Goal: Task Accomplishment & Management: Complete application form

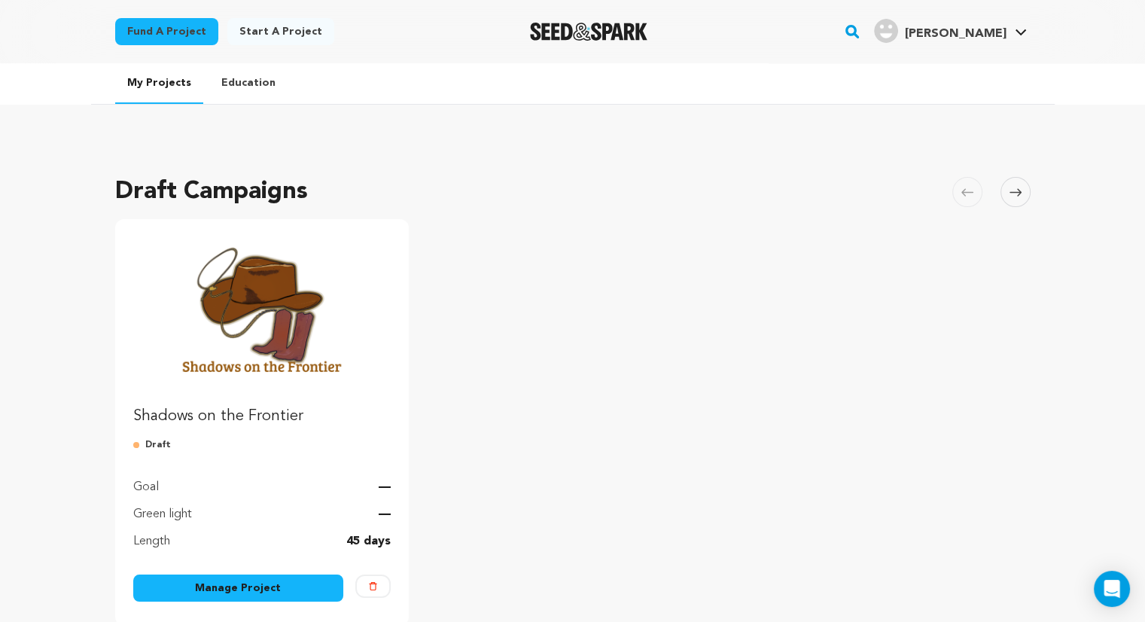
scroll to position [92, 0]
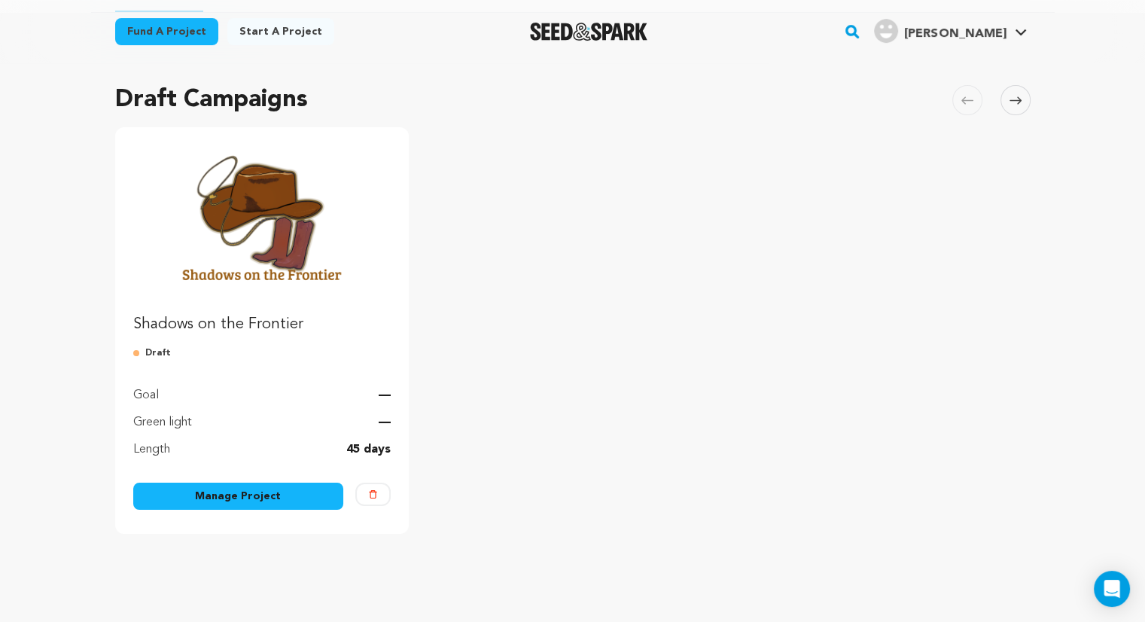
click at [268, 318] on p "Shadows on the Frontier" at bounding box center [262, 324] width 258 height 21
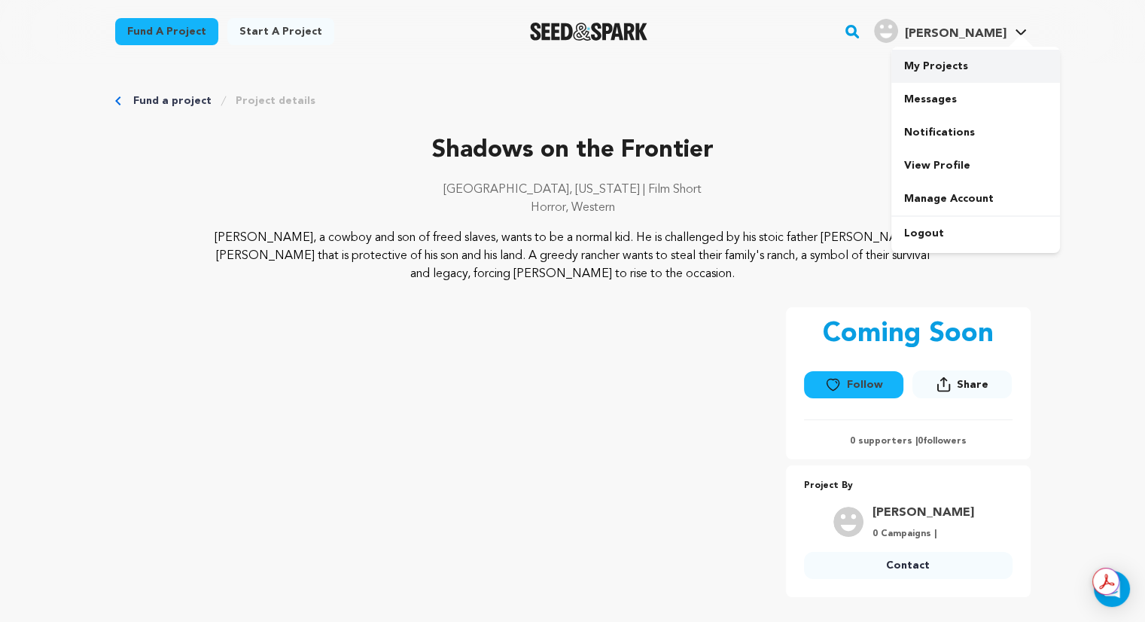
click at [938, 62] on link "My Projects" at bounding box center [975, 66] width 169 height 33
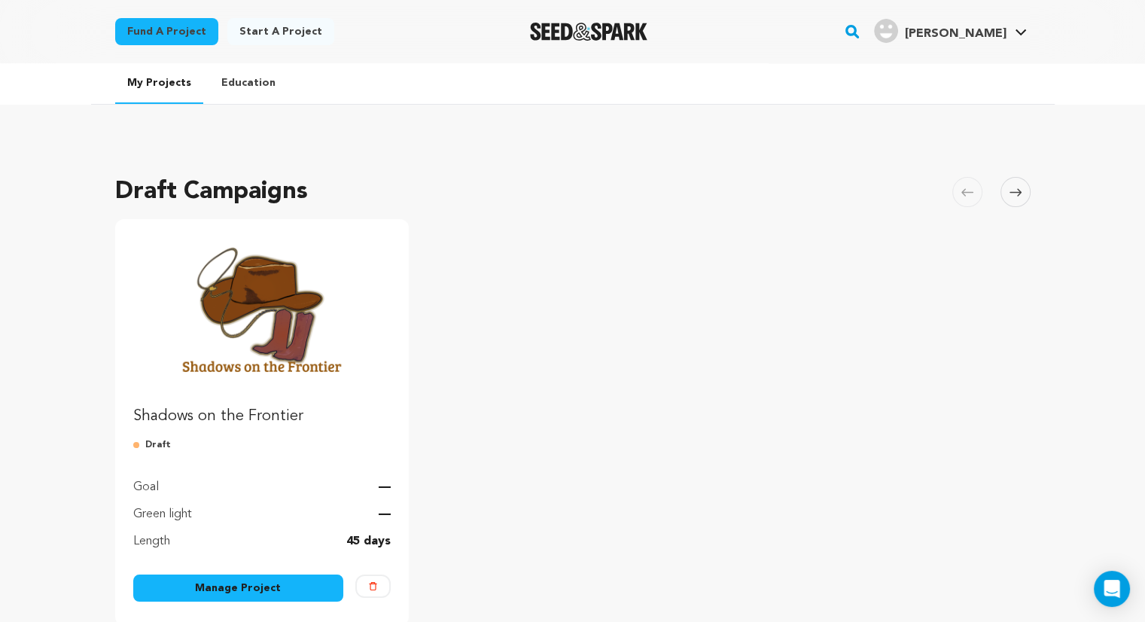
scroll to position [93, 0]
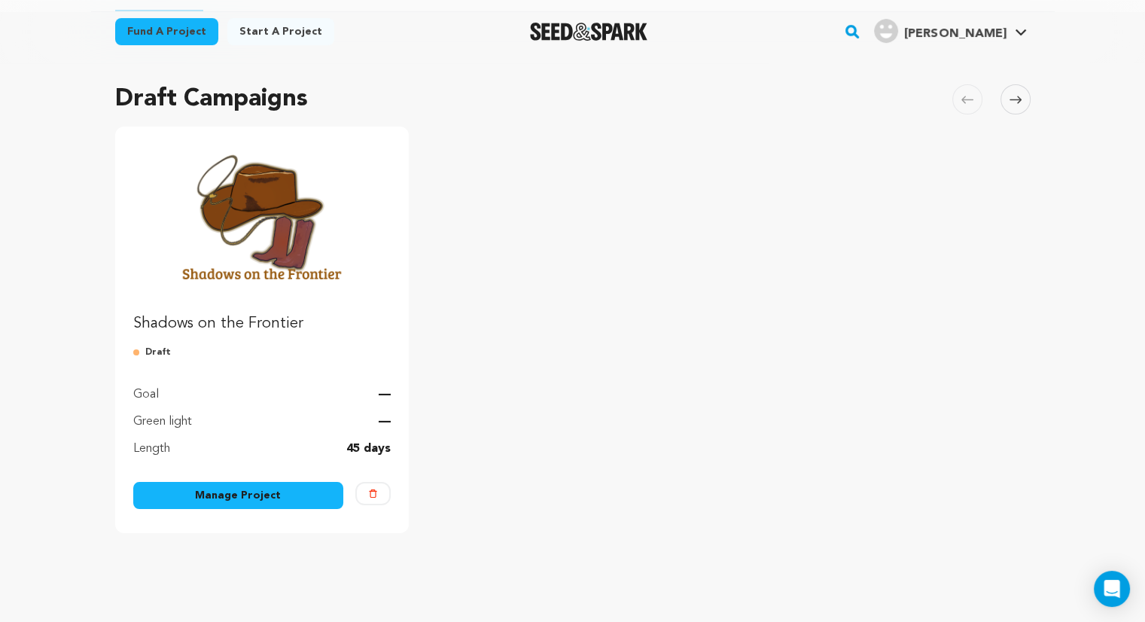
click at [309, 494] on link "Manage Project" at bounding box center [238, 495] width 211 height 27
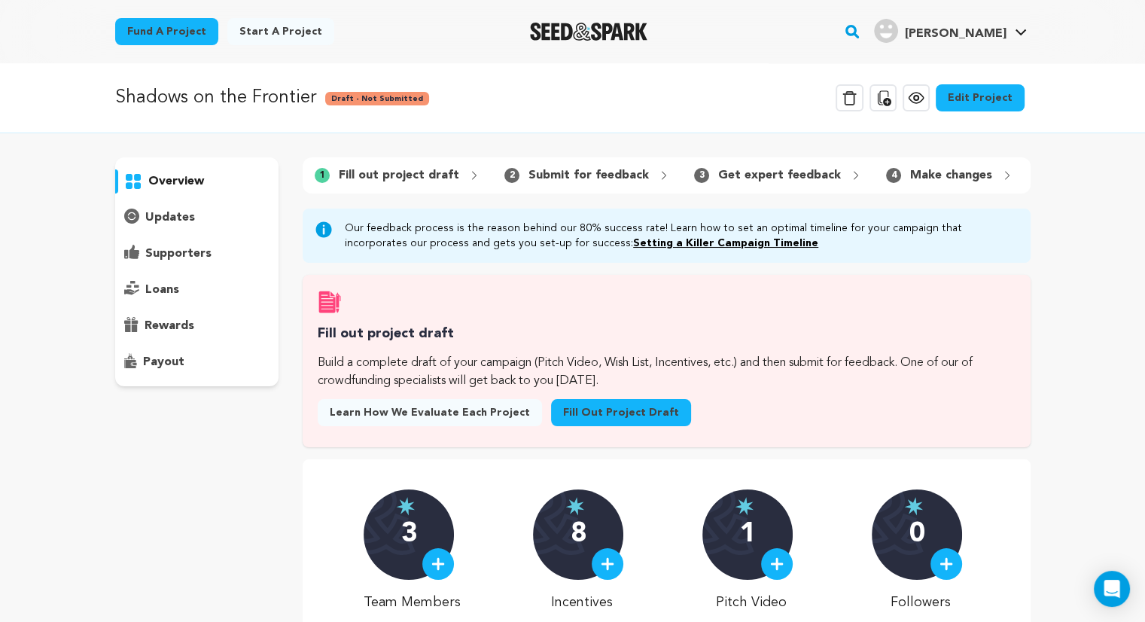
click at [581, 426] on link "Fill out project draft" at bounding box center [621, 412] width 140 height 27
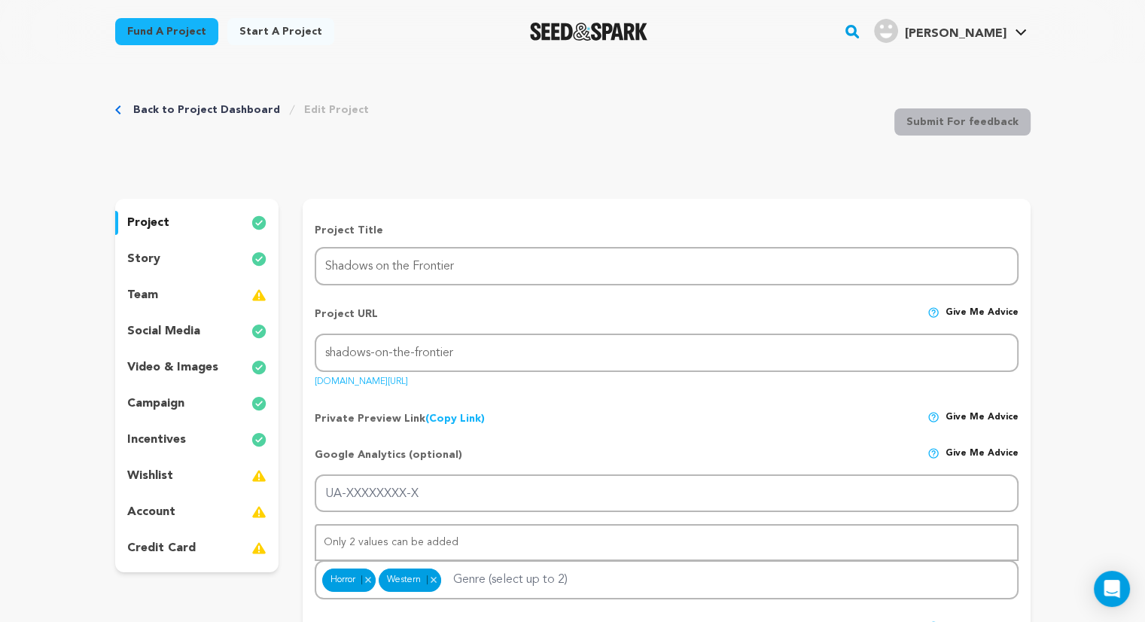
click at [174, 297] on div "team" at bounding box center [197, 295] width 164 height 24
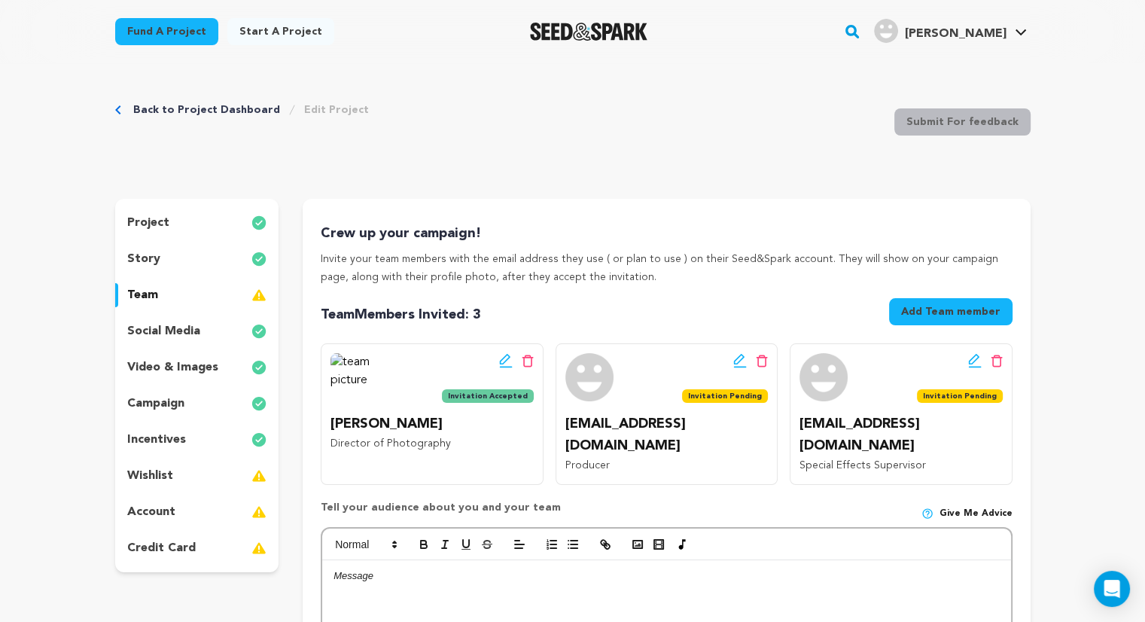
scroll to position [71, 0]
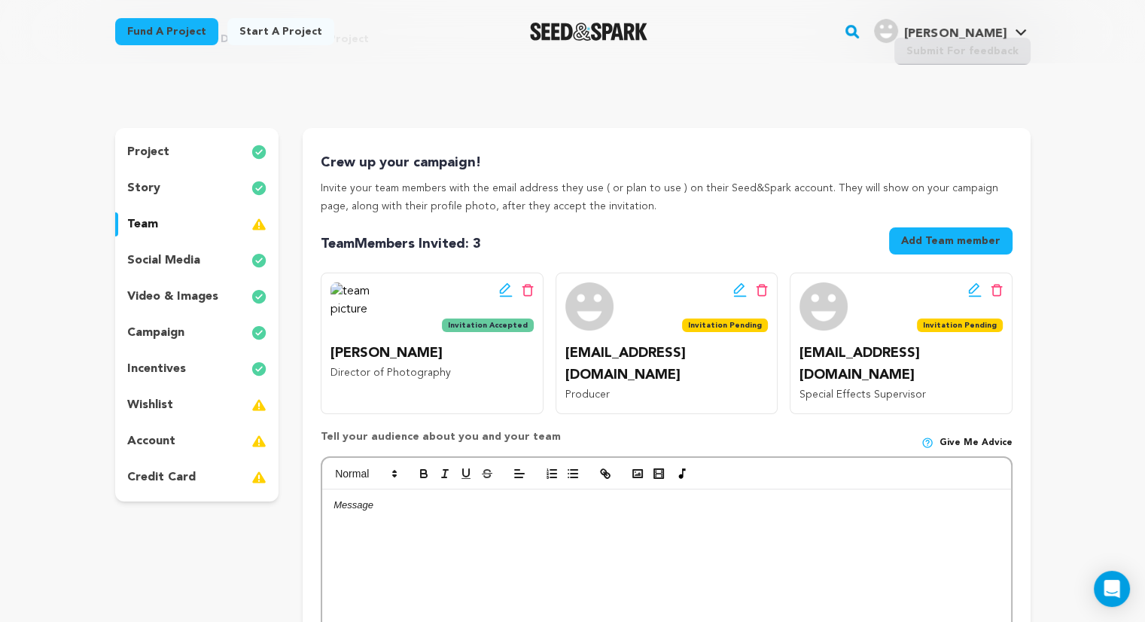
click at [193, 413] on div "wishlist" at bounding box center [197, 405] width 164 height 24
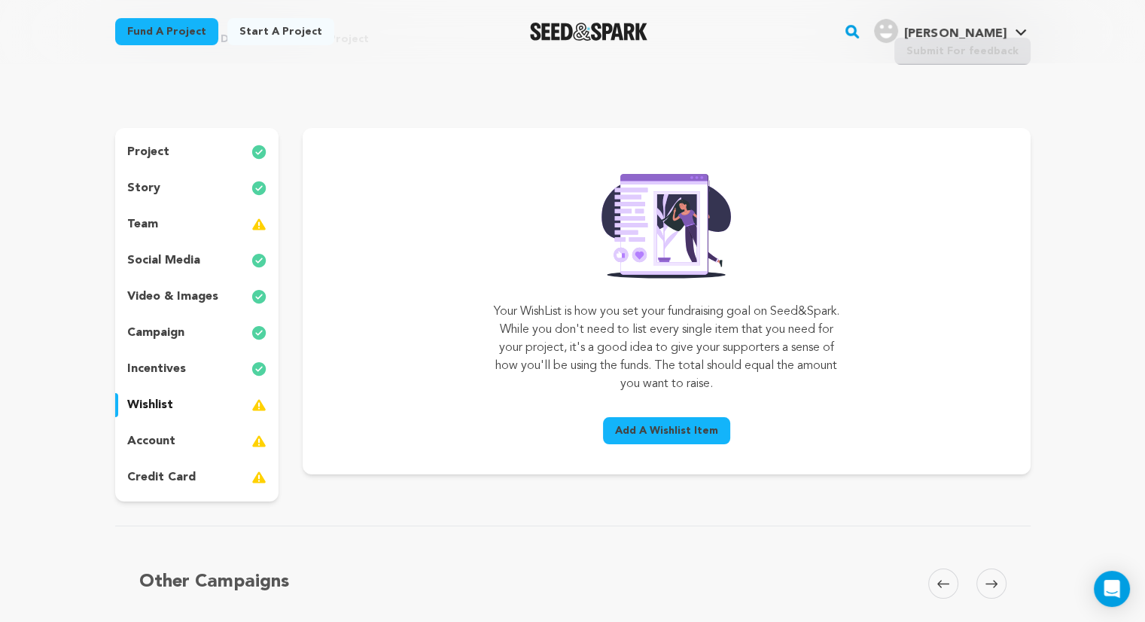
click at [706, 434] on span "Add A Wishlist Item" at bounding box center [666, 430] width 103 height 15
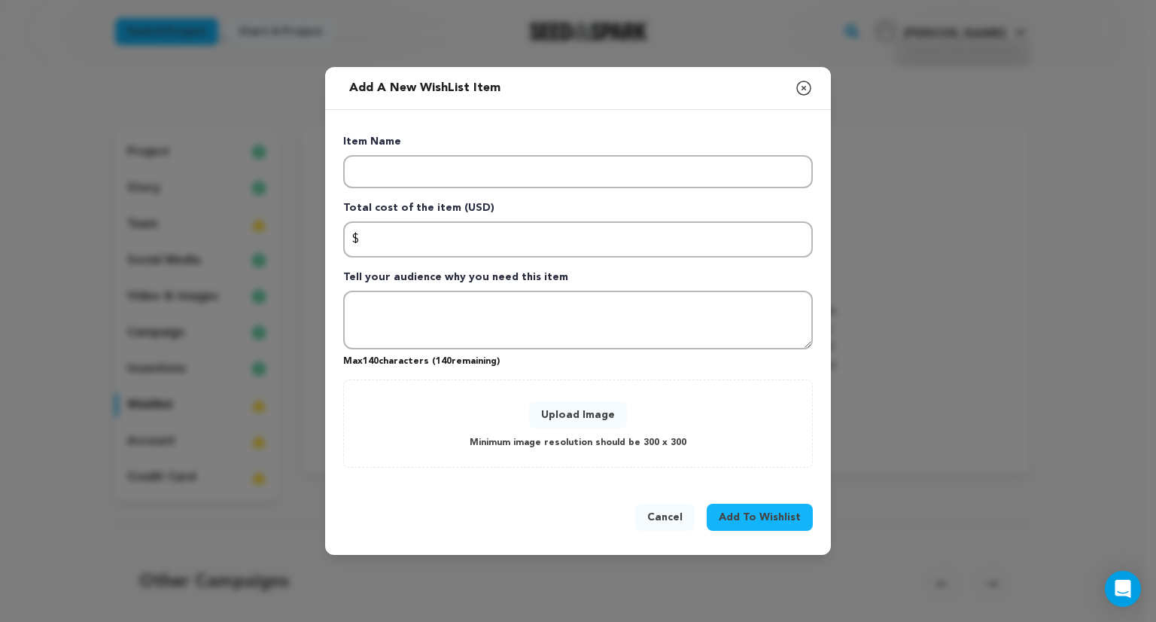
click at [670, 525] on button "Cancel" at bounding box center [664, 516] width 59 height 27
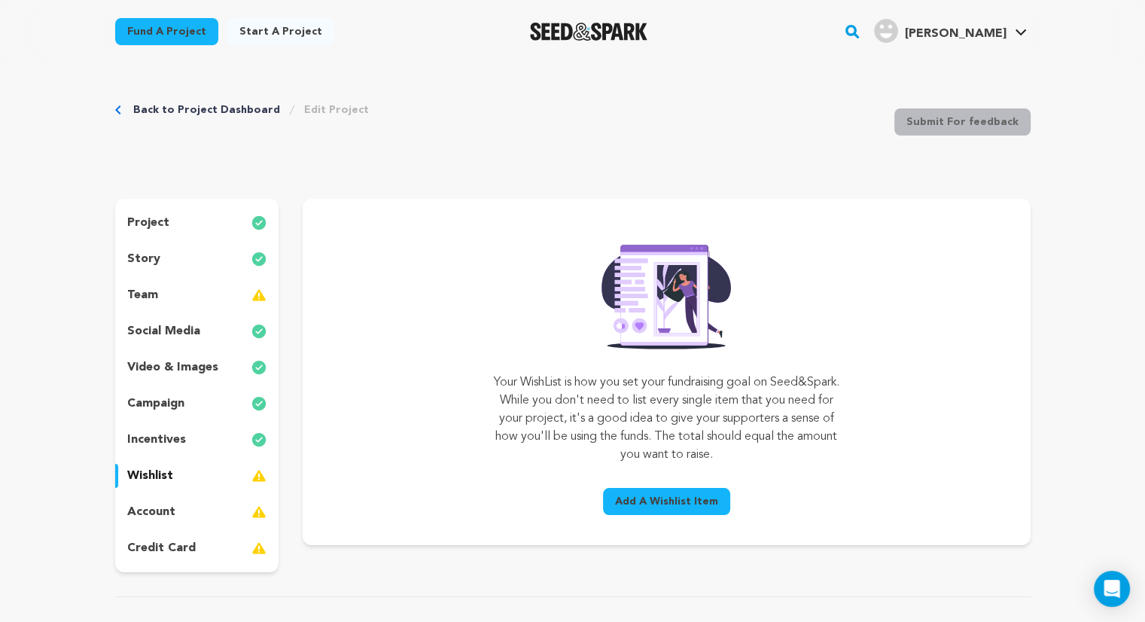
click at [673, 494] on span "Add A Wishlist Item" at bounding box center [666, 501] width 103 height 15
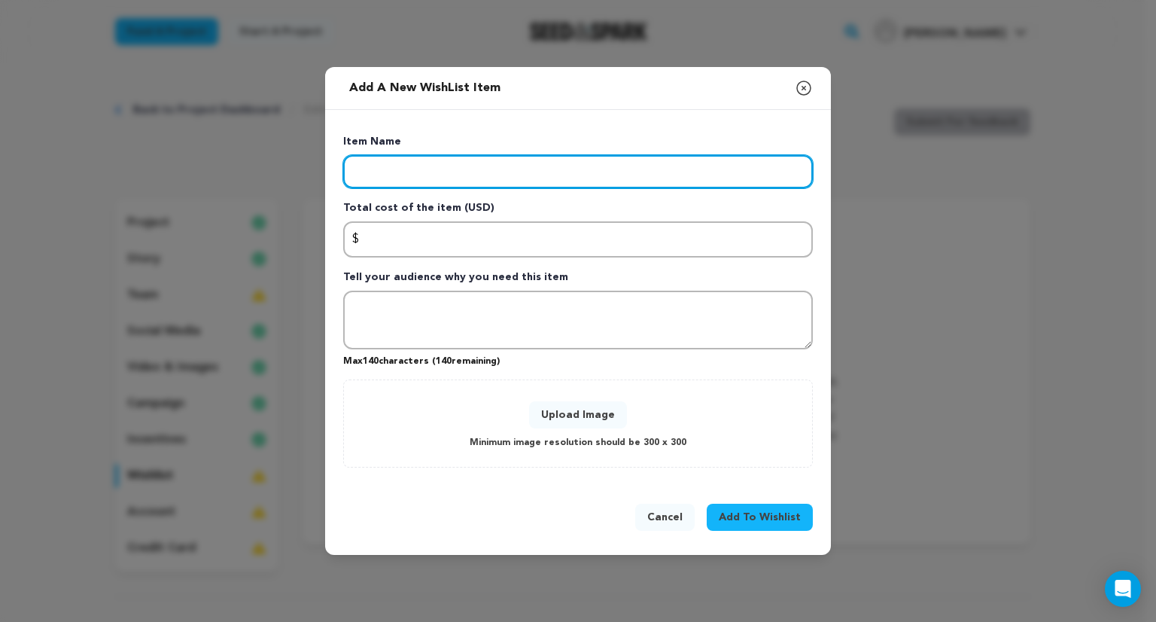
click at [575, 171] on input "Enter item name" at bounding box center [578, 171] width 470 height 33
type input "C"
type input "Period-Accurate Costumes"
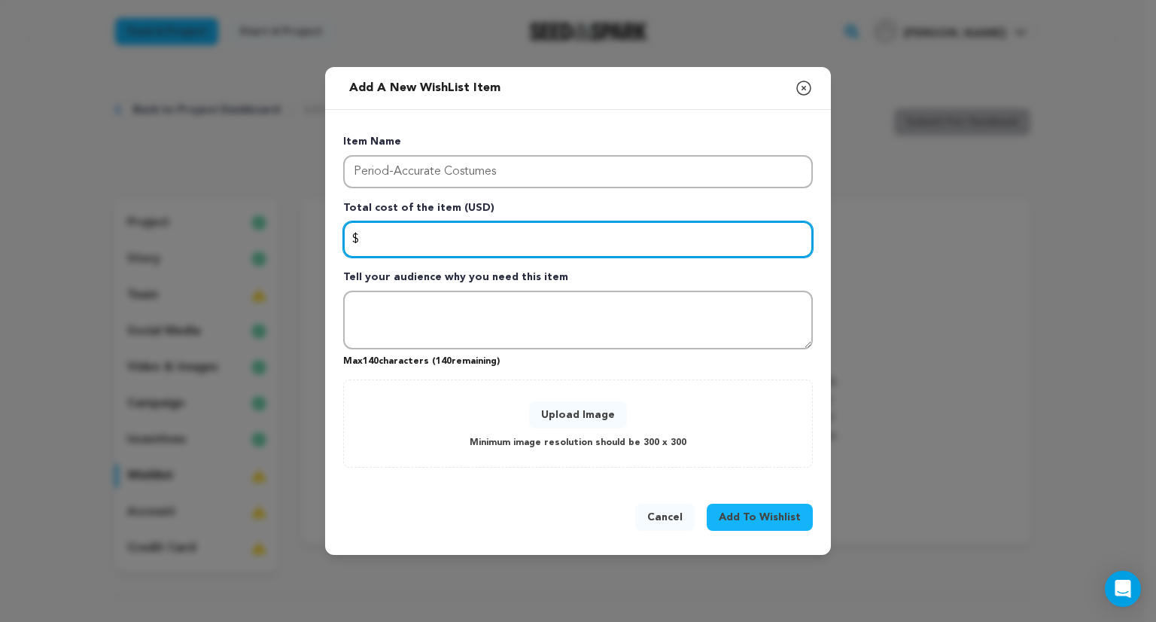
click at [479, 246] on input "Enter total cost of the item" at bounding box center [578, 239] width 470 height 36
type input "500"
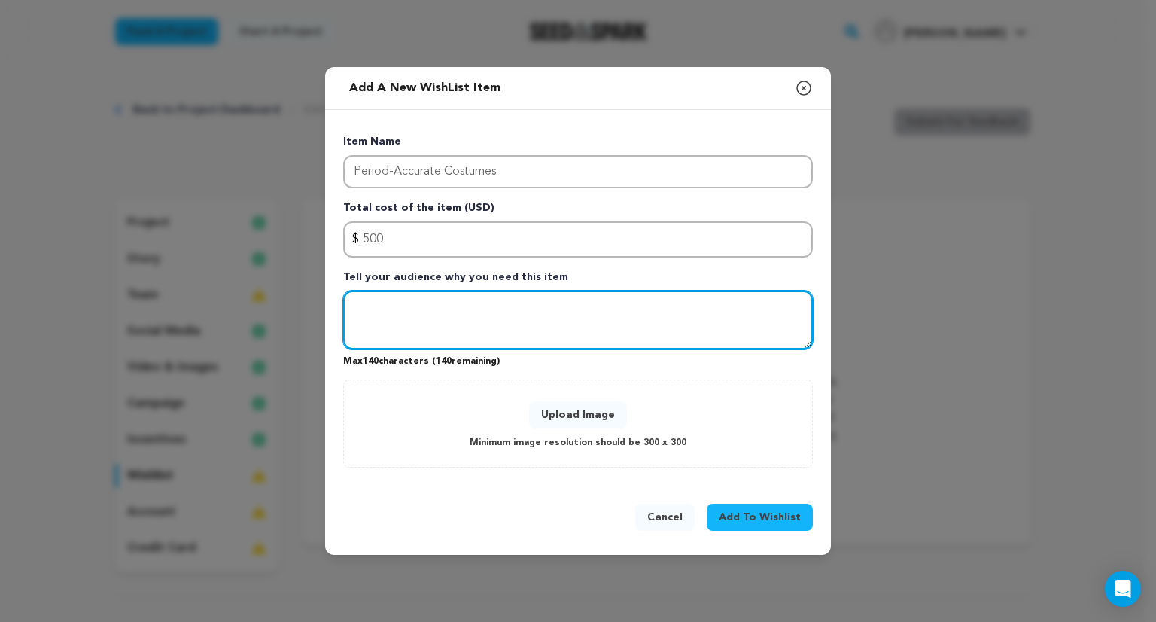
click at [422, 308] on textarea "Tell your audience why you need this item" at bounding box center [578, 319] width 470 height 59
type textarea "These items are necessary to help make the film feel realistic and add to the W…"
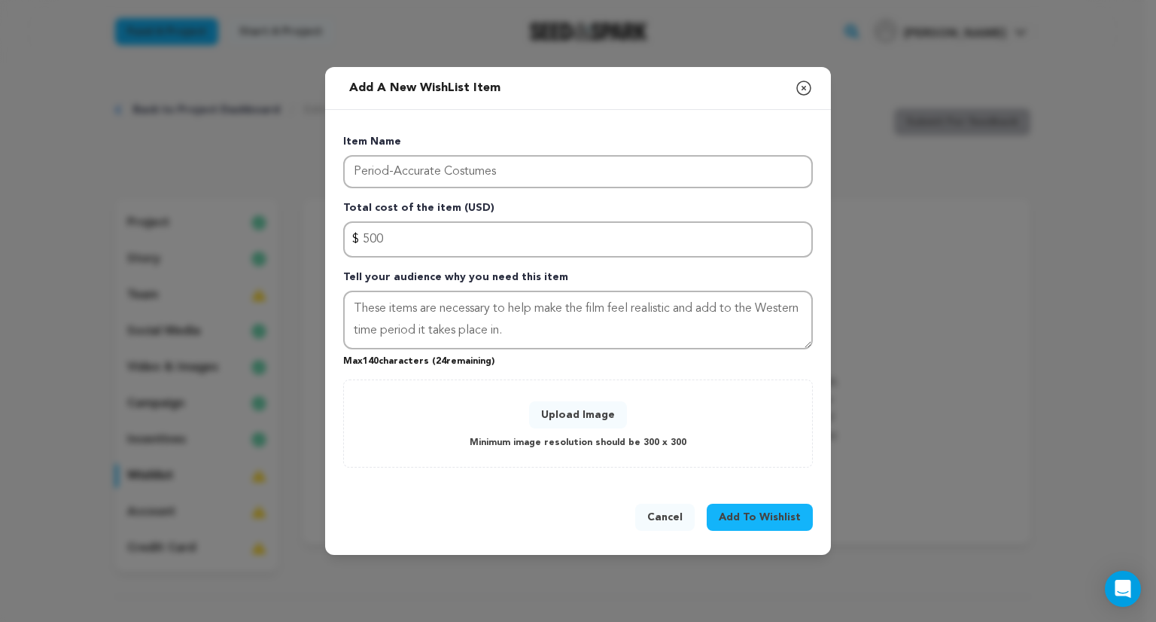
click at [619, 363] on p "Max 140 characters ( 24 remaining)" at bounding box center [578, 358] width 470 height 18
click at [575, 412] on button "Upload Image" at bounding box center [578, 414] width 98 height 27
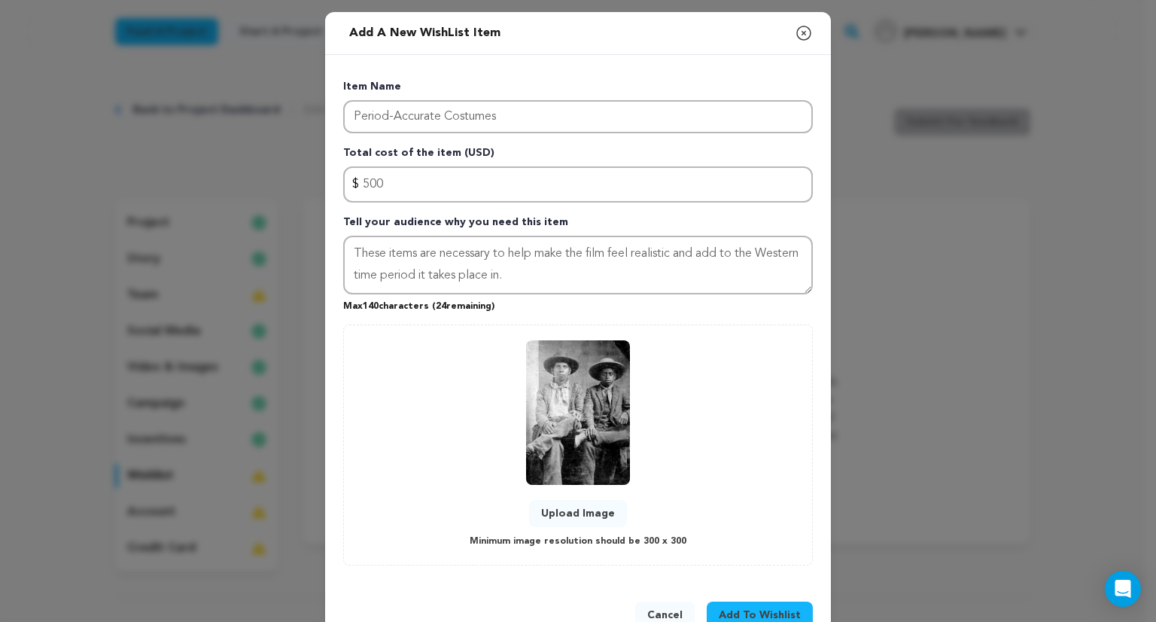
scroll to position [41, 0]
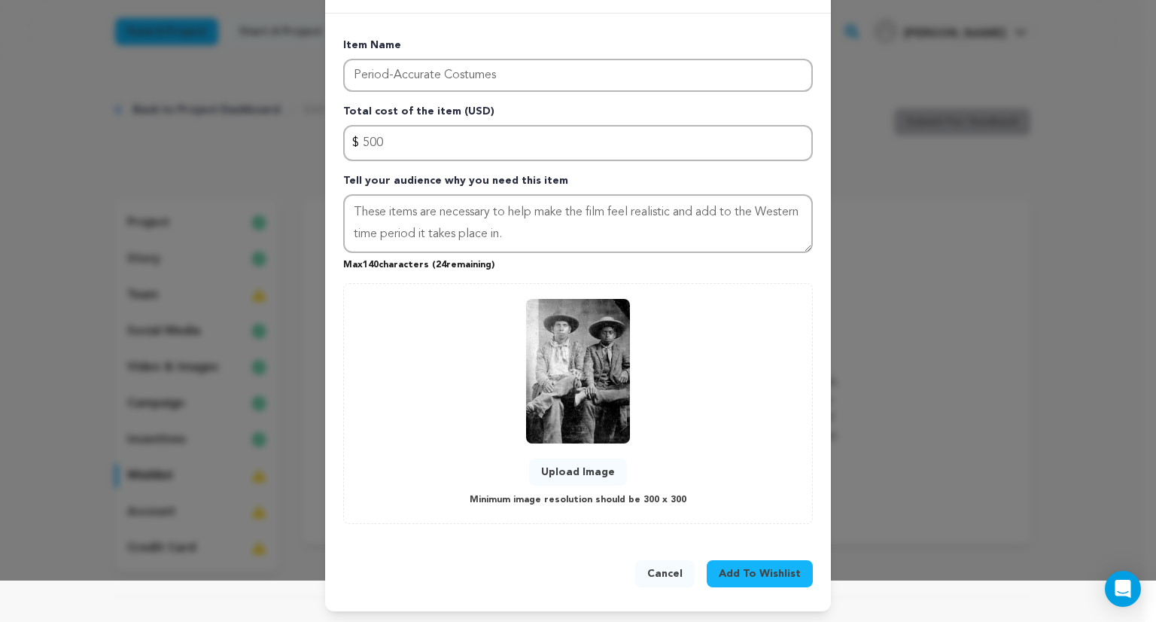
click at [759, 576] on span "Add To Wishlist" at bounding box center [760, 573] width 82 height 15
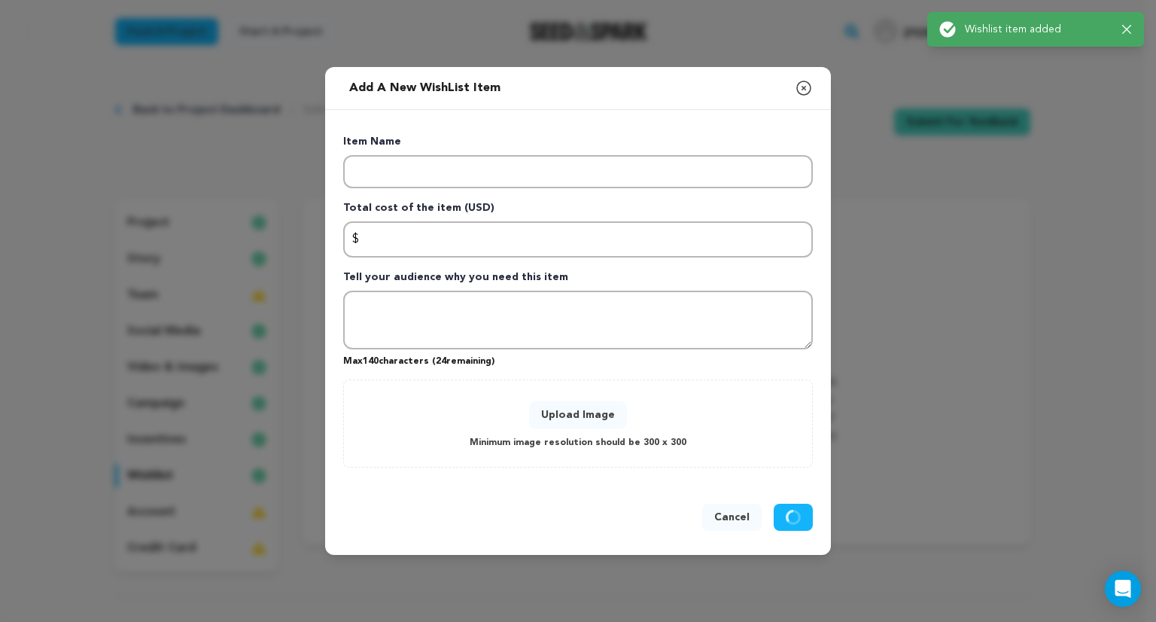
scroll to position [0, 0]
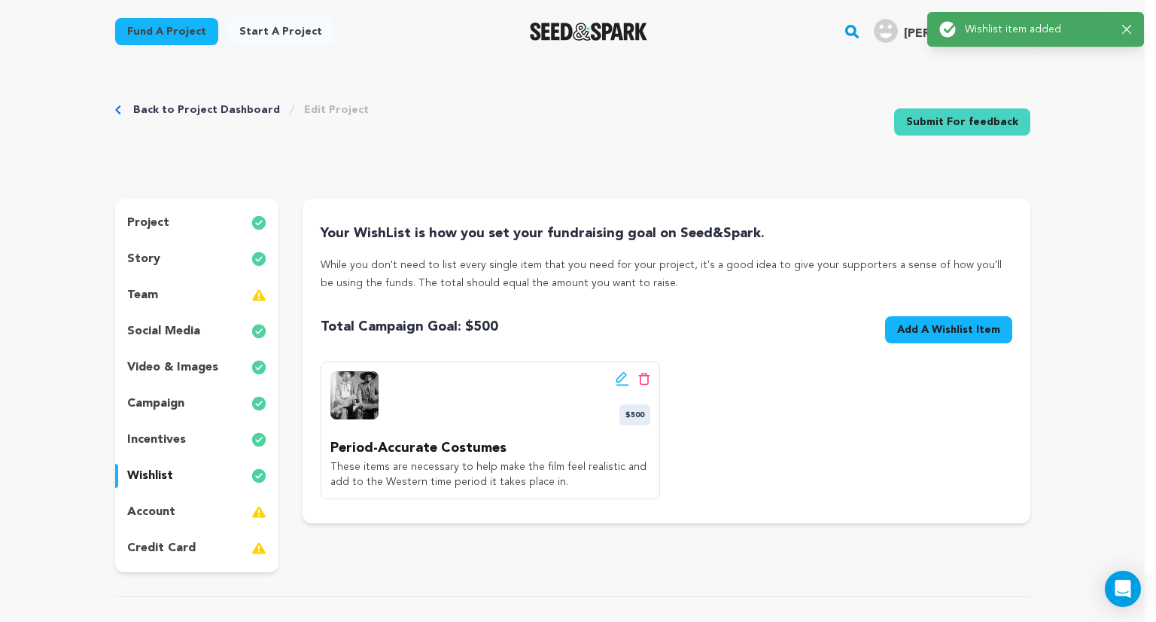
click at [958, 326] on span "Add A Wishlist Item" at bounding box center [948, 329] width 103 height 15
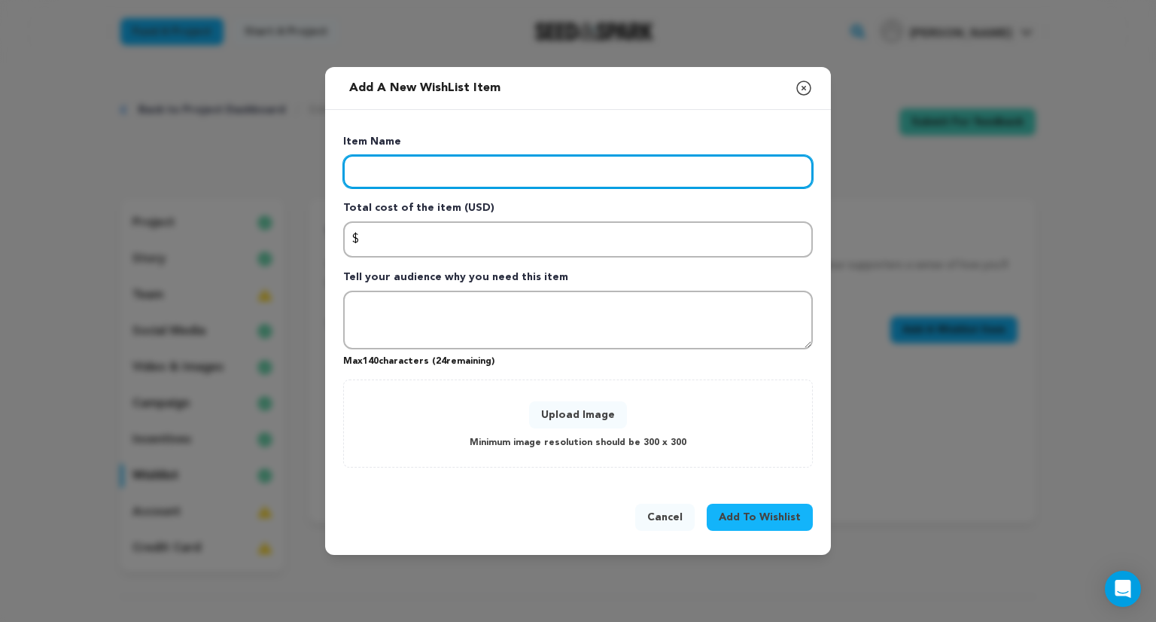
click at [647, 172] on input "Enter item name" at bounding box center [578, 171] width 470 height 33
type input "Film Stock"
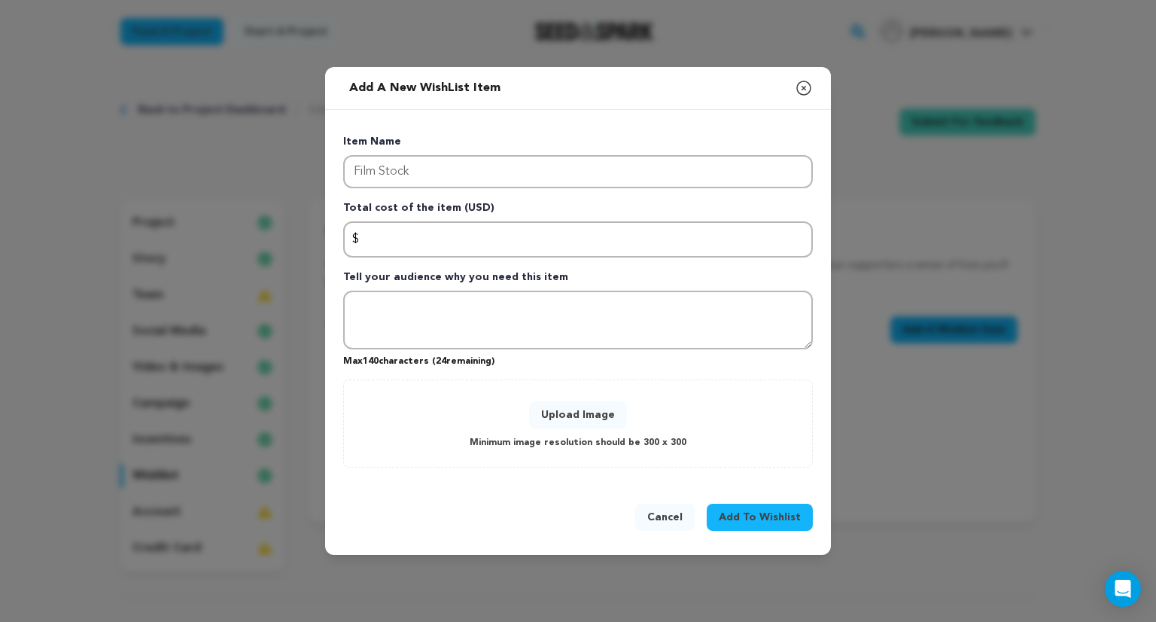
click at [385, 103] on h2 "Add a new WishList item" at bounding box center [424, 88] width 163 height 30
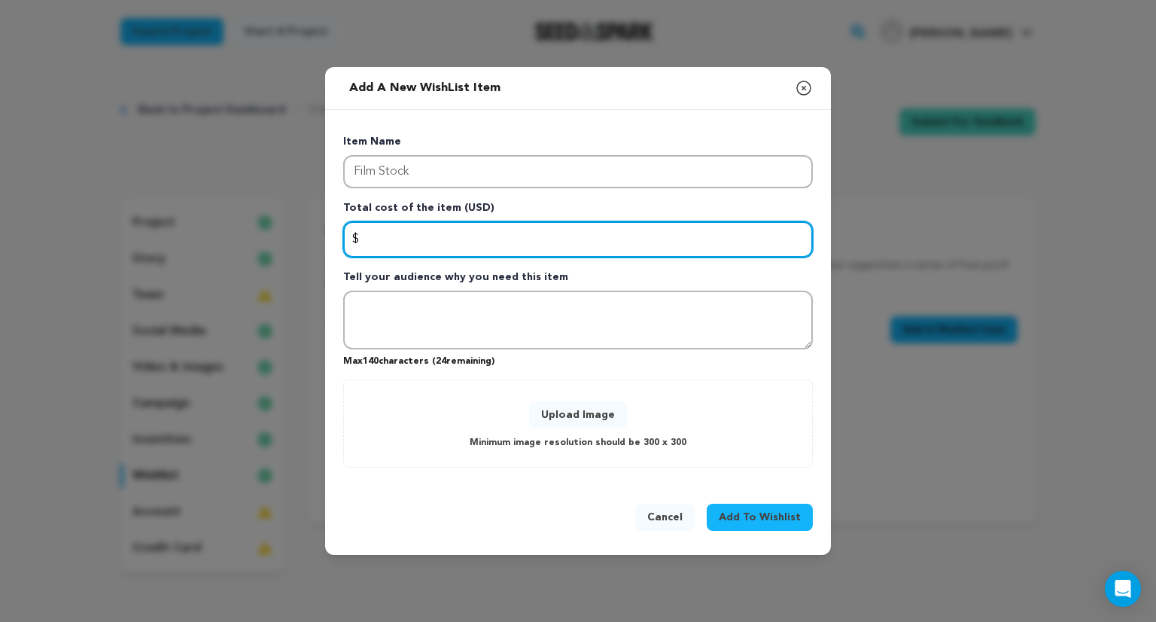
click at [408, 239] on input "Enter total cost of the item" at bounding box center [578, 239] width 470 height 36
type input "3168"
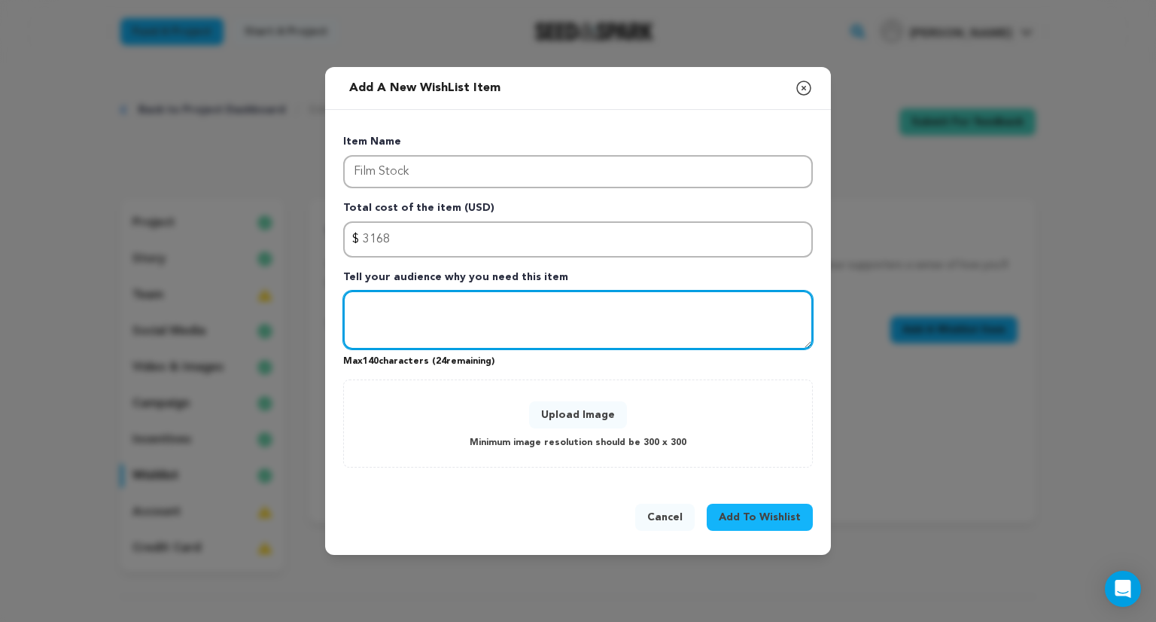
click at [406, 301] on textarea "Tell your audience why you need this item" at bounding box center [578, 319] width 470 height 59
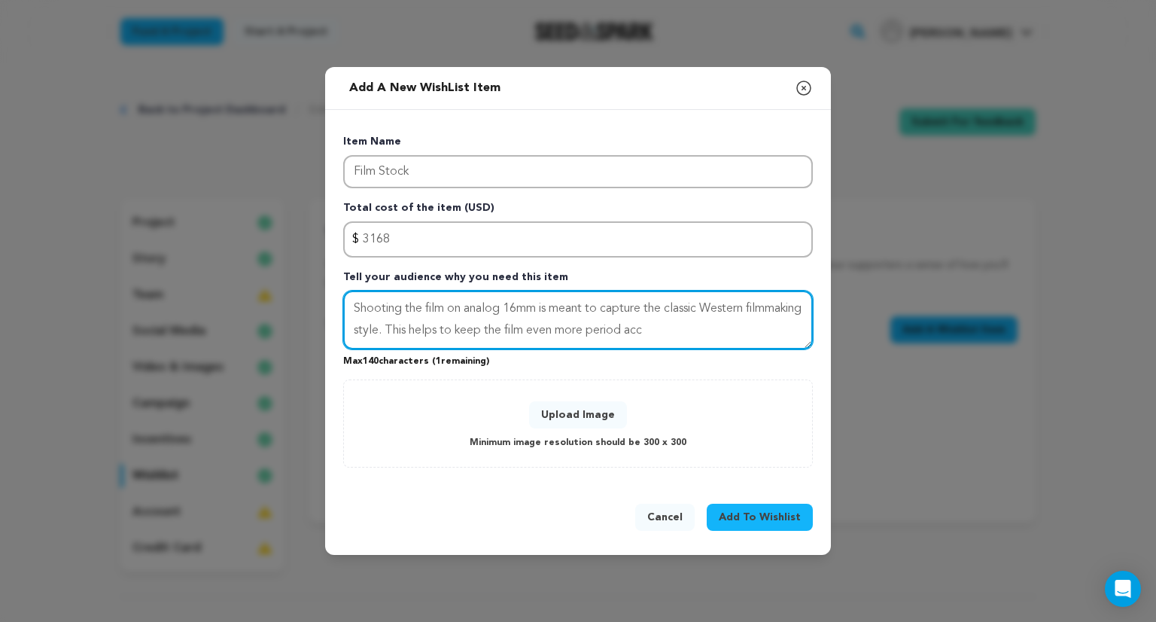
drag, startPoint x: 473, startPoint y: 329, endPoint x: 525, endPoint y: 333, distance: 52.1
click at [525, 333] on textarea "Shooting the film on analog 16mm is meant to capture the classic Western filmma…" at bounding box center [578, 319] width 470 height 59
click at [706, 330] on textarea "Shooting the film on analog 16mm is meant to capture the classic Western filmma…" at bounding box center [578, 319] width 470 height 59
type textarea "Shooting the film on analog 16mm is meant to capture the classic Western filmma…"
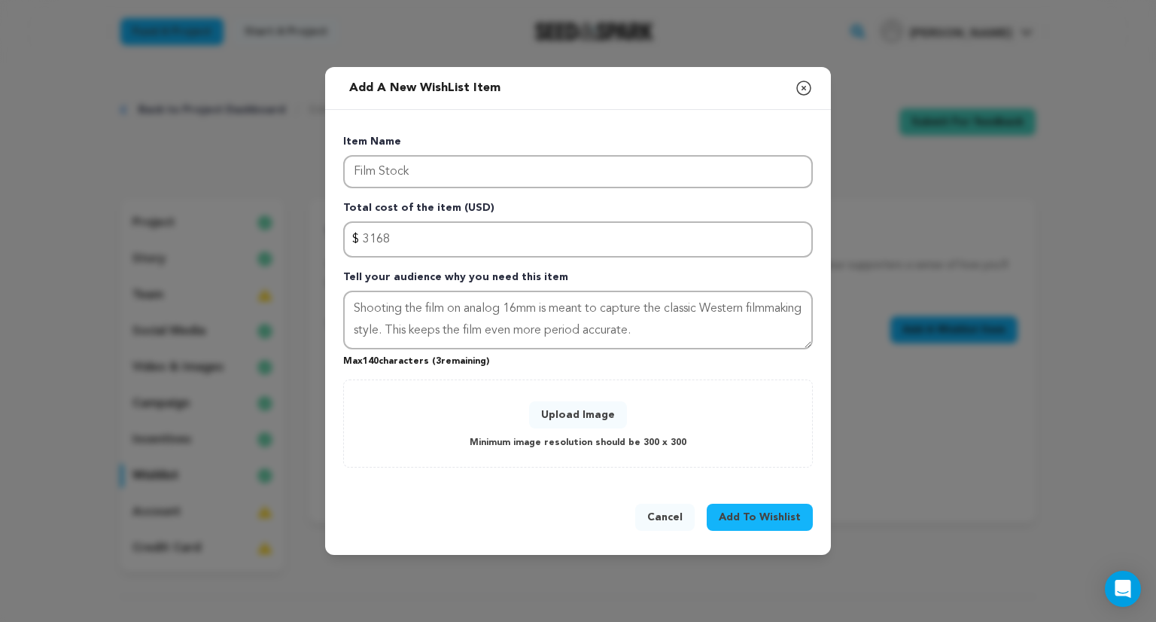
click at [750, 505] on button "Add To Wishlist" at bounding box center [760, 516] width 106 height 27
click at [552, 412] on button "Upload Image" at bounding box center [578, 414] width 98 height 27
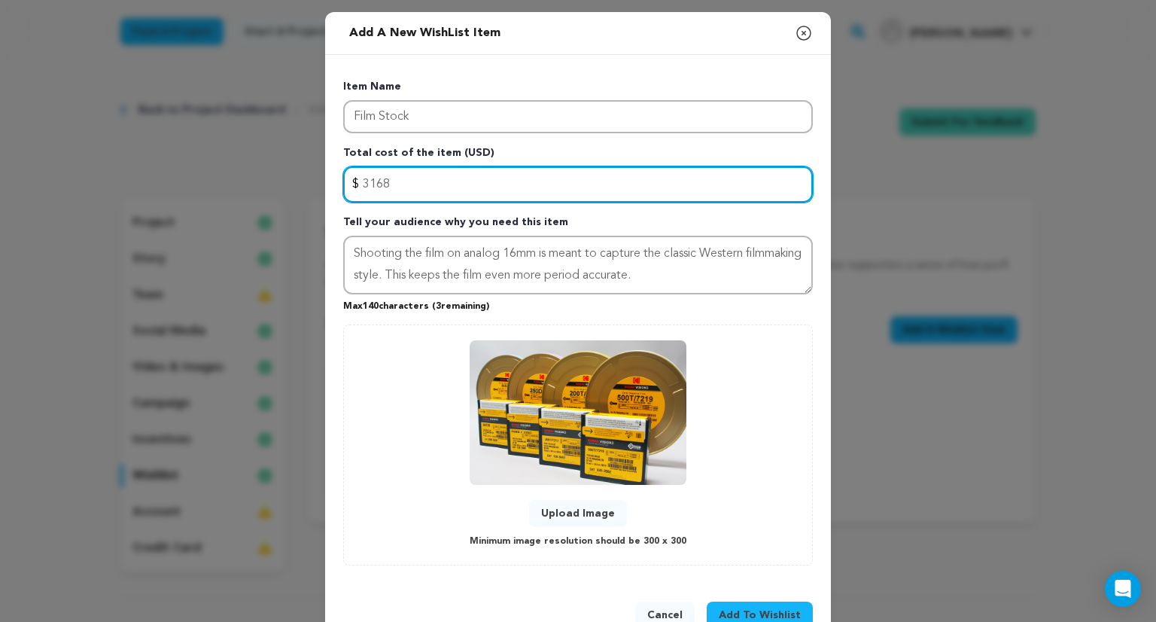
click at [406, 180] on input "3168" at bounding box center [578, 184] width 470 height 36
type input "3170"
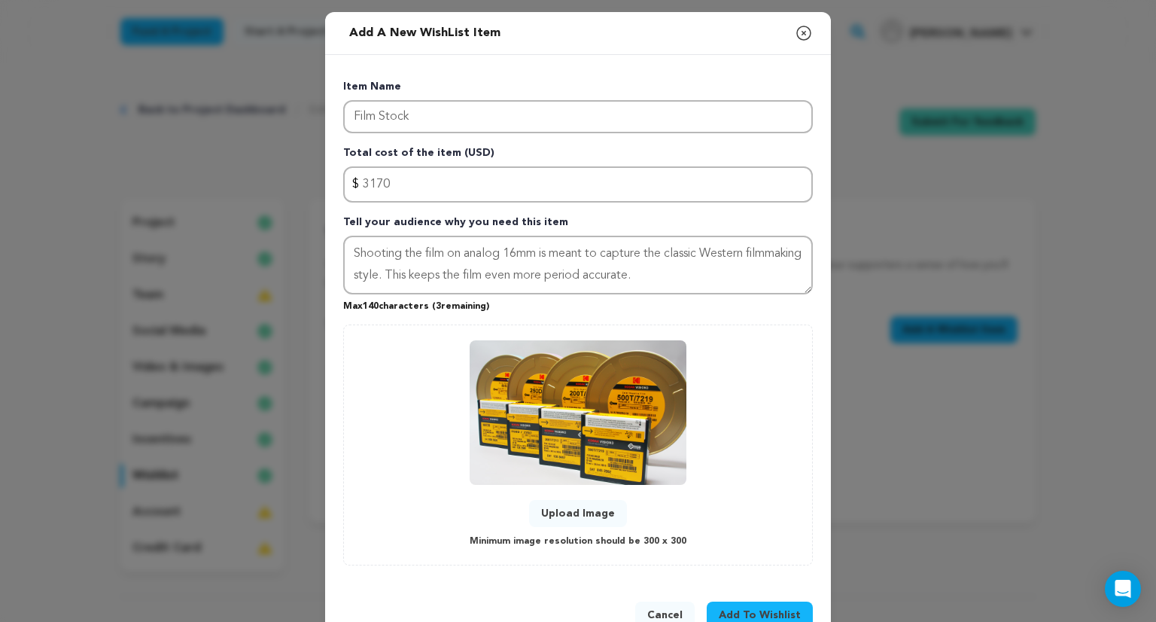
click at [511, 146] on p "Total cost of the item (USD)" at bounding box center [578, 155] width 470 height 21
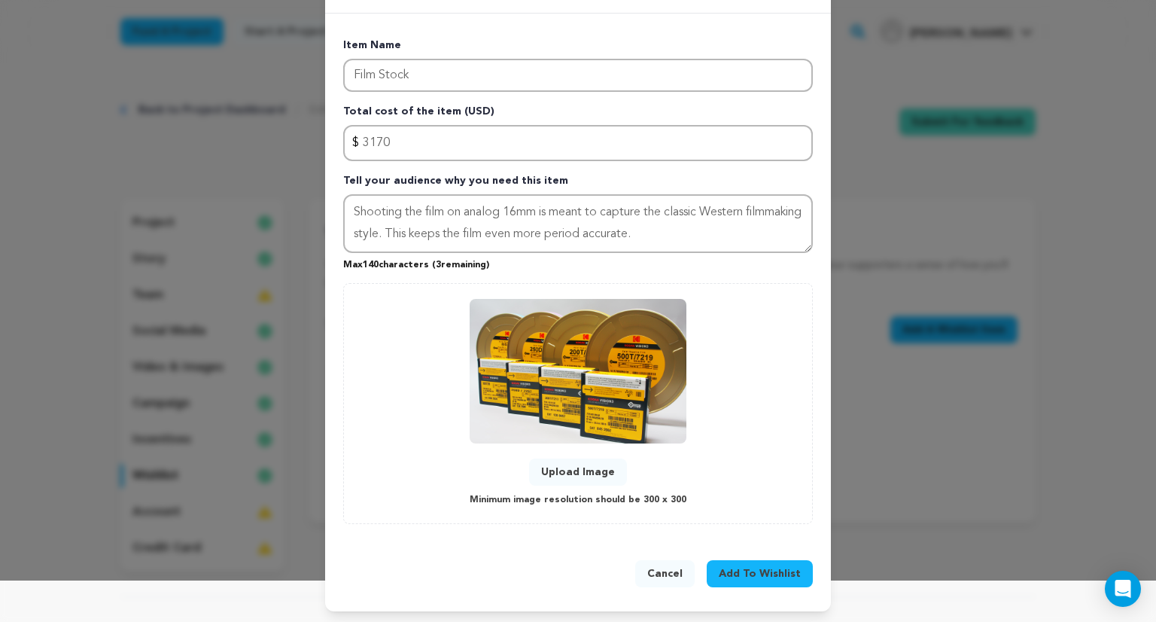
click at [771, 576] on span "Add To Wishlist" at bounding box center [760, 573] width 82 height 15
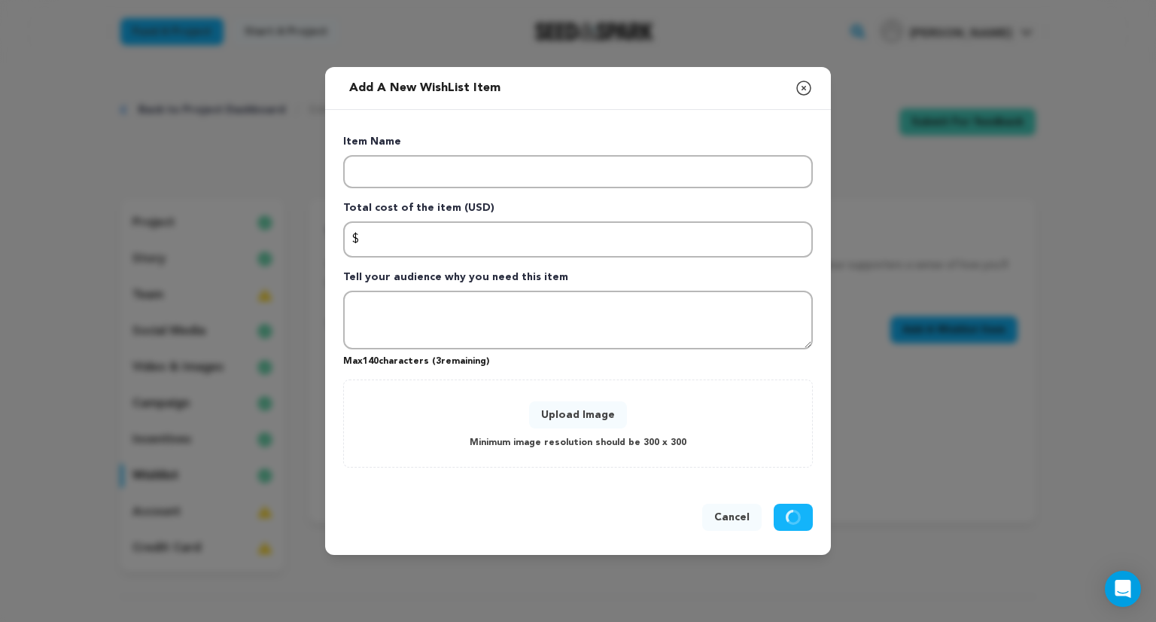
scroll to position [0, 0]
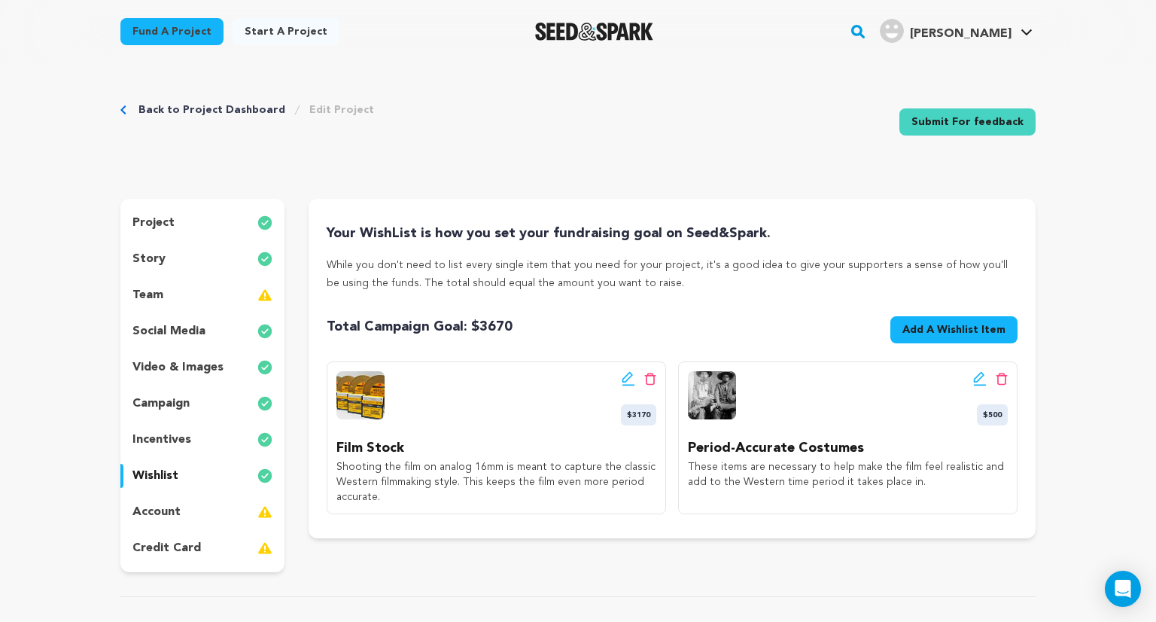
click at [938, 327] on span "Add A Wishlist Item" at bounding box center [953, 329] width 103 height 15
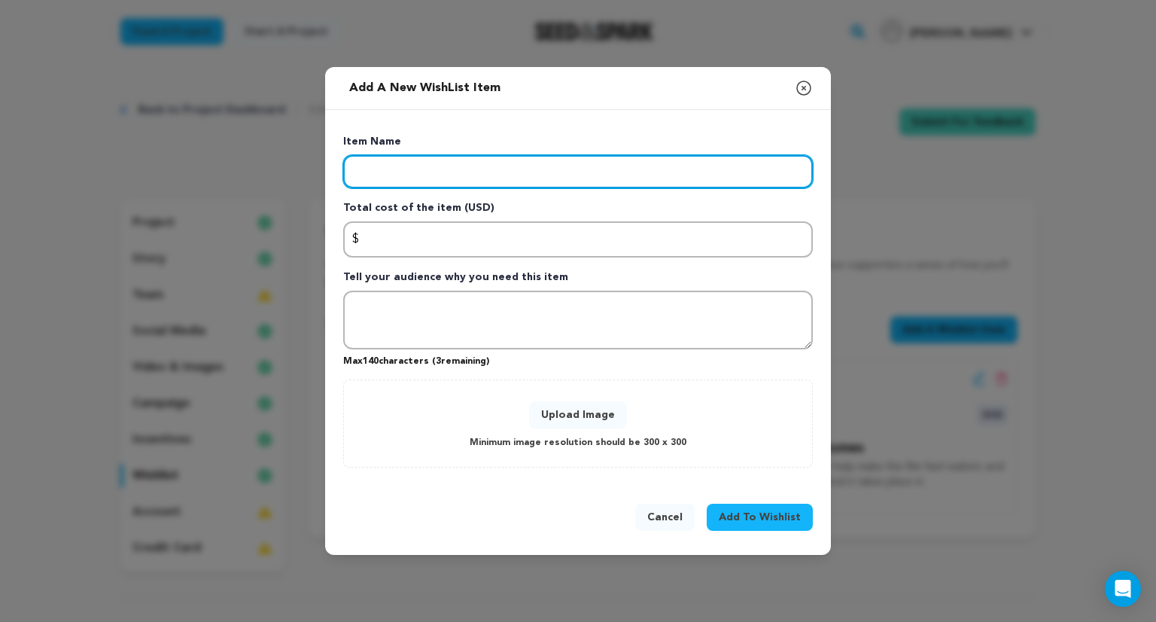
click at [548, 172] on input "Enter item name" at bounding box center [578, 171] width 470 height 33
type input "Location"
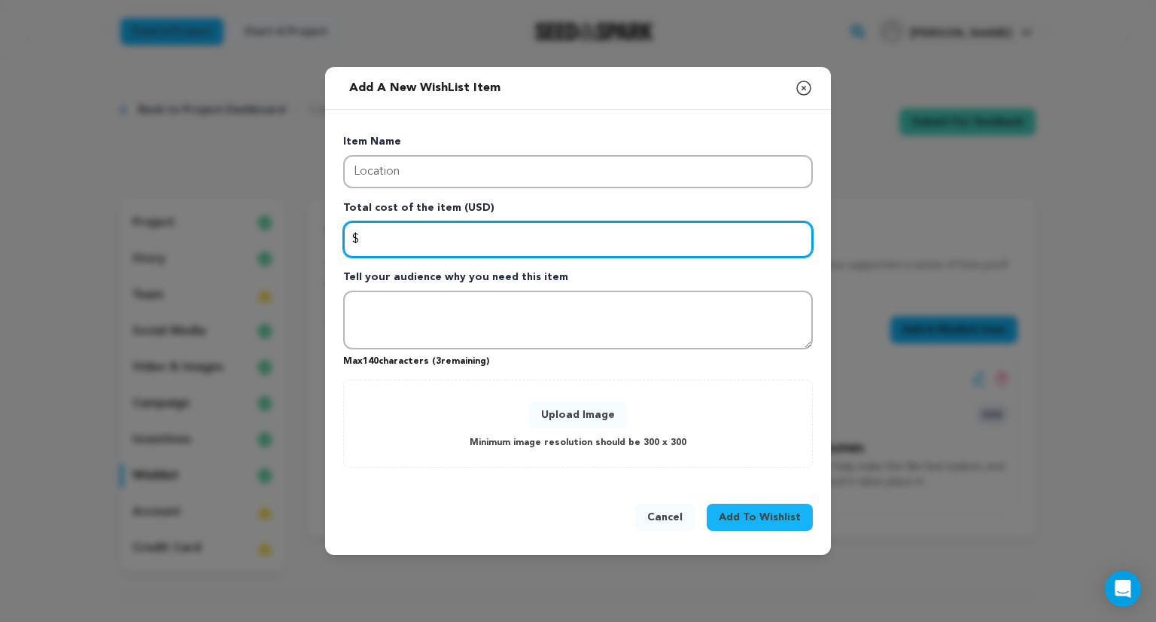
click at [388, 242] on input "Enter total cost of the item" at bounding box center [578, 239] width 470 height 36
type input "2500"
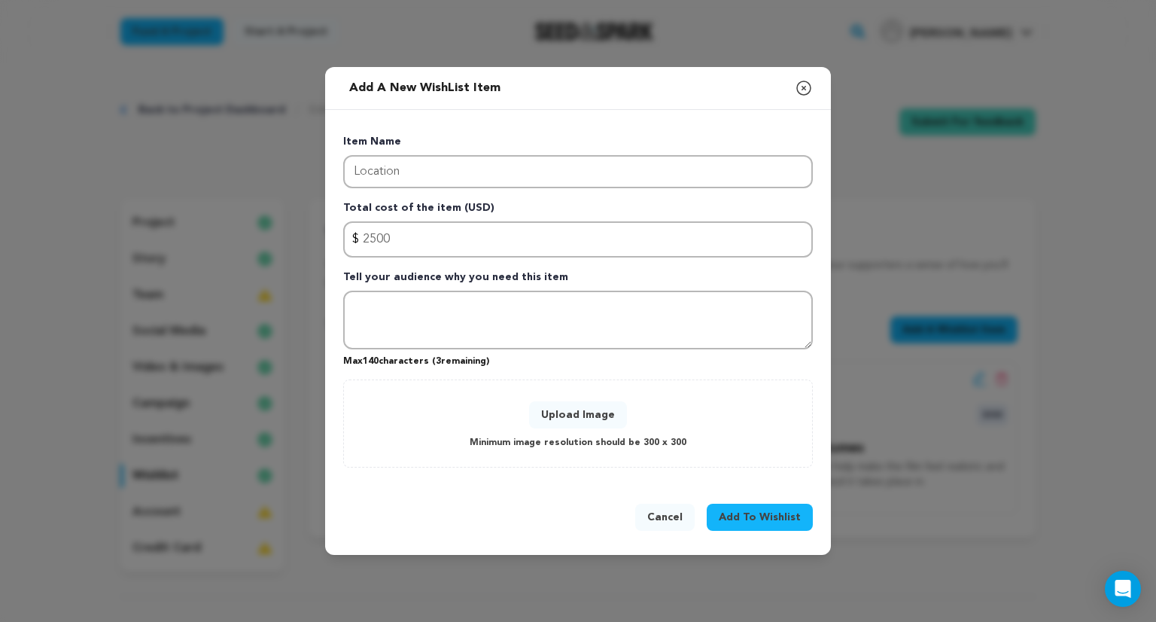
click at [402, 363] on p "Max 140 characters ( 3 remaining)" at bounding box center [578, 358] width 470 height 18
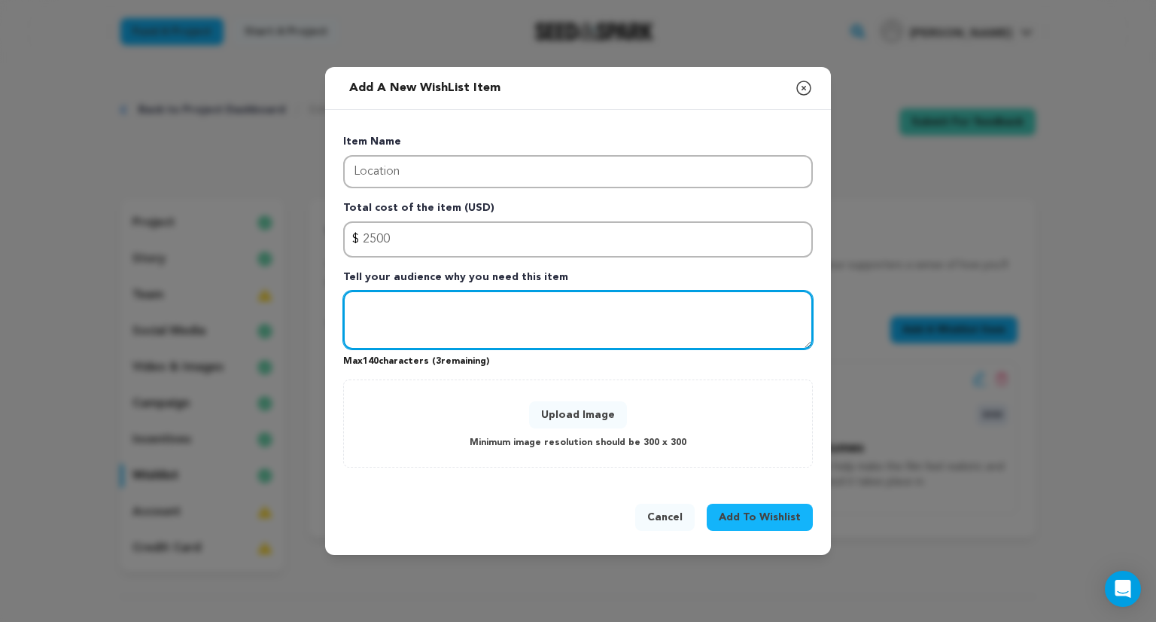
click at [396, 313] on textarea "Tell your audience why you need this item" at bounding box center [578, 319] width 470 height 59
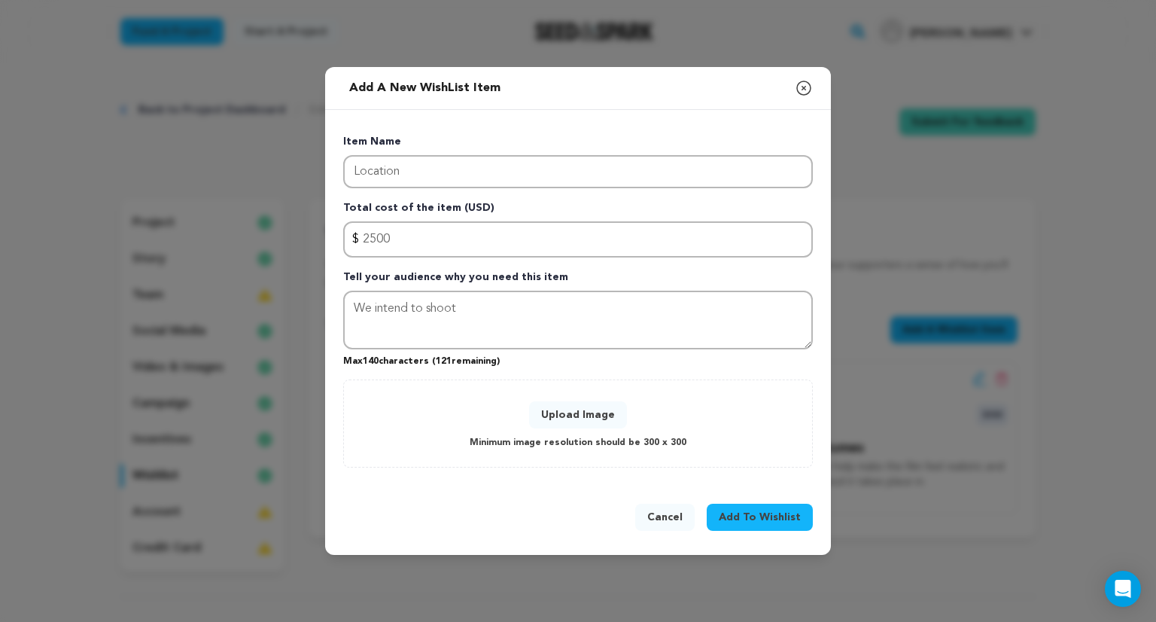
click at [391, 365] on p "Max 140 characters ( 121 remaining)" at bounding box center [578, 358] width 470 height 18
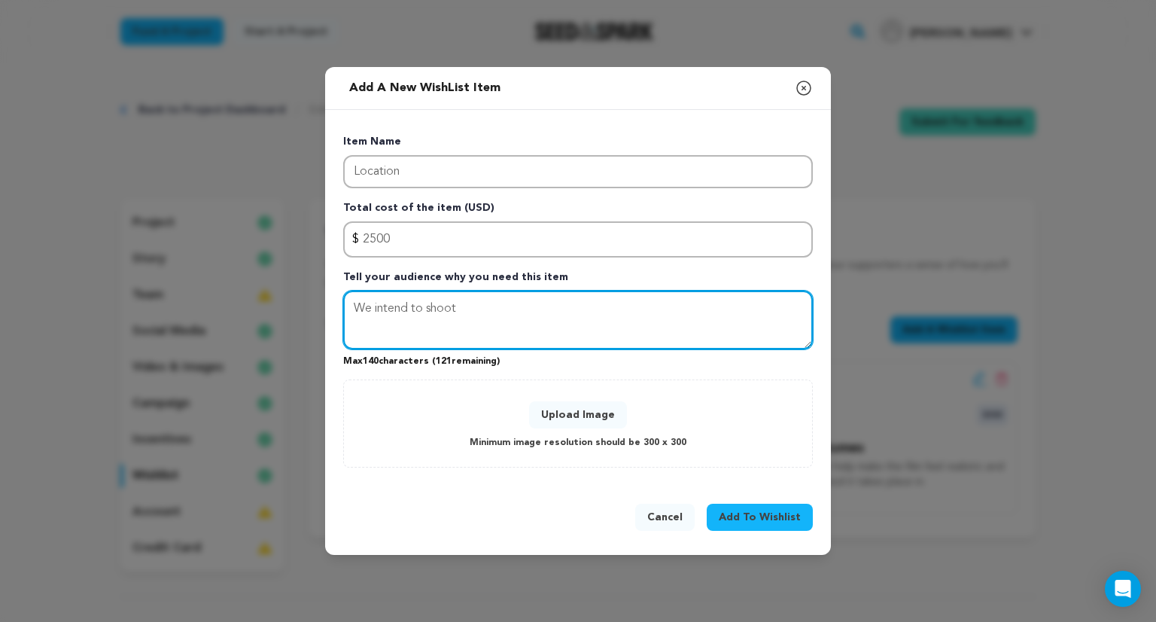
click at [510, 314] on textarea "We intend to shoot" at bounding box center [578, 319] width 470 height 59
drag, startPoint x: 653, startPoint y: 307, endPoint x: 652, endPoint y: 334, distance: 27.1
click at [652, 334] on textarea "We intend to shoot on a ranch in the Los Angeles area. Renting a location to sh…" at bounding box center [578, 319] width 470 height 59
click at [397, 308] on textarea "We intend to shoot on a ranch in the Los Angeles area. Shooting the outside sho…" at bounding box center [578, 319] width 470 height 59
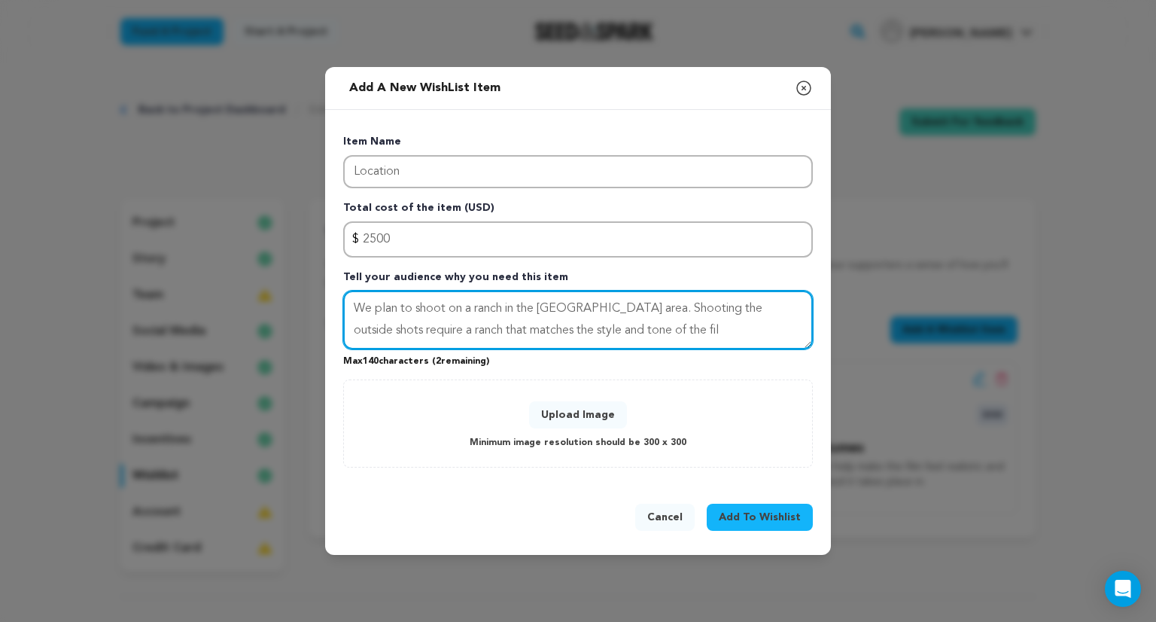
click at [670, 336] on textarea "We plan to shoot on a ranch in the Los Angeles area. Shooting the outside shots…" at bounding box center [578, 319] width 470 height 59
type textarea "We plan to shoot on a ranch in the Los Angeles area. Shooting the outside shots…"
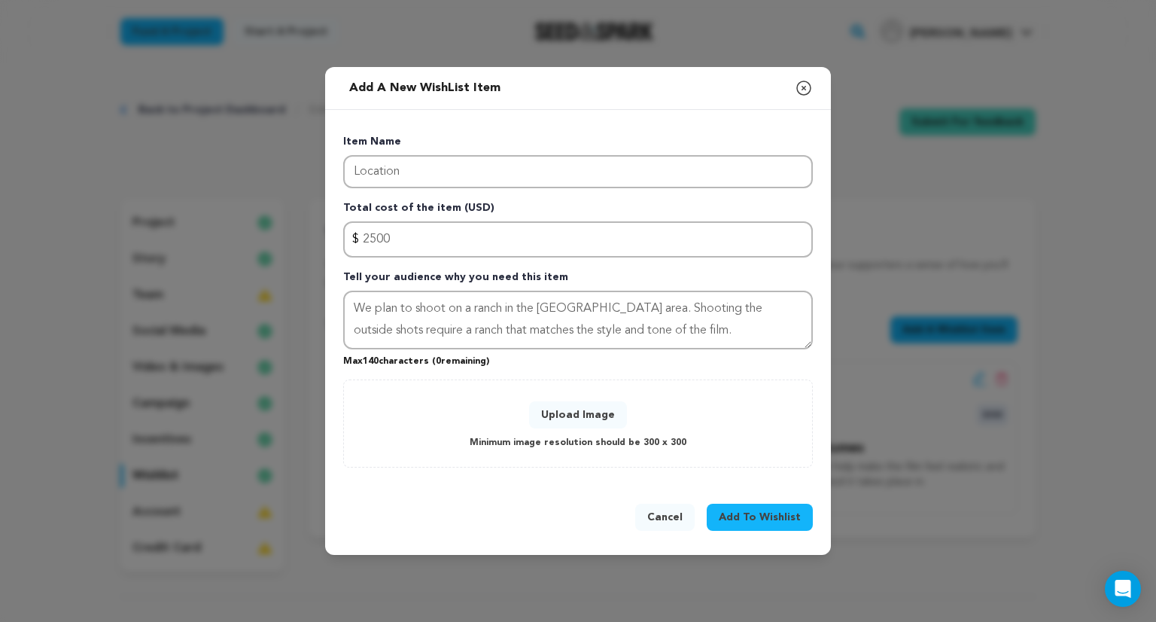
click at [598, 415] on button "Upload Image" at bounding box center [578, 414] width 98 height 27
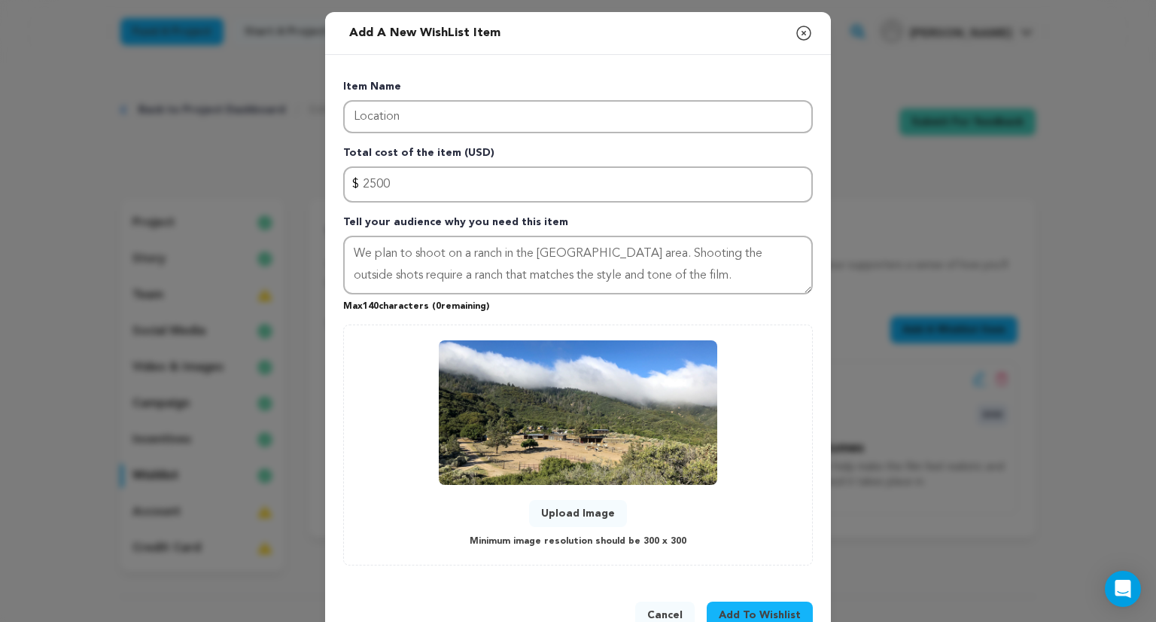
scroll to position [41, 0]
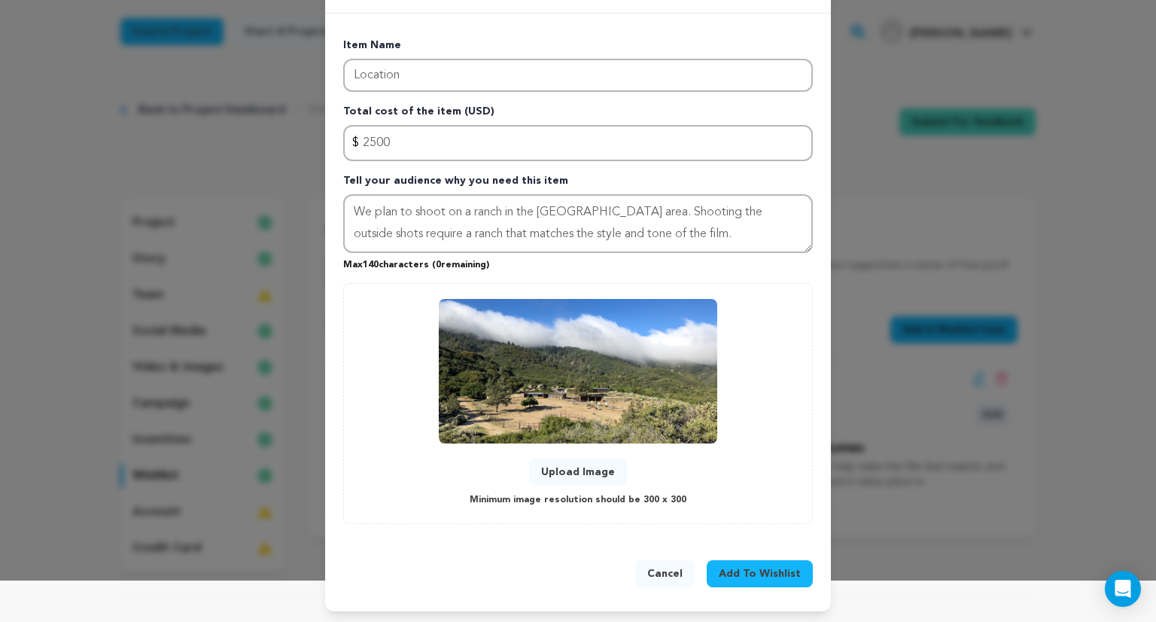
click at [738, 579] on button "Add To Wishlist" at bounding box center [760, 573] width 106 height 27
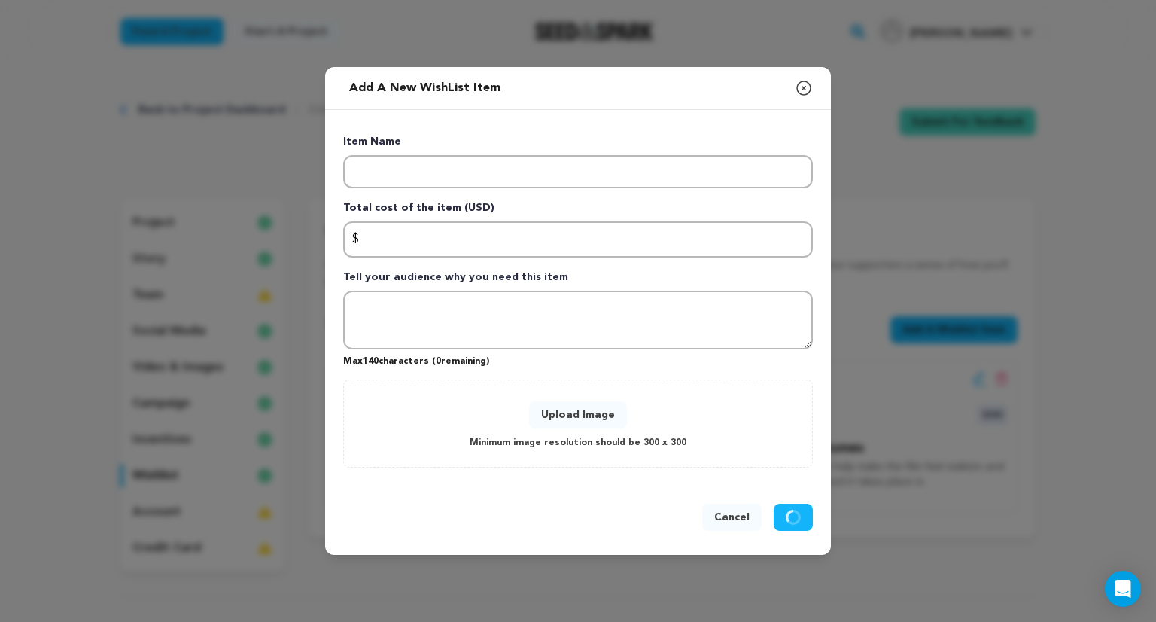
scroll to position [0, 0]
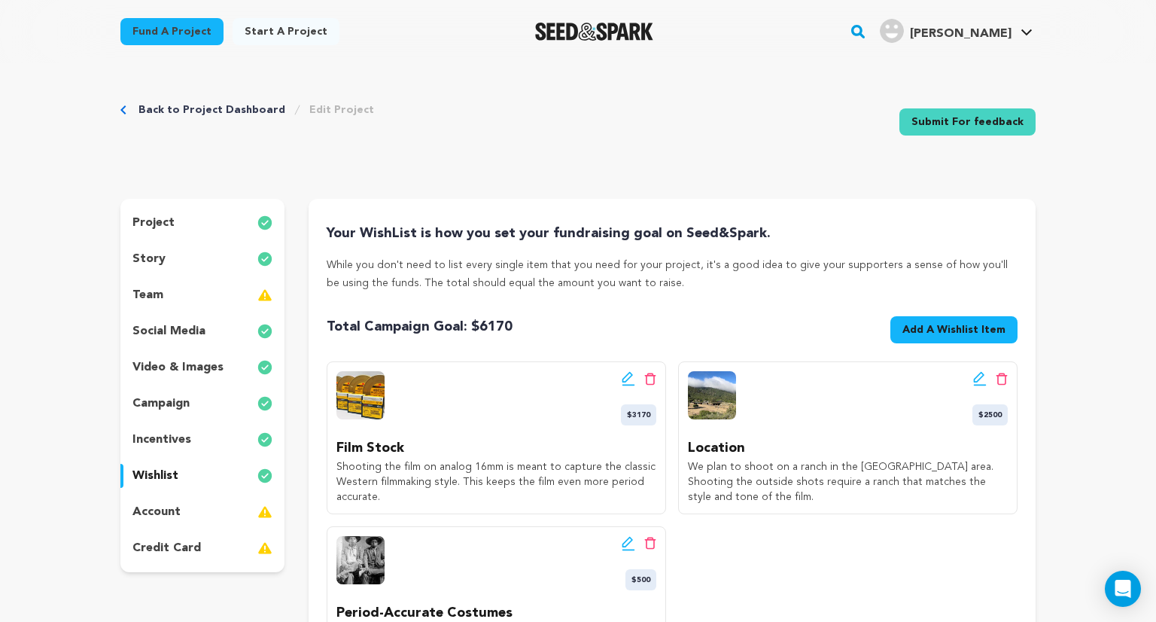
click at [695, 546] on div "Edit wishlist button Delete wishlist button $3170 Film Stock Shooting the film …" at bounding box center [672, 512] width 691 height 303
click at [927, 339] on button "Add A Wishlist Item New Wishlist Item" at bounding box center [953, 329] width 127 height 27
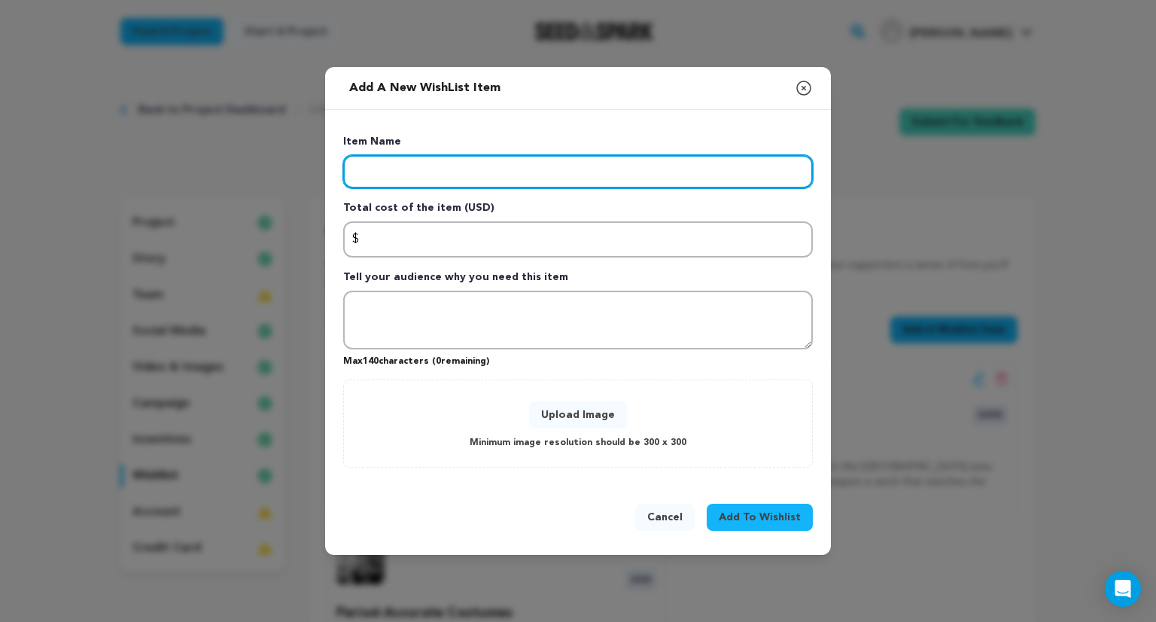
click at [564, 163] on input "Enter item name" at bounding box center [578, 171] width 470 height 33
type input "Special Effects Mechanics"
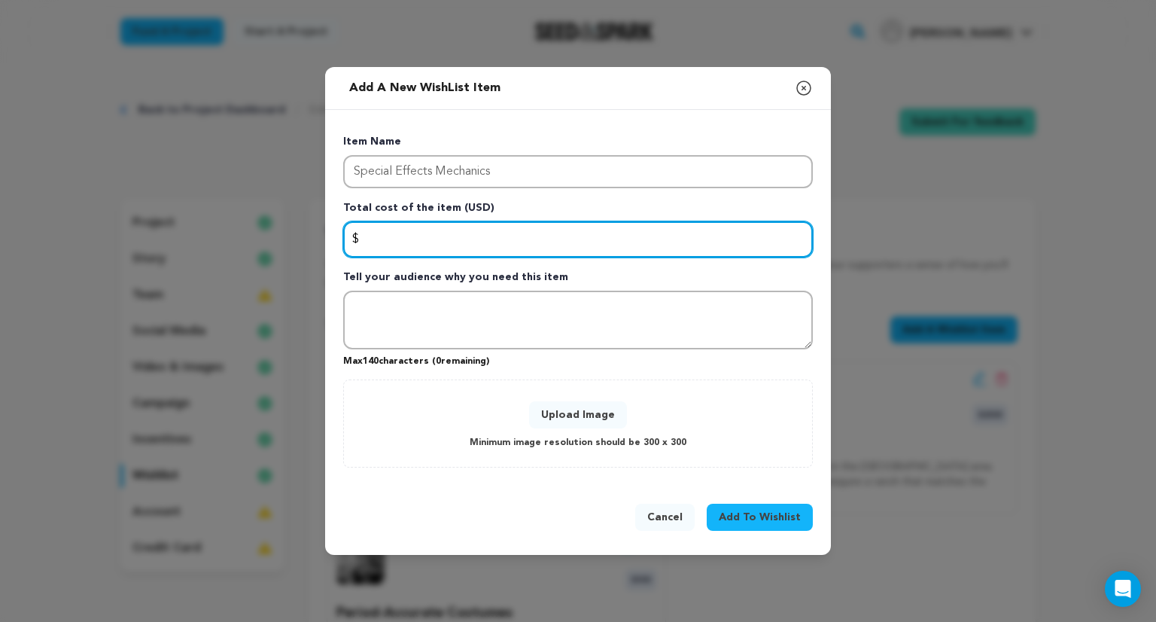
click at [452, 247] on input "Enter total cost of the item" at bounding box center [578, 239] width 470 height 36
type input "3000"
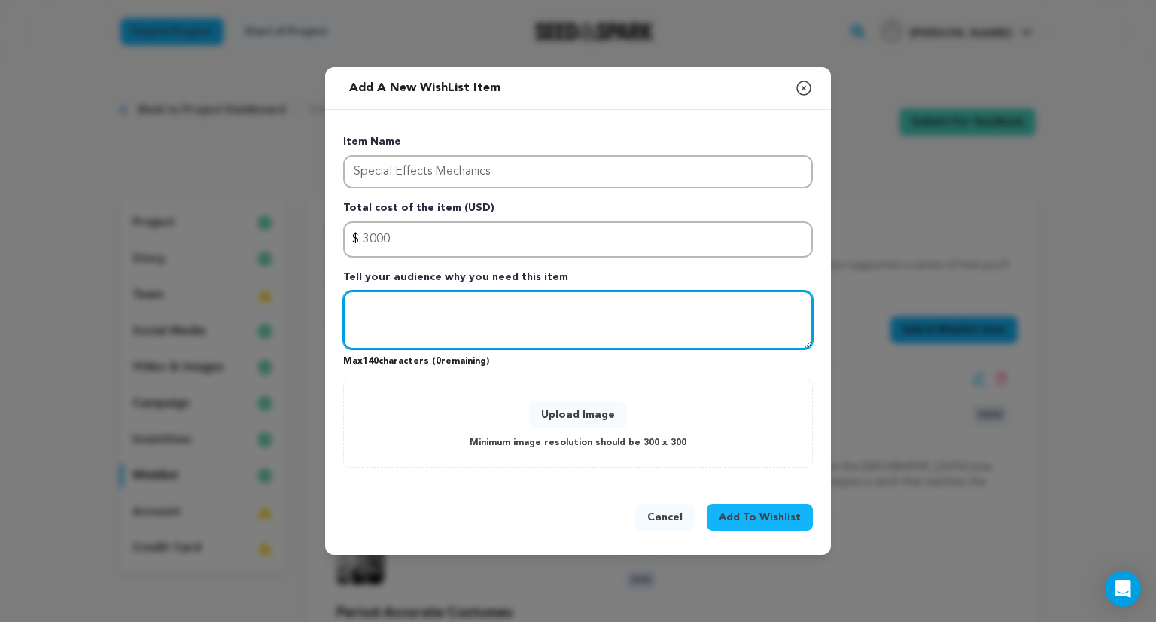
click at [443, 315] on textarea "Tell your audience why you need this item" at bounding box center [578, 319] width 470 height 59
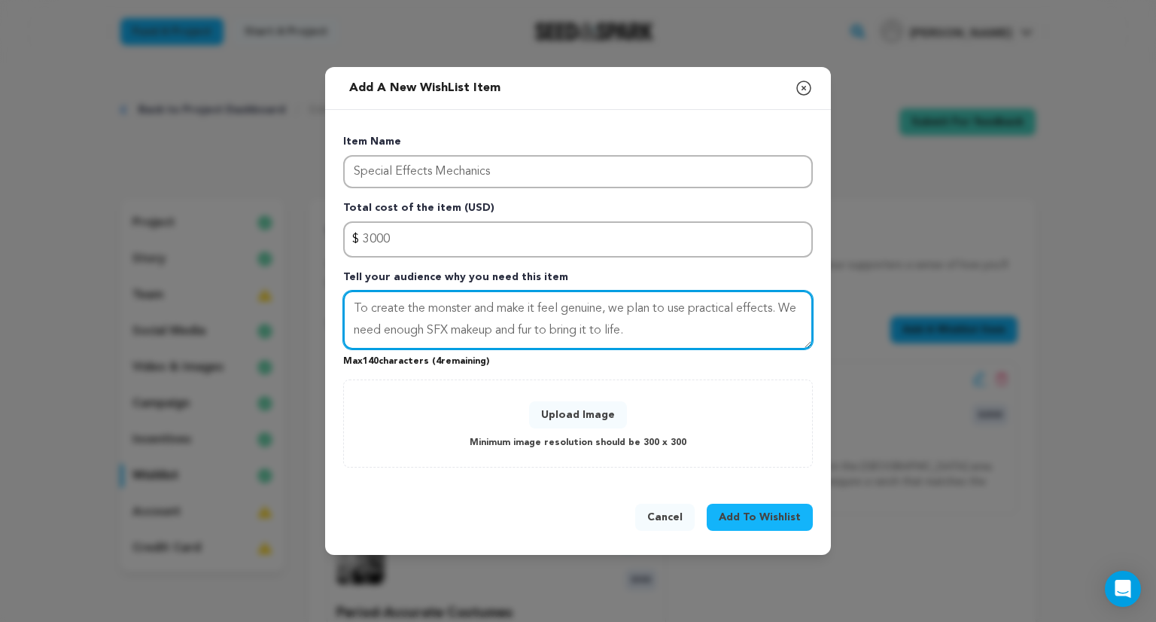
type textarea "To create the monster and make it feel genuine, we plan to use practical effect…"
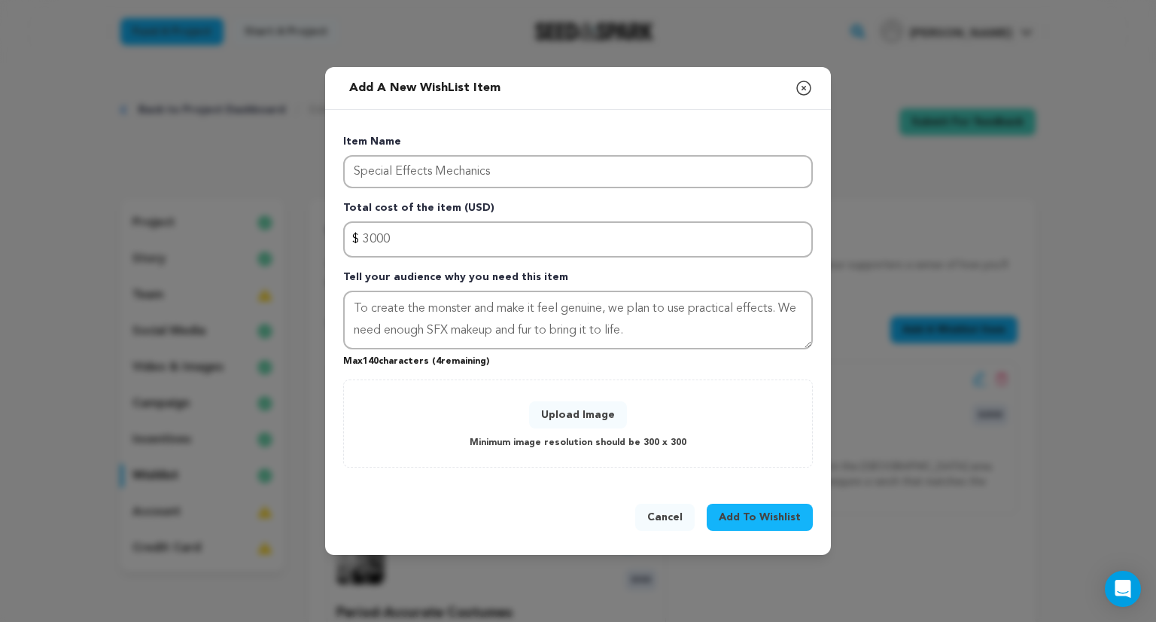
click at [690, 362] on p "Max 140 characters ( 4 remaining)" at bounding box center [578, 358] width 470 height 18
click at [581, 417] on button "Upload Image" at bounding box center [578, 414] width 98 height 27
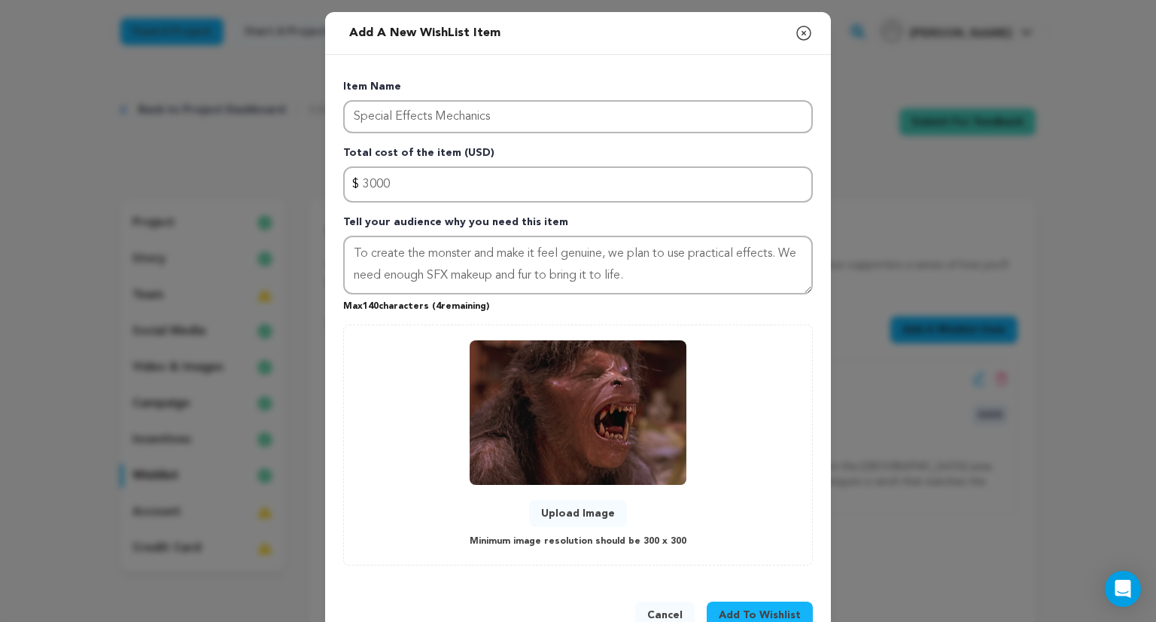
click at [746, 616] on span "Add To Wishlist" at bounding box center [760, 614] width 82 height 15
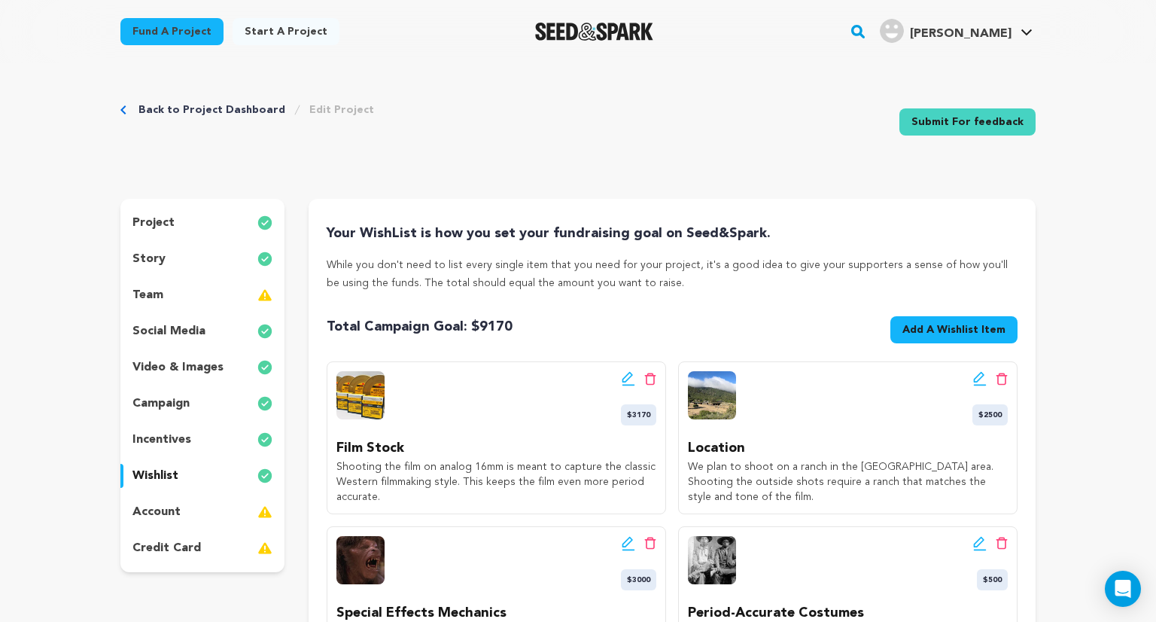
click at [916, 339] on button "Add A Wishlist Item New Wishlist Item" at bounding box center [953, 329] width 127 height 27
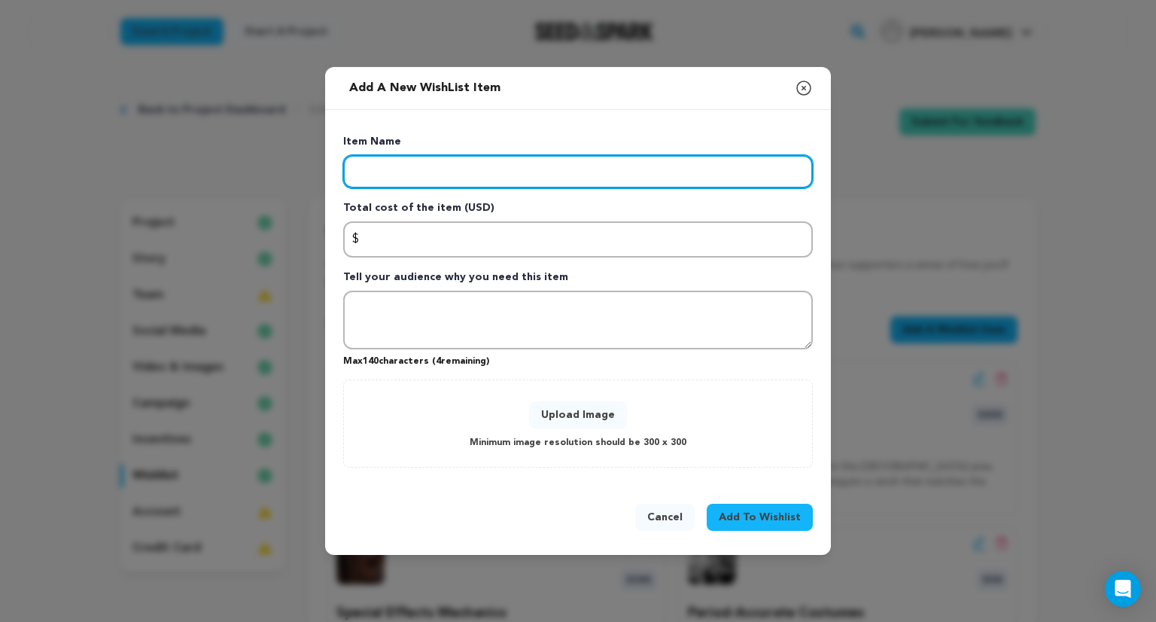
click at [479, 174] on input "Enter item name" at bounding box center [578, 171] width 470 height 33
type input "Western Props"
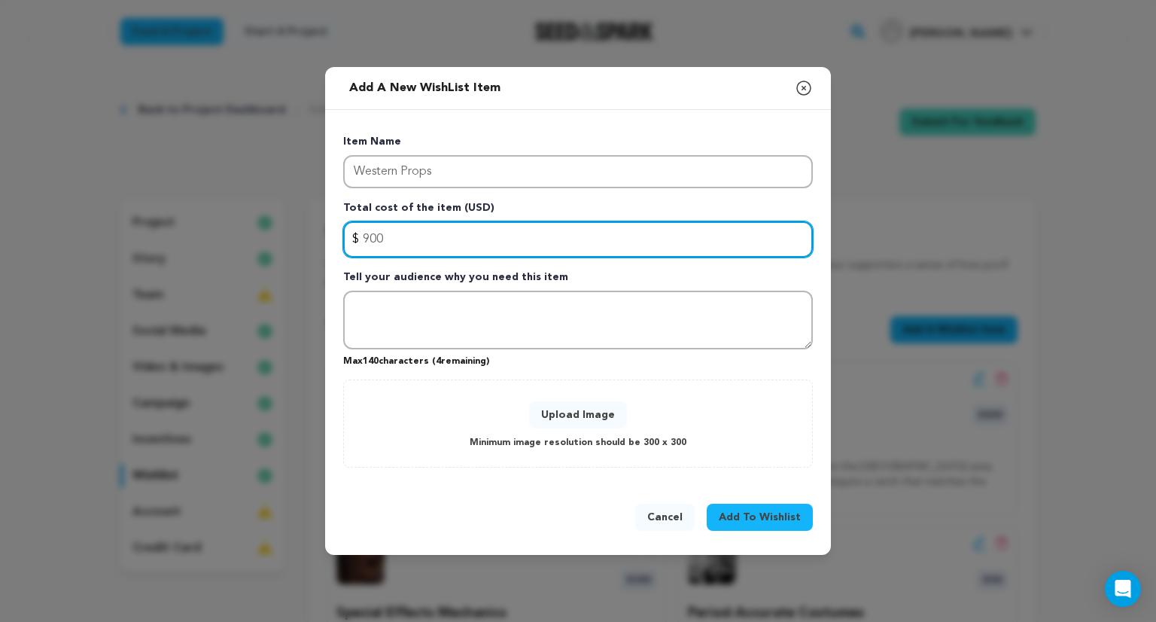
type input "900"
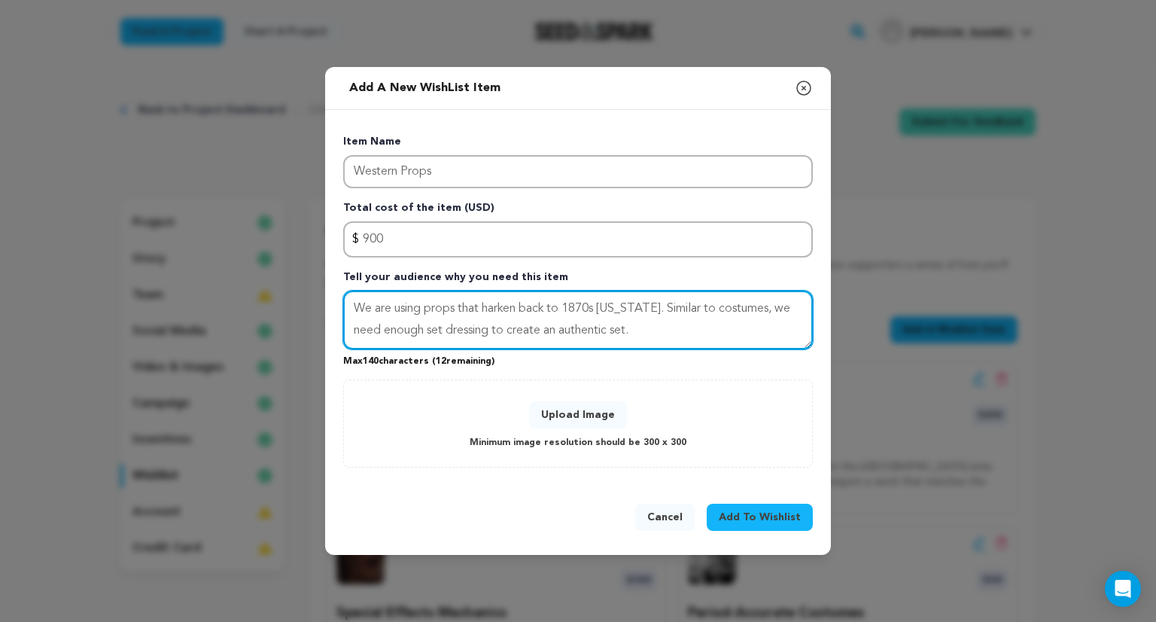
type textarea "We are using props that harken back to 1870s [US_STATE]. Similar to costumes, w…"
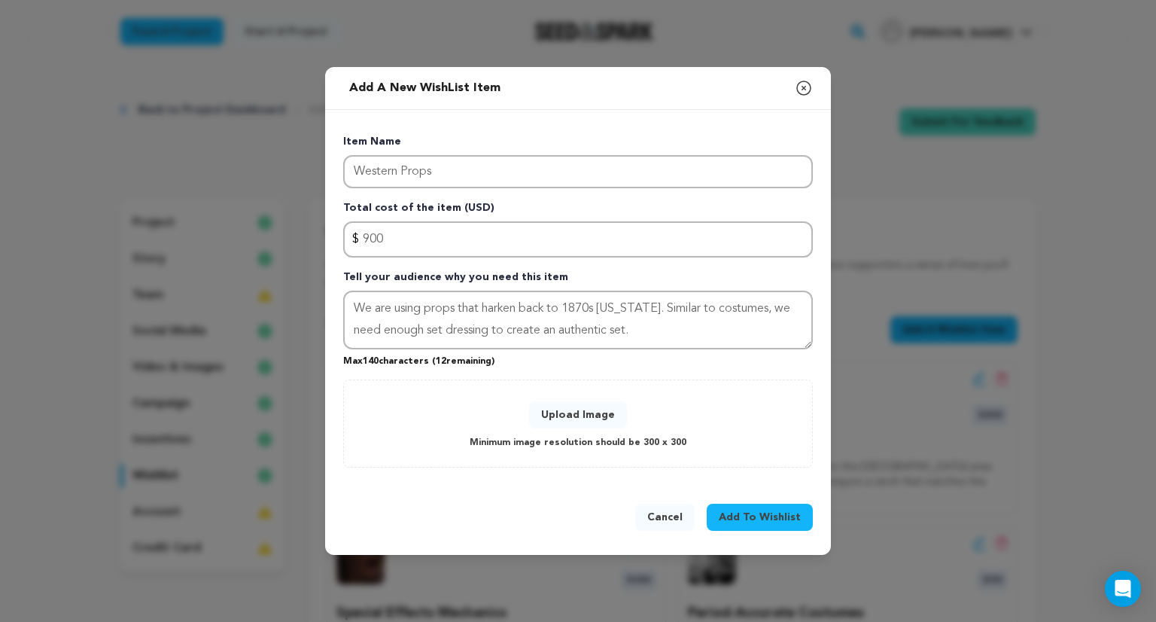
click at [552, 357] on p "Max 140 characters ( 12 remaining)" at bounding box center [578, 358] width 470 height 18
click at [579, 404] on button "Upload Image" at bounding box center [578, 414] width 98 height 27
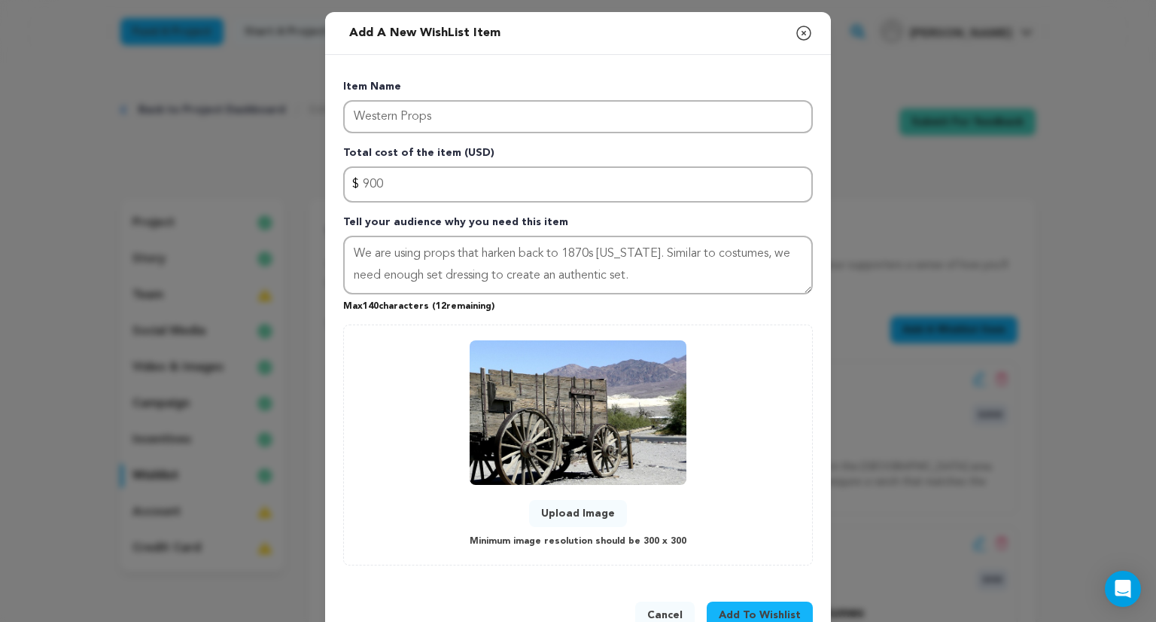
scroll to position [41, 0]
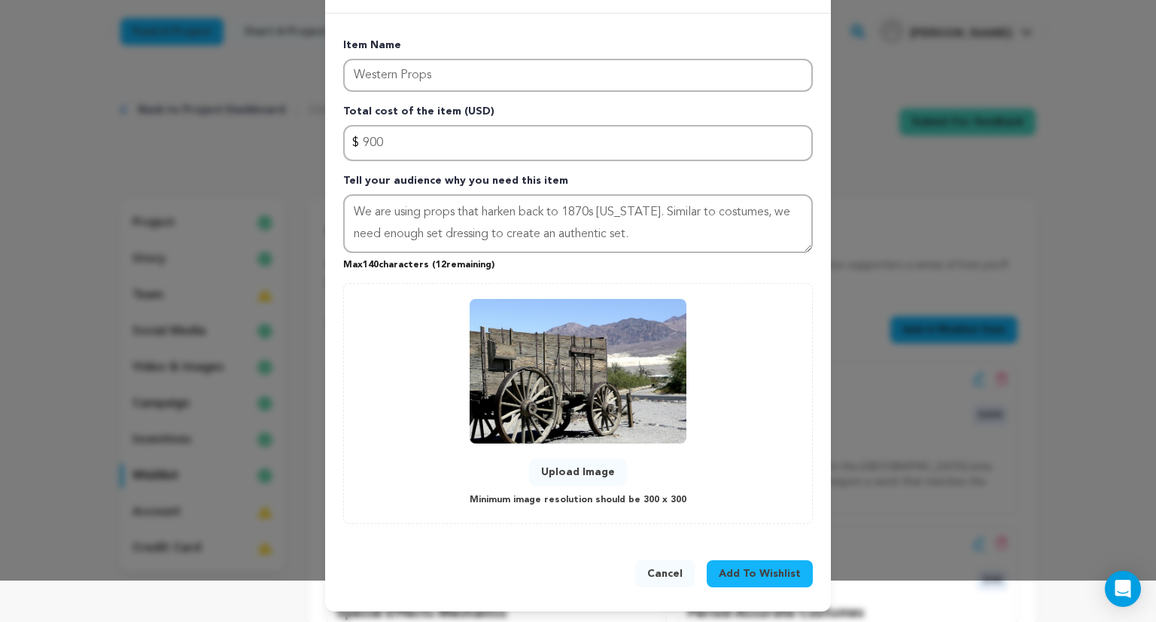
click at [752, 569] on span "Add To Wishlist" at bounding box center [760, 573] width 82 height 15
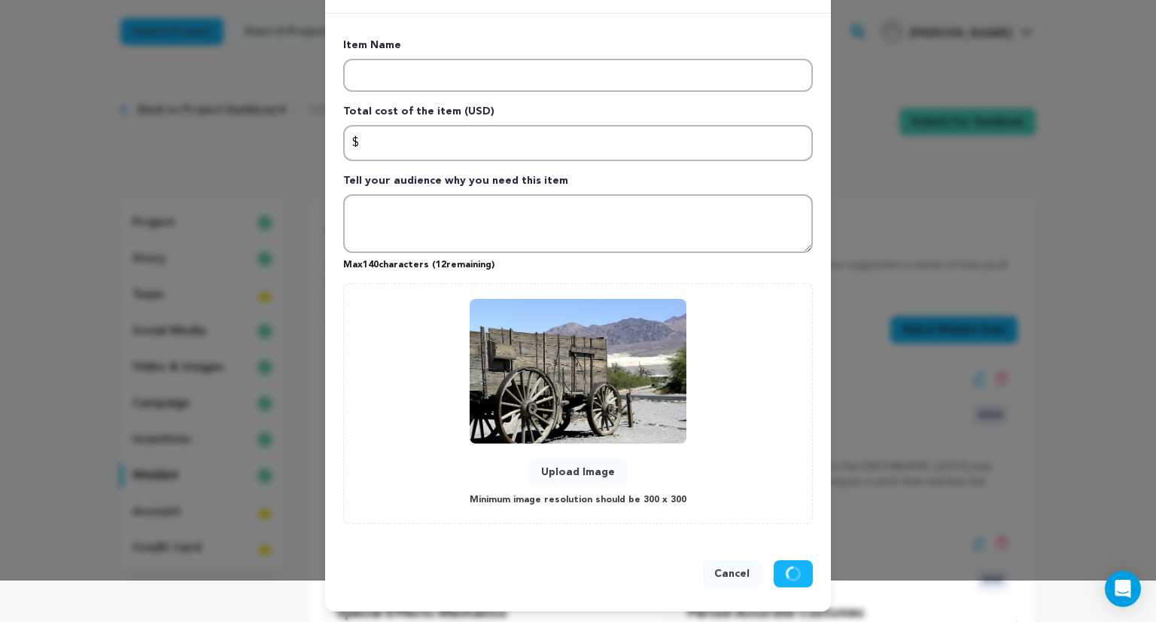
scroll to position [0, 0]
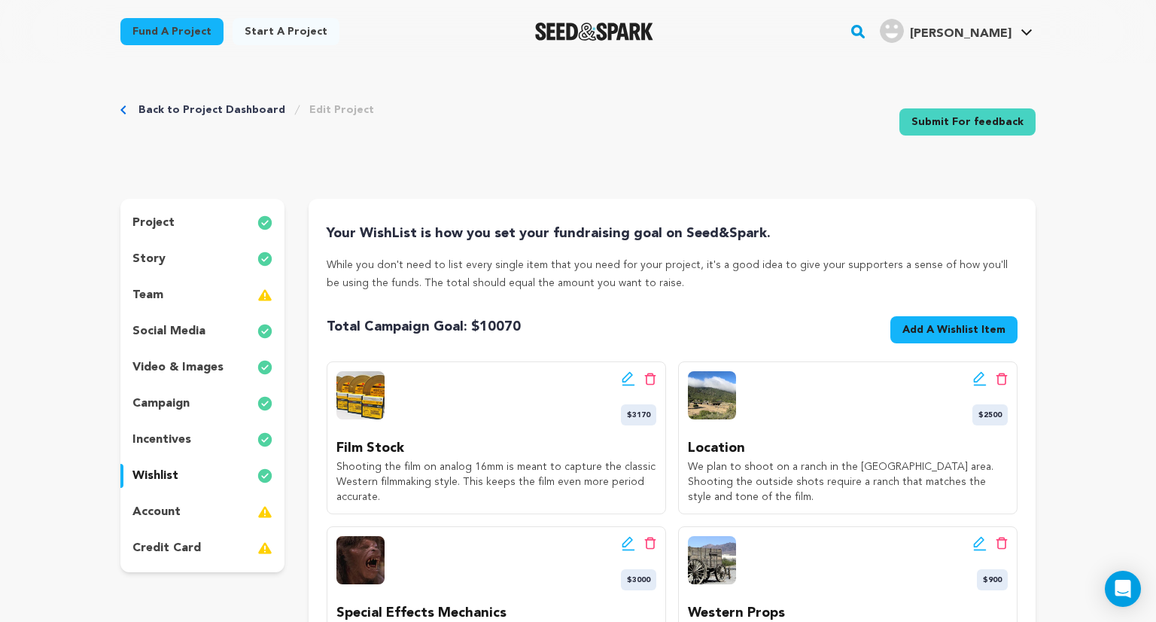
click at [958, 317] on button "Add A Wishlist Item New Wishlist Item" at bounding box center [953, 329] width 127 height 27
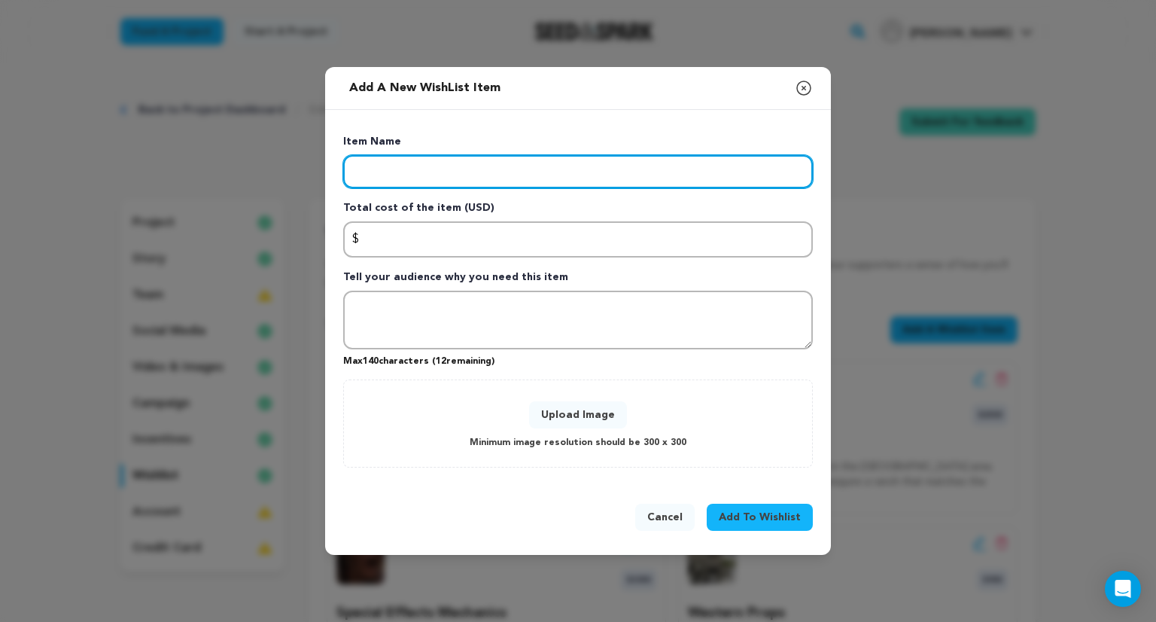
click at [704, 159] on input "Enter item name" at bounding box center [578, 171] width 470 height 33
type input "P"
type input "Animal Safety"
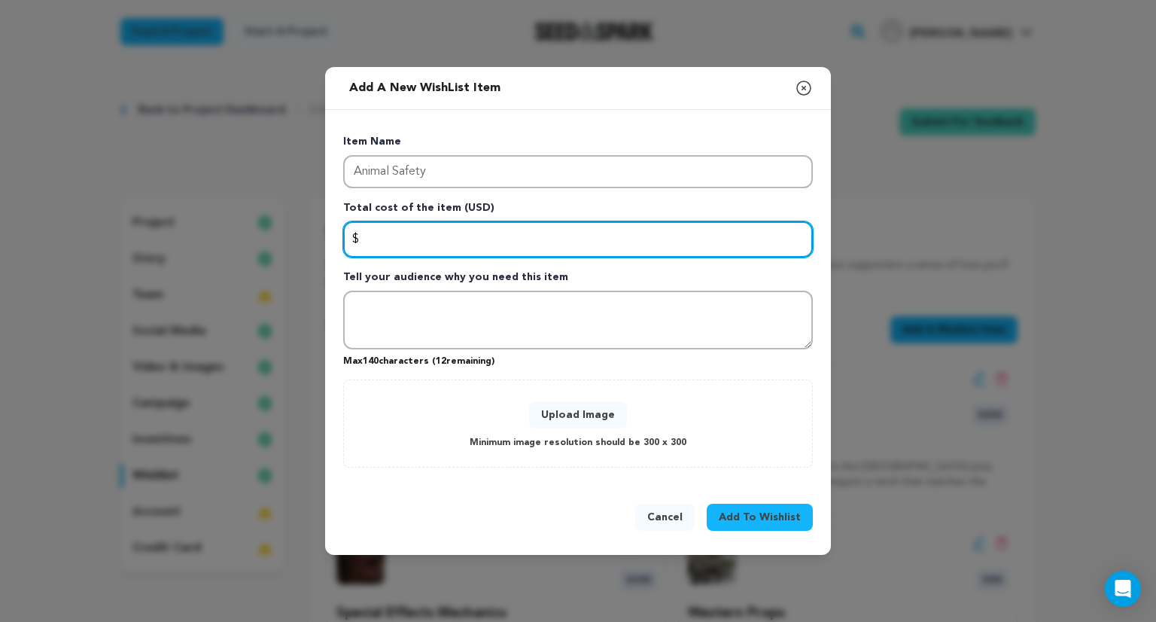
click at [568, 238] on input "Enter total cost of the item" at bounding box center [578, 239] width 470 height 36
type input "800"
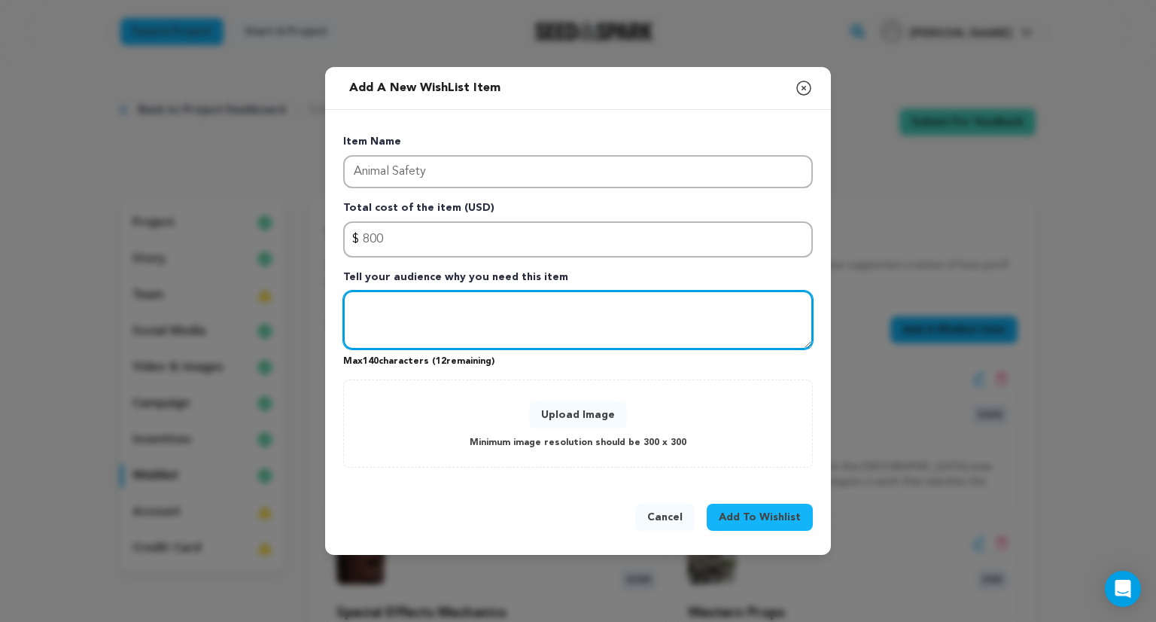
click at [506, 332] on textarea "Tell your audience why you need this item" at bounding box center [578, 319] width 470 height 59
type textarea "We will be using film set animals for scenes. To ensure the safety of the anima…"
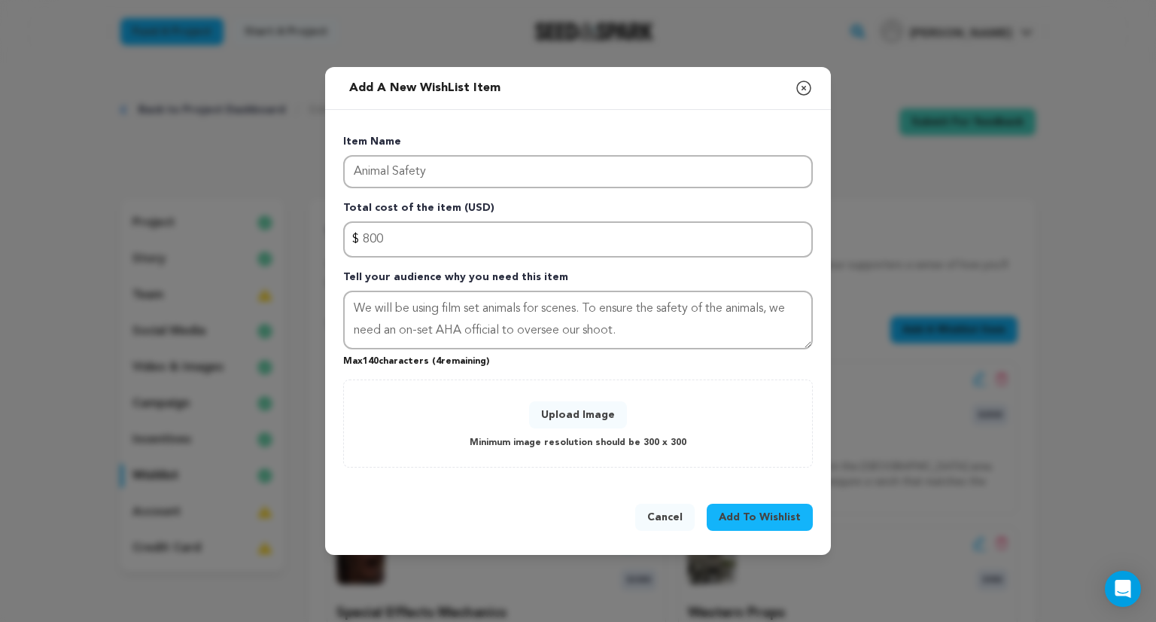
click at [565, 415] on button "Upload Image" at bounding box center [578, 414] width 98 height 27
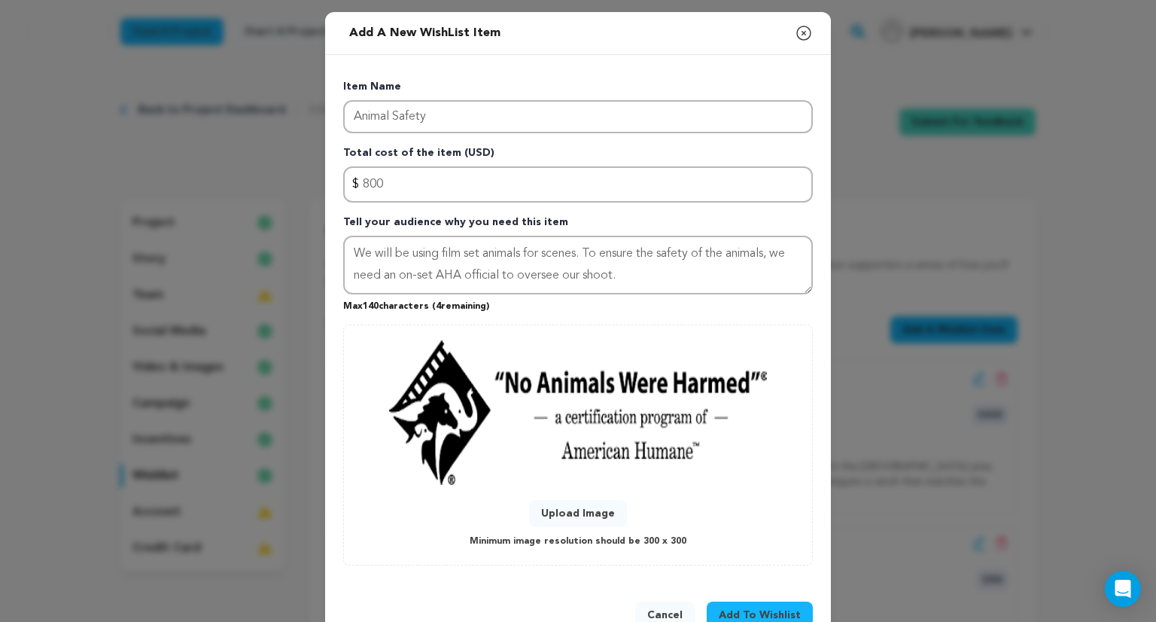
scroll to position [41, 0]
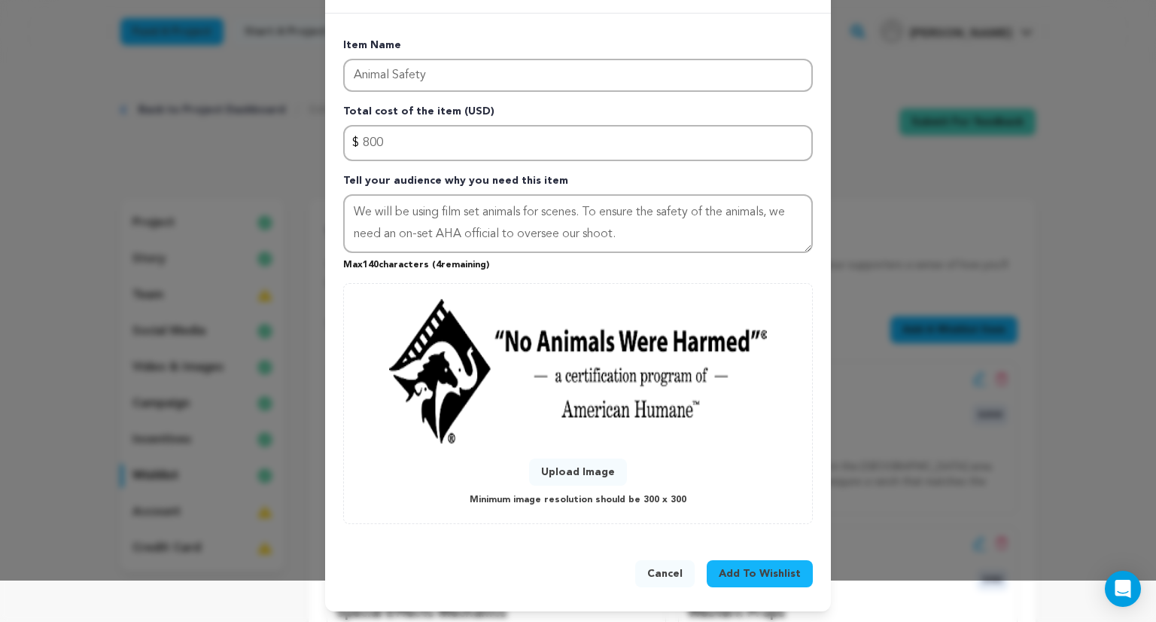
click at [737, 567] on span "Add To Wishlist" at bounding box center [760, 573] width 82 height 15
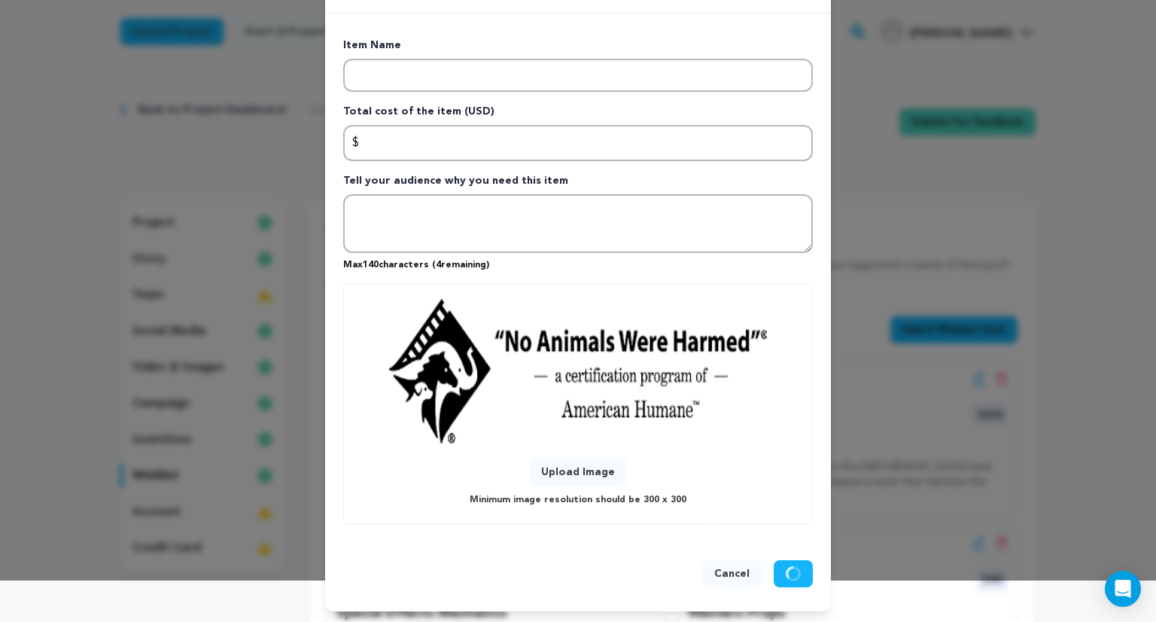
scroll to position [0, 0]
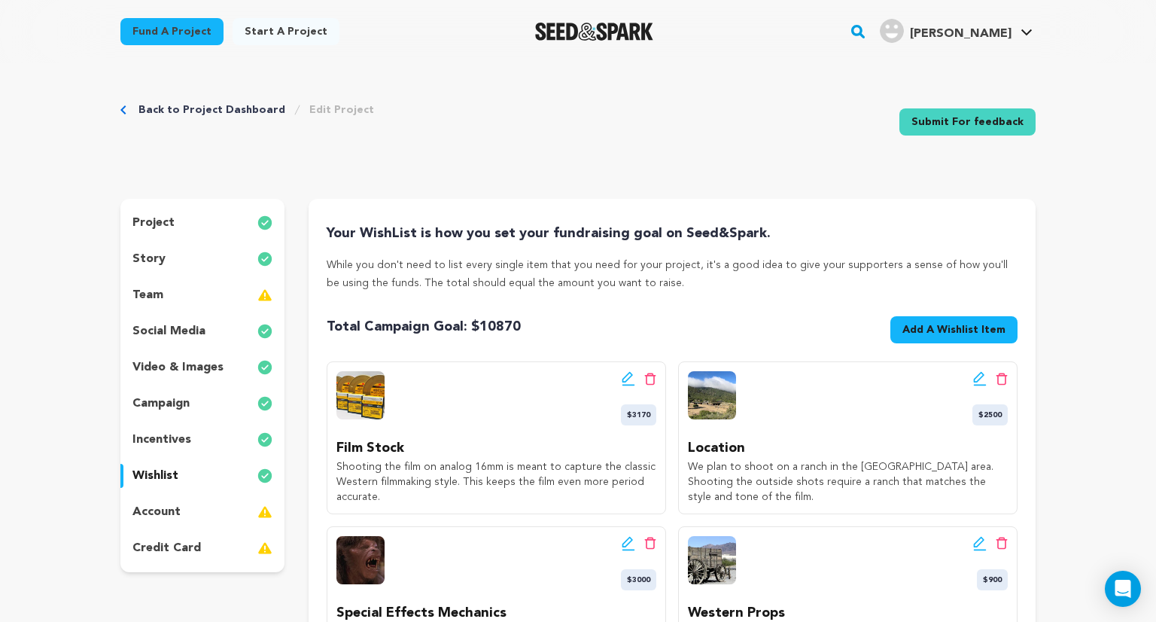
click at [166, 431] on p "incentives" at bounding box center [161, 439] width 59 height 18
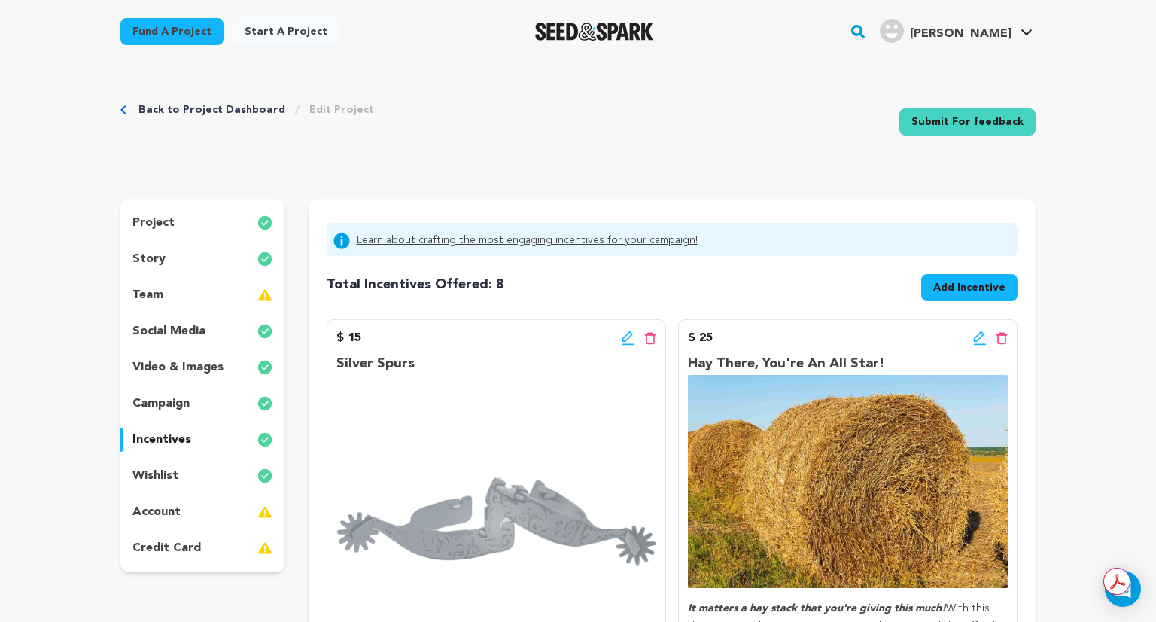
click at [169, 470] on p "wishlist" at bounding box center [155, 476] width 46 height 18
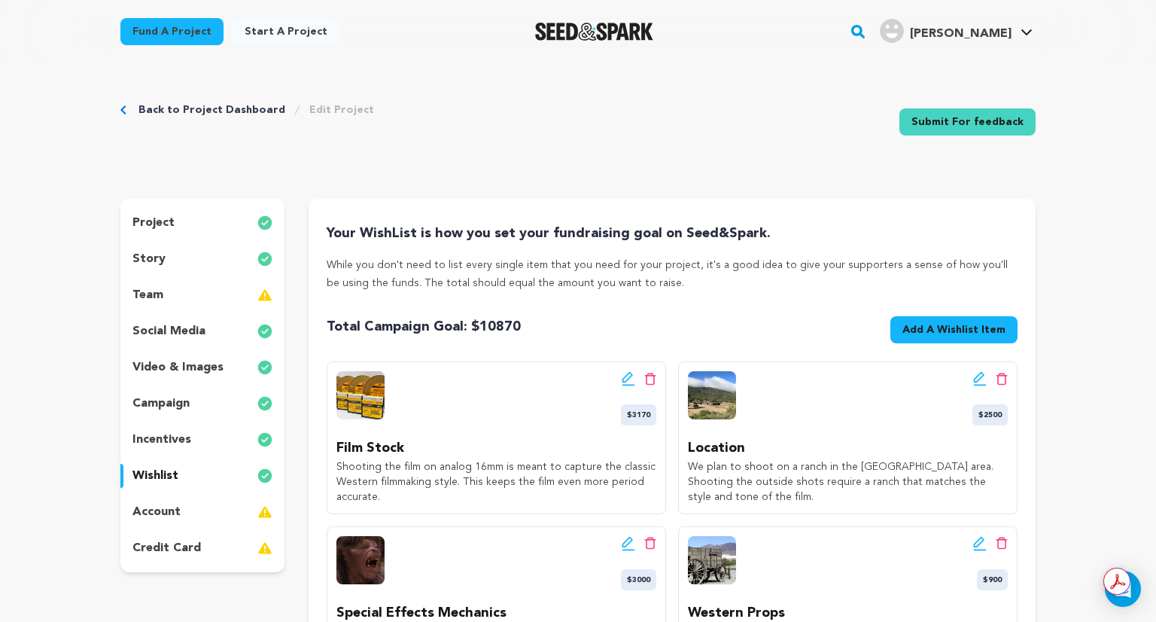
click at [487, 402] on div "Edit wishlist button Delete wishlist button $3170" at bounding box center [496, 398] width 320 height 54
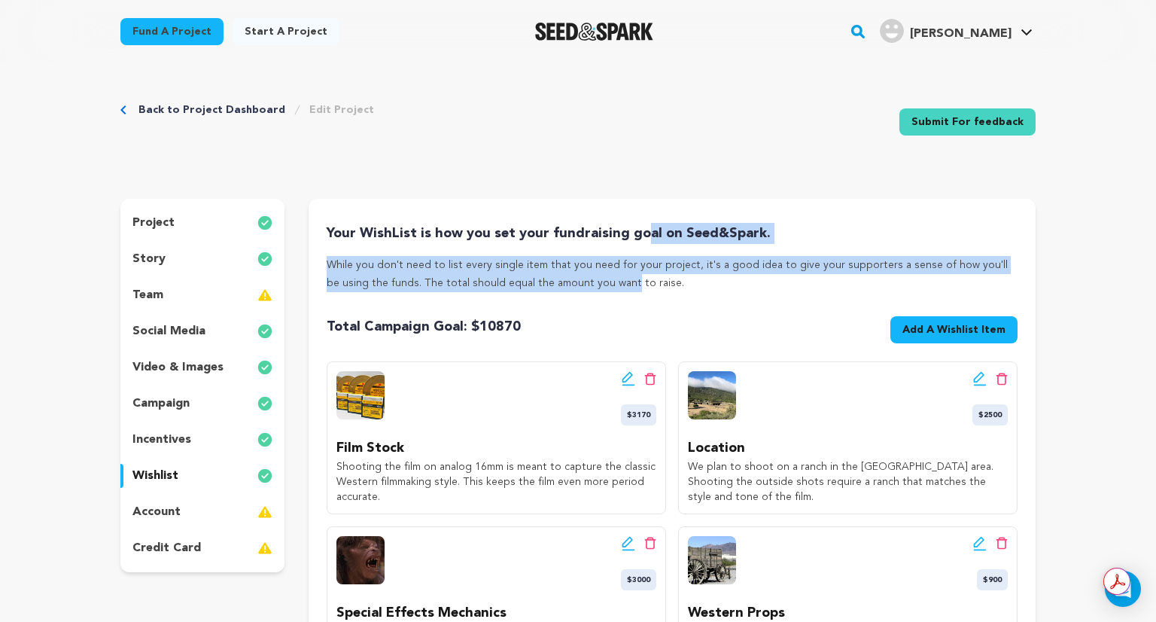
drag, startPoint x: 525, startPoint y: 233, endPoint x: 519, endPoint y: 284, distance: 52.3
click at [519, 284] on div "Your WishList is how you set your fundraising goal on Seed&Spark. While you don…" at bounding box center [672, 533] width 691 height 620
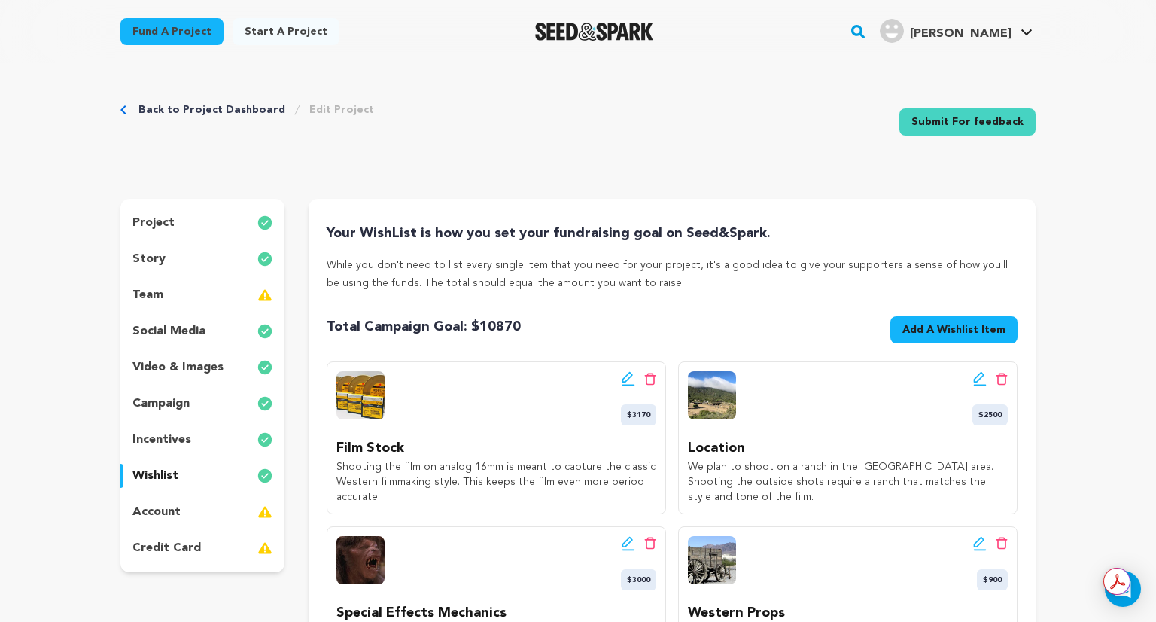
click at [438, 214] on div "Your WishList is how you set your fundraising goal on Seed&Spark. While you don…" at bounding box center [672, 533] width 727 height 668
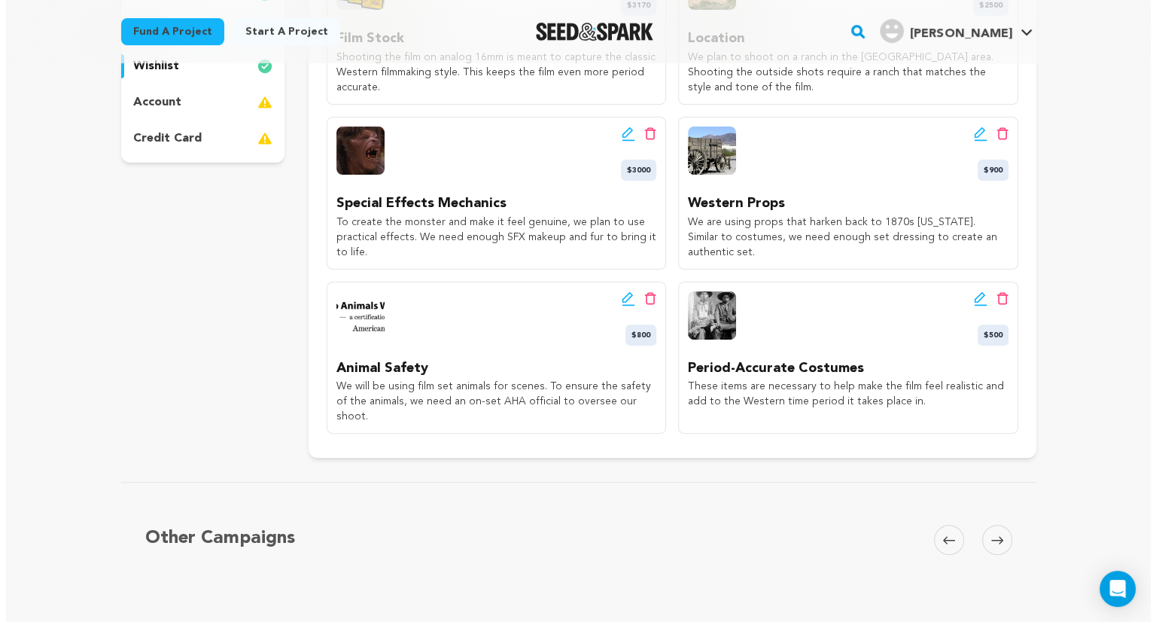
scroll to position [378, 0]
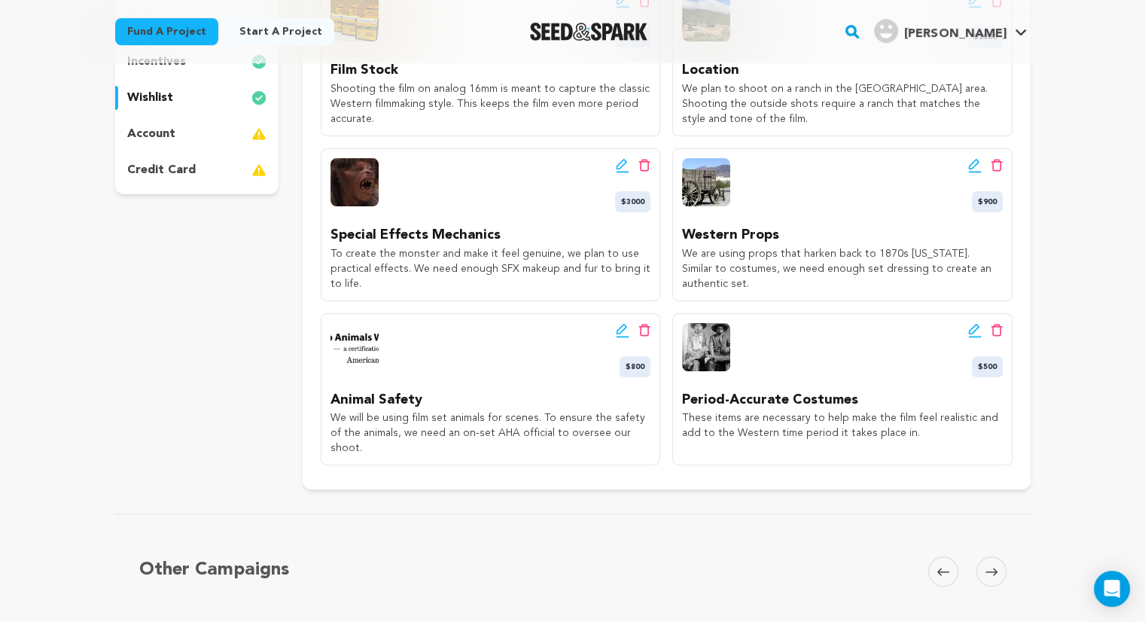
click at [624, 334] on icon at bounding box center [623, 330] width 14 height 15
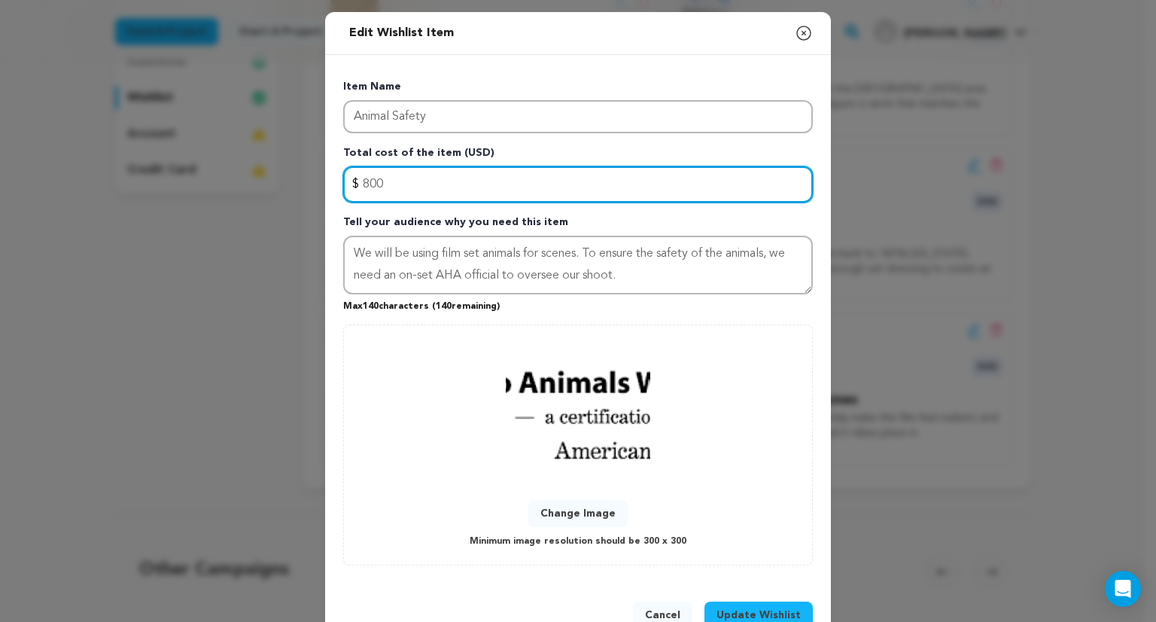
click at [476, 193] on input "800" at bounding box center [578, 184] width 470 height 36
type input "8"
type input "900"
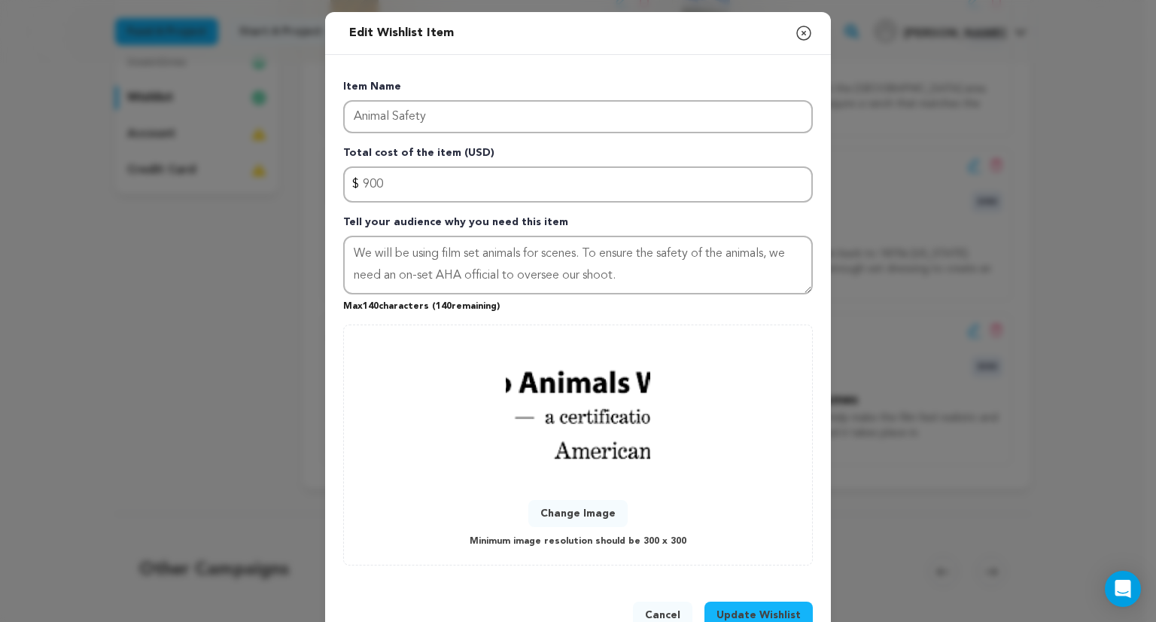
click at [518, 142] on div "Item Name Animal Safety Total cost of the item (USD) $ Amount 900 Tell your aud…" at bounding box center [578, 322] width 470 height 486
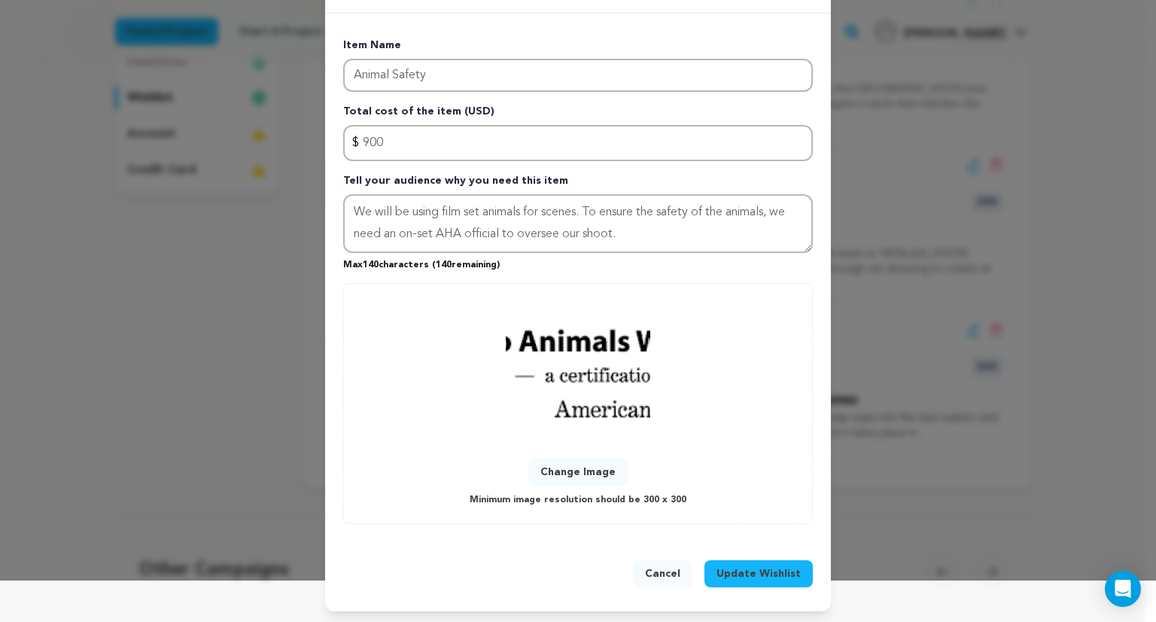
click at [722, 561] on button "Update Wishlist" at bounding box center [758, 573] width 108 height 27
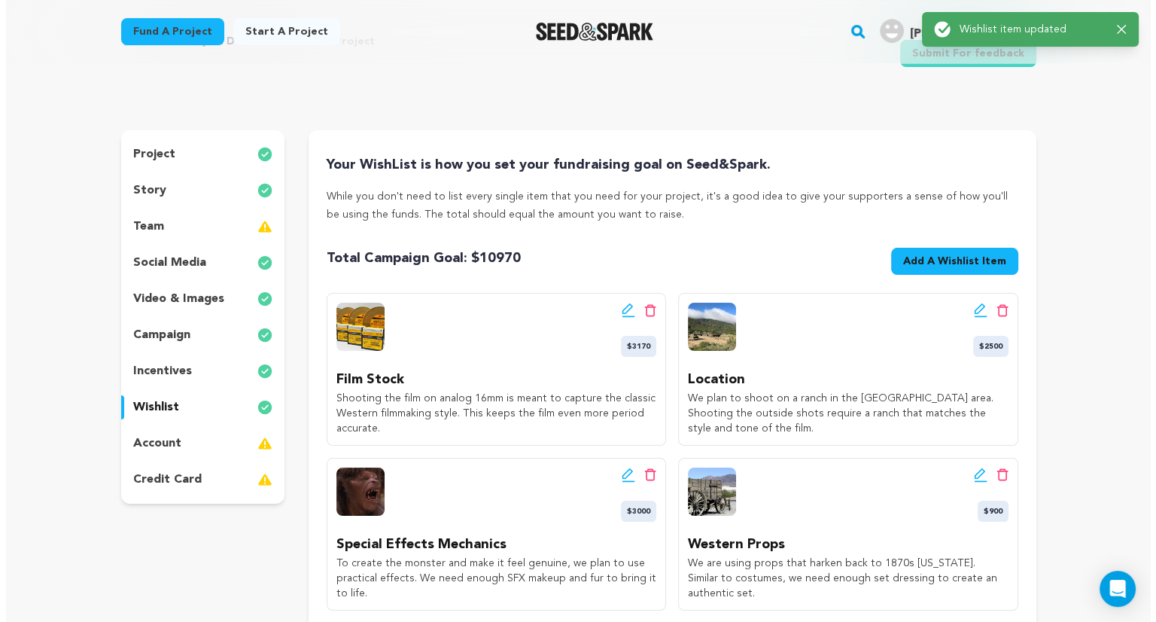
scroll to position [71, 0]
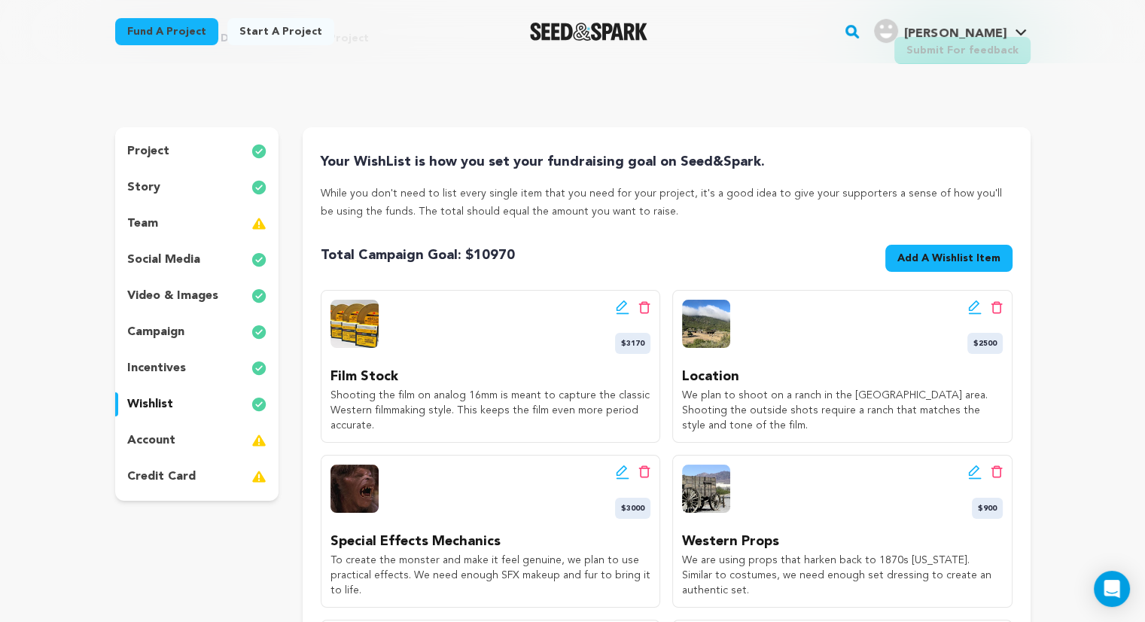
click at [929, 266] on button "Add A Wishlist Item New Wishlist Item" at bounding box center [948, 258] width 127 height 27
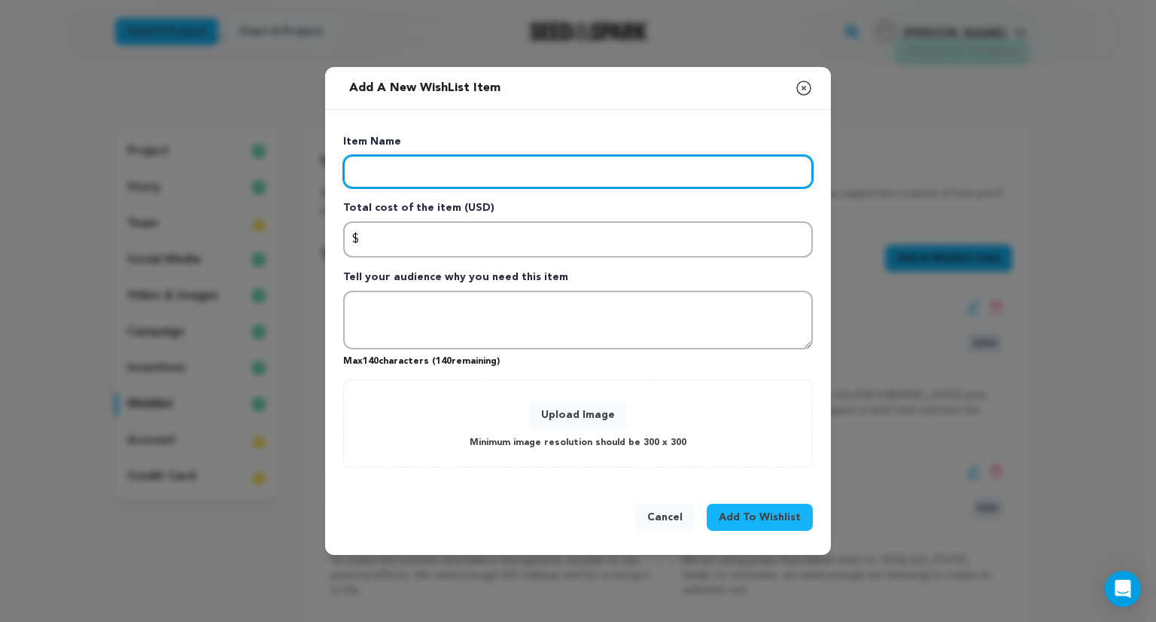
click at [738, 181] on input "Enter item name" at bounding box center [578, 171] width 470 height 33
type input "Equipment Transportation"
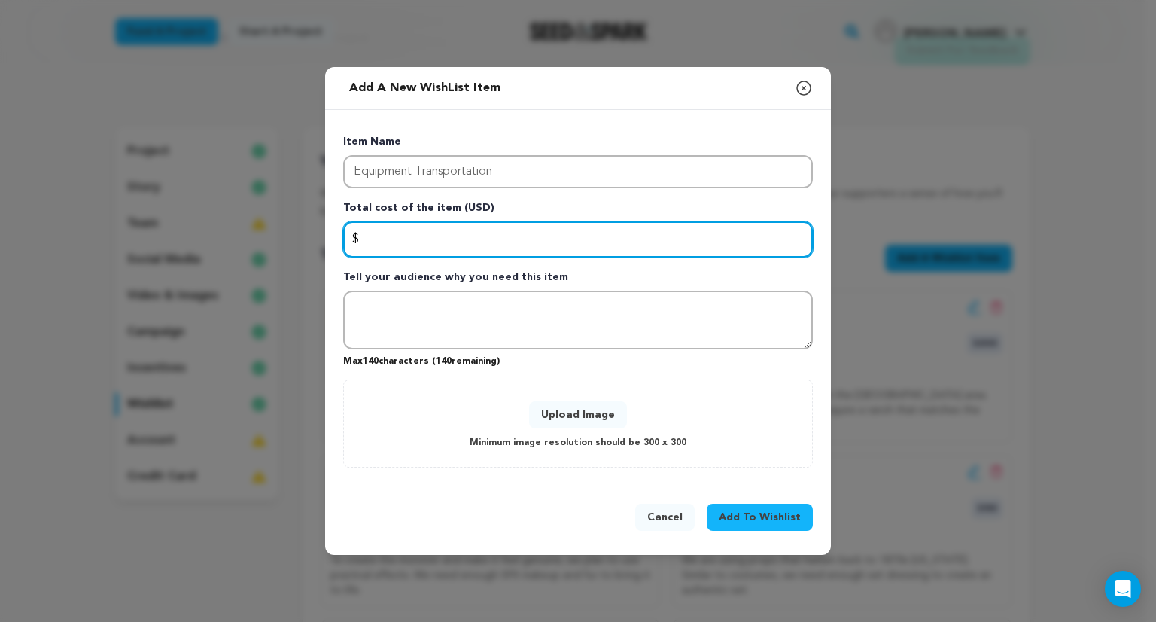
click at [689, 229] on input "Enter total cost of the item" at bounding box center [578, 239] width 470 height 36
type input "600"
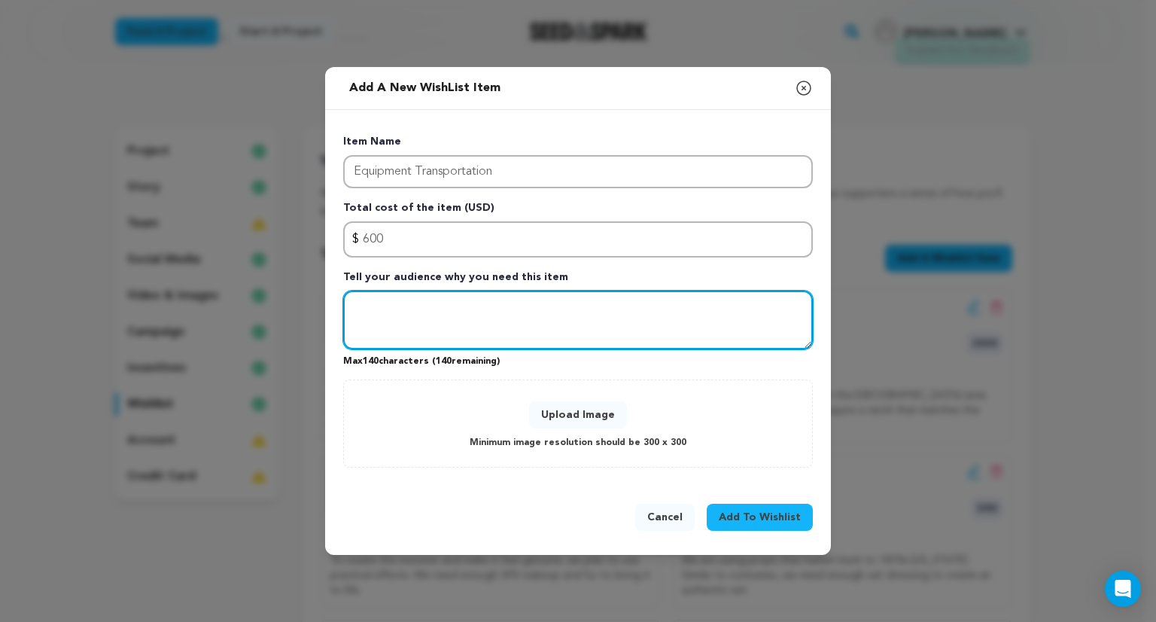
click at [434, 308] on textarea "Tell your audience why you need this item" at bounding box center [578, 319] width 470 height 59
click at [576, 306] on textarea "We need a safe, spacious truck to house our equipment" at bounding box center [578, 319] width 470 height 59
type textarea "We need a safe, spacious truck to house and transport our equipment to and from…"
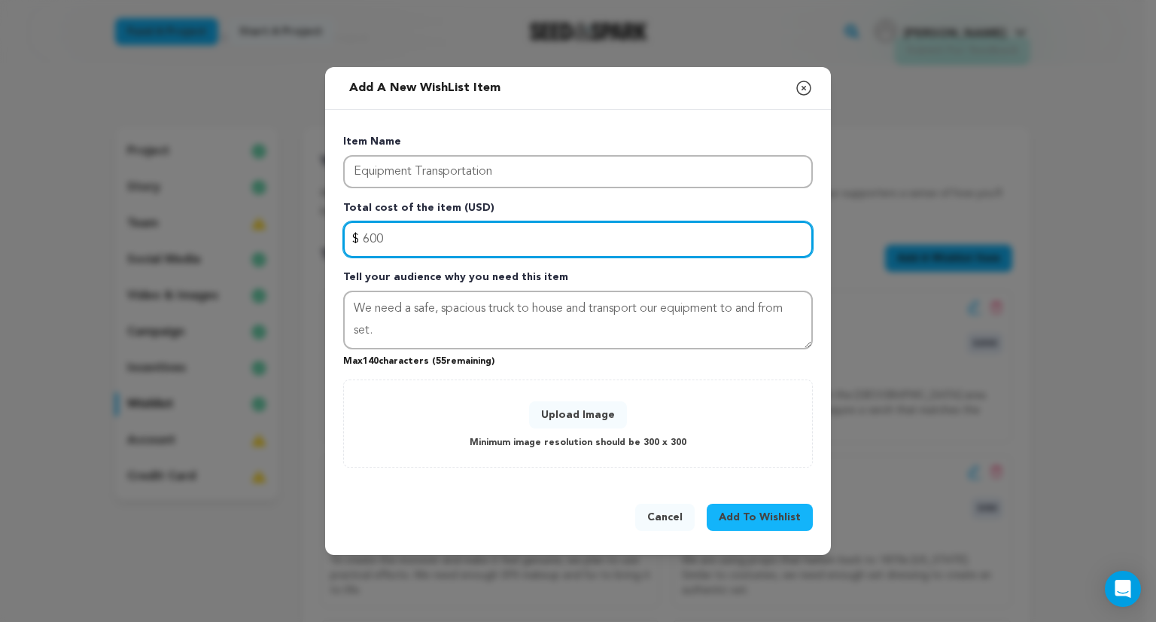
click at [452, 234] on input "600" at bounding box center [578, 239] width 470 height 36
type input "6"
type input "750"
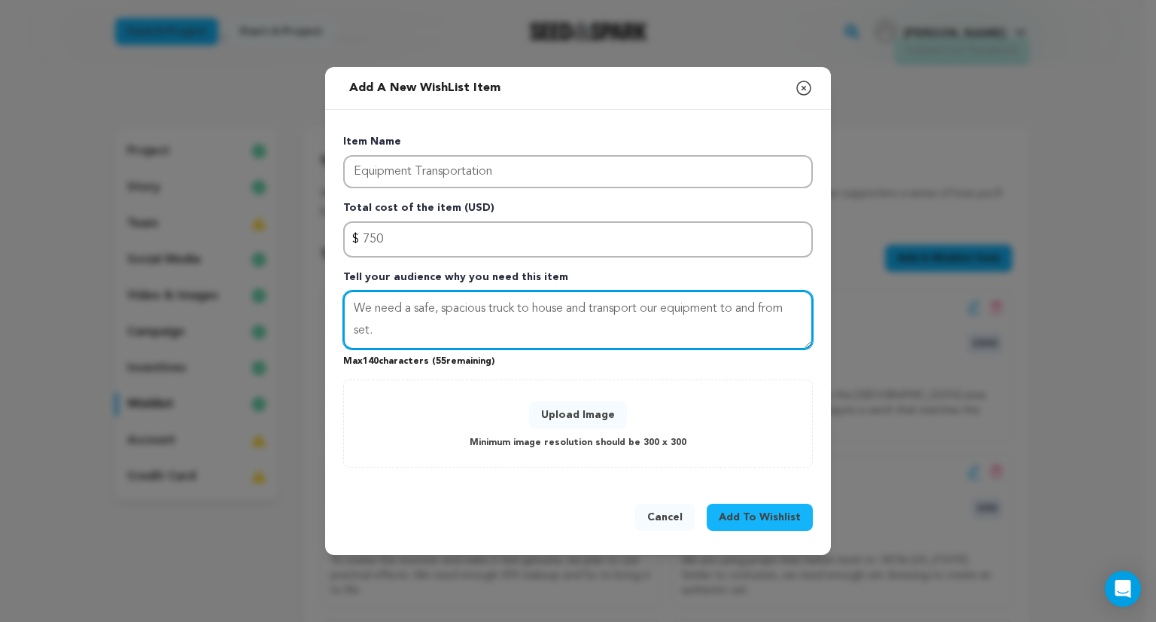
click at [451, 329] on textarea "We need a safe, spacious truck to house and transport our equipment to and from…" at bounding box center [578, 319] width 470 height 59
click at [484, 331] on textarea "We need a safe, spacious truck to house and transport our equipment to and from…" at bounding box center [578, 319] width 470 height 59
click at [665, 330] on textarea "We need a safe, spacious truck to house and transport our equipment to and from…" at bounding box center [578, 319] width 470 height 59
type textarea "We need a safe, spacious truck to house and transport our equipment to and from…"
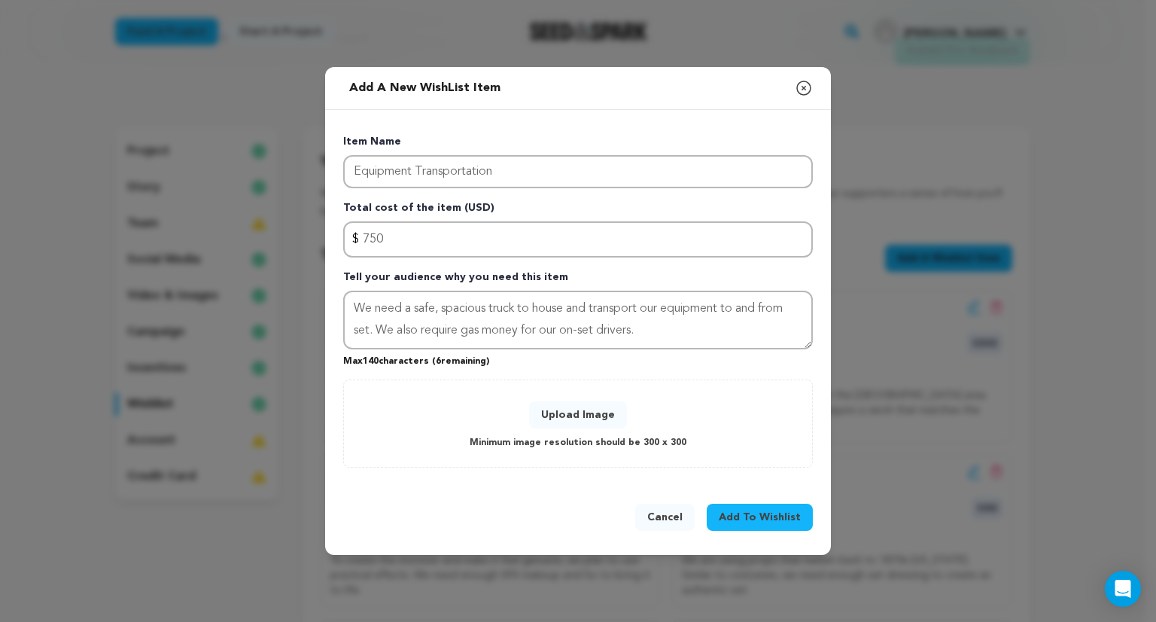
click at [670, 361] on p "Max 140 characters ( 6 remaining)" at bounding box center [578, 358] width 470 height 18
click at [740, 519] on span "Add To Wishlist" at bounding box center [760, 516] width 82 height 15
click at [578, 411] on button "Upload Image" at bounding box center [578, 414] width 98 height 27
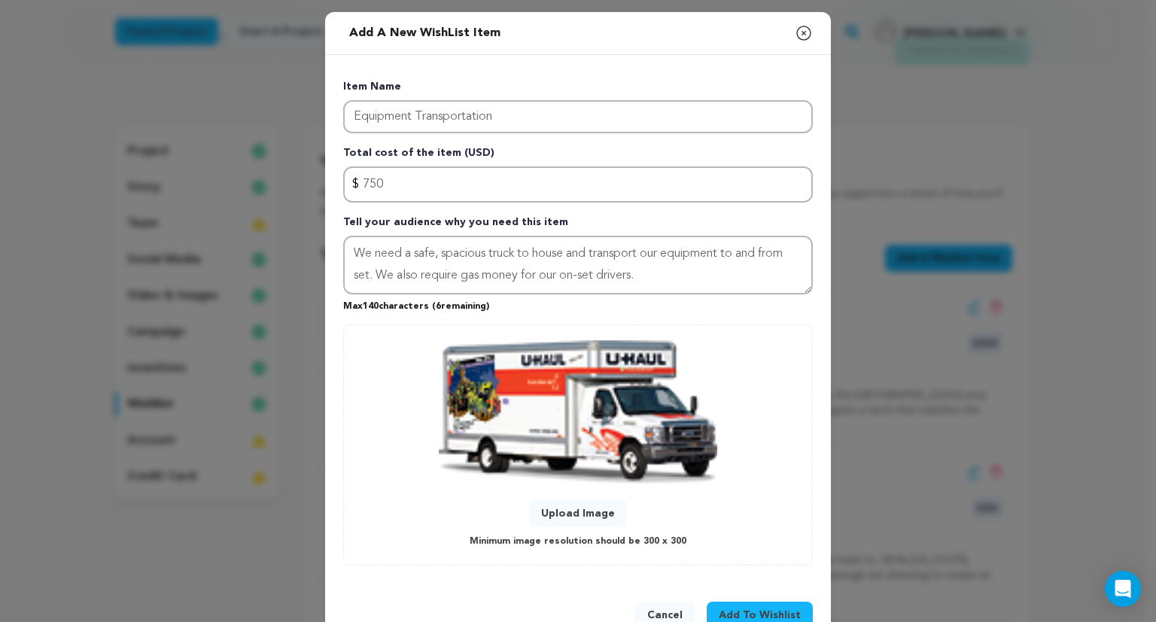
scroll to position [41, 0]
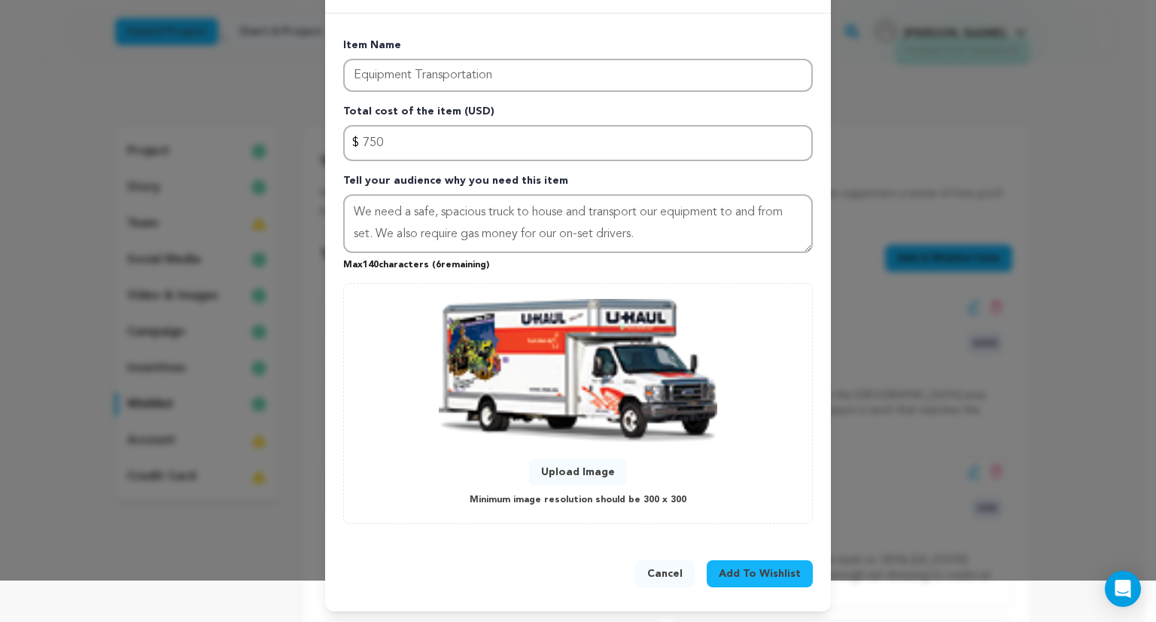
click at [747, 573] on span "Add To Wishlist" at bounding box center [760, 573] width 82 height 15
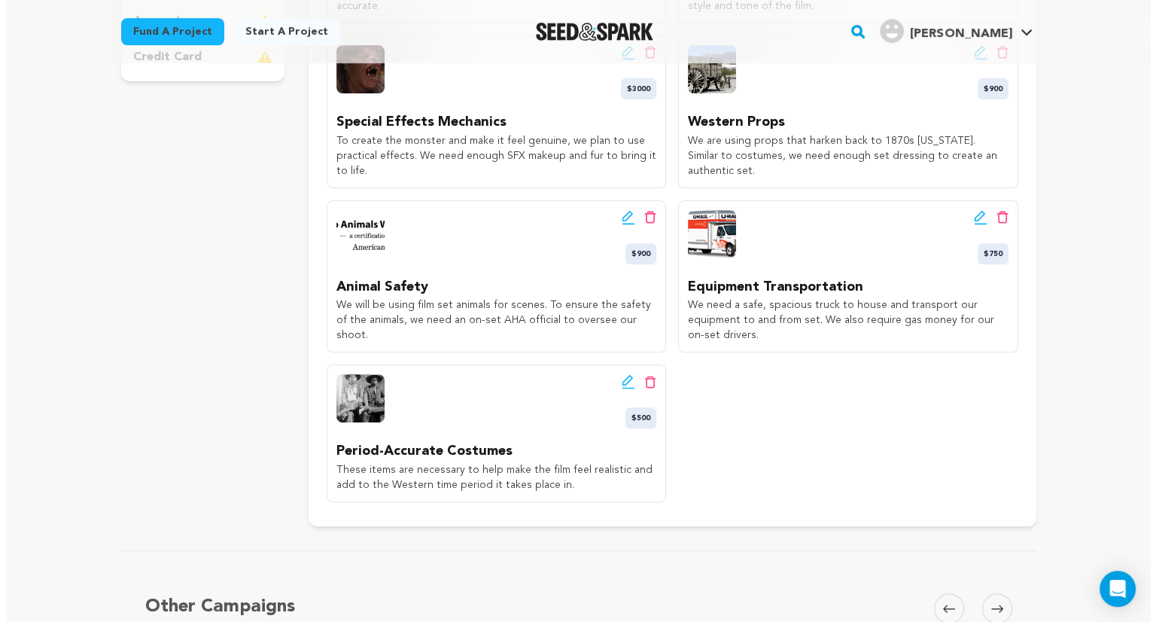
scroll to position [492, 0]
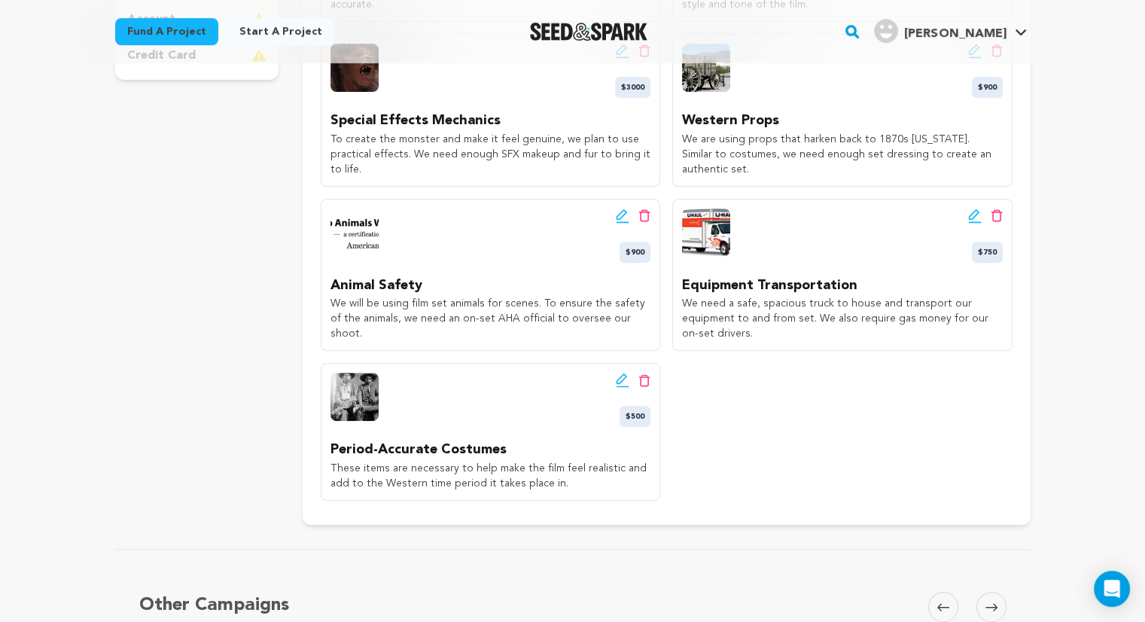
click at [969, 221] on icon at bounding box center [974, 222] width 13 height 2
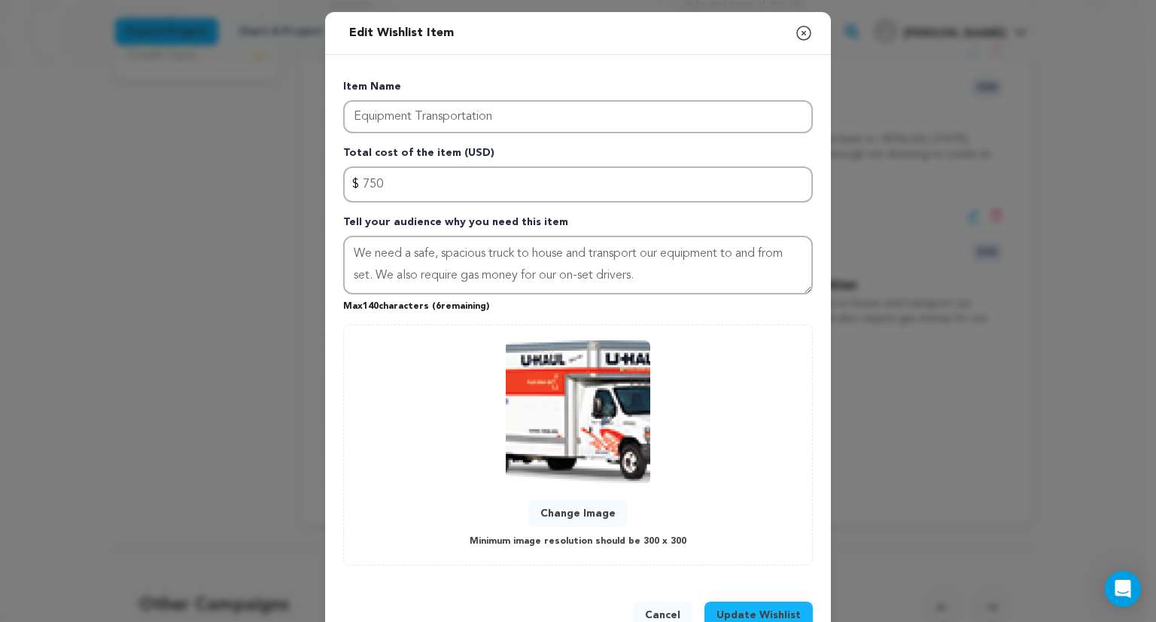
scroll to position [41, 0]
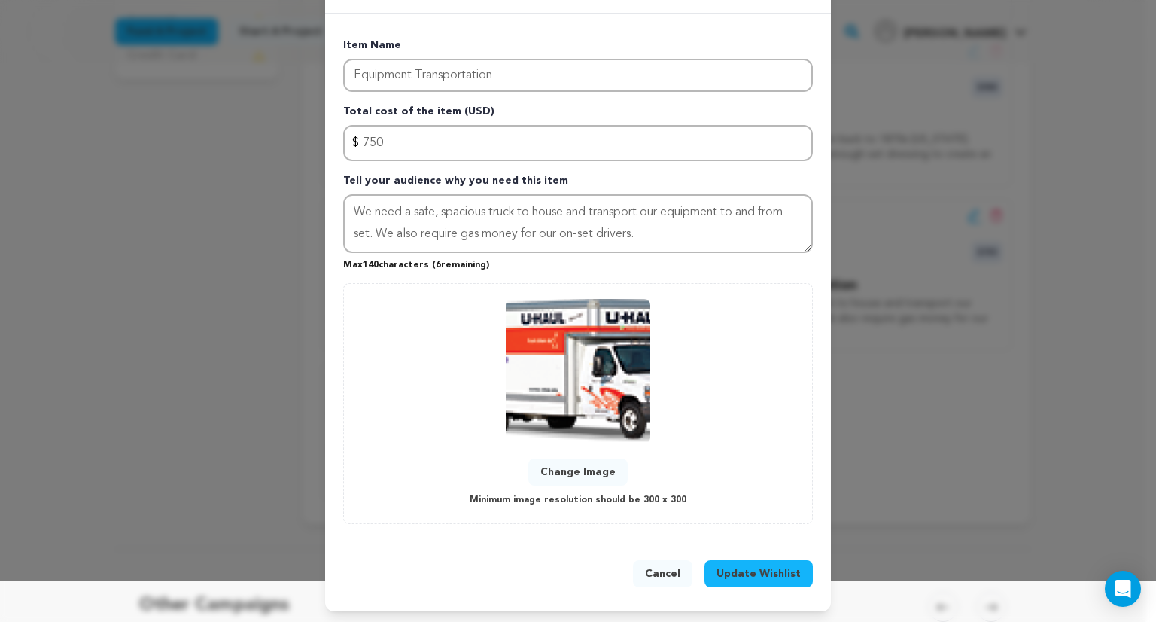
click at [563, 473] on button "Change Image" at bounding box center [577, 471] width 99 height 27
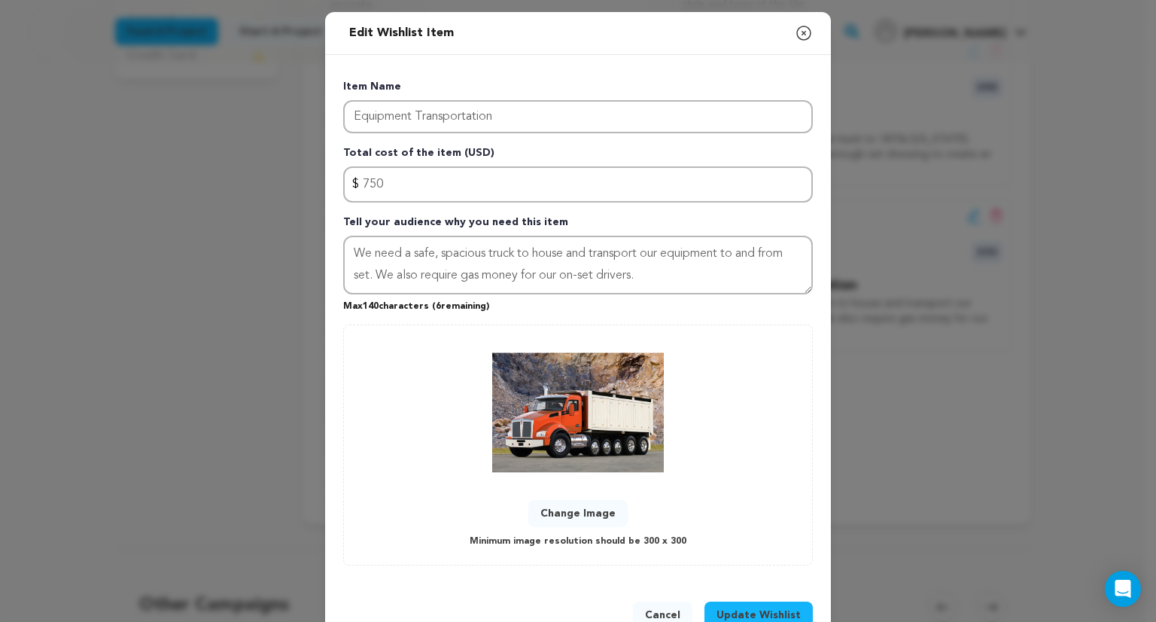
click at [741, 607] on span "Update Wishlist" at bounding box center [758, 614] width 84 height 15
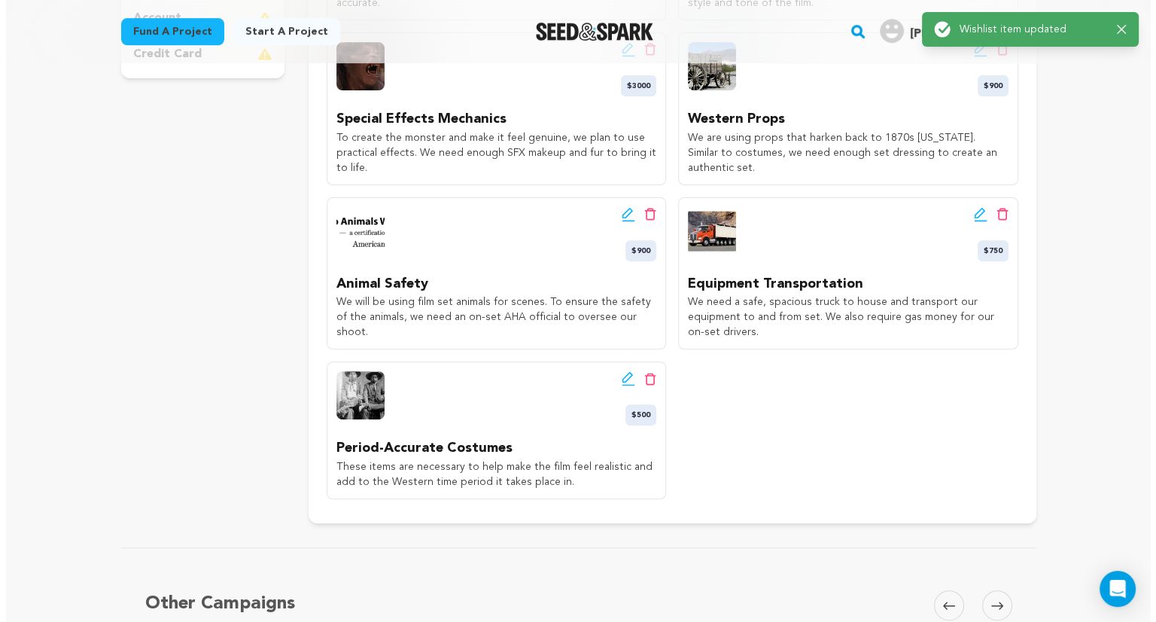
scroll to position [546, 0]
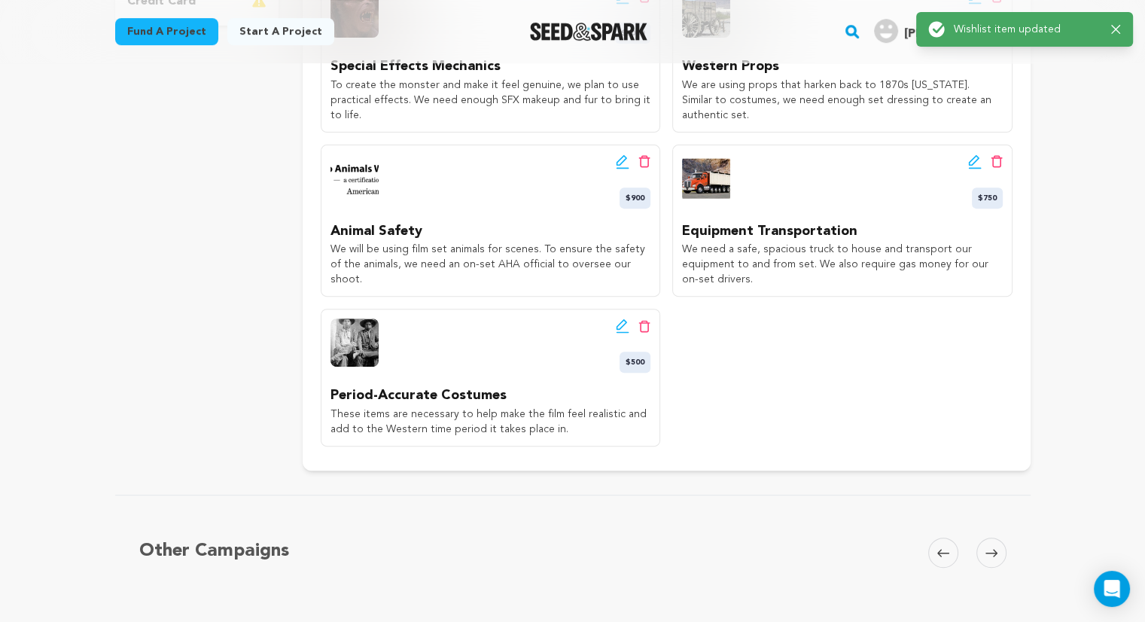
click at [617, 324] on icon at bounding box center [623, 325] width 14 height 15
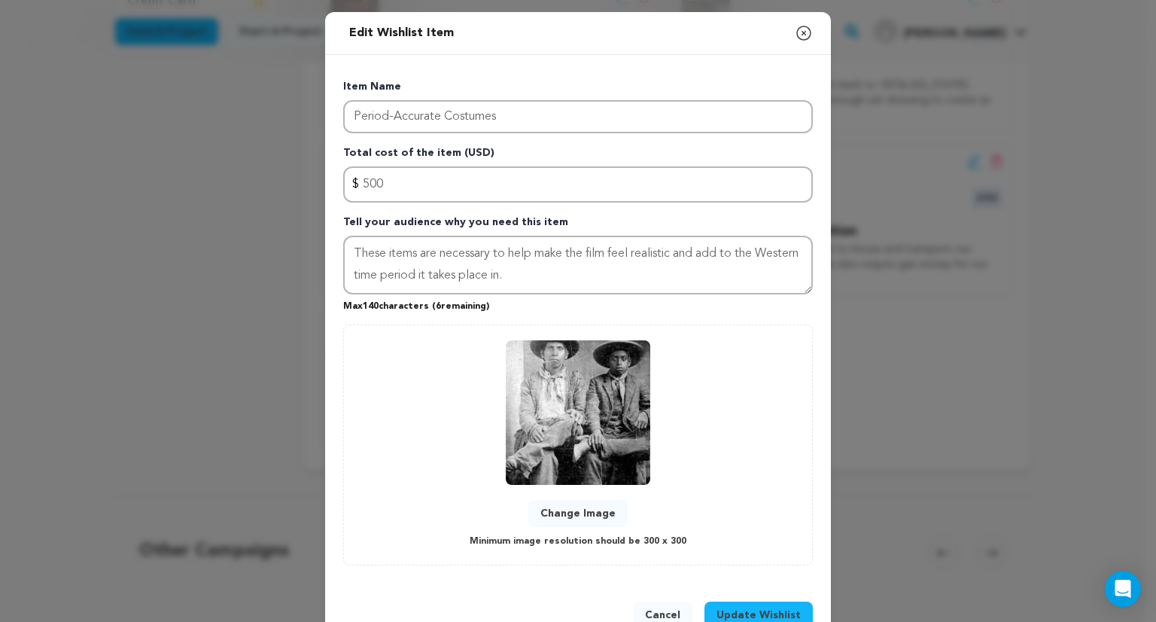
scroll to position [41, 0]
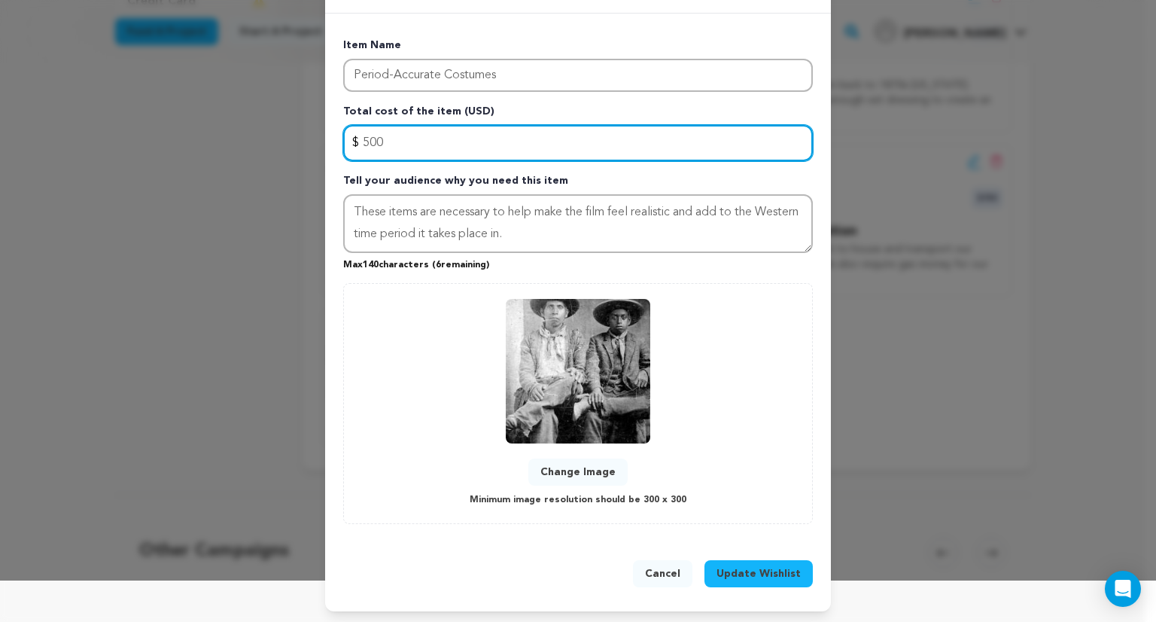
click at [526, 152] on input "500" at bounding box center [578, 143] width 470 height 36
type input "5"
click at [563, 125] on input "600" at bounding box center [578, 143] width 470 height 36
type input "600"
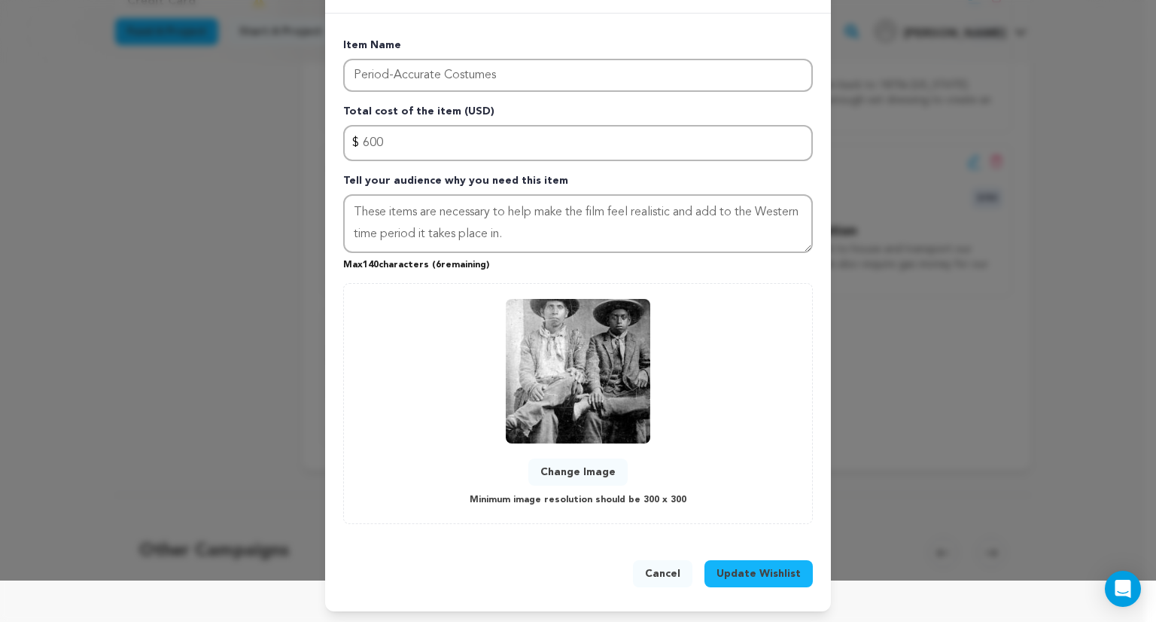
click at [743, 567] on span "Update Wishlist" at bounding box center [758, 573] width 84 height 15
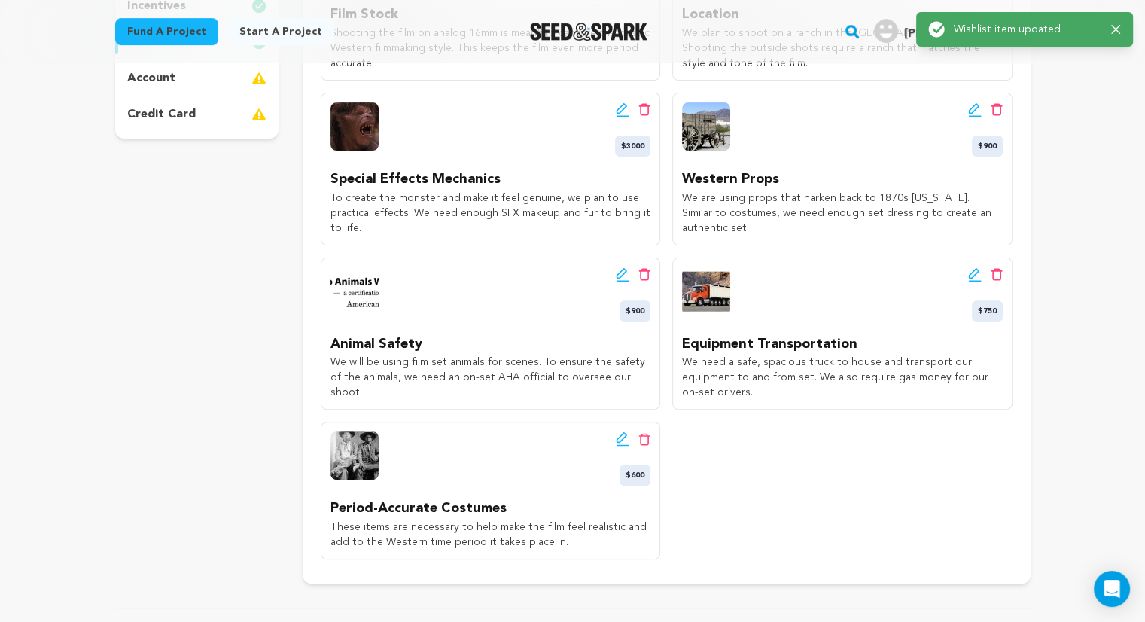
scroll to position [361, 0]
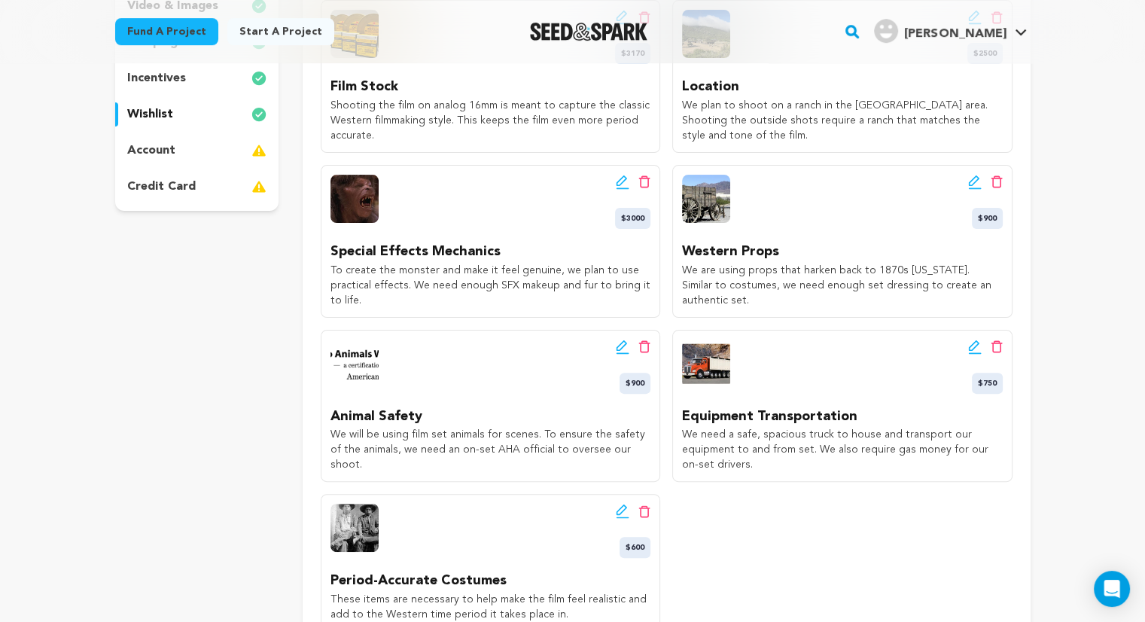
click at [625, 345] on icon at bounding box center [623, 346] width 14 height 15
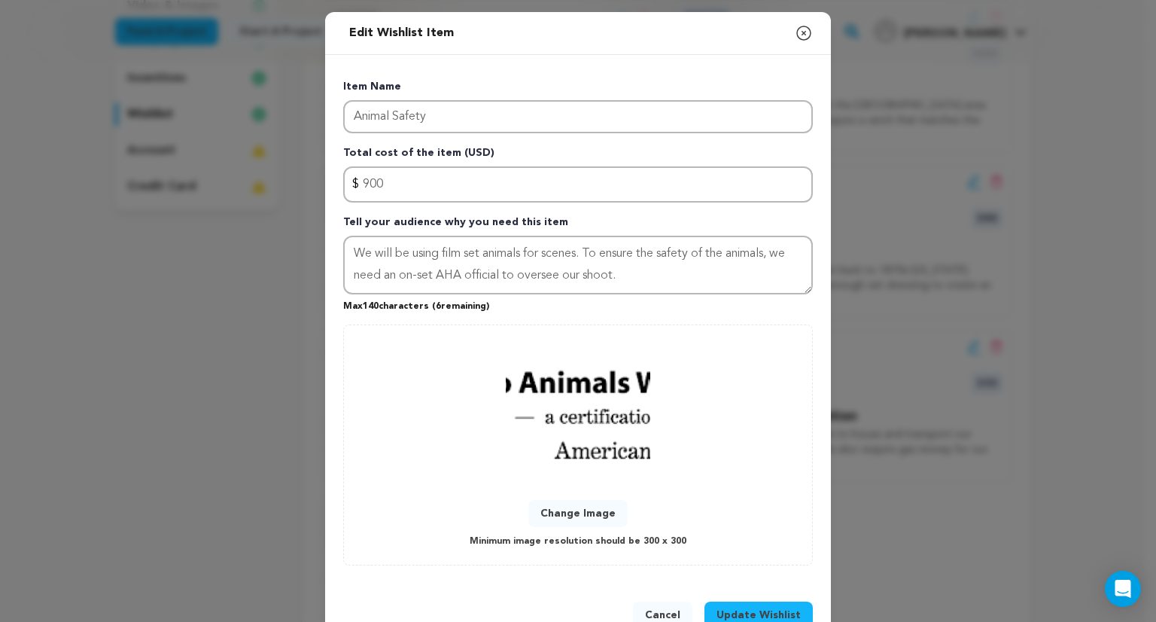
click at [659, 609] on button "Cancel" at bounding box center [662, 614] width 59 height 27
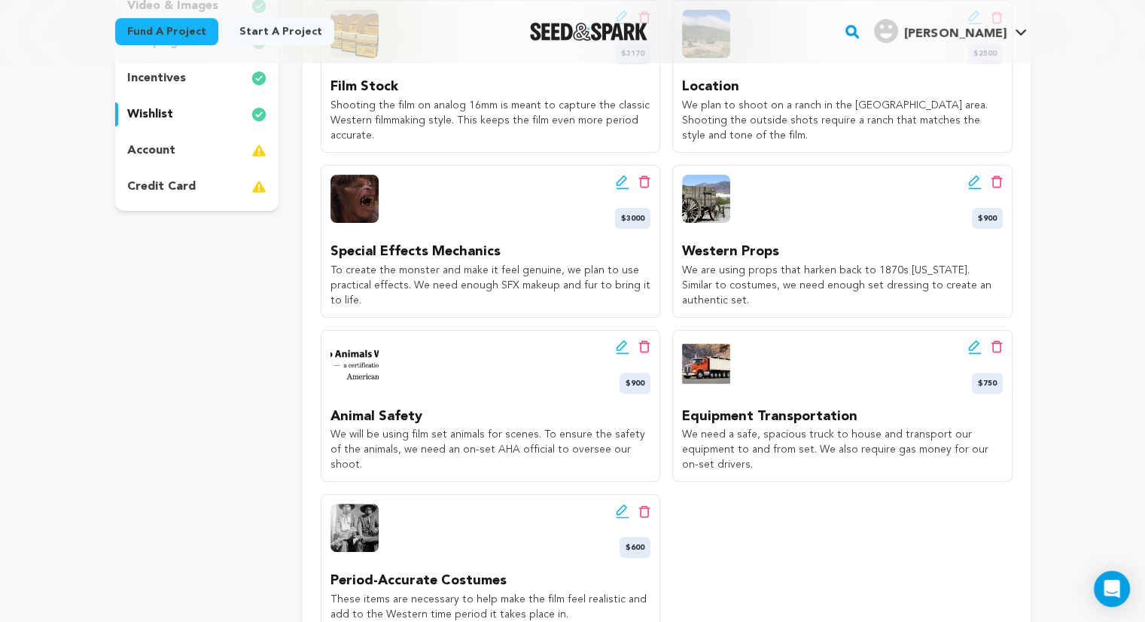
scroll to position [0, 0]
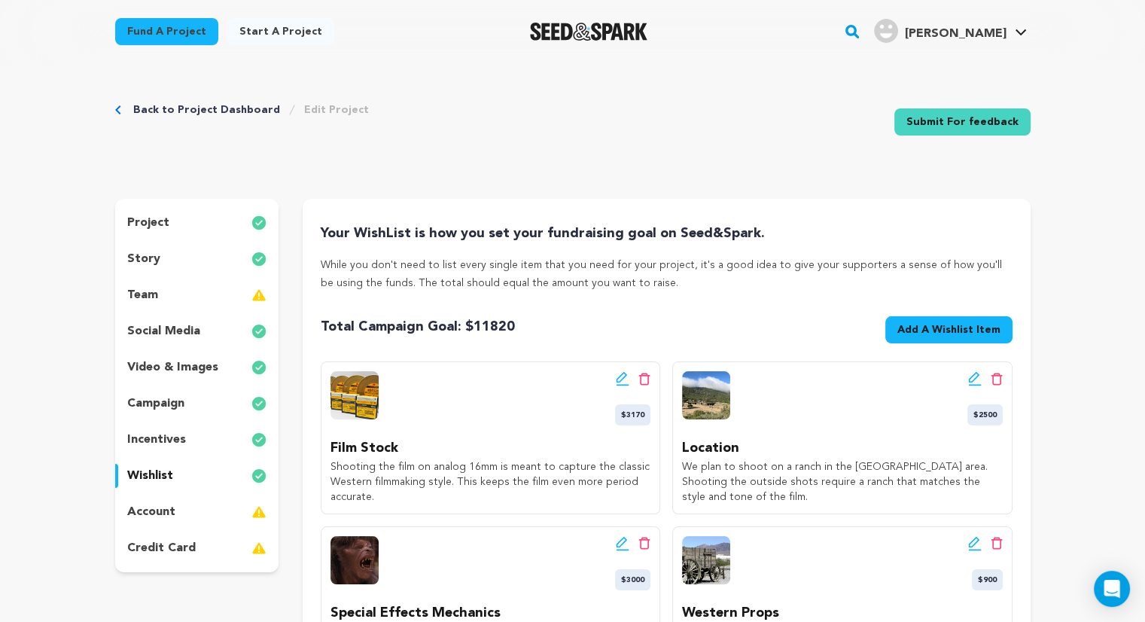
click at [941, 320] on button "Add A Wishlist Item New Wishlist Item" at bounding box center [948, 329] width 127 height 27
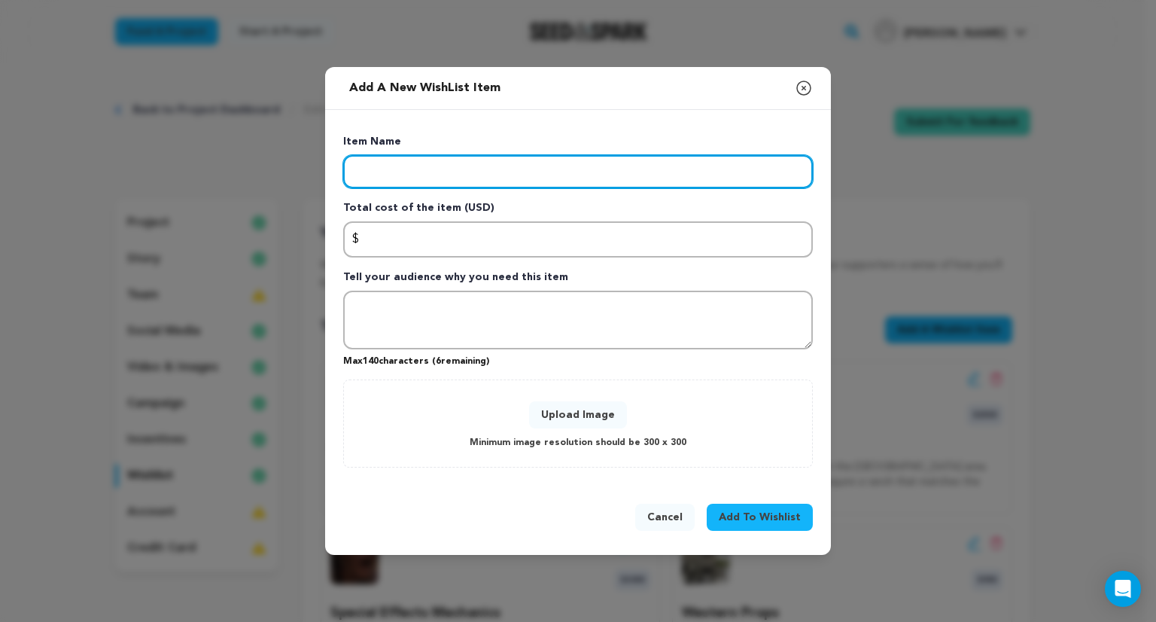
click at [663, 163] on input "Enter item name" at bounding box center [578, 171] width 470 height 33
type input "H"
type input "M"
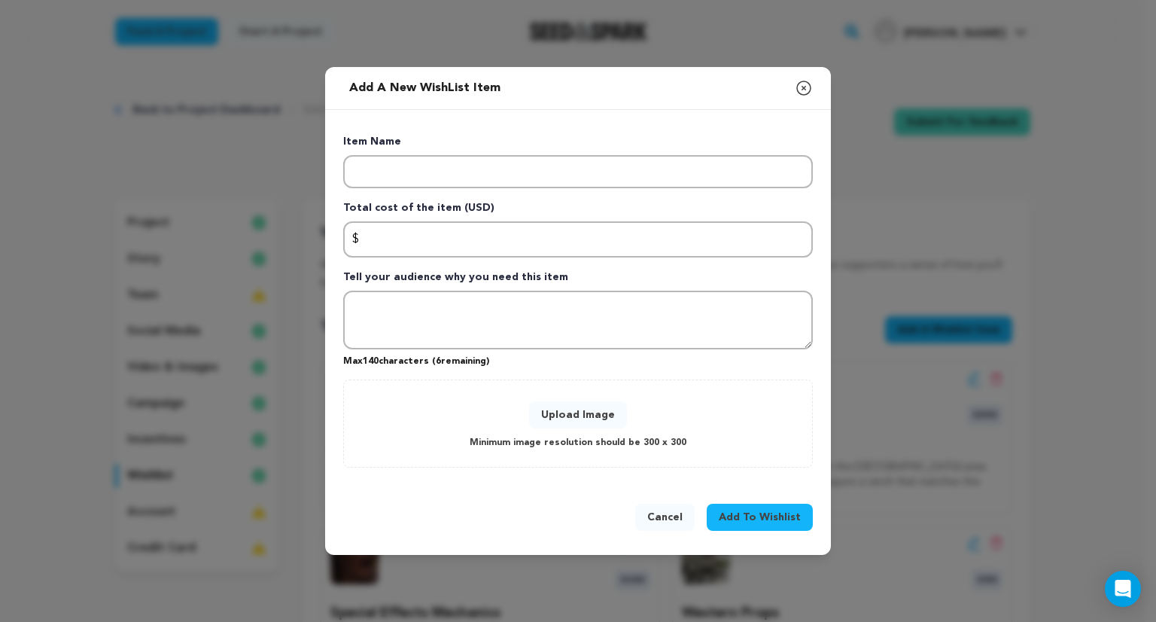
click at [674, 513] on button "Cancel" at bounding box center [664, 516] width 59 height 27
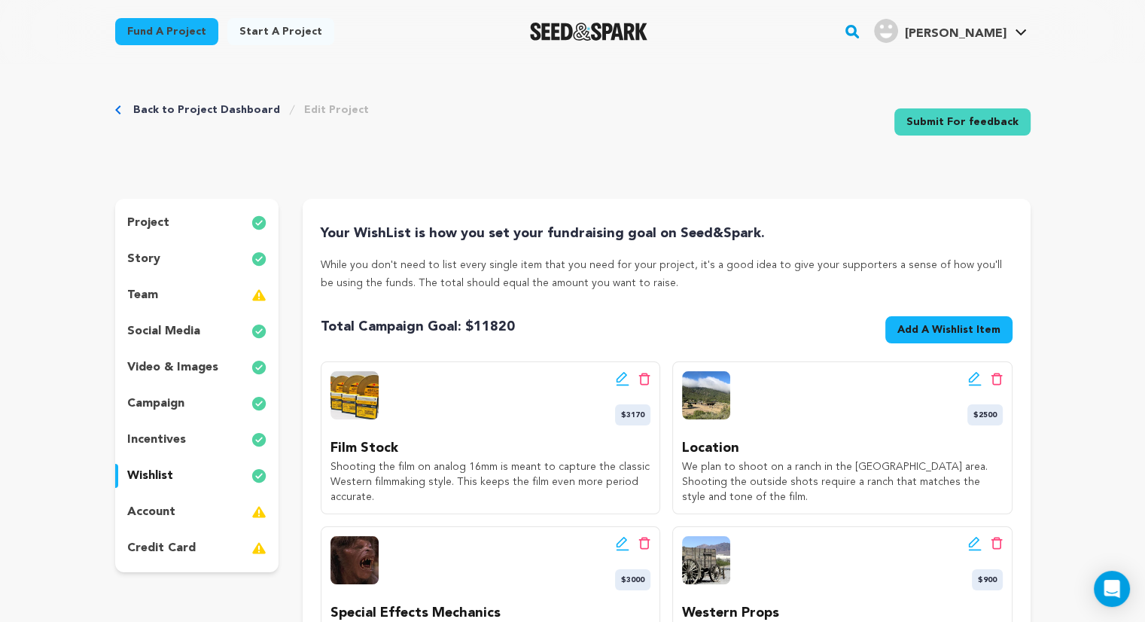
click at [901, 318] on button "Add A Wishlist Item New Wishlist Item" at bounding box center [948, 329] width 127 height 27
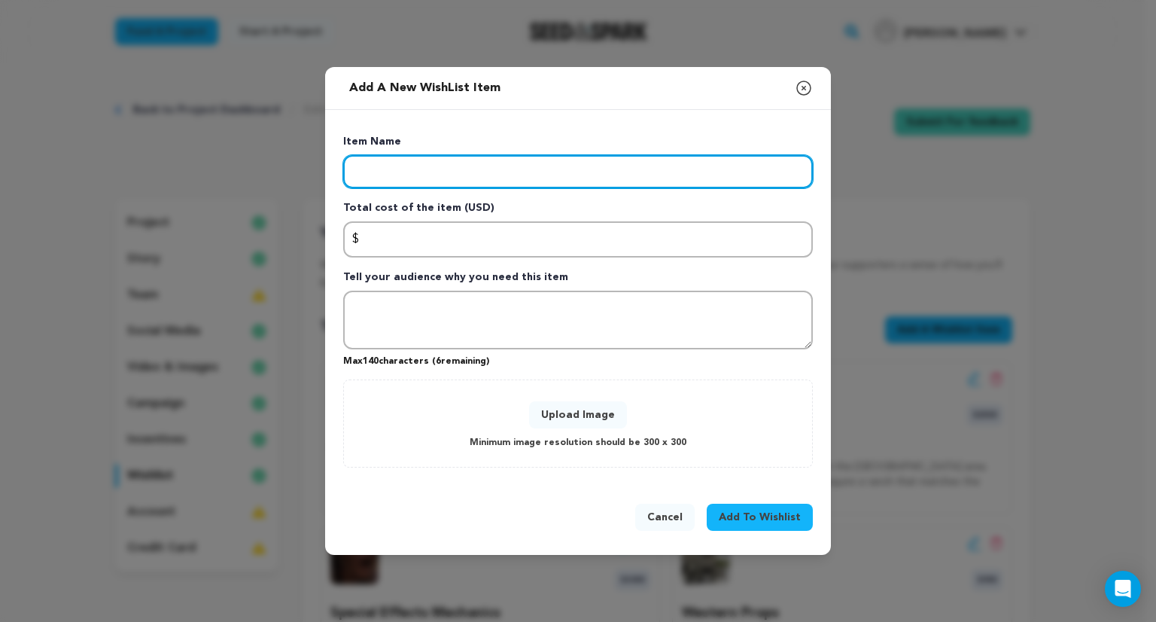
click at [744, 178] on input "Enter item name" at bounding box center [578, 171] width 470 height 33
type input "Hair and Makeup"
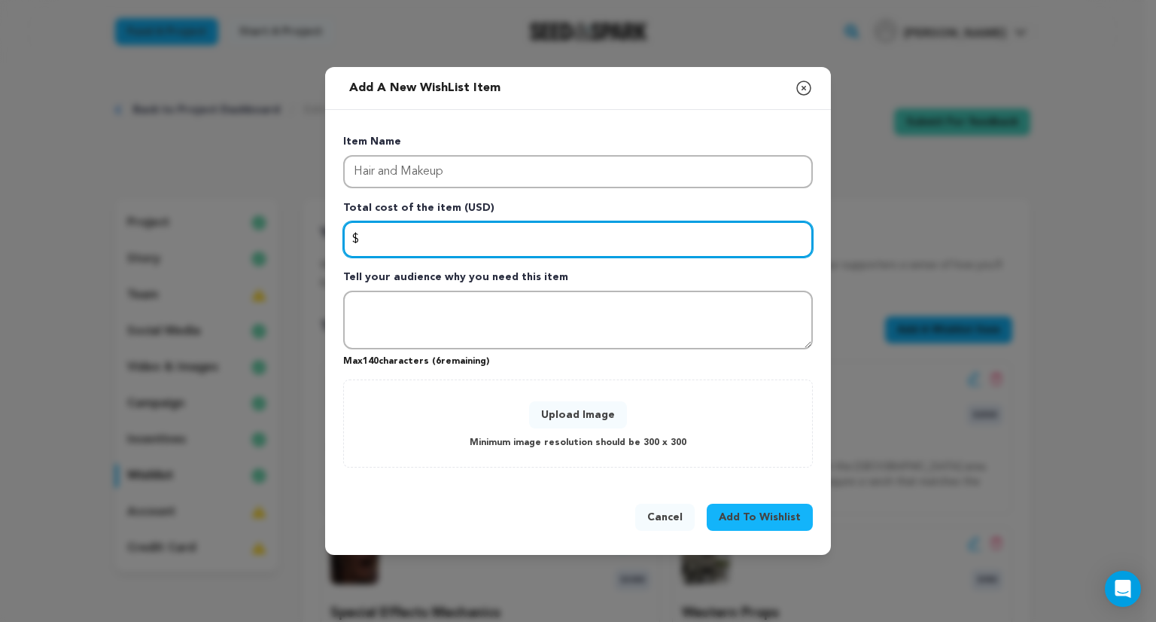
click at [632, 247] on input "Enter total cost of the item" at bounding box center [578, 239] width 470 height 36
type input "300"
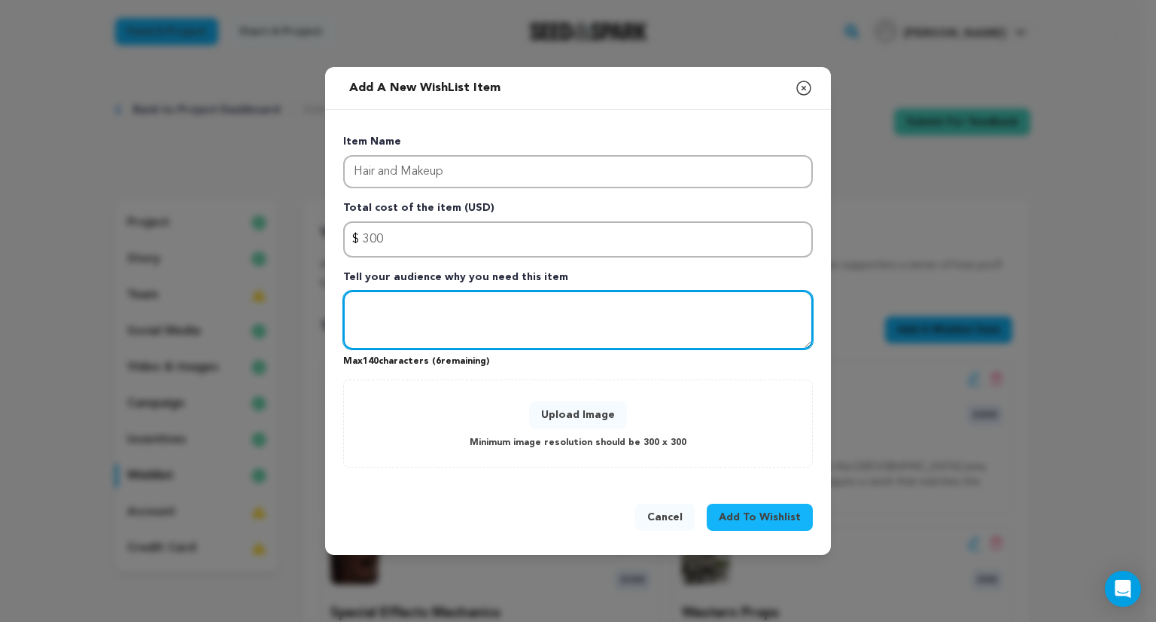
click at [586, 307] on textarea "Tell your audience why you need this item" at bounding box center [578, 319] width 470 height 59
type textarea "Our on-set HMU team will need enough grooming supplies to ensure our actors app…"
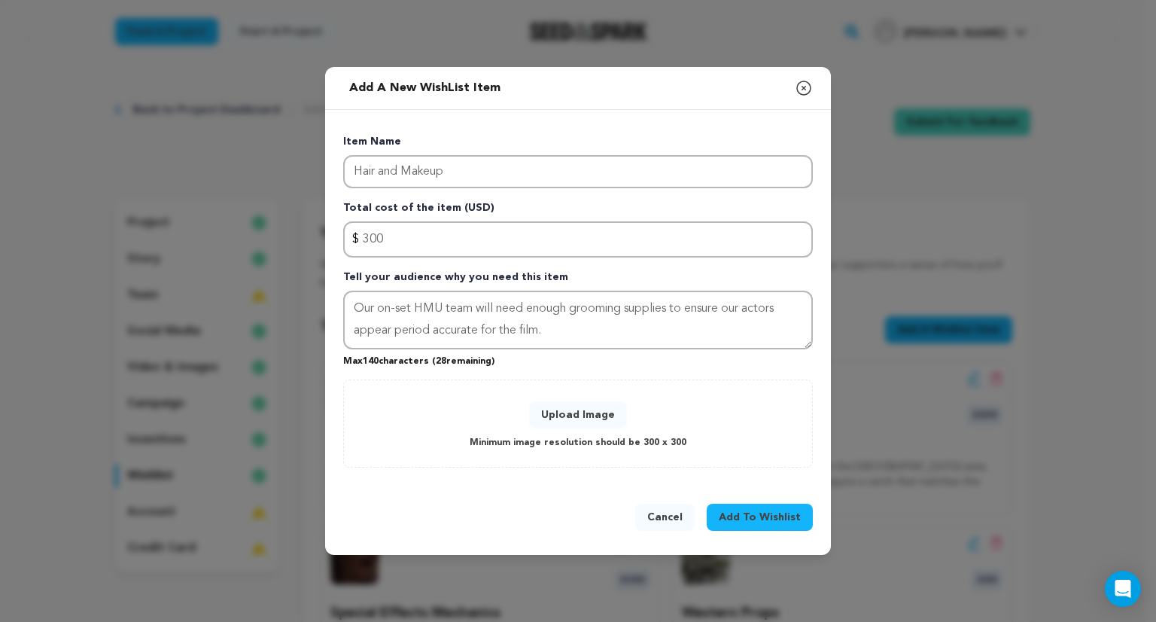
click at [581, 407] on button "Upload Image" at bounding box center [578, 414] width 98 height 27
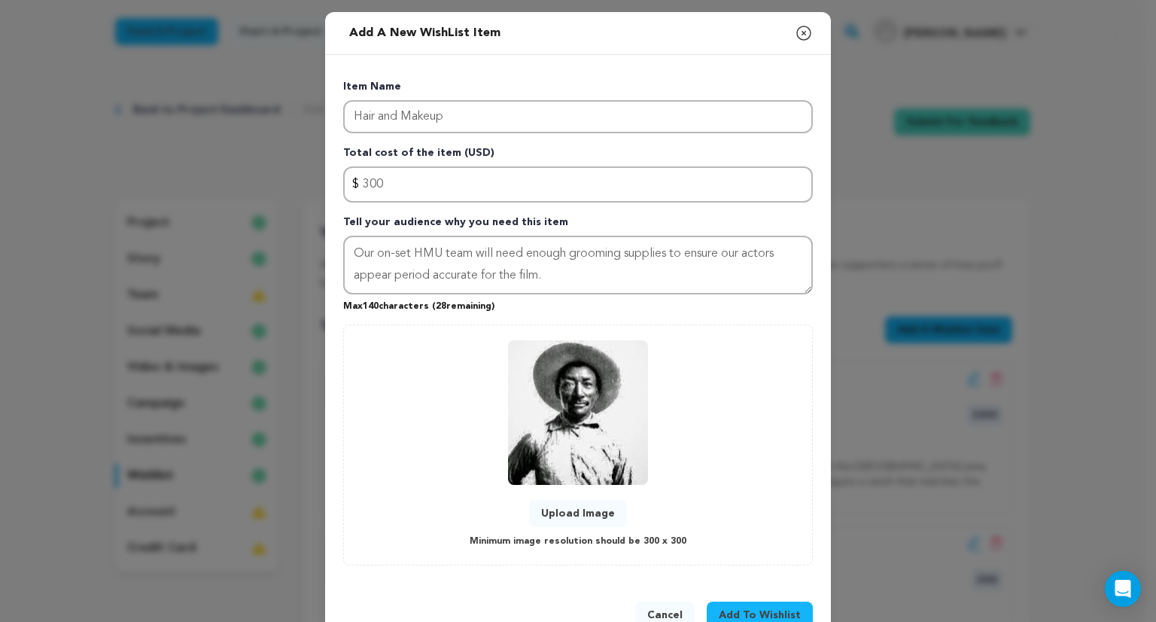
click at [756, 607] on span "Add To Wishlist" at bounding box center [760, 614] width 82 height 15
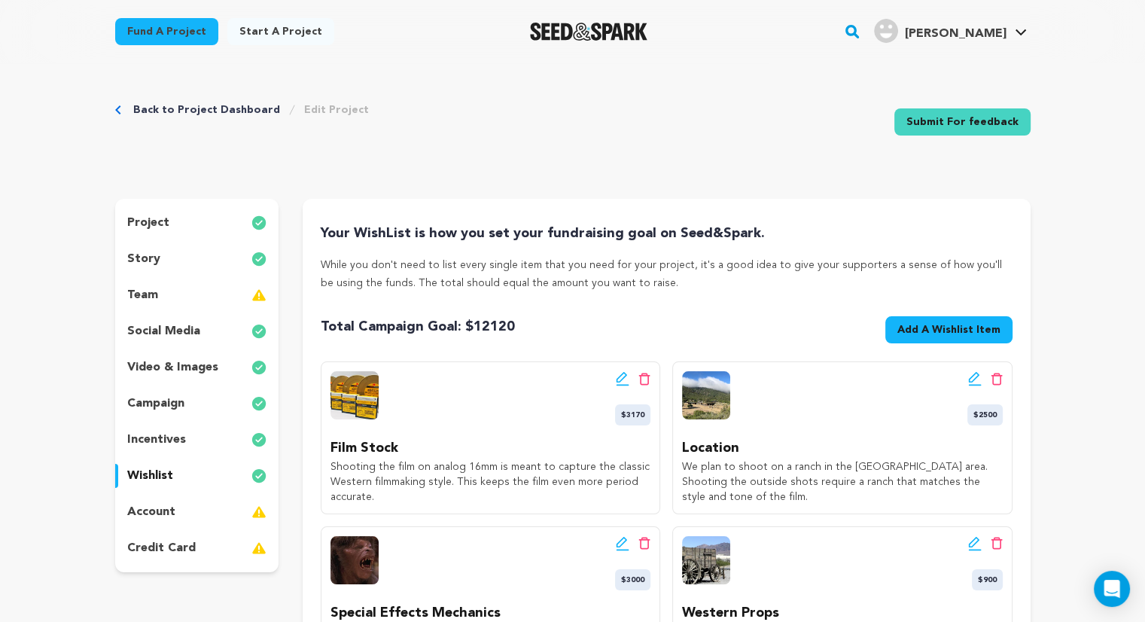
click at [929, 322] on span "Add A Wishlist Item" at bounding box center [948, 329] width 103 height 15
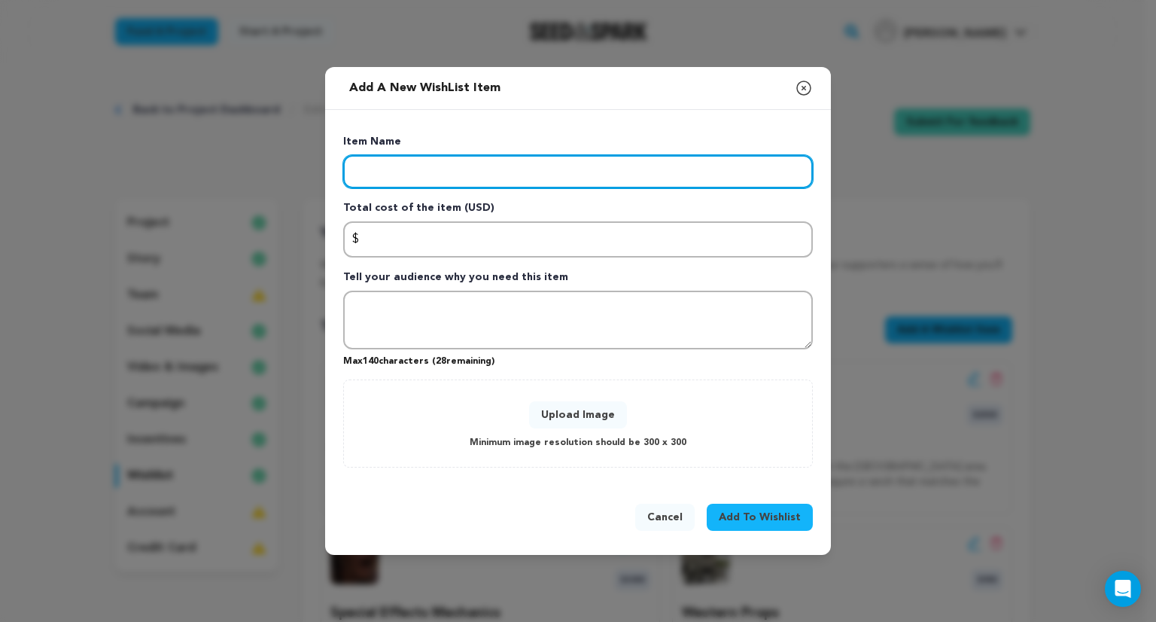
click at [625, 184] on input "Enter item name" at bounding box center [578, 171] width 470 height 33
type input "Visual Effects"
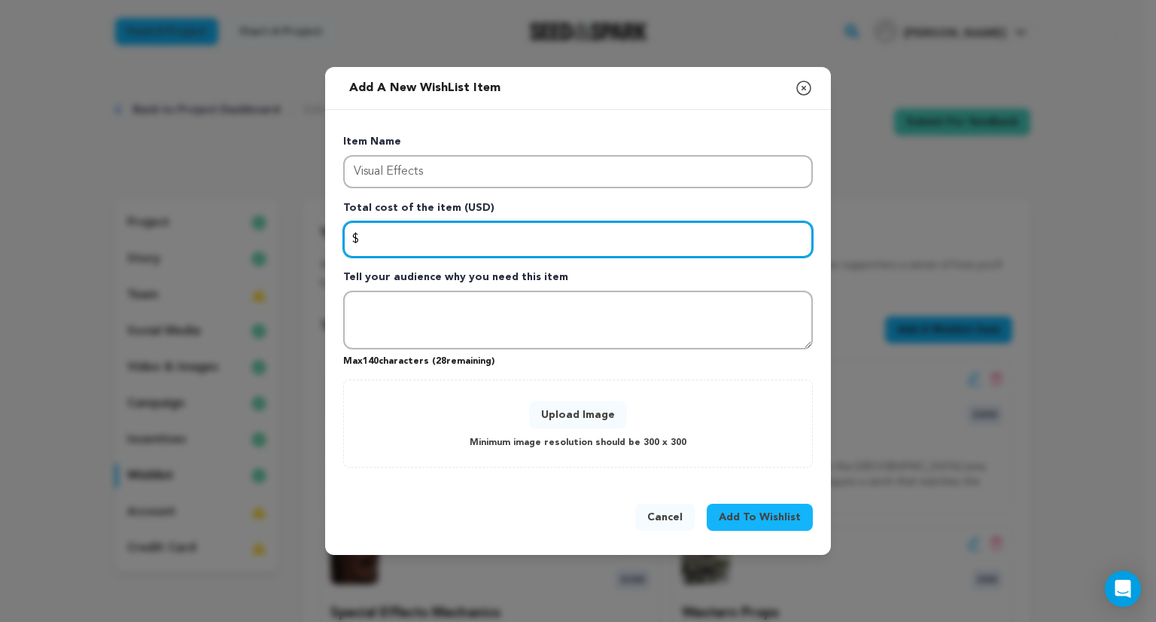
click at [540, 245] on input "Enter total cost of the item" at bounding box center [578, 239] width 470 height 36
type input "500"
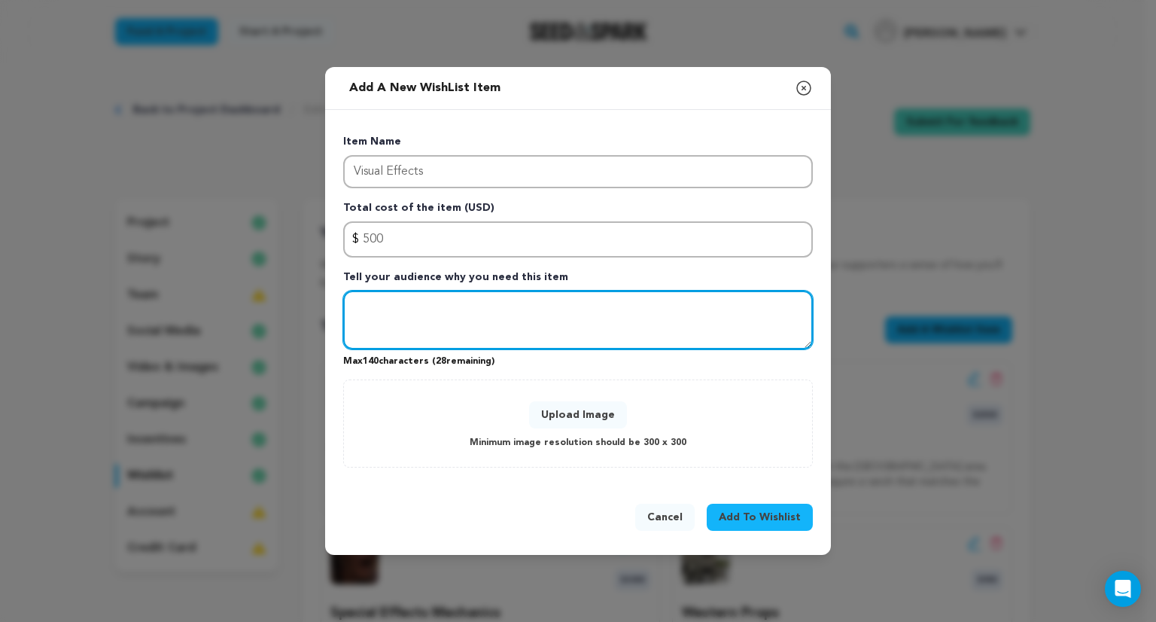
click at [485, 307] on textarea "Tell your audience why you need this item" at bounding box center [578, 319] width 470 height 59
click at [502, 337] on textarea "While we will be using practical effects, we will use some digital effects in p…" at bounding box center [578, 319] width 470 height 59
click at [512, 334] on textarea "While we will be using practical effects, we will use some digital effects in p…" at bounding box center [578, 319] width 470 height 59
click at [593, 324] on textarea "While we will be using practical effects, we will use some digital effects in p…" at bounding box center [578, 319] width 470 height 59
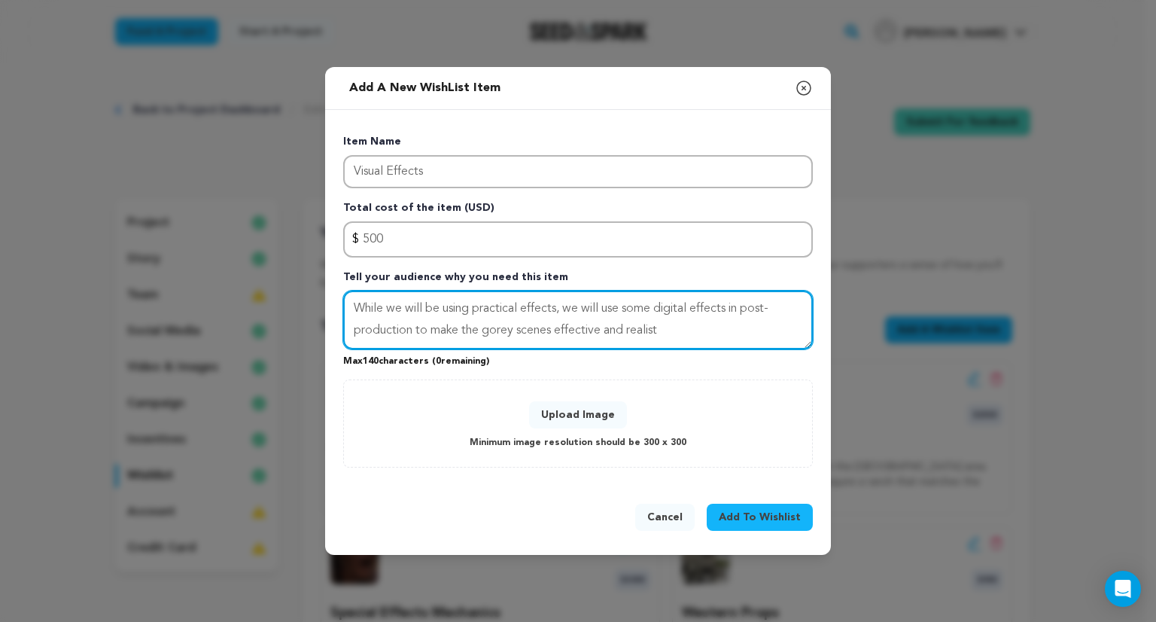
drag, startPoint x: 610, startPoint y: 333, endPoint x: 677, endPoint y: 336, distance: 67.0
click at [677, 336] on textarea "While we will be using practical effects, we will use some digital effects in p…" at bounding box center [578, 319] width 470 height 59
type textarea "While we will be using practical effects, we will use some digital effects in p…"
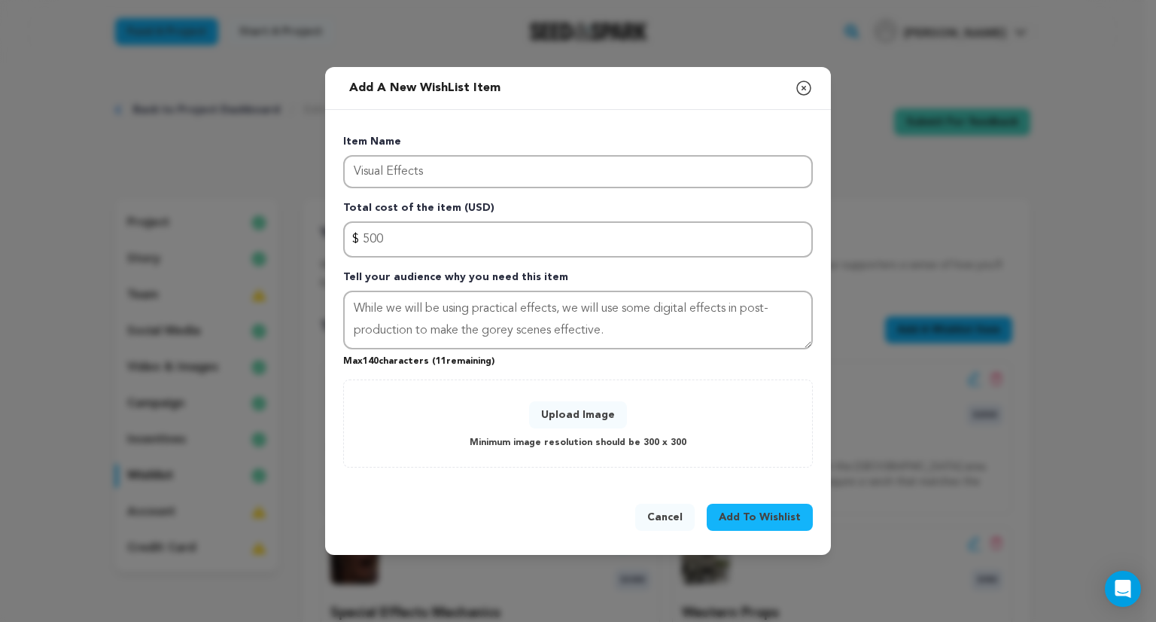
click at [593, 414] on button "Upload Image" at bounding box center [578, 414] width 98 height 27
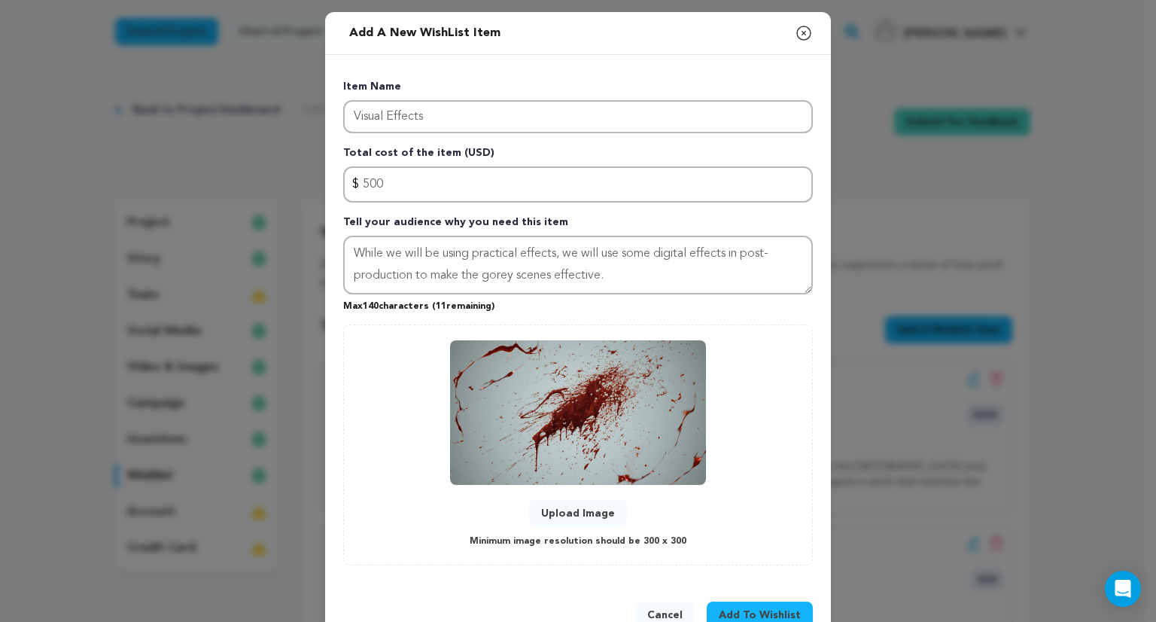
click at [735, 608] on span "Add To Wishlist" at bounding box center [760, 614] width 82 height 15
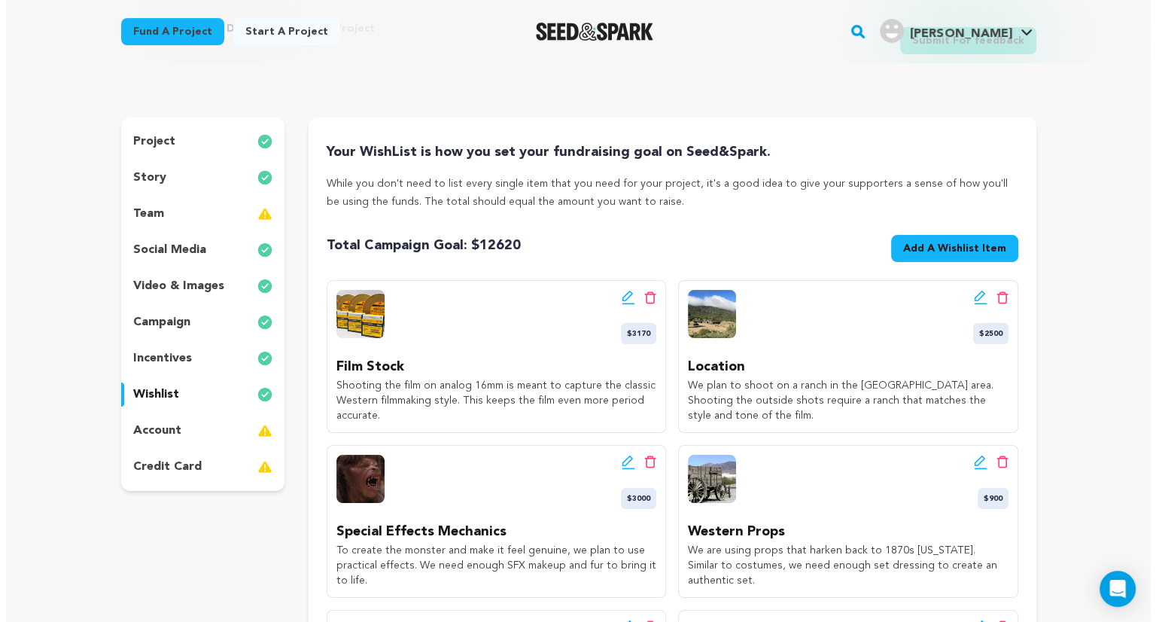
scroll to position [81, 0]
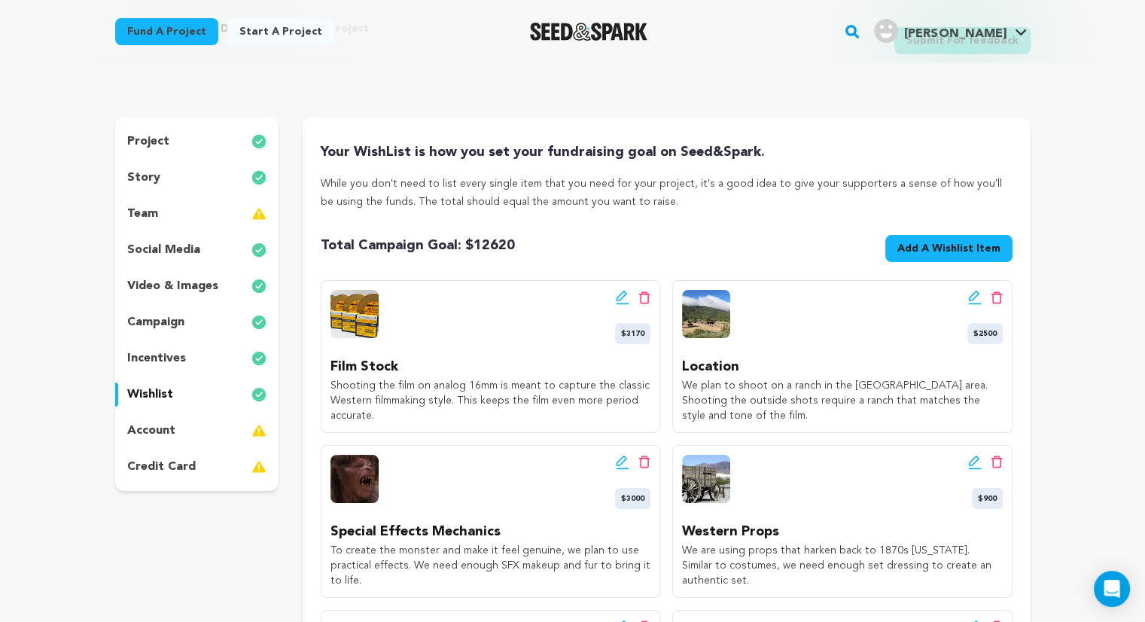
click at [954, 241] on span "Add A Wishlist Item" at bounding box center [948, 248] width 103 height 15
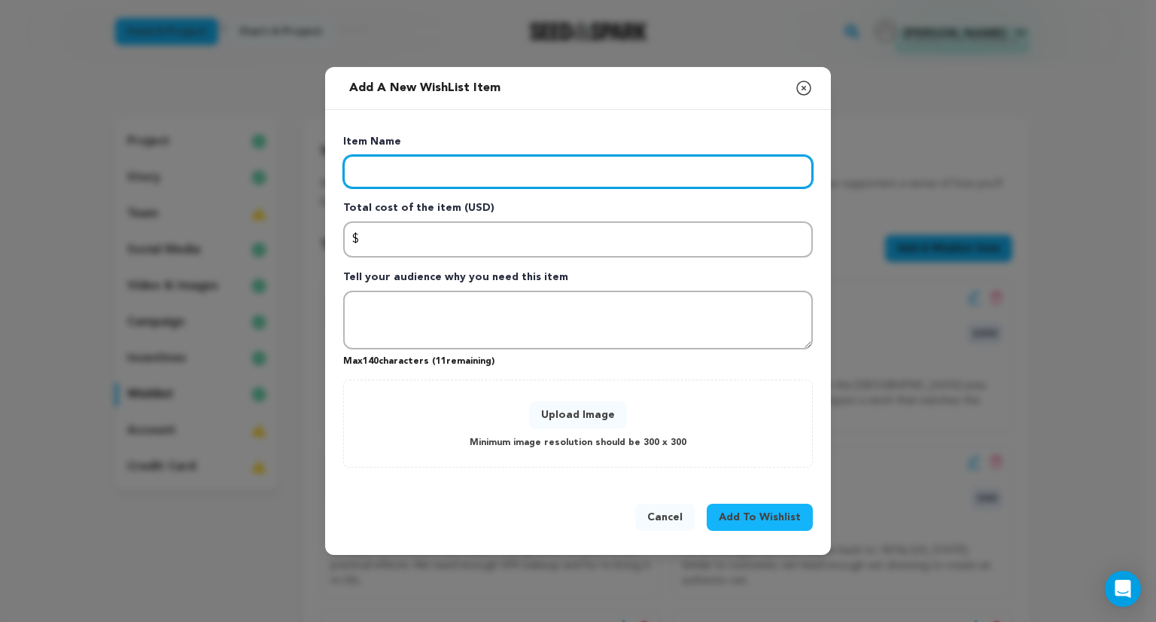
click at [573, 175] on input "Enter item name" at bounding box center [578, 171] width 470 height 33
type input "Camera Equipment"
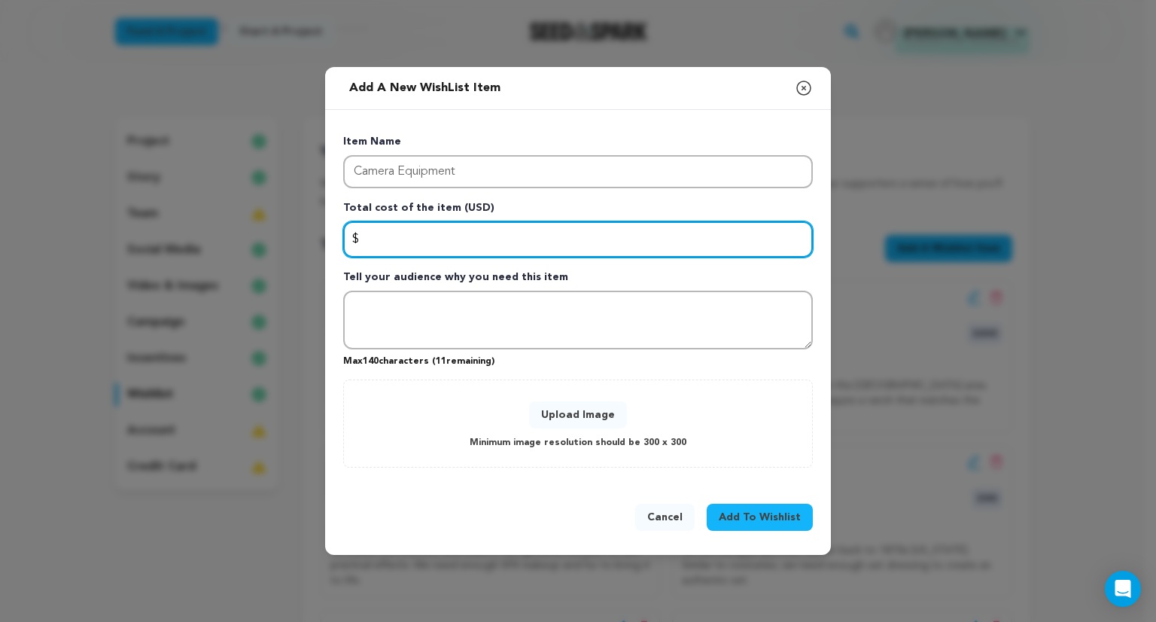
click at [541, 248] on input "Enter total cost of the item" at bounding box center [578, 239] width 470 height 36
type input "550"
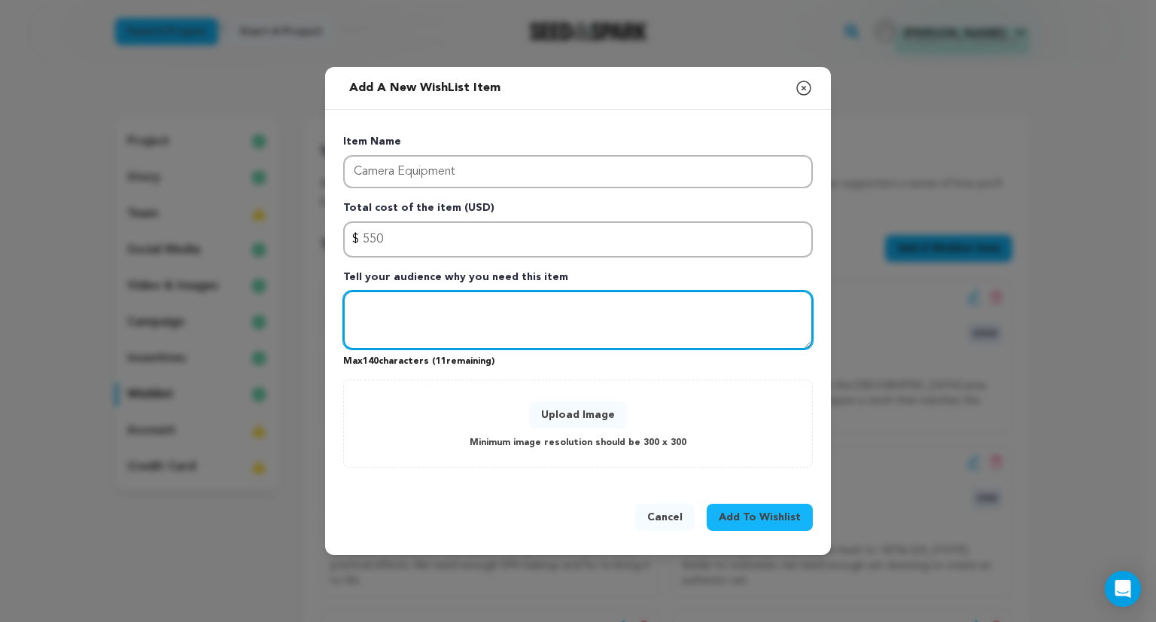
click at [491, 325] on textarea "Tell your audience why you need this item" at bounding box center [578, 319] width 470 height 59
type textarea "For our cinematographer, we will need a 16mm film camera to be able to shoot th…"
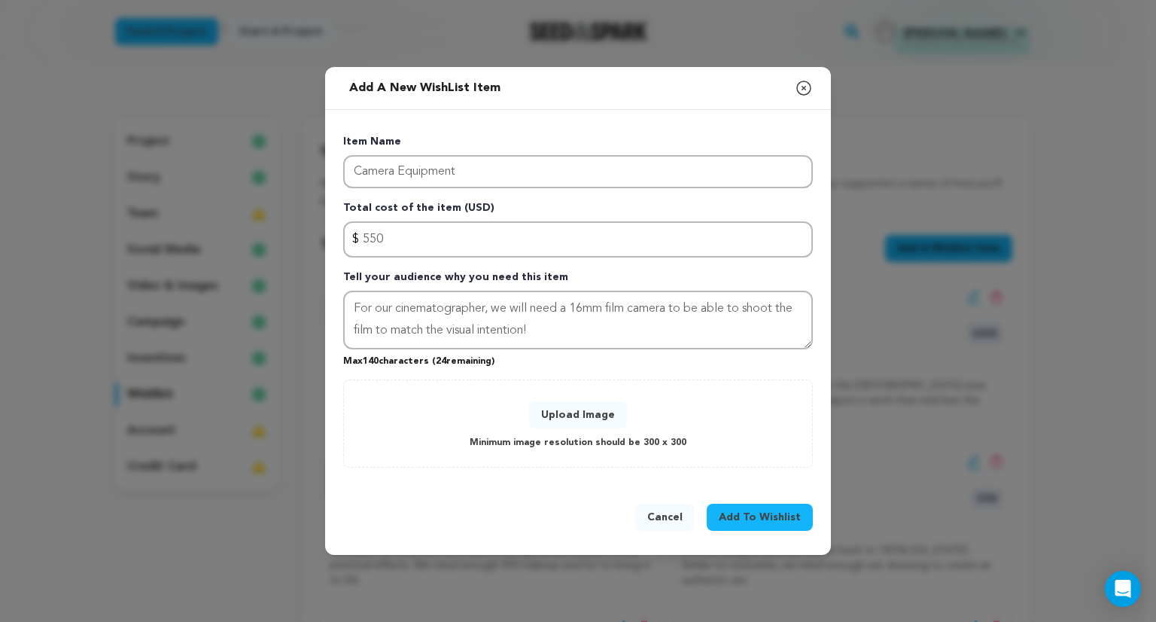
click at [617, 359] on p "Max 140 characters ( 24 remaining)" at bounding box center [578, 358] width 470 height 18
click at [588, 412] on button "Upload Image" at bounding box center [578, 414] width 98 height 27
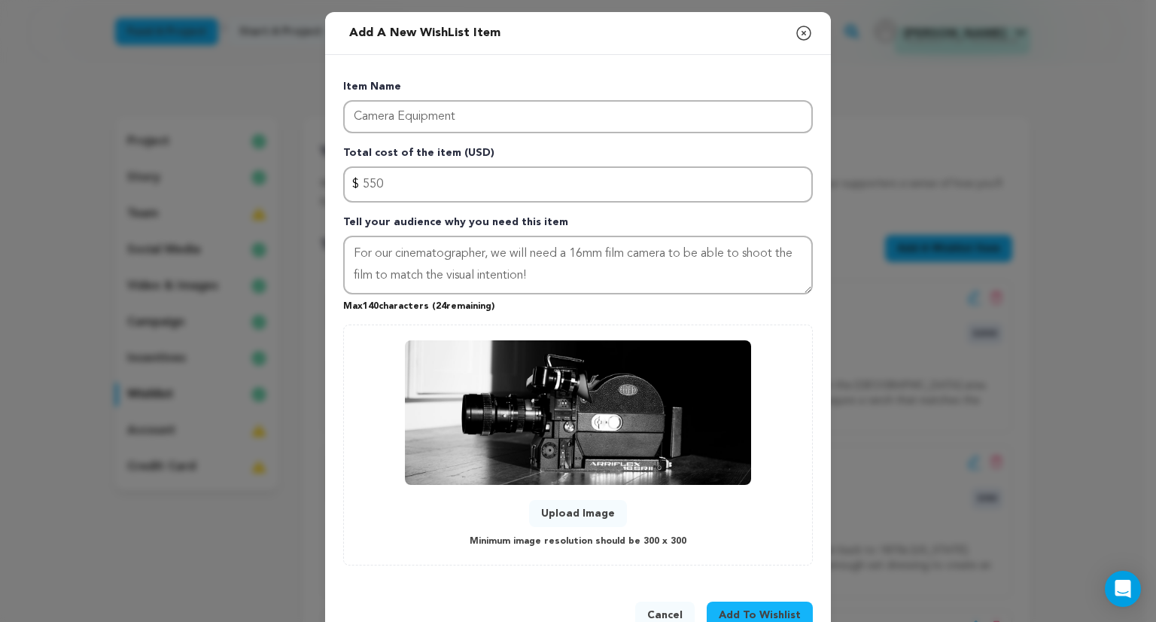
click at [747, 607] on span "Add To Wishlist" at bounding box center [760, 614] width 82 height 15
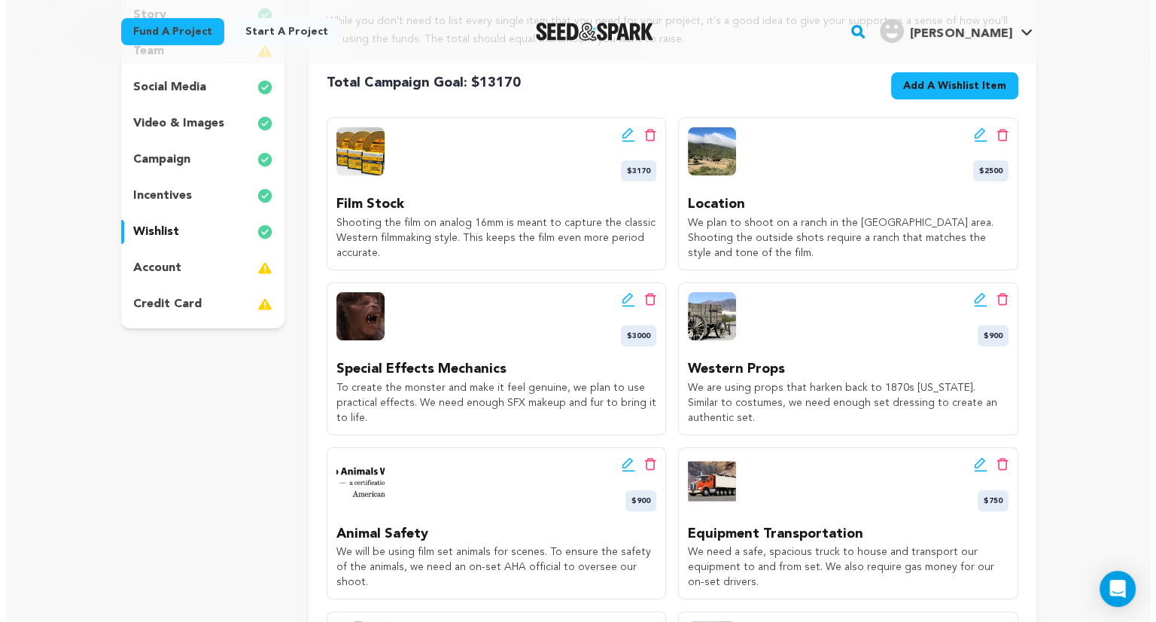
scroll to position [245, 0]
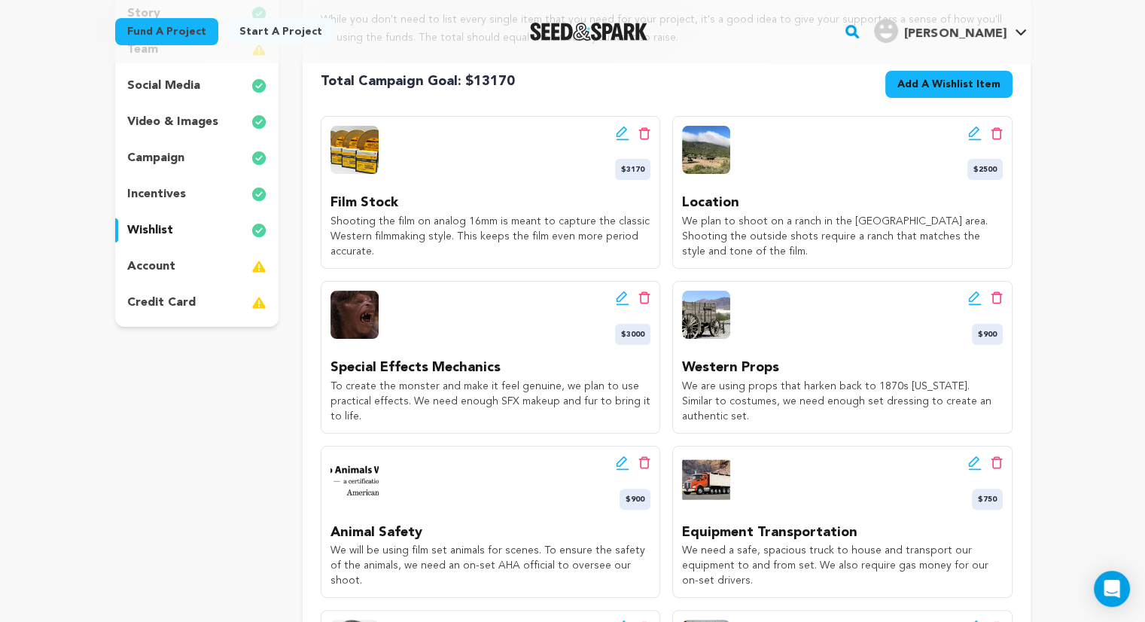
click at [972, 301] on icon at bounding box center [975, 297] width 14 height 15
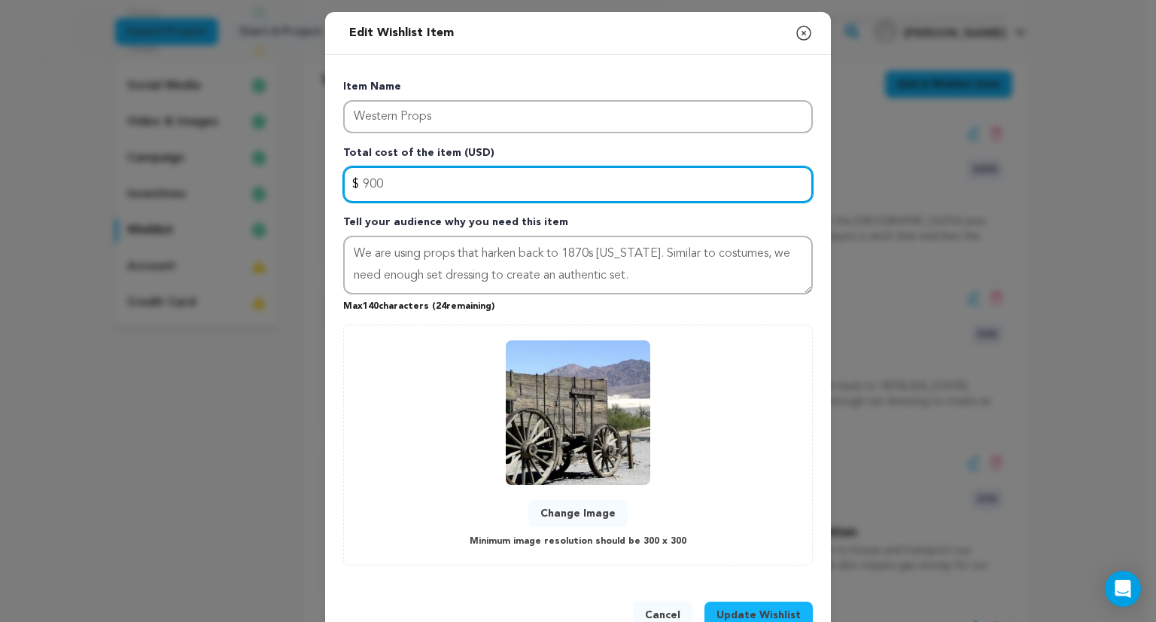
click at [358, 181] on input "900" at bounding box center [578, 184] width 470 height 36
type input "2900"
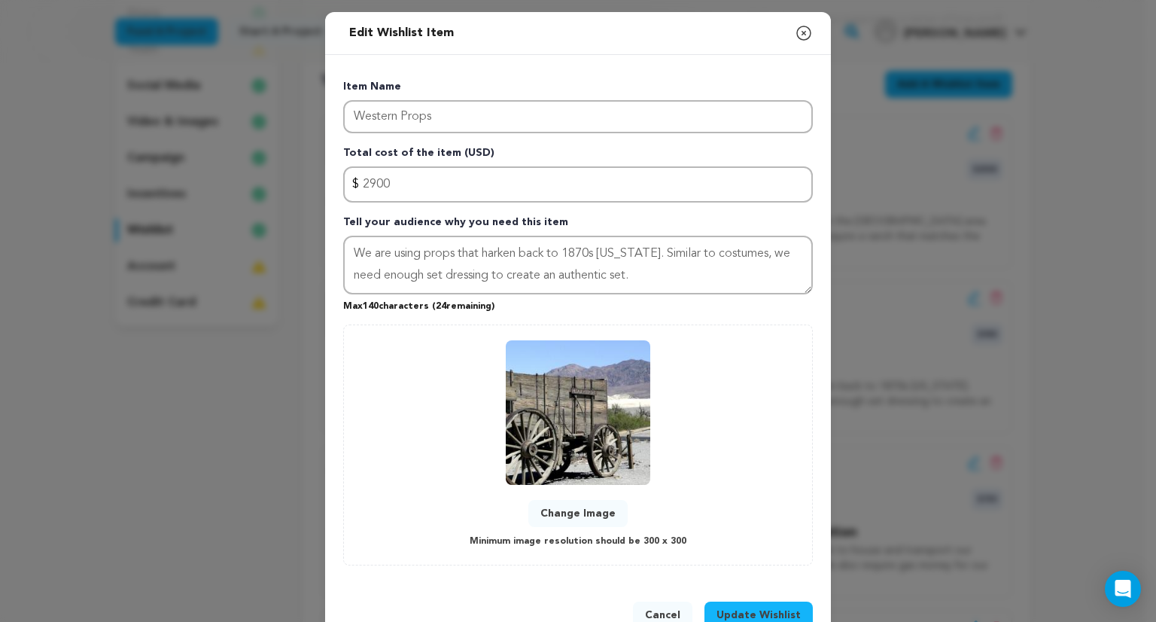
click at [343, 205] on div "Item Name Western Props Total cost of the item (USD) $ Amount 2900 Tell your au…" at bounding box center [578, 322] width 470 height 486
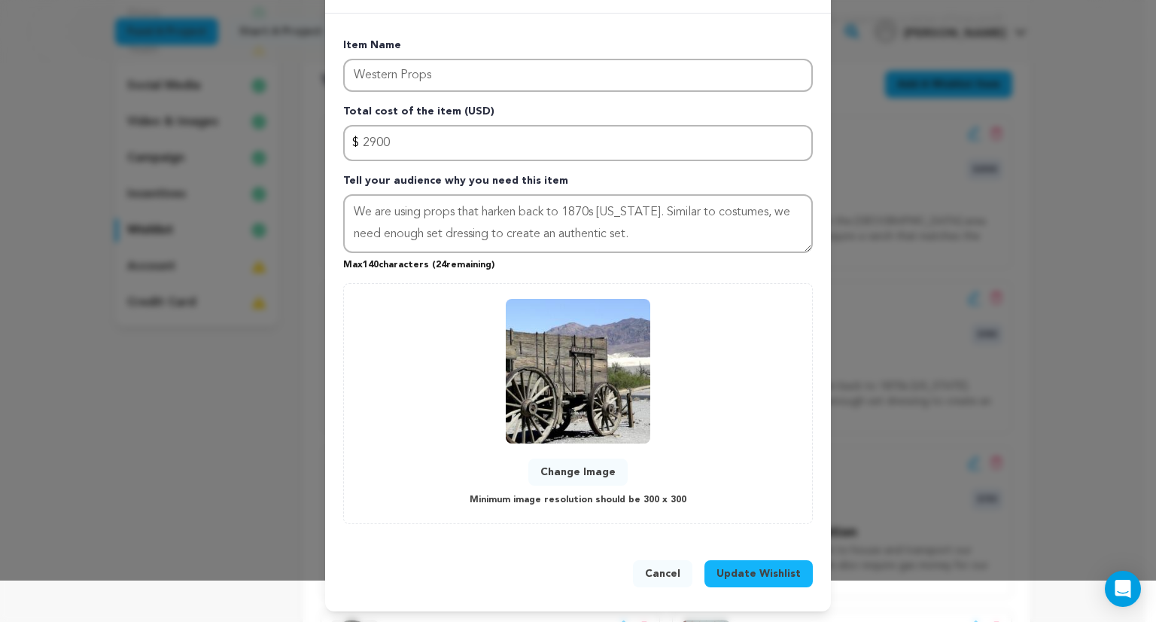
click at [721, 583] on button "Update Wishlist" at bounding box center [758, 573] width 108 height 27
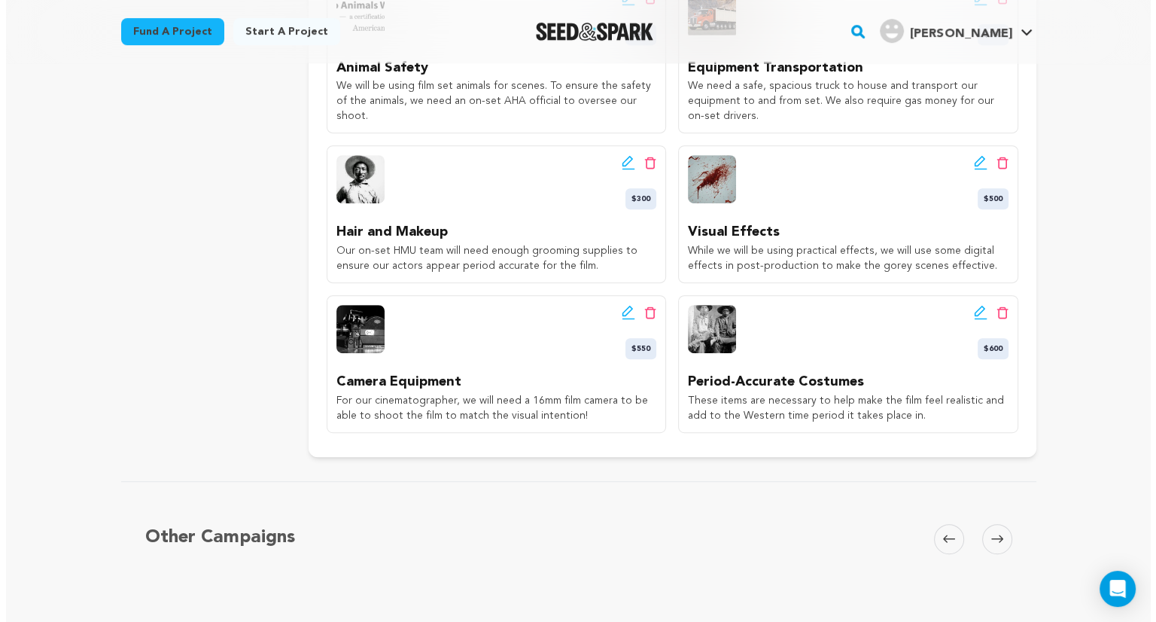
scroll to position [769, 0]
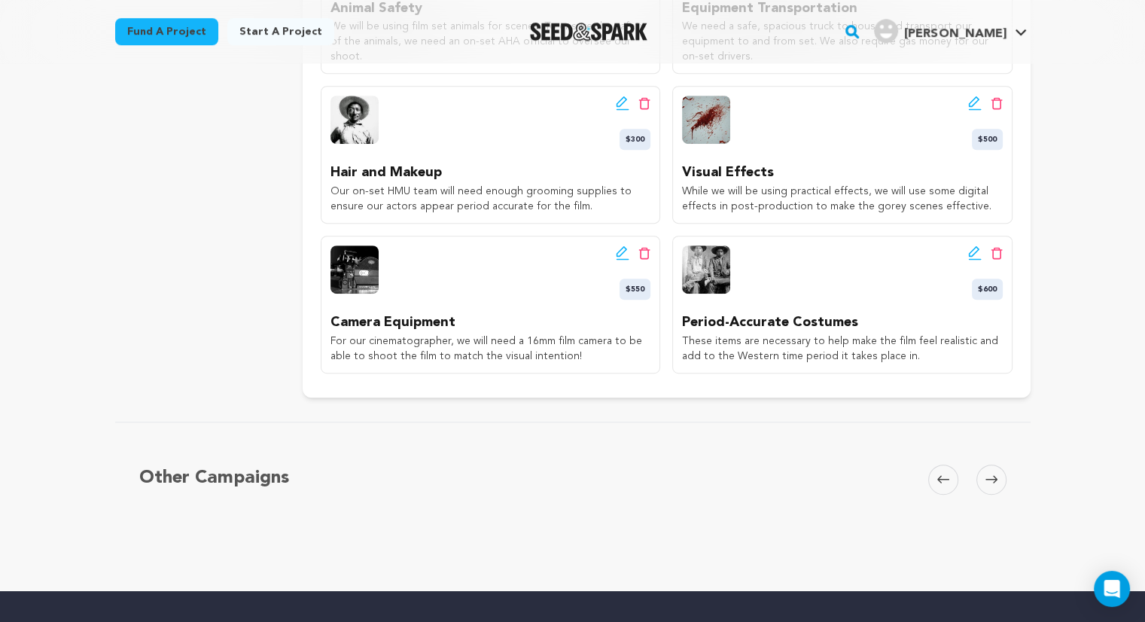
click at [978, 254] on icon at bounding box center [975, 252] width 14 height 15
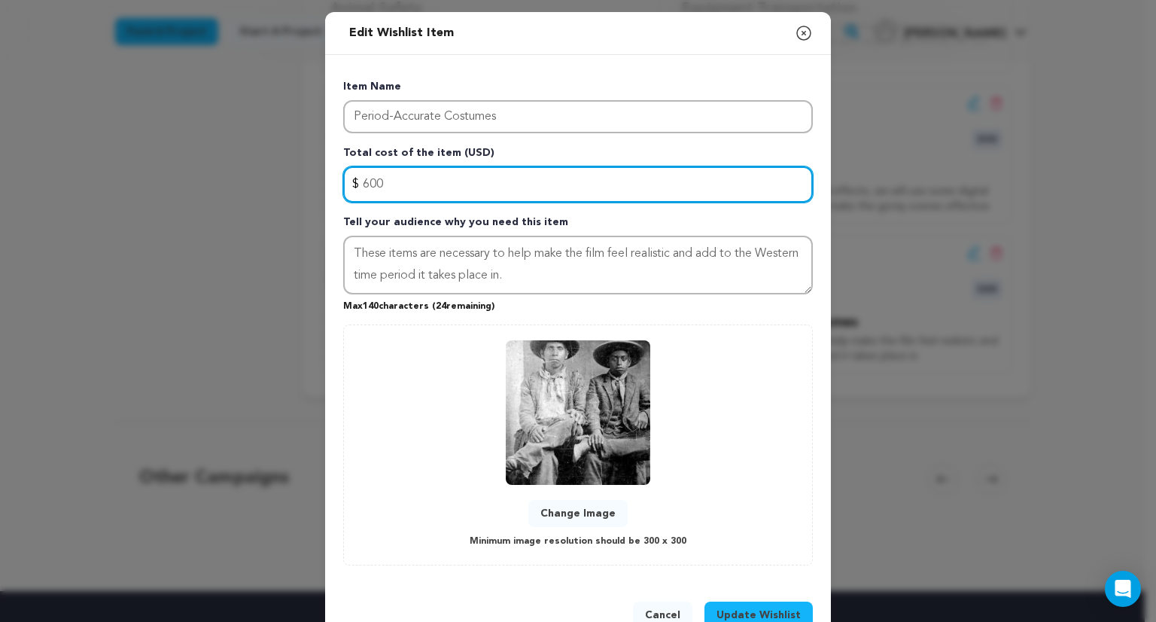
click at [362, 183] on input "600" at bounding box center [578, 184] width 470 height 36
type input "400"
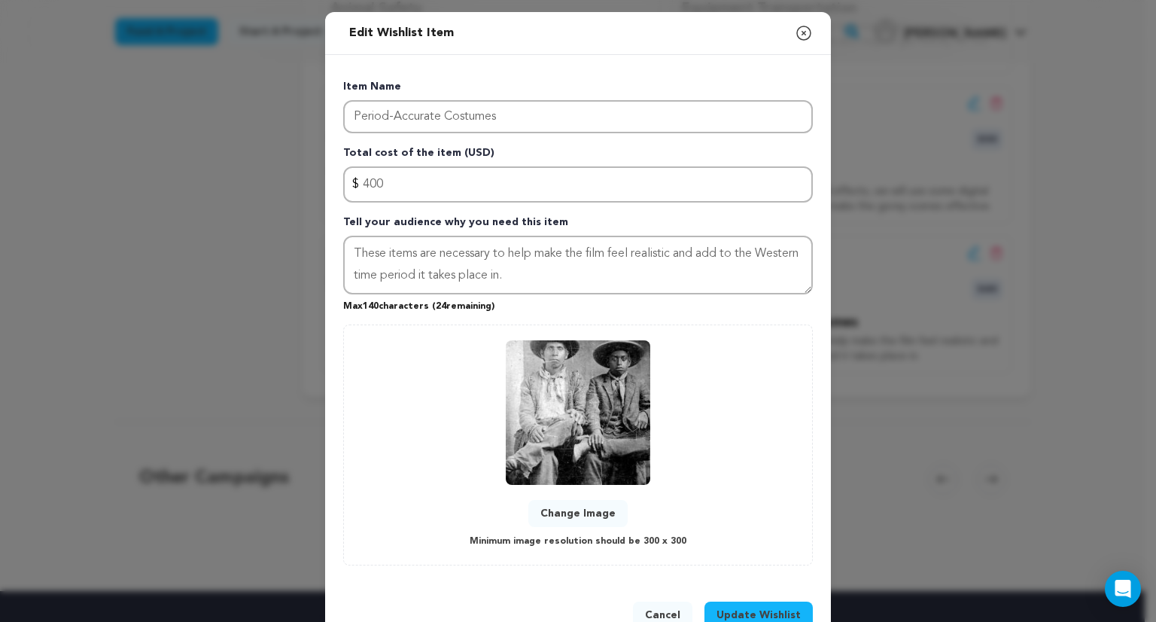
click at [343, 207] on div "Item Name Period-Accurate Costumes Total cost of the item (USD) $ Amount 400 Te…" at bounding box center [578, 322] width 470 height 486
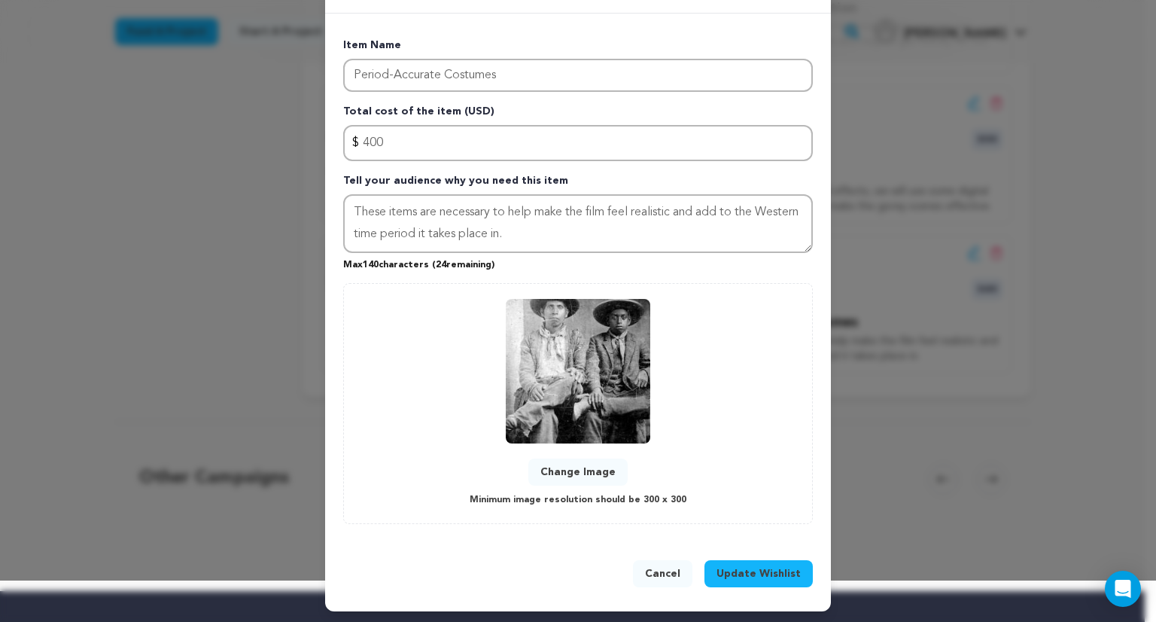
click at [756, 579] on button "Update Wishlist" at bounding box center [758, 573] width 108 height 27
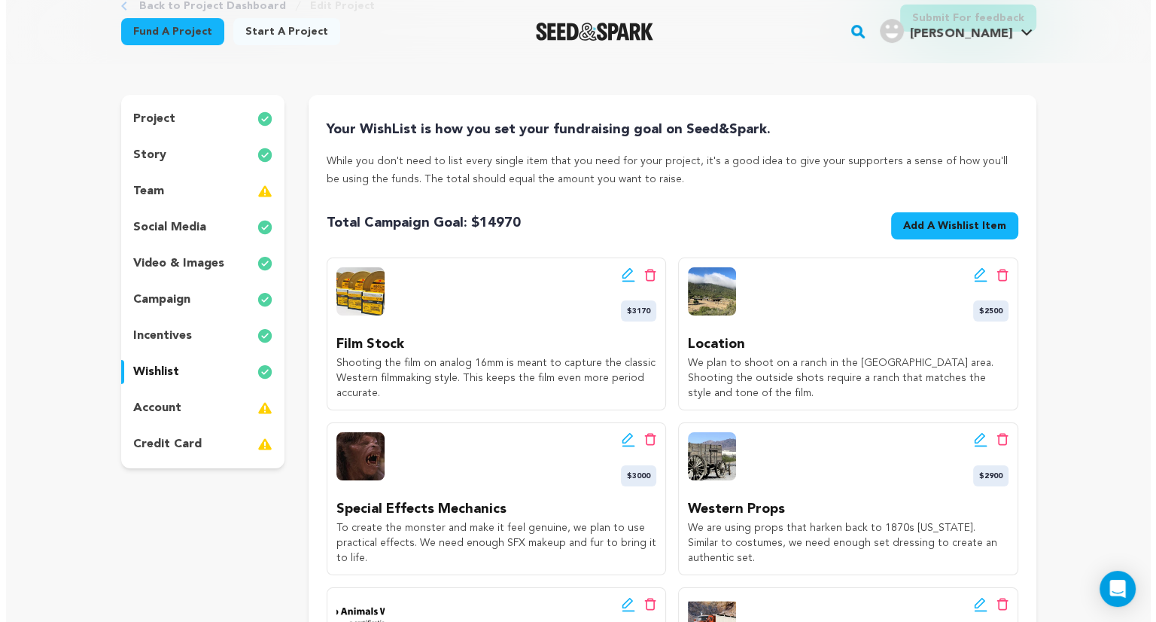
scroll to position [108, 0]
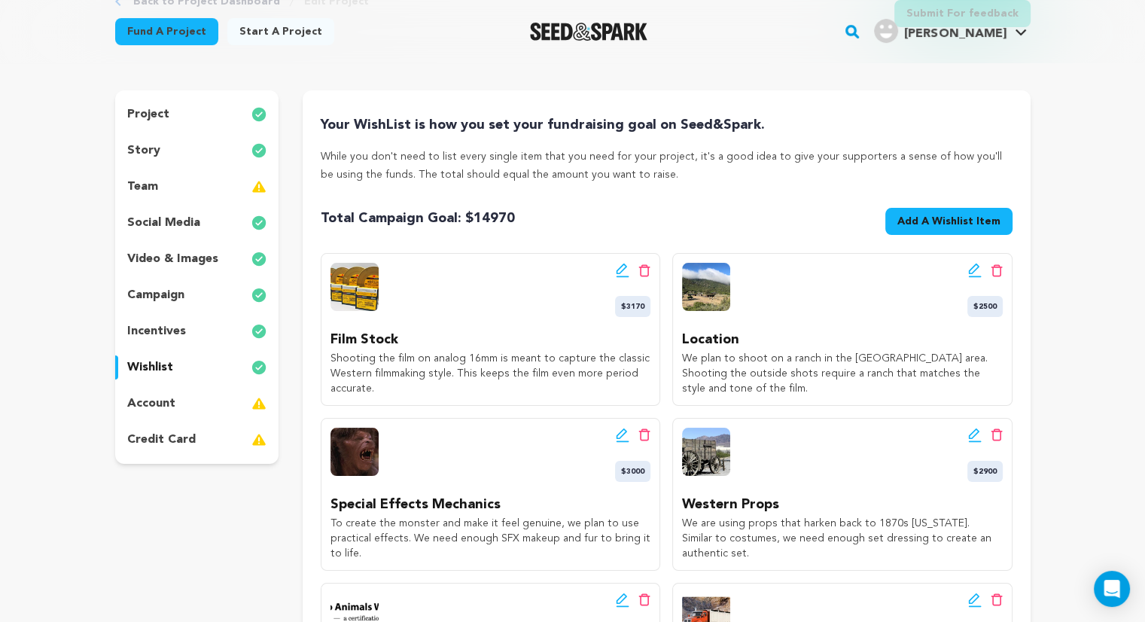
click at [624, 263] on icon at bounding box center [621, 268] width 11 height 11
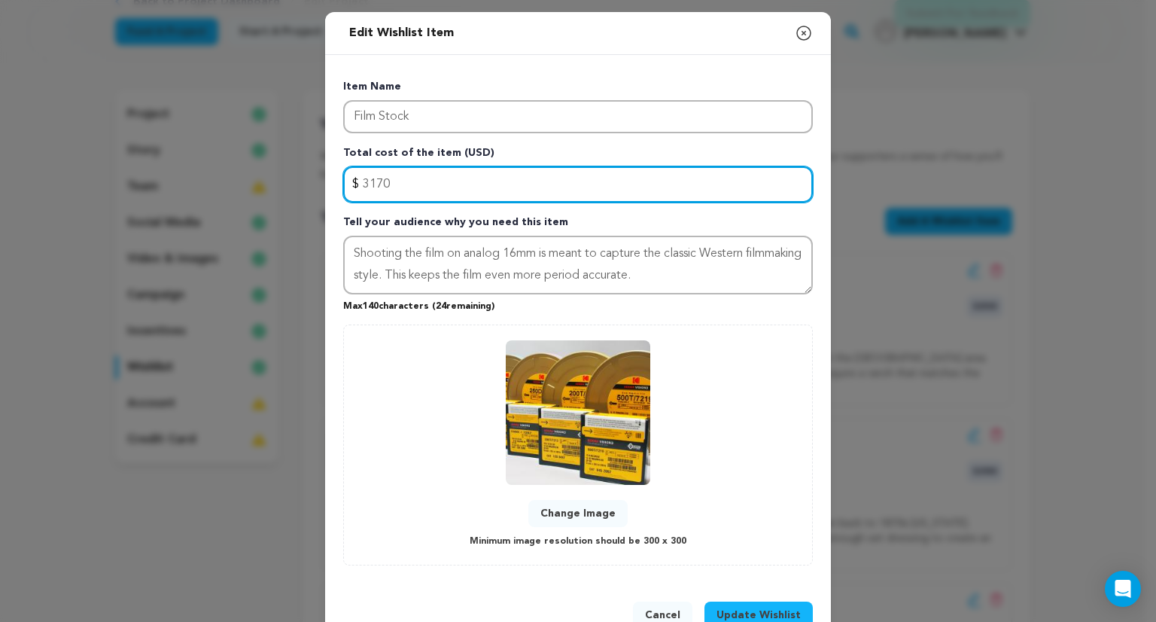
click at [481, 181] on input "3170" at bounding box center [578, 184] width 470 height 36
type input "3200"
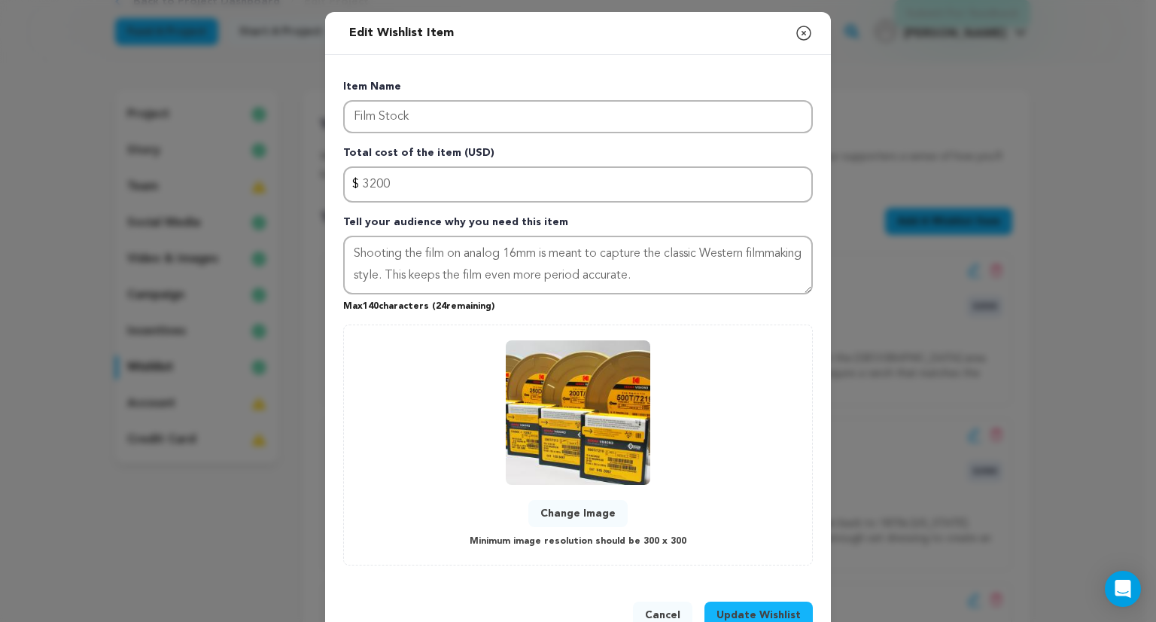
click at [522, 142] on div "Item Name Film Stock Total cost of the item (USD) $ Amount 3200 Tell your audie…" at bounding box center [578, 322] width 470 height 486
click at [768, 608] on span "Update Wishlist" at bounding box center [758, 614] width 84 height 15
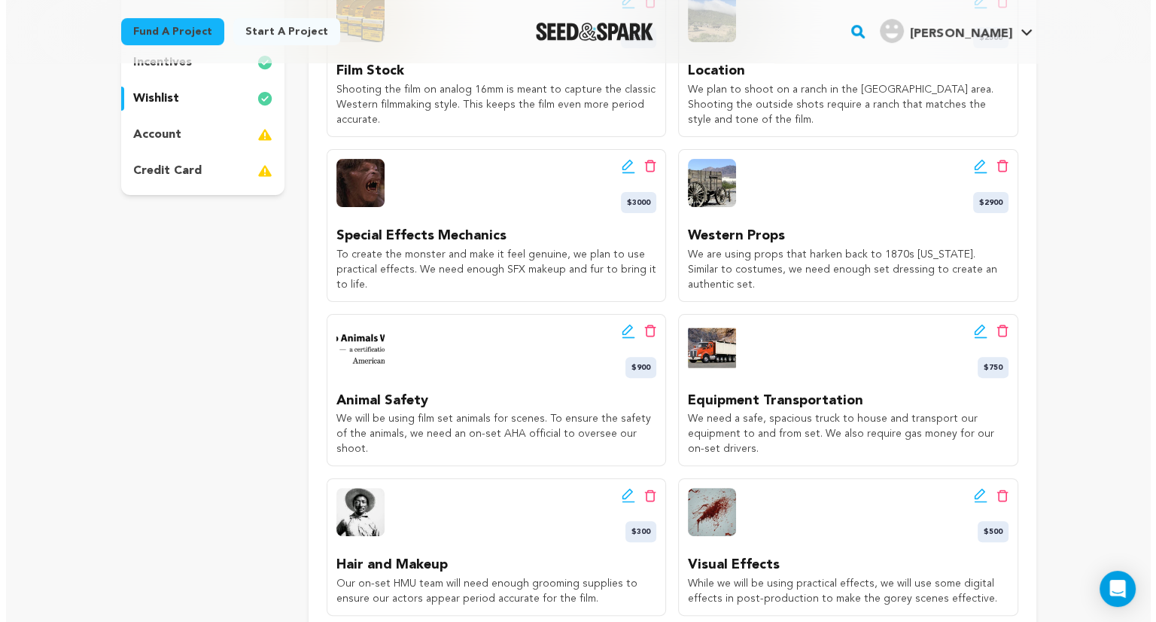
scroll to position [320, 0]
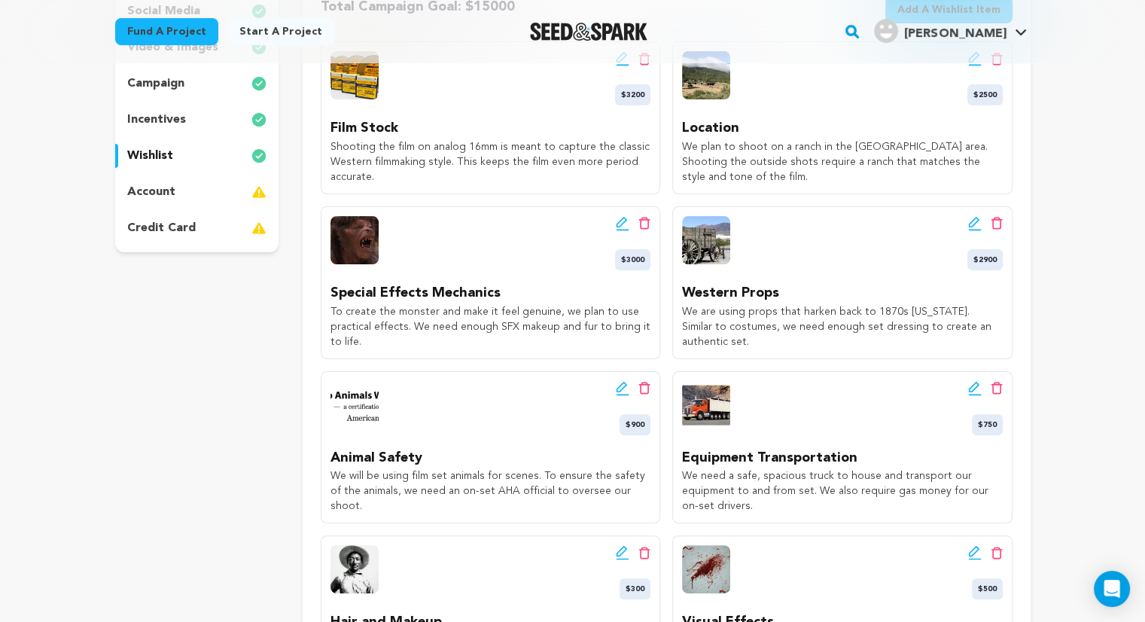
click at [620, 220] on icon at bounding box center [621, 222] width 11 height 11
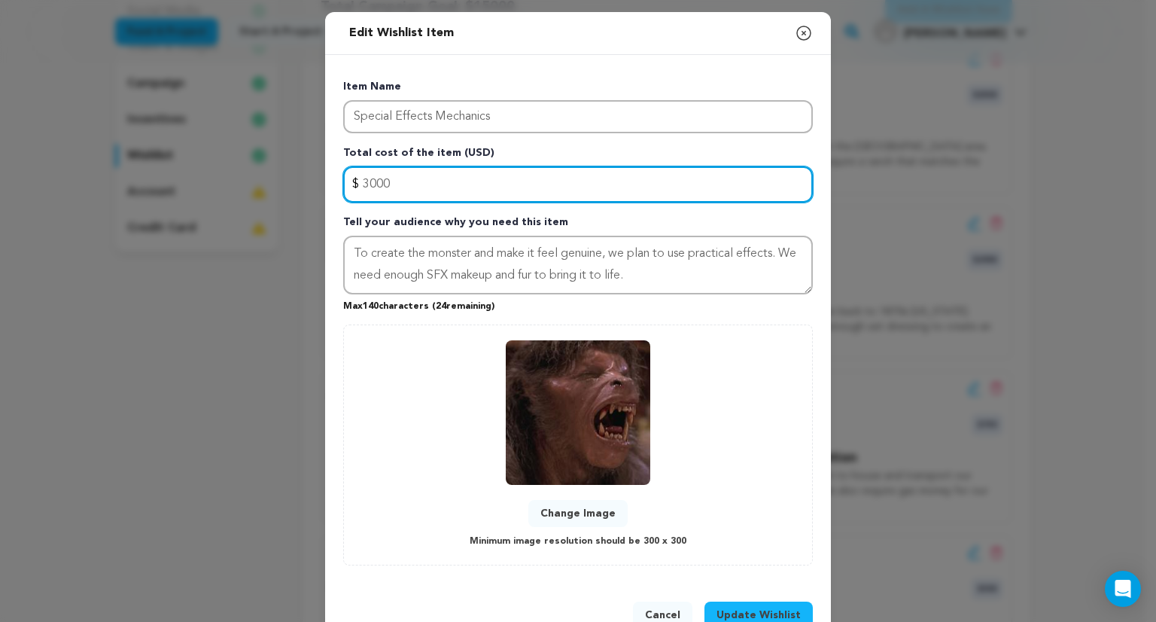
click at [465, 181] on input "3000" at bounding box center [578, 184] width 470 height 36
type input "3"
type input "2500"
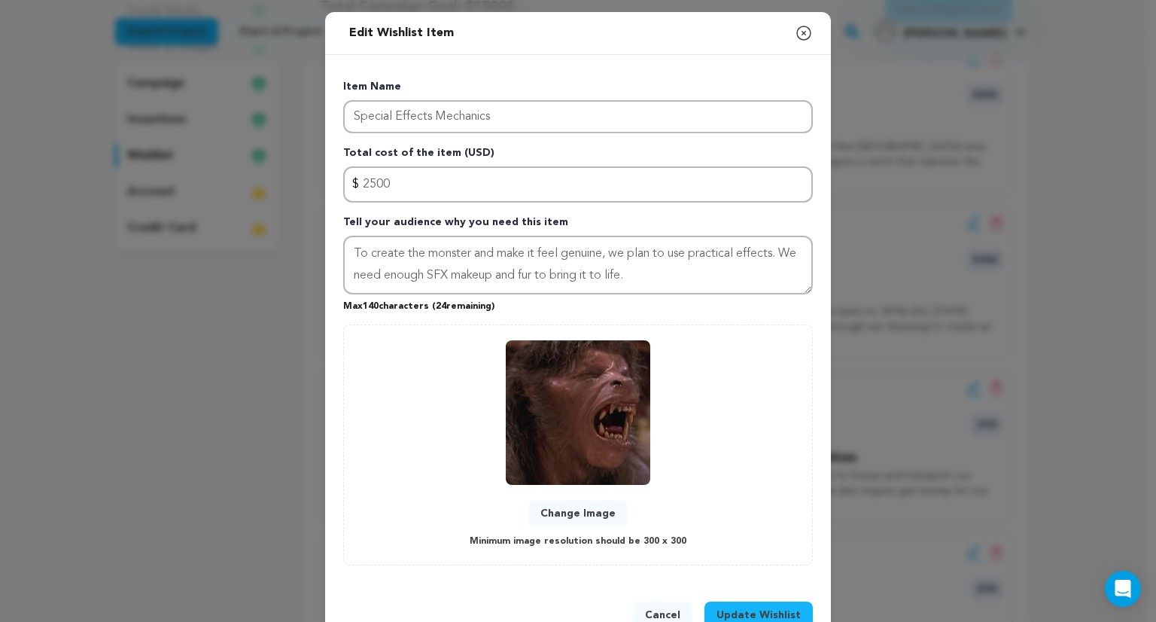
click at [395, 335] on div "Change Image Minimum image resolution should be 300 x 300" at bounding box center [578, 445] width 470 height 242
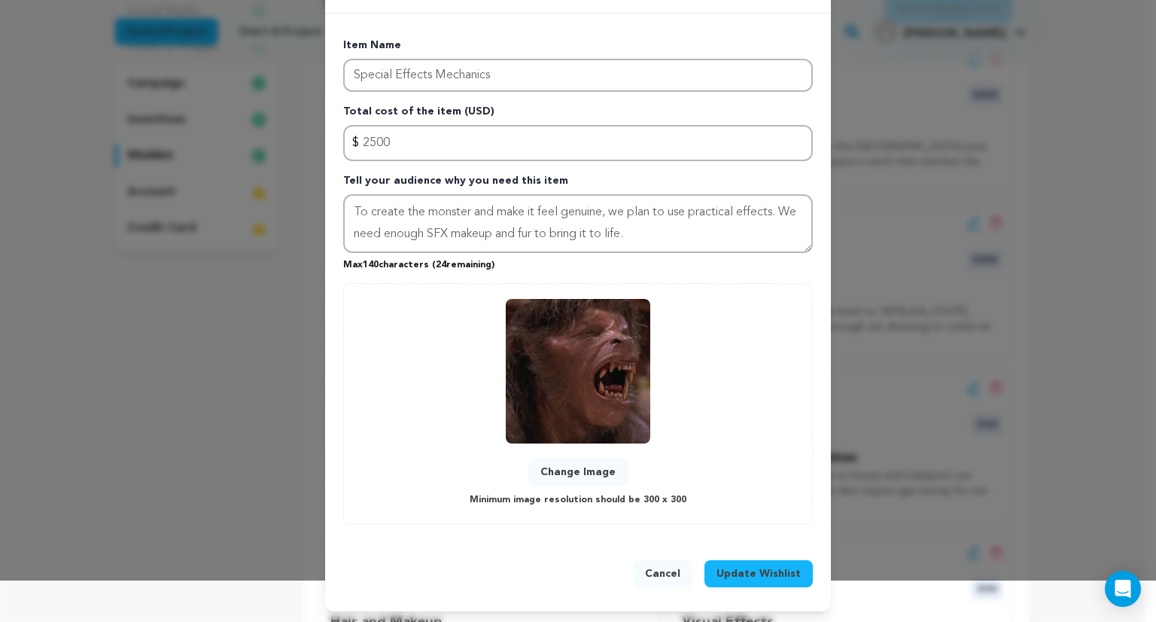
click at [768, 577] on span "Update Wishlist" at bounding box center [758, 573] width 84 height 15
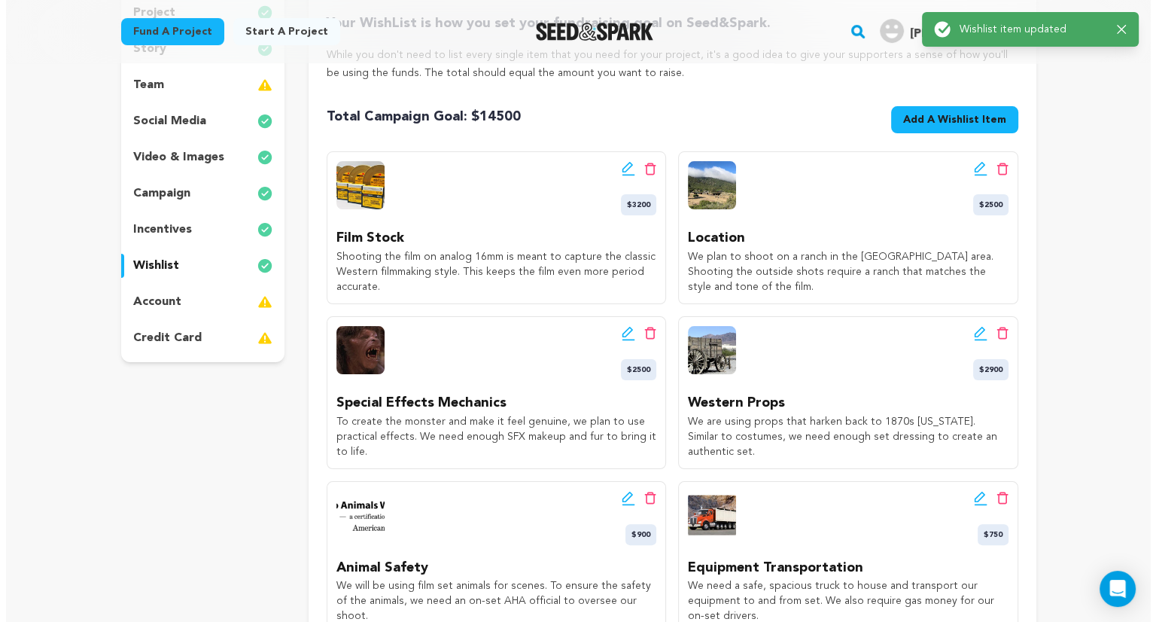
scroll to position [213, 0]
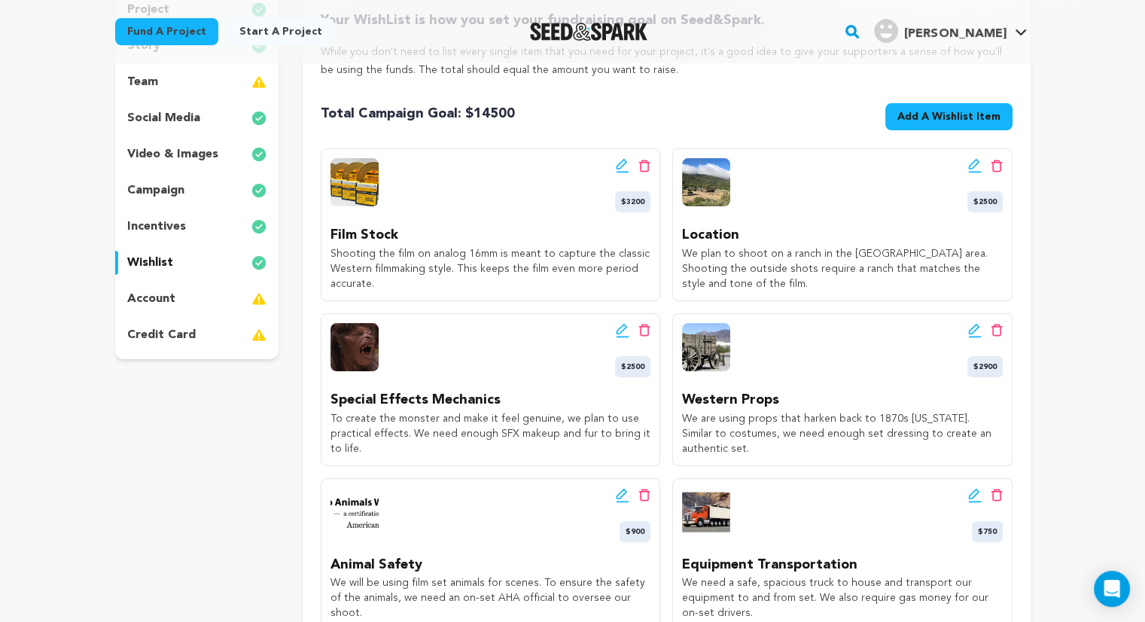
click at [975, 164] on icon at bounding box center [973, 164] width 11 height 11
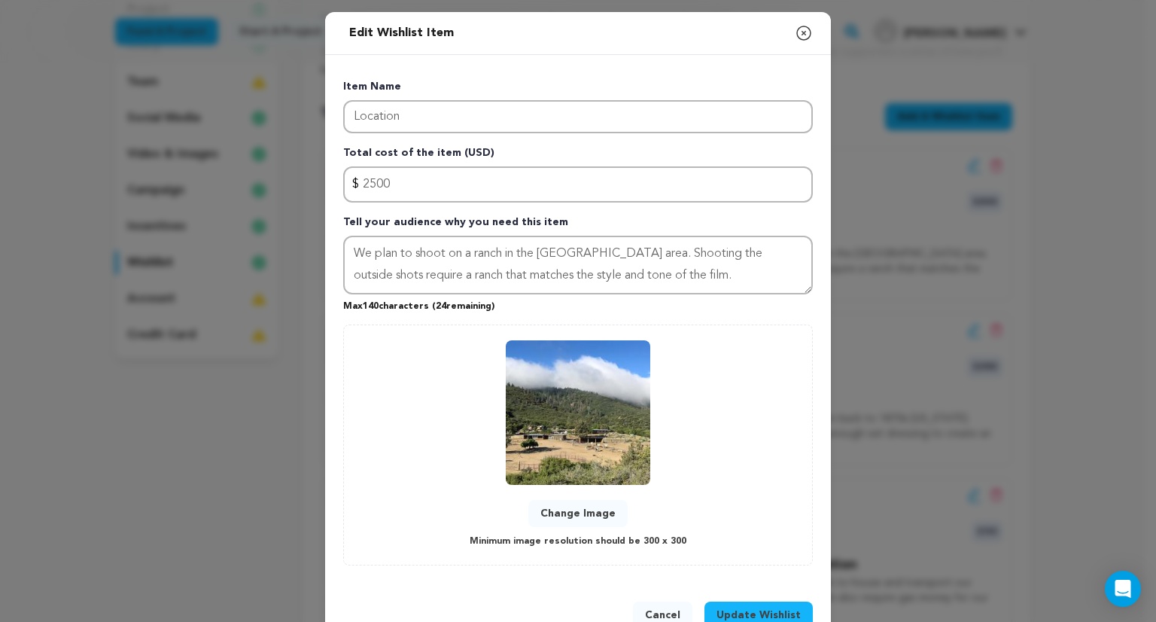
click at [491, 157] on p "Total cost of the item (USD)" at bounding box center [578, 155] width 470 height 21
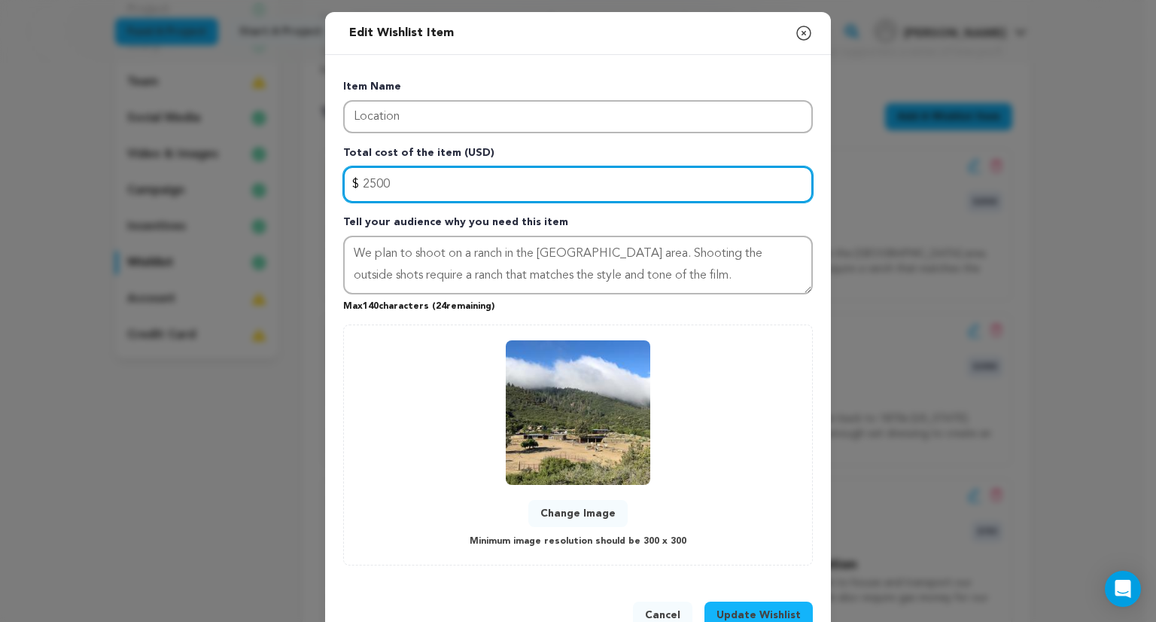
click at [467, 185] on input "2500" at bounding box center [578, 184] width 470 height 36
type input "2000"
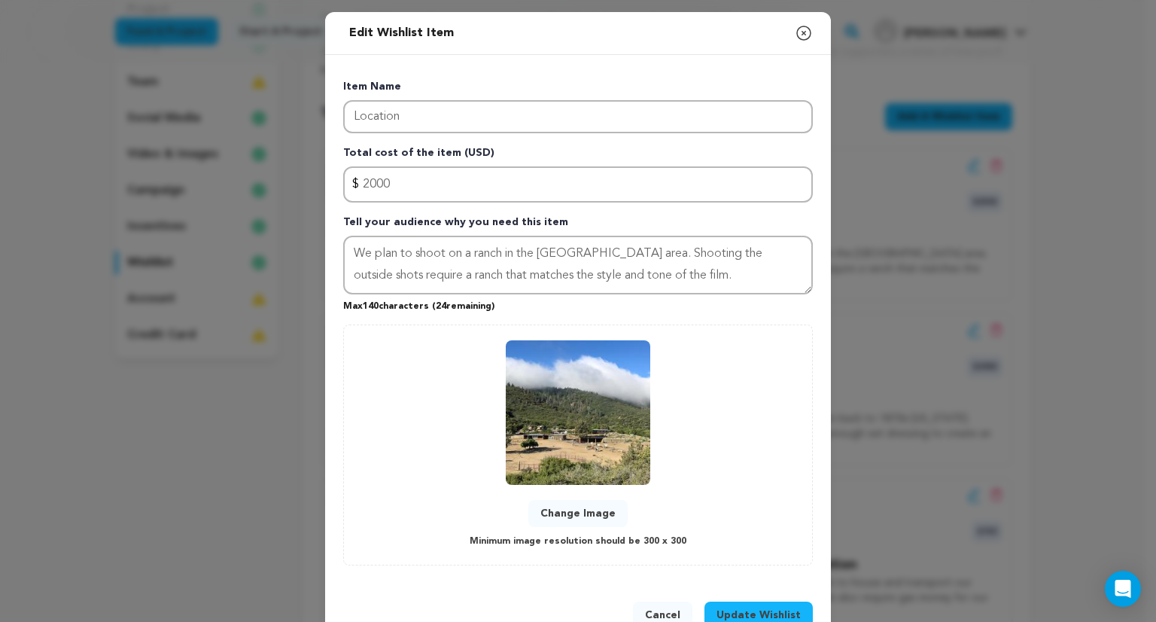
click at [485, 208] on div "Item Name Location Total cost of the item (USD) $ Amount 2000 Tell your audienc…" at bounding box center [578, 322] width 470 height 486
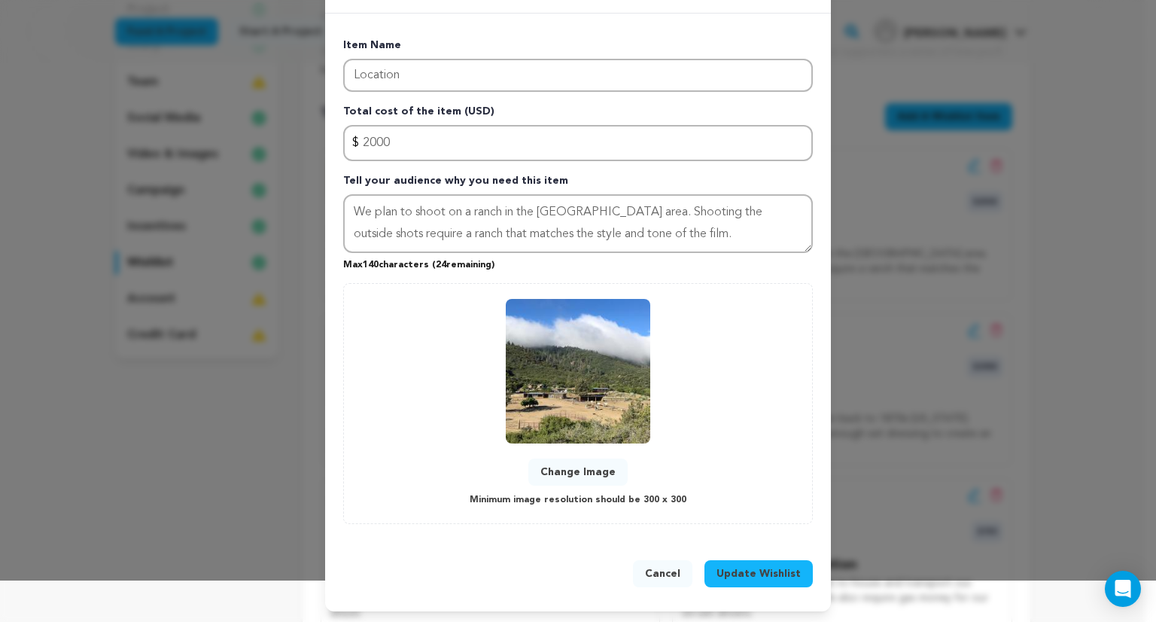
click at [753, 575] on span "Update Wishlist" at bounding box center [758, 573] width 84 height 15
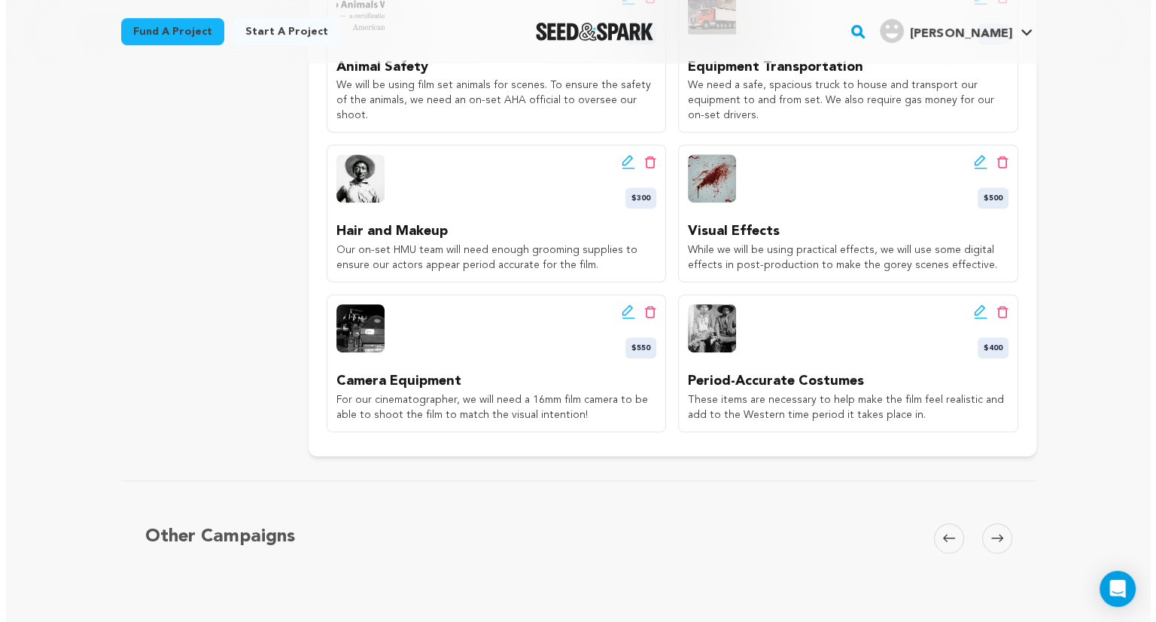
scroll to position [695, 0]
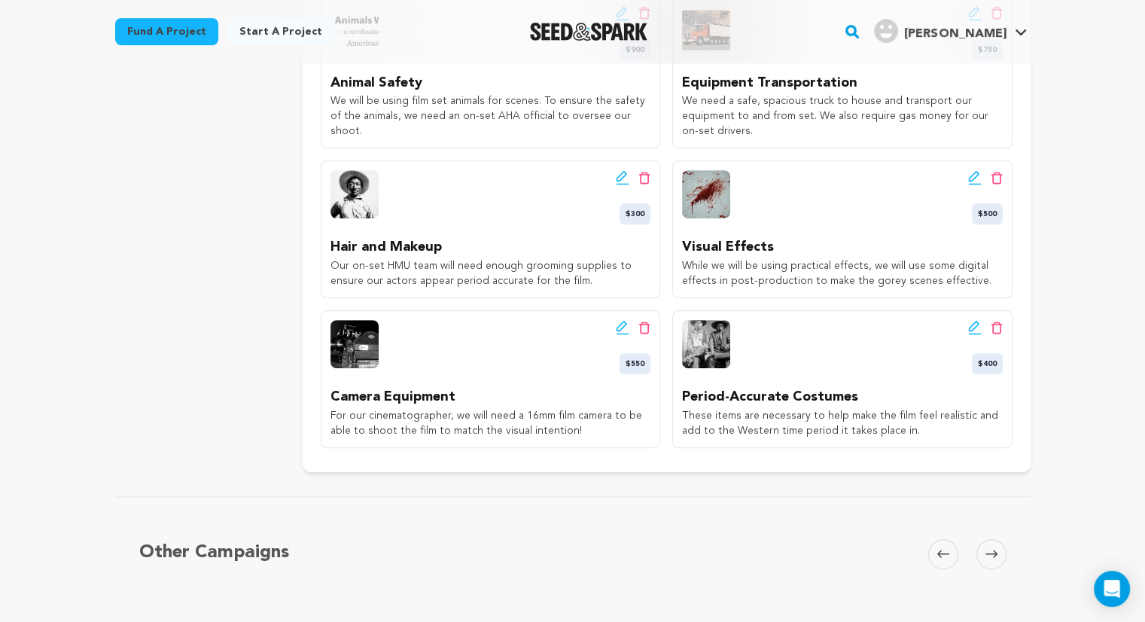
click at [615, 326] on div "Edit wishlist button Delete wishlist button $550" at bounding box center [490, 347] width 320 height 54
click at [619, 327] on icon at bounding box center [623, 327] width 14 height 15
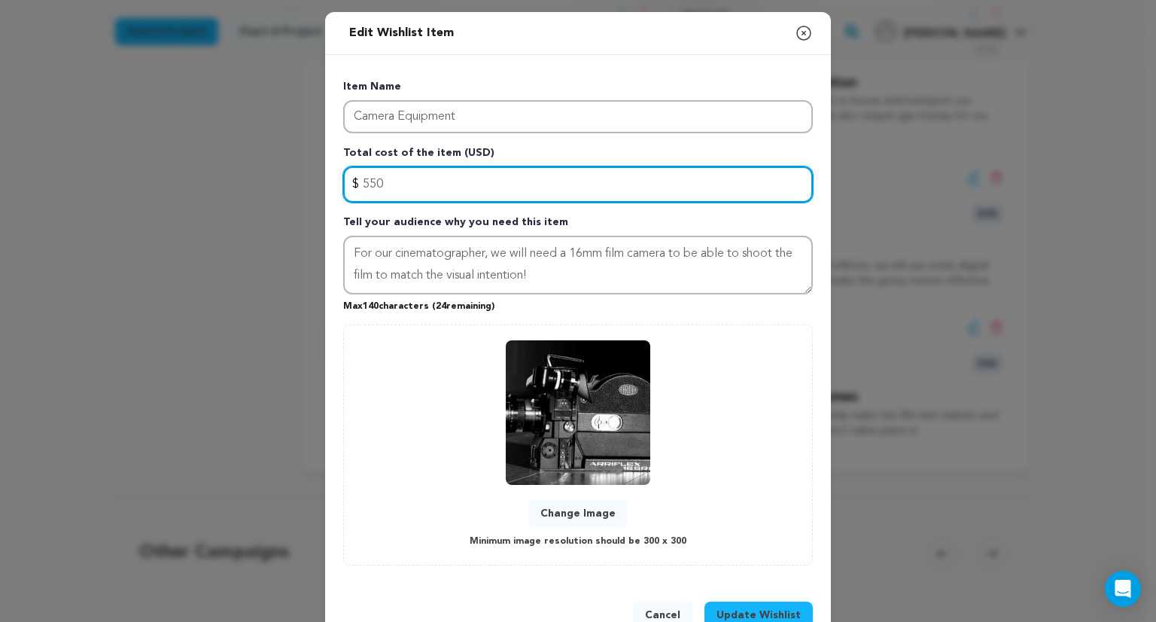
click at [470, 188] on input "550" at bounding box center [578, 184] width 470 height 36
type input "5"
type input "750"
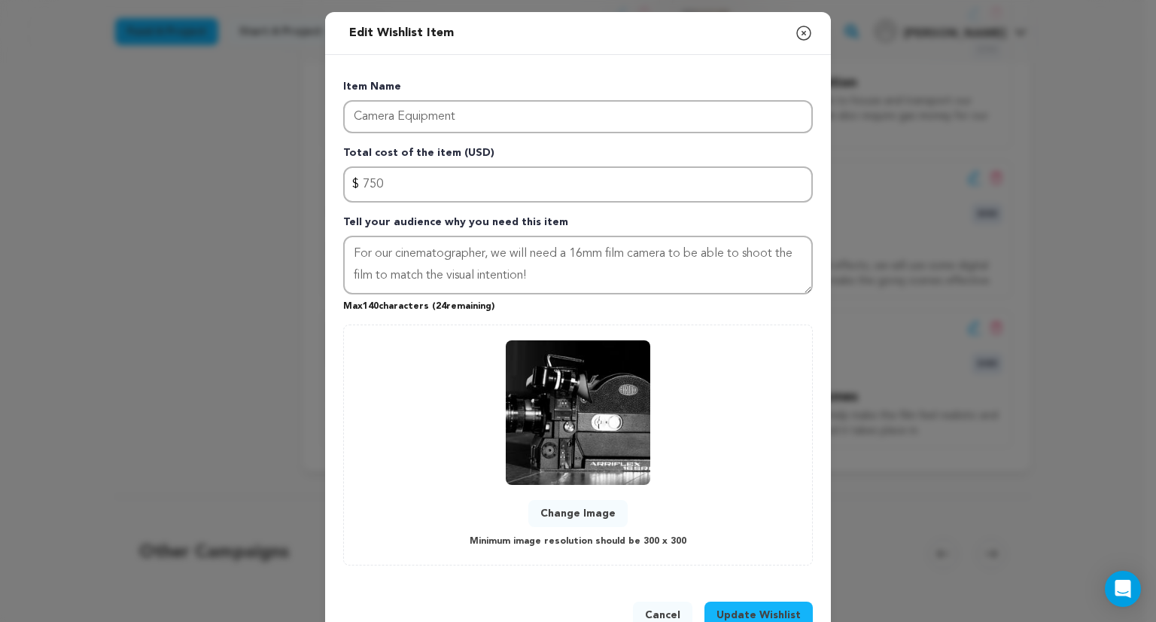
click at [549, 224] on p "Tell your audience why you need this item" at bounding box center [578, 224] width 470 height 21
click at [771, 607] on span "Update Wishlist" at bounding box center [758, 614] width 84 height 15
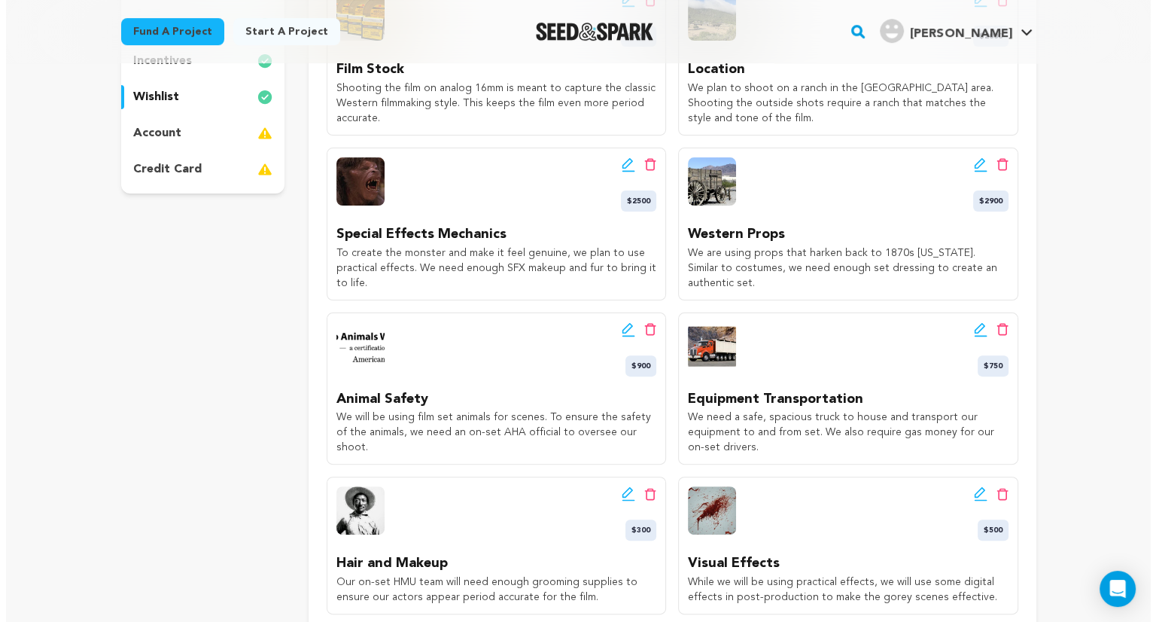
scroll to position [378, 0]
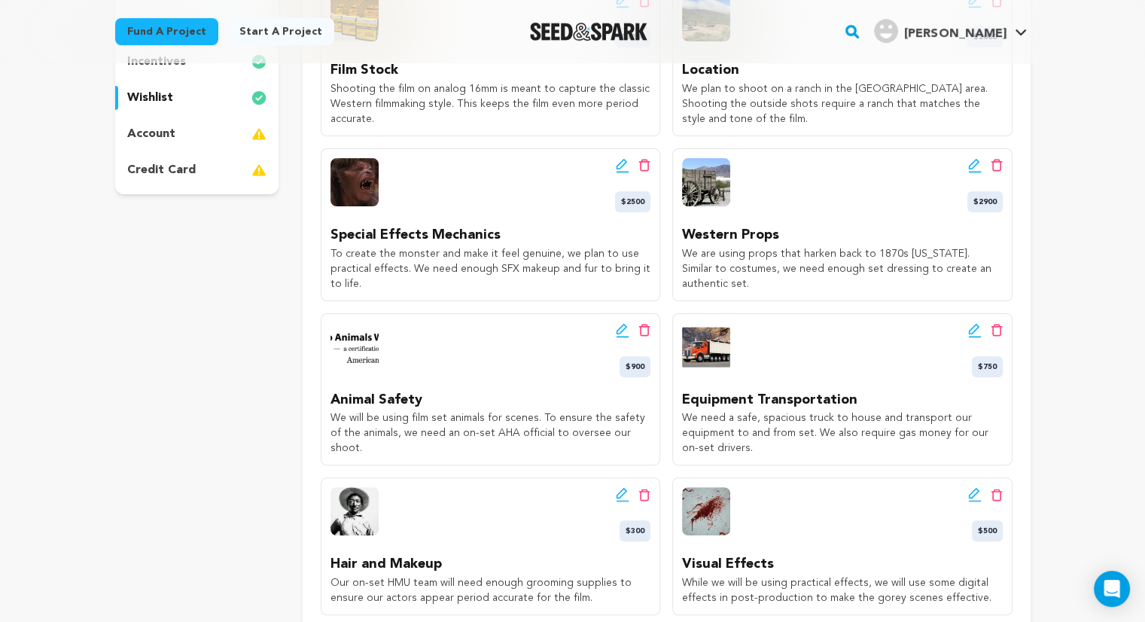
click at [619, 169] on icon at bounding box center [623, 165] width 14 height 15
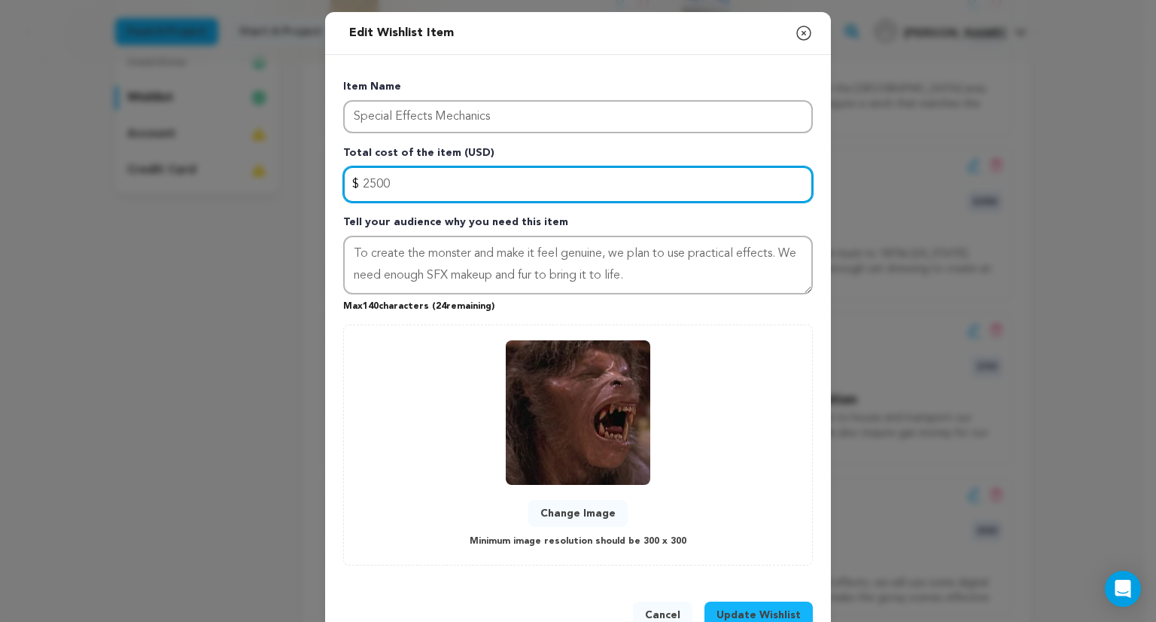
click at [382, 186] on input "2500" at bounding box center [578, 184] width 470 height 36
type input "3000"
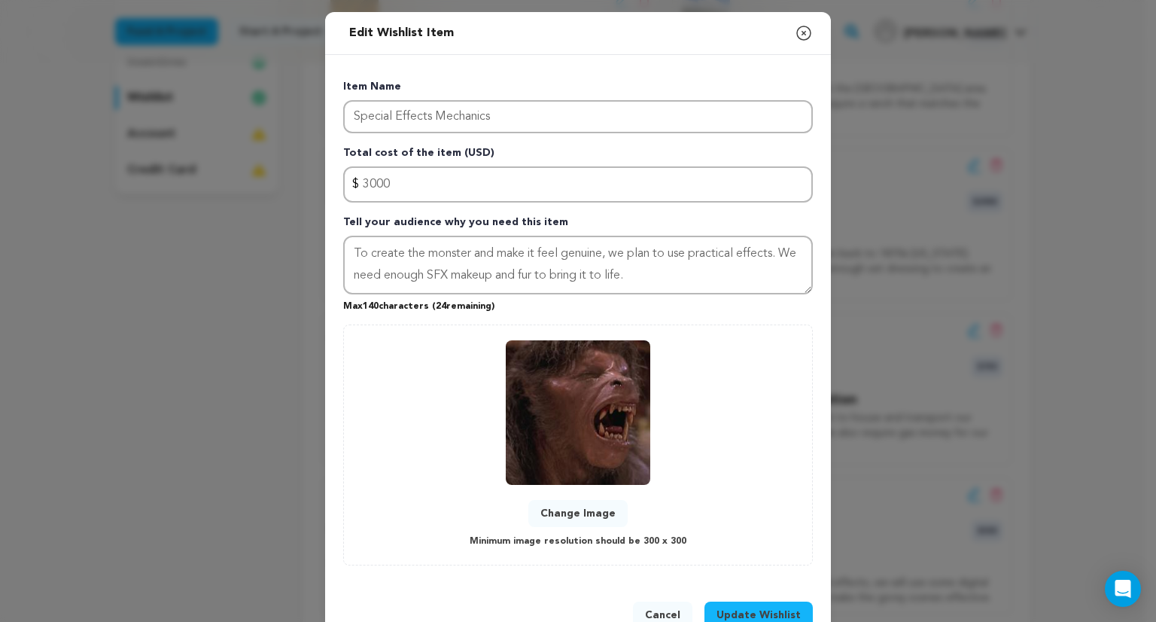
click at [449, 154] on p "Total cost of the item (USD)" at bounding box center [578, 155] width 470 height 21
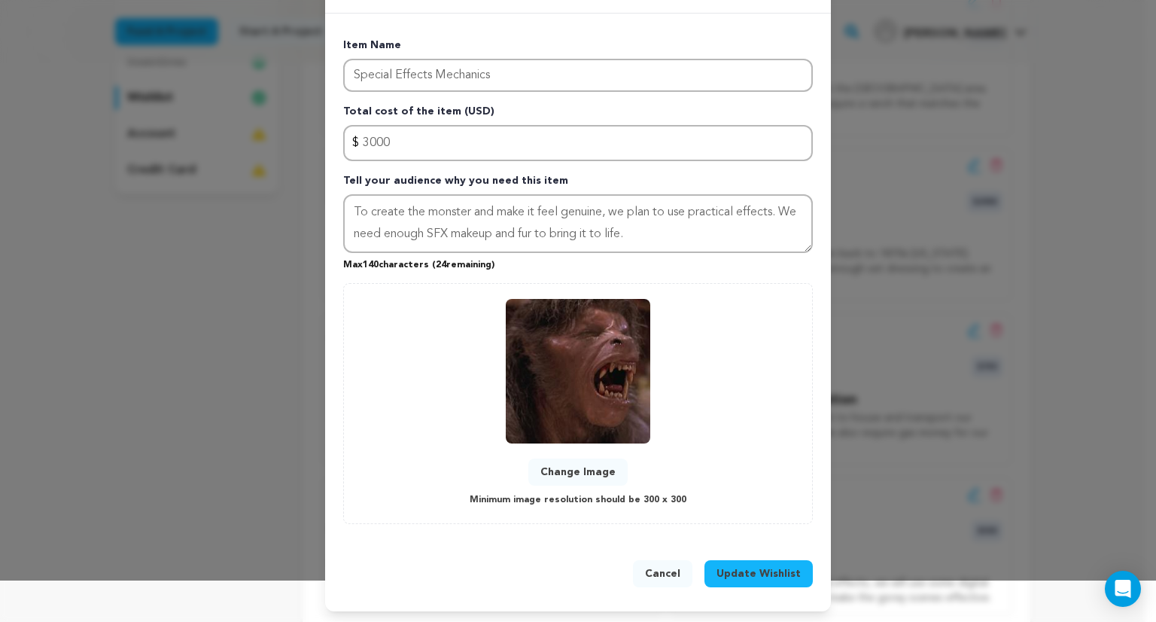
click at [746, 584] on button "Update Wishlist" at bounding box center [758, 573] width 108 height 27
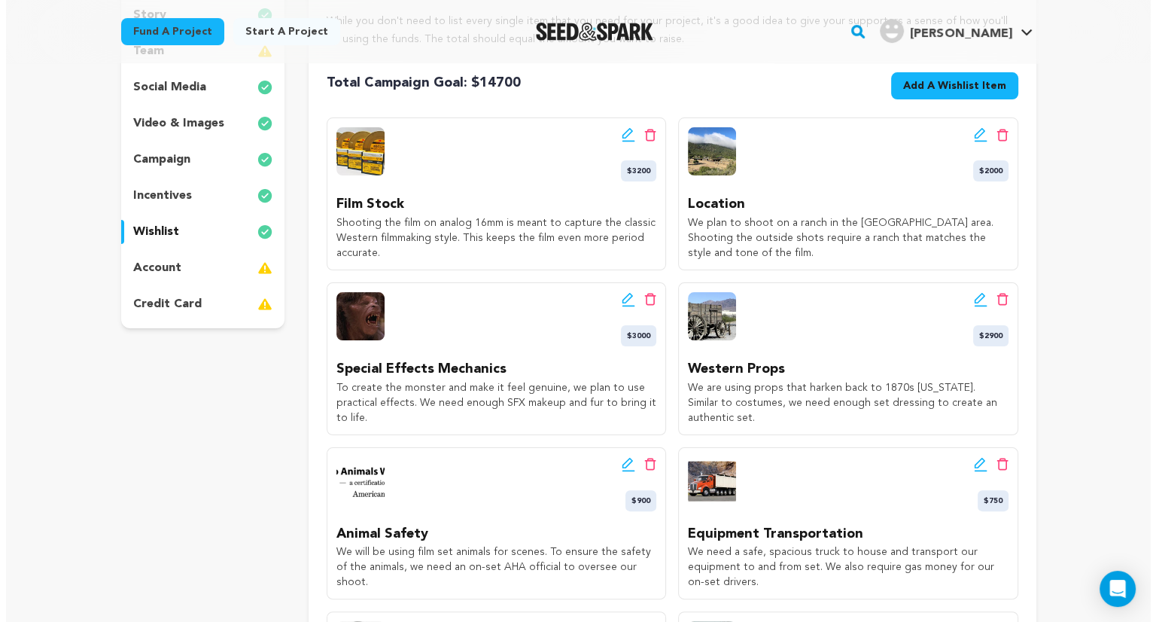
scroll to position [265, 0]
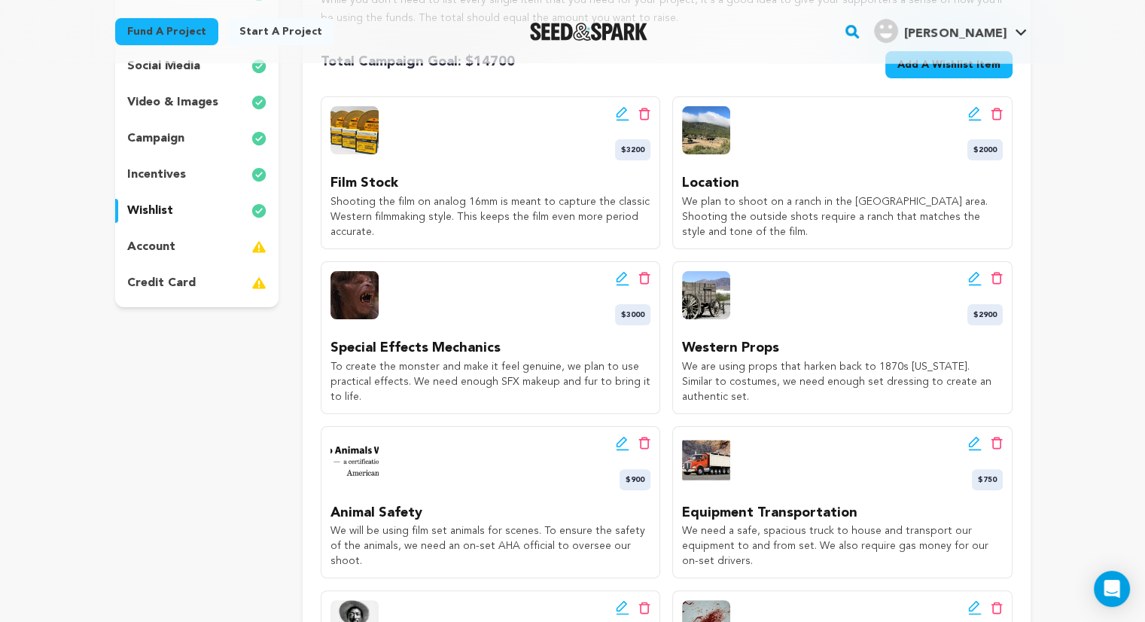
click at [617, 281] on icon at bounding box center [623, 278] width 14 height 15
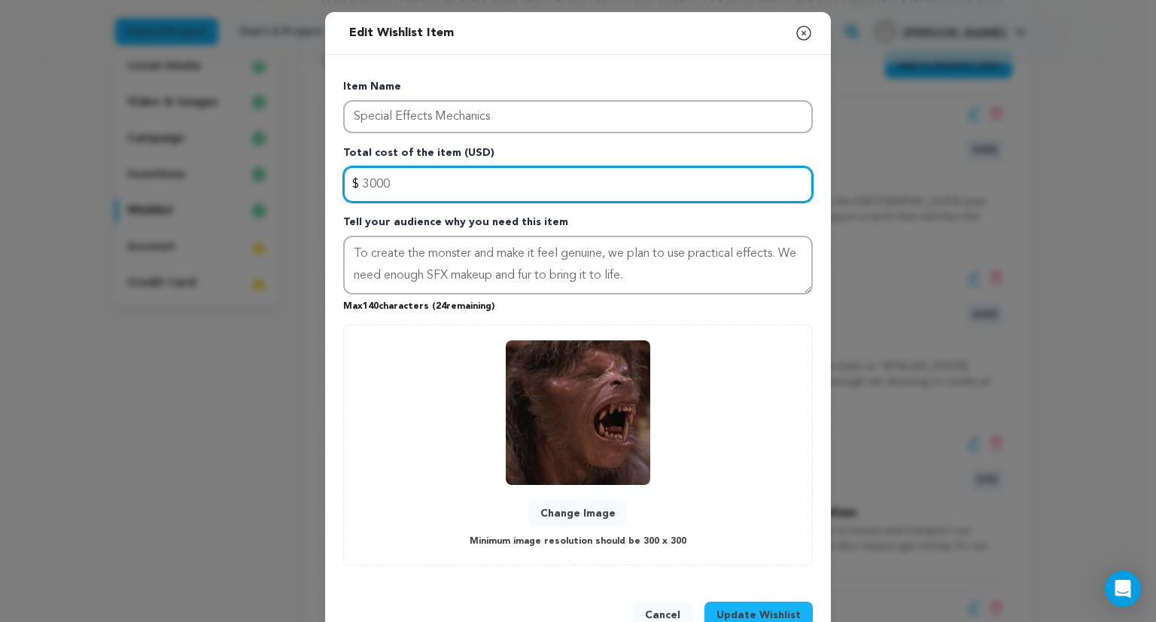
click at [367, 184] on input "3000" at bounding box center [578, 184] width 470 height 36
type input "2500"
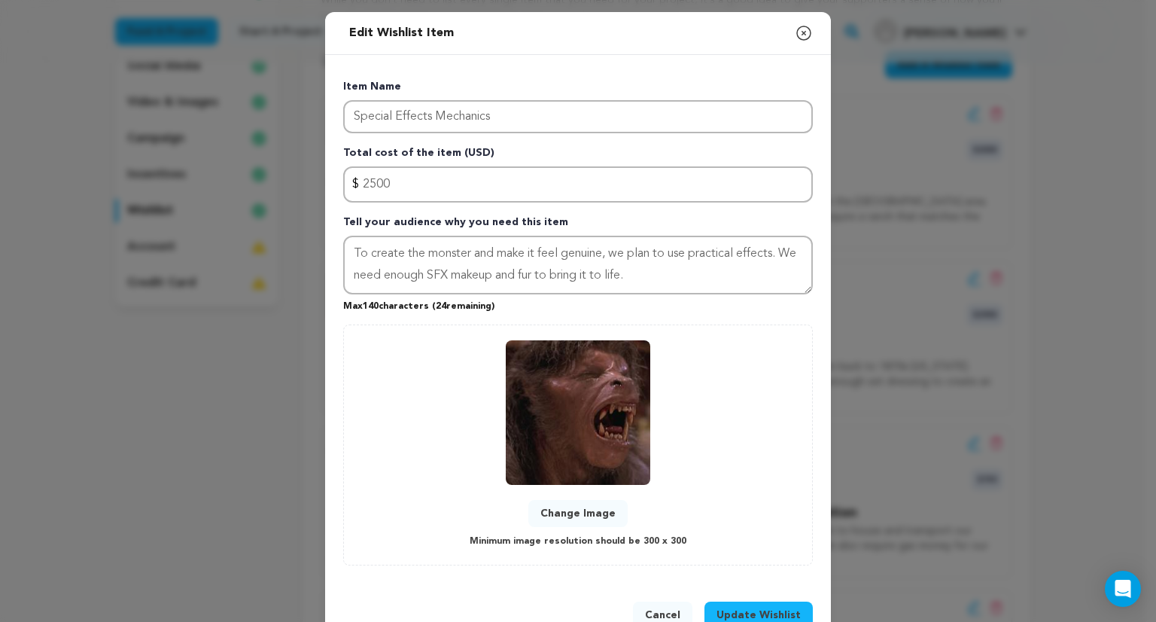
click at [673, 449] on div "Change Image Minimum image resolution should be 300 x 300" at bounding box center [578, 445] width 438 height 210
click at [753, 609] on span "Update Wishlist" at bounding box center [758, 614] width 84 height 15
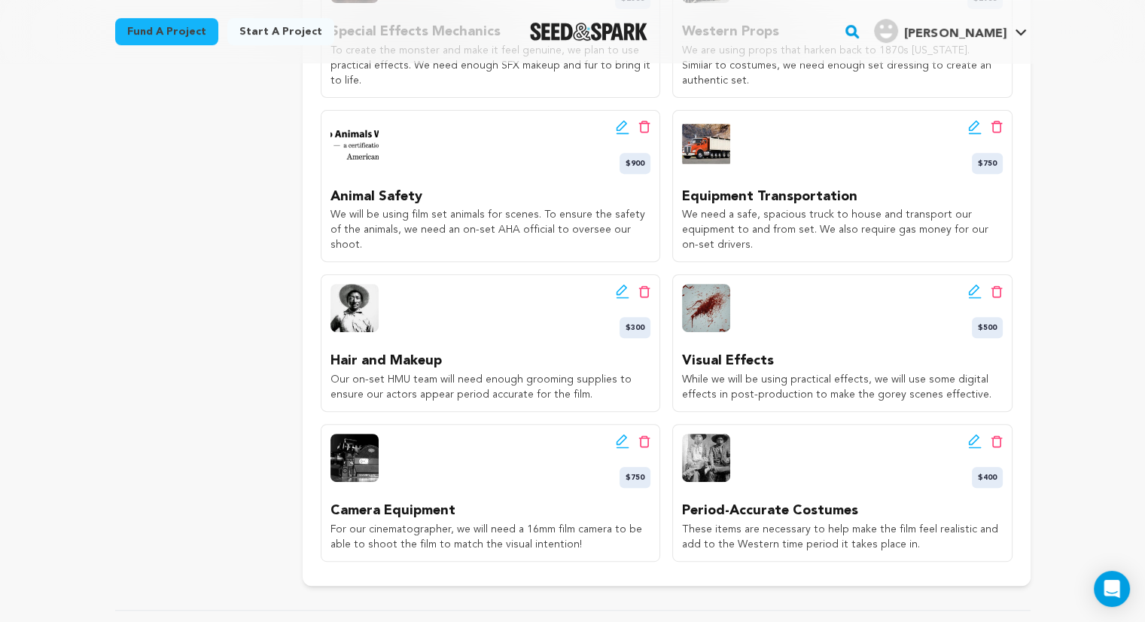
scroll to position [601, 0]
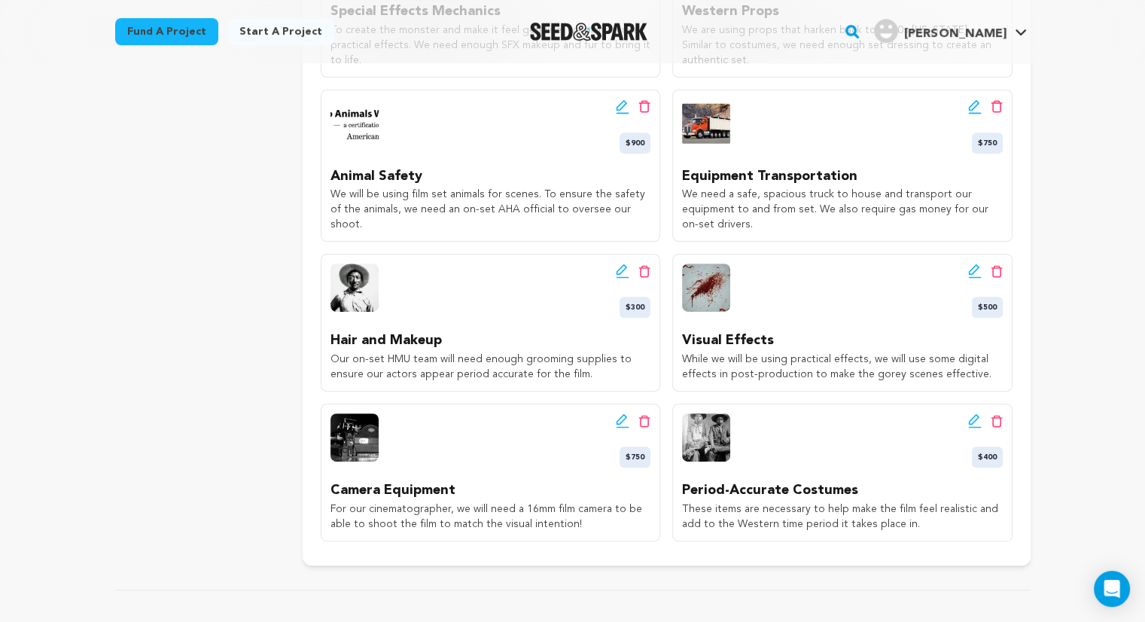
click at [620, 278] on div "Edit wishlist button Delete wishlist button $300" at bounding box center [633, 290] width 35 height 54
click at [621, 272] on icon at bounding box center [621, 269] width 11 height 11
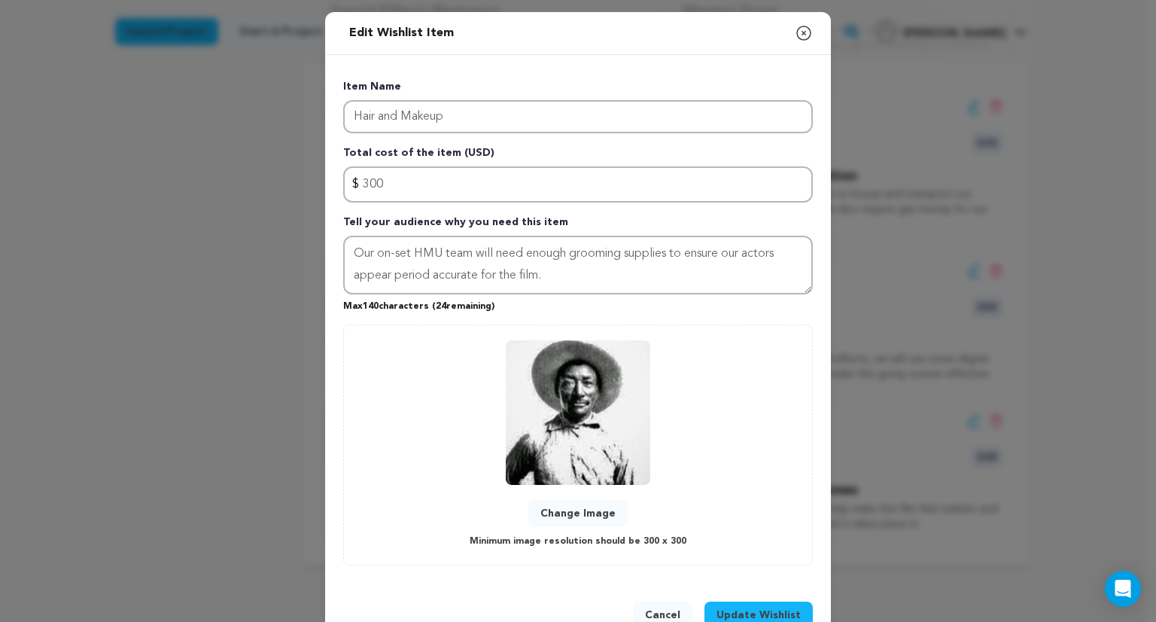
click at [795, 26] on icon "button" at bounding box center [804, 33] width 18 height 18
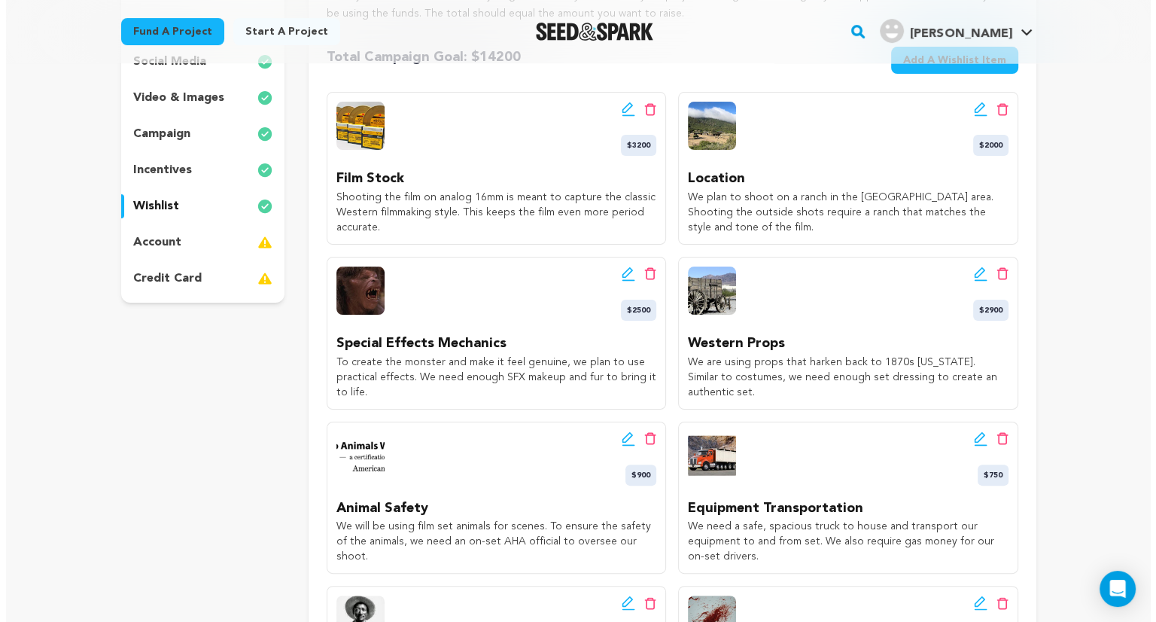
scroll to position [217, 0]
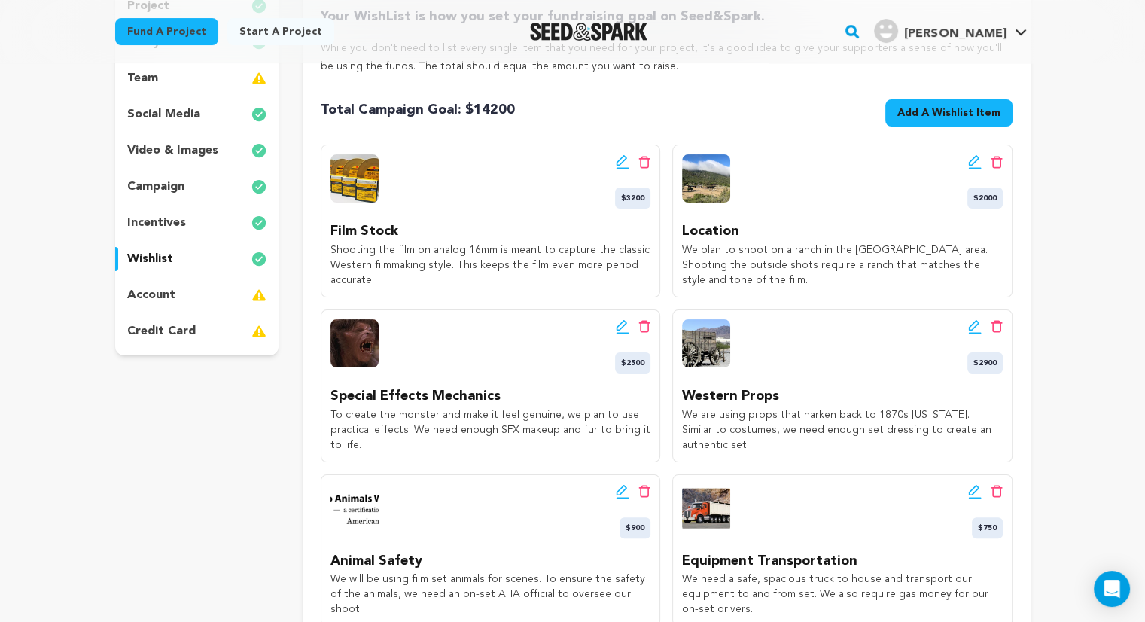
click at [619, 162] on icon at bounding box center [623, 161] width 14 height 15
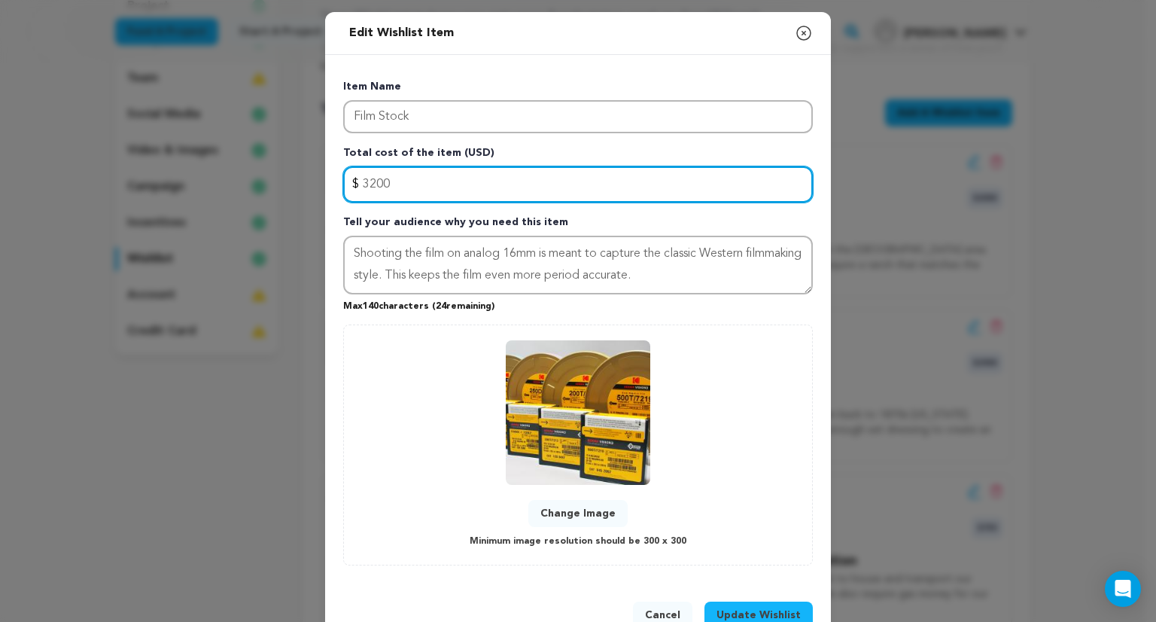
click at [406, 180] on input "3200" at bounding box center [578, 184] width 470 height 36
type input "3000"
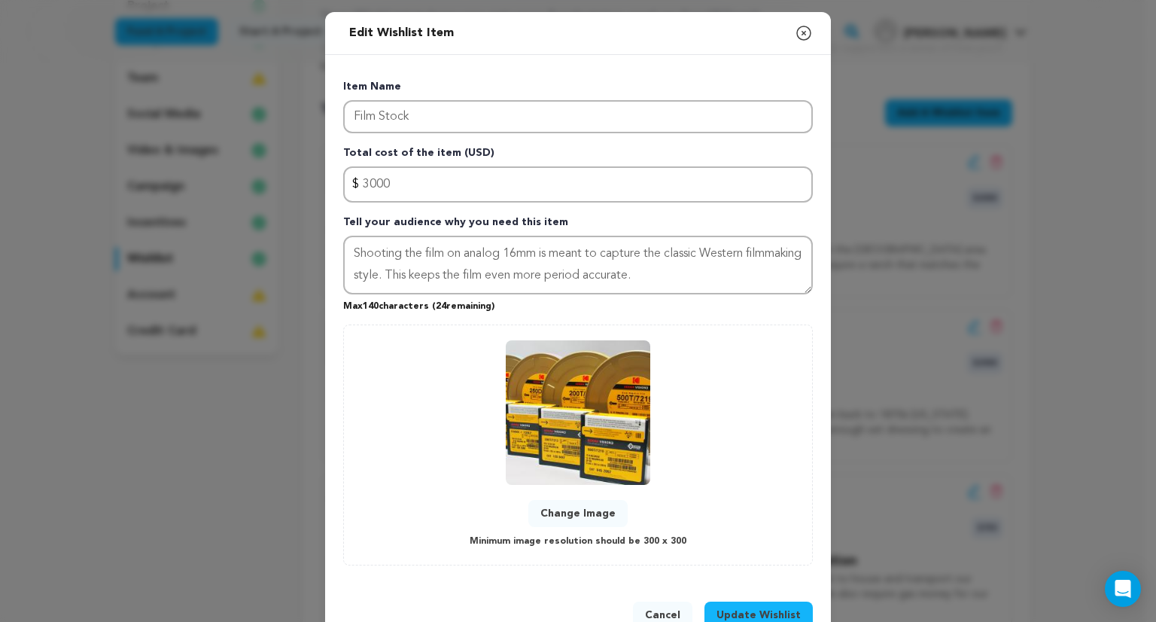
click at [439, 304] on p "Max 140 characters ( 24 remaining)" at bounding box center [578, 303] width 470 height 18
click at [737, 602] on button "Update Wishlist" at bounding box center [758, 614] width 108 height 27
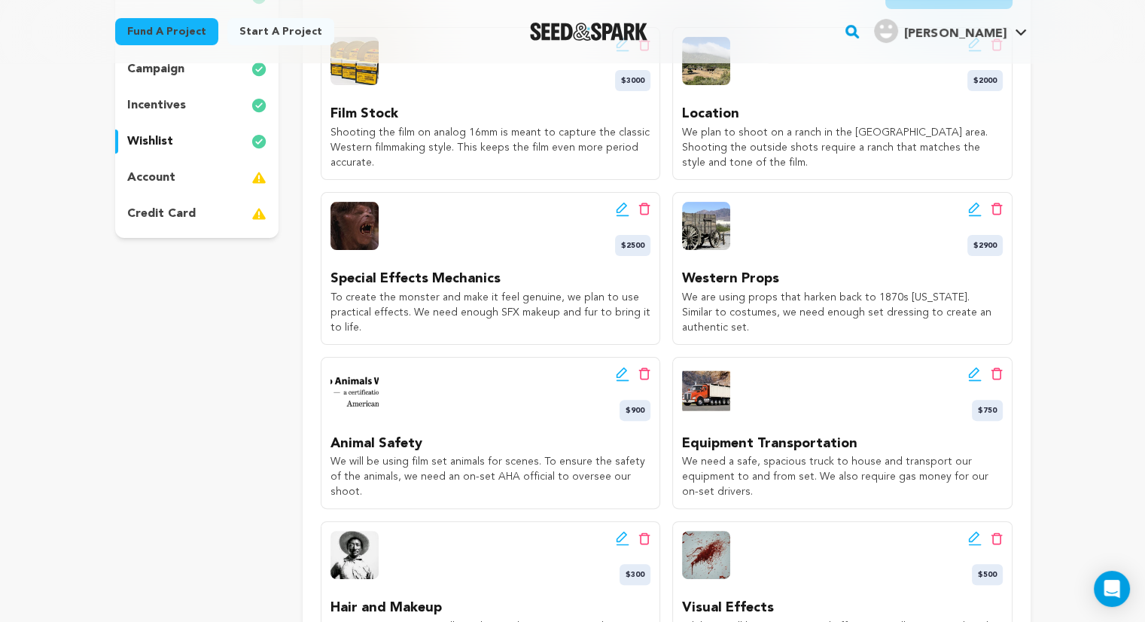
scroll to position [412, 0]
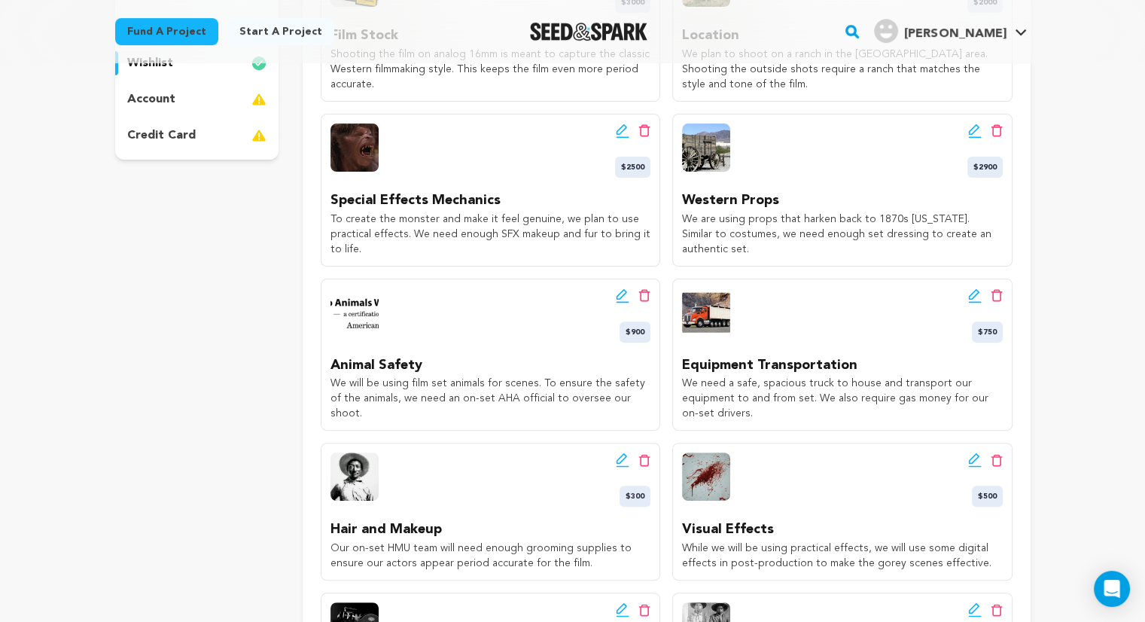
click at [972, 299] on icon at bounding box center [975, 295] width 14 height 15
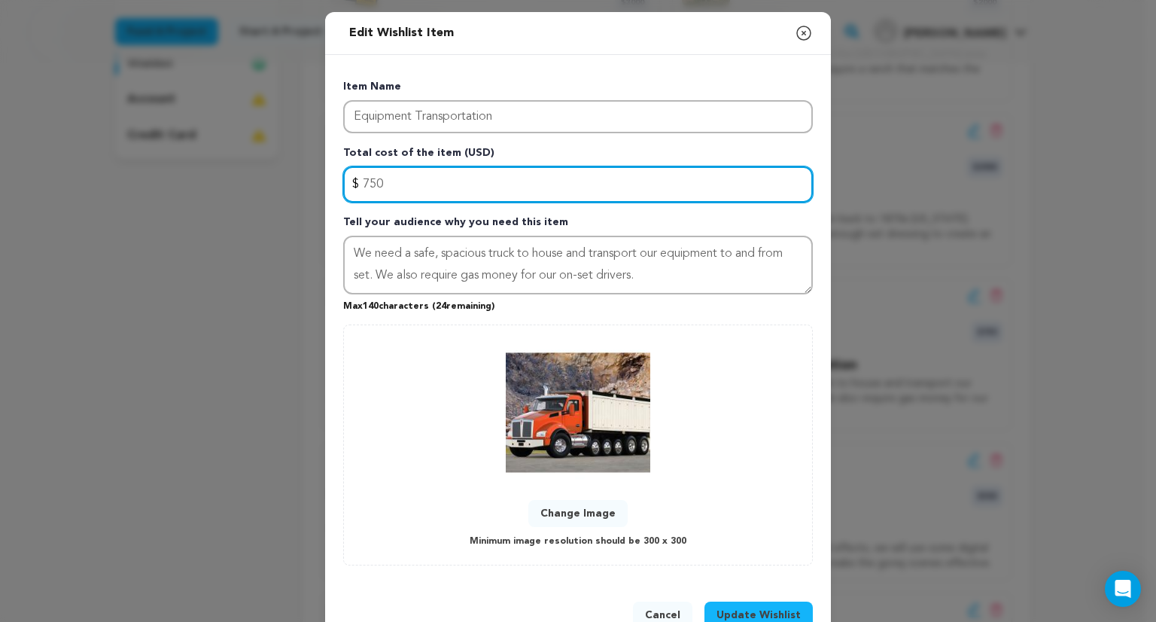
click at [382, 184] on input "750" at bounding box center [578, 184] width 470 height 36
type input "7"
type input "650"
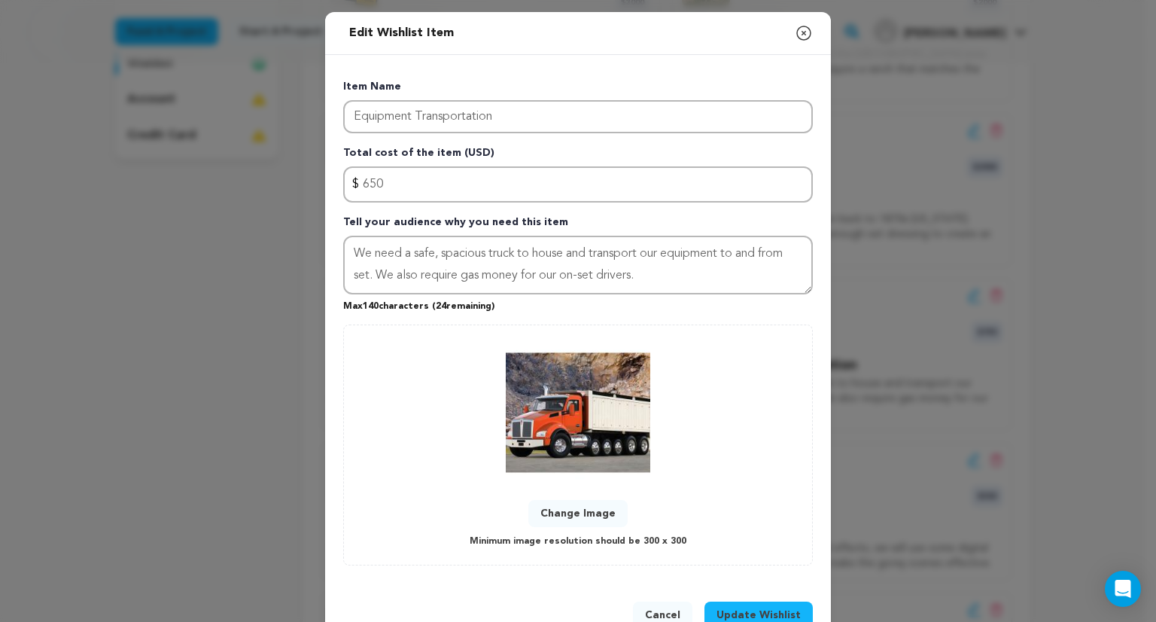
click at [423, 214] on p "Tell your audience why you need this item" at bounding box center [578, 224] width 470 height 21
click at [772, 604] on button "Update Wishlist" at bounding box center [758, 614] width 108 height 27
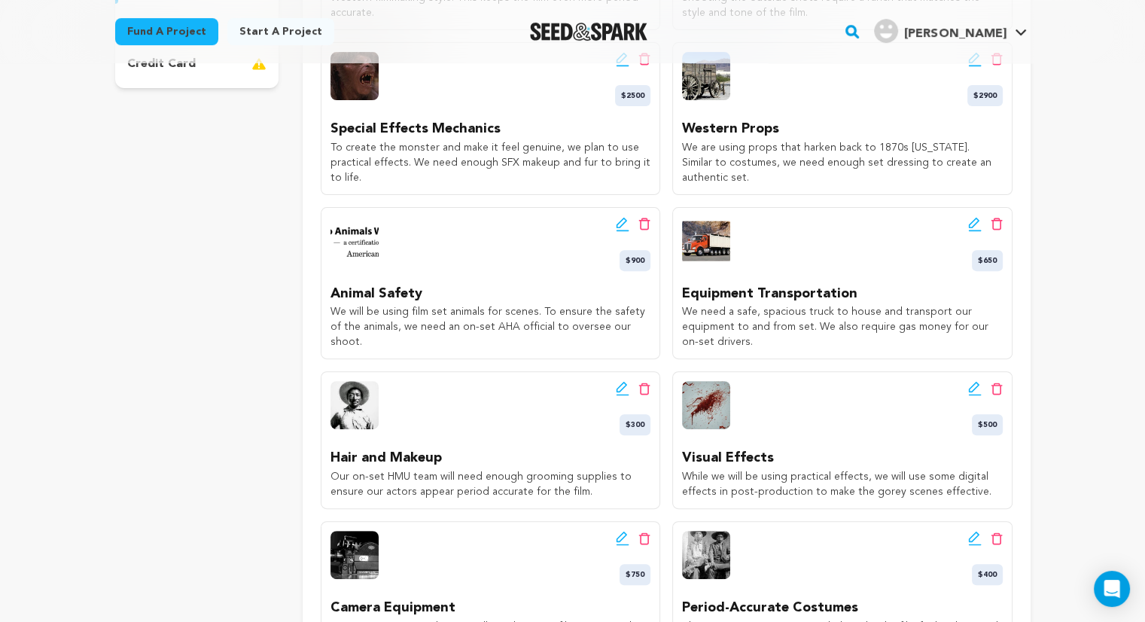
scroll to position [483, 0]
click at [975, 225] on icon at bounding box center [975, 224] width 14 height 15
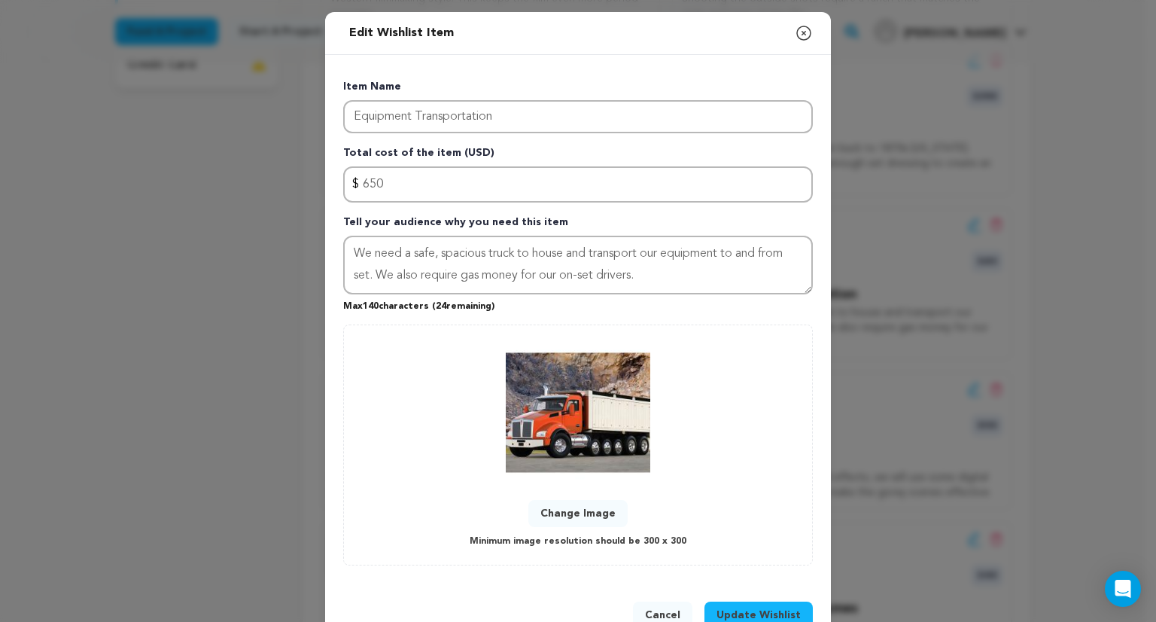
click at [798, 35] on icon "button" at bounding box center [804, 33] width 18 height 18
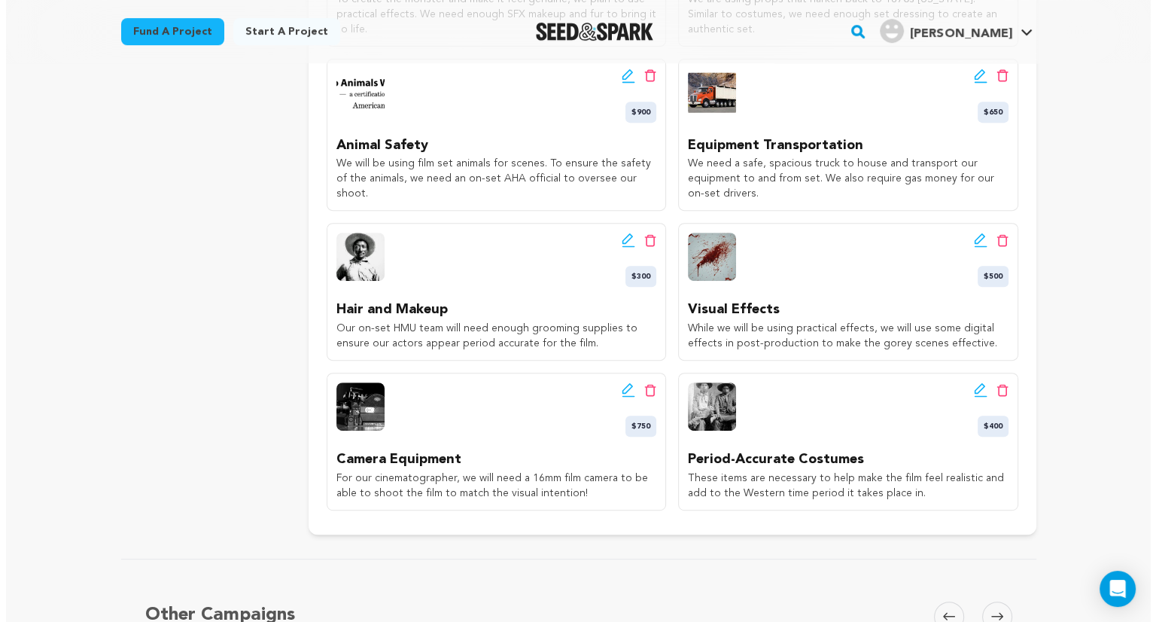
scroll to position [633, 0]
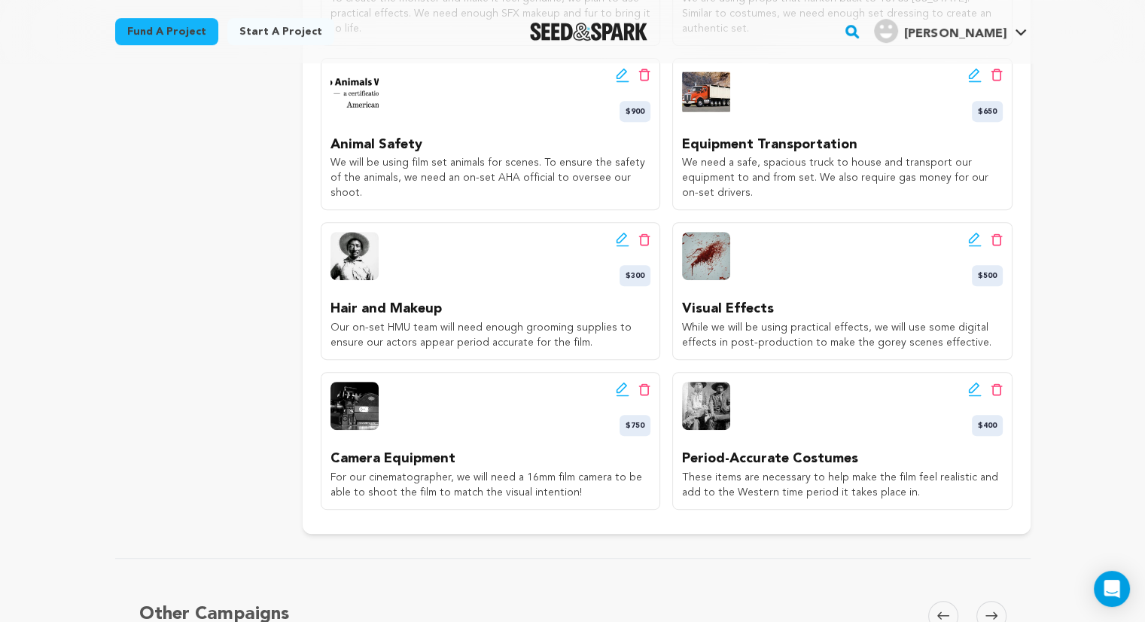
click at [618, 390] on icon at bounding box center [621, 387] width 11 height 11
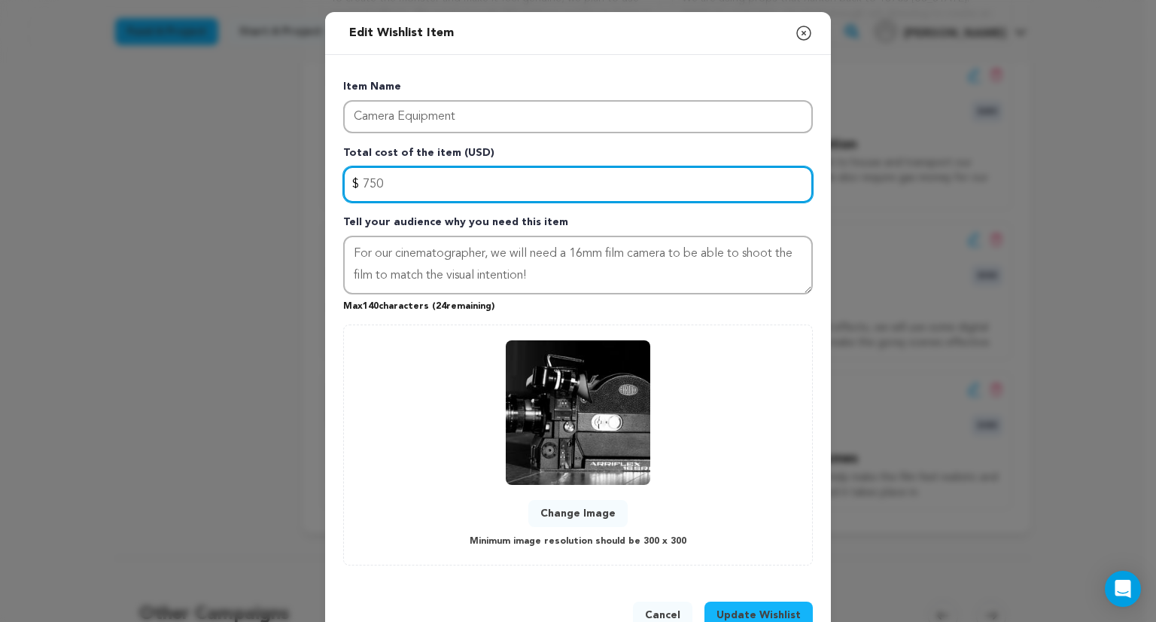
drag, startPoint x: 391, startPoint y: 190, endPoint x: 345, endPoint y: 184, distance: 45.5
click at [345, 184] on input "750" at bounding box center [578, 184] width 470 height 36
type input "900"
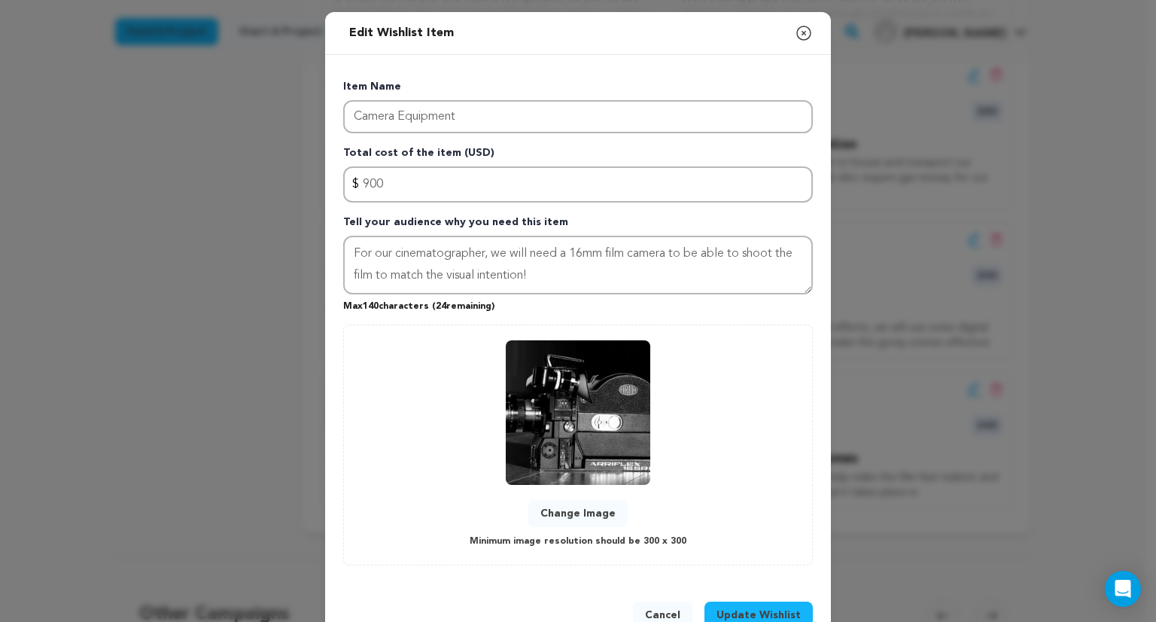
click at [379, 219] on p "Tell your audience why you need this item" at bounding box center [578, 224] width 470 height 21
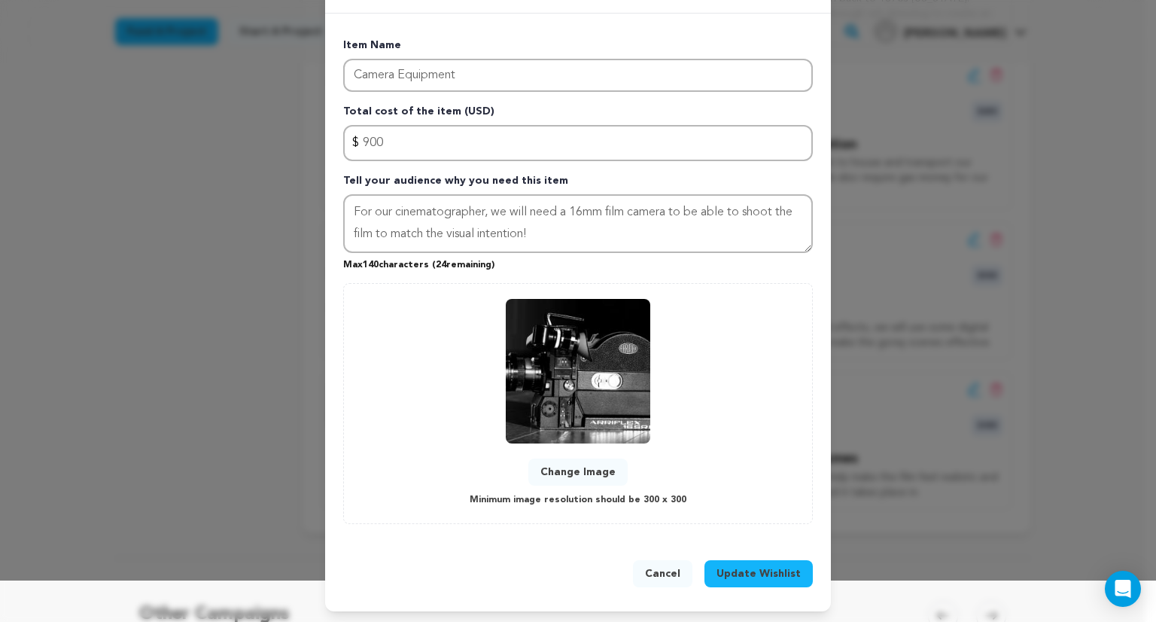
click at [738, 567] on span "Update Wishlist" at bounding box center [758, 573] width 84 height 15
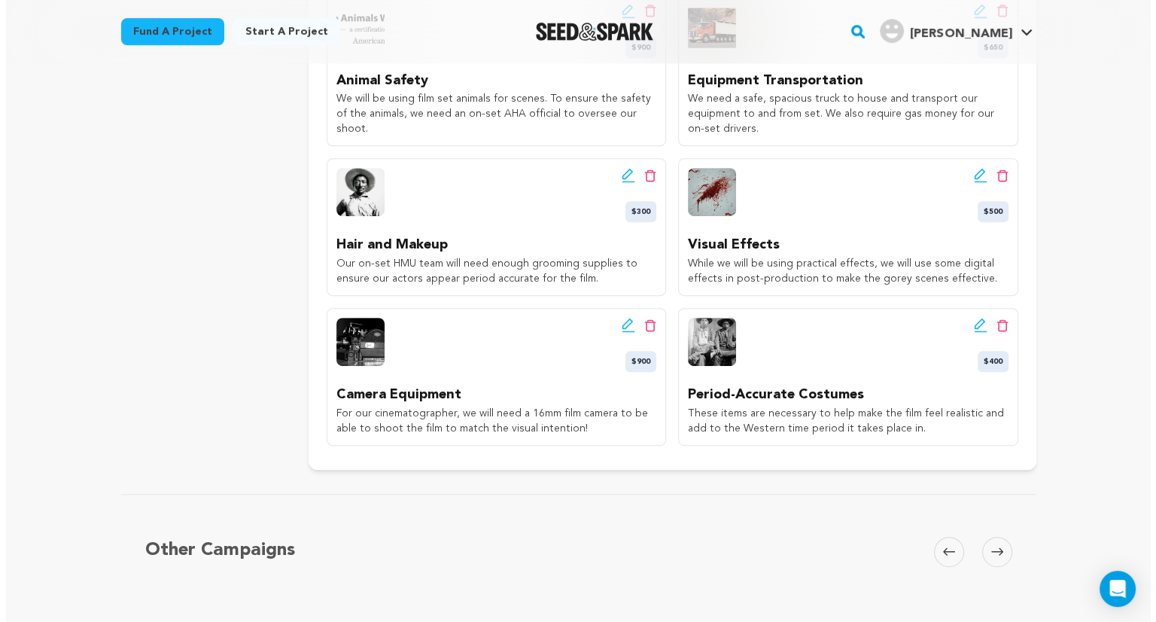
scroll to position [701, 0]
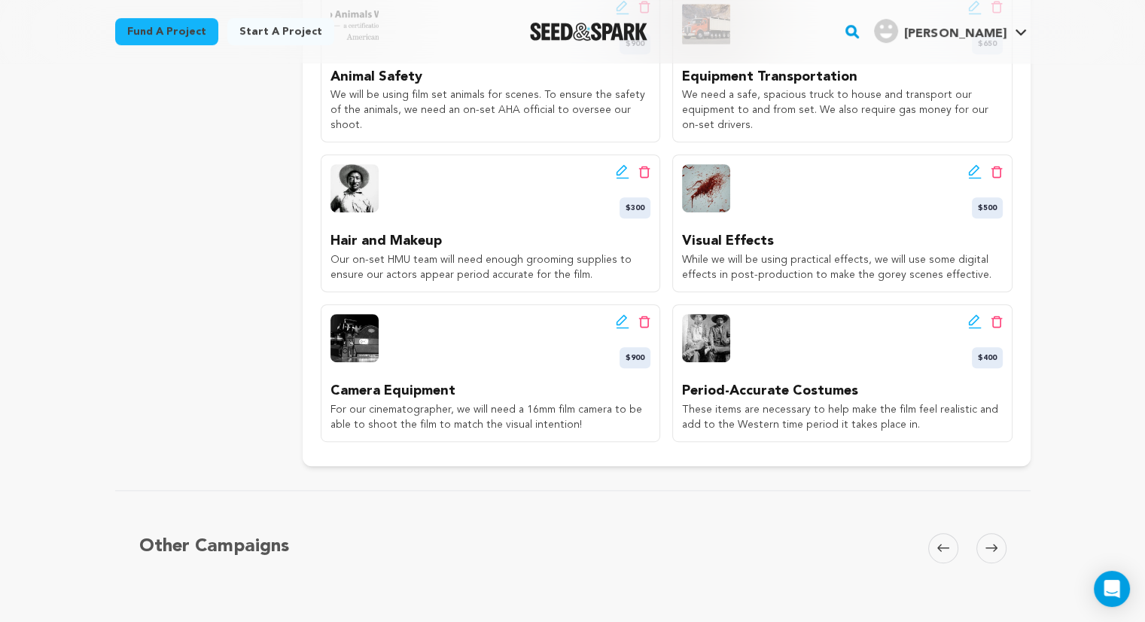
click at [620, 324] on icon at bounding box center [623, 321] width 14 height 15
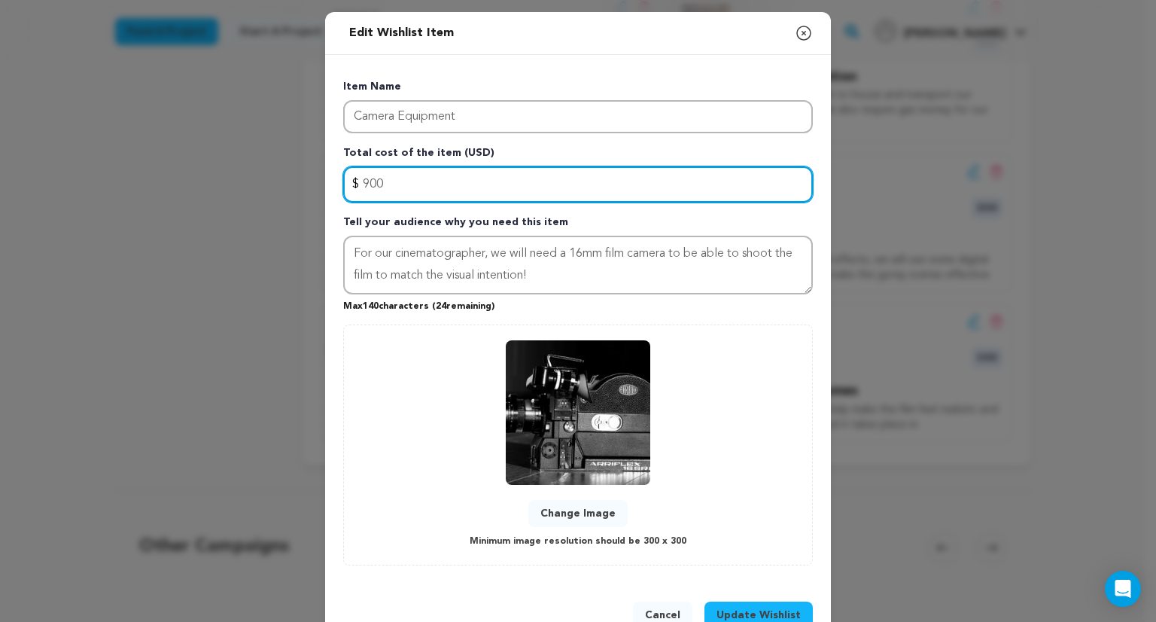
click at [427, 196] on input "900" at bounding box center [578, 184] width 470 height 36
type input "9"
type input "850"
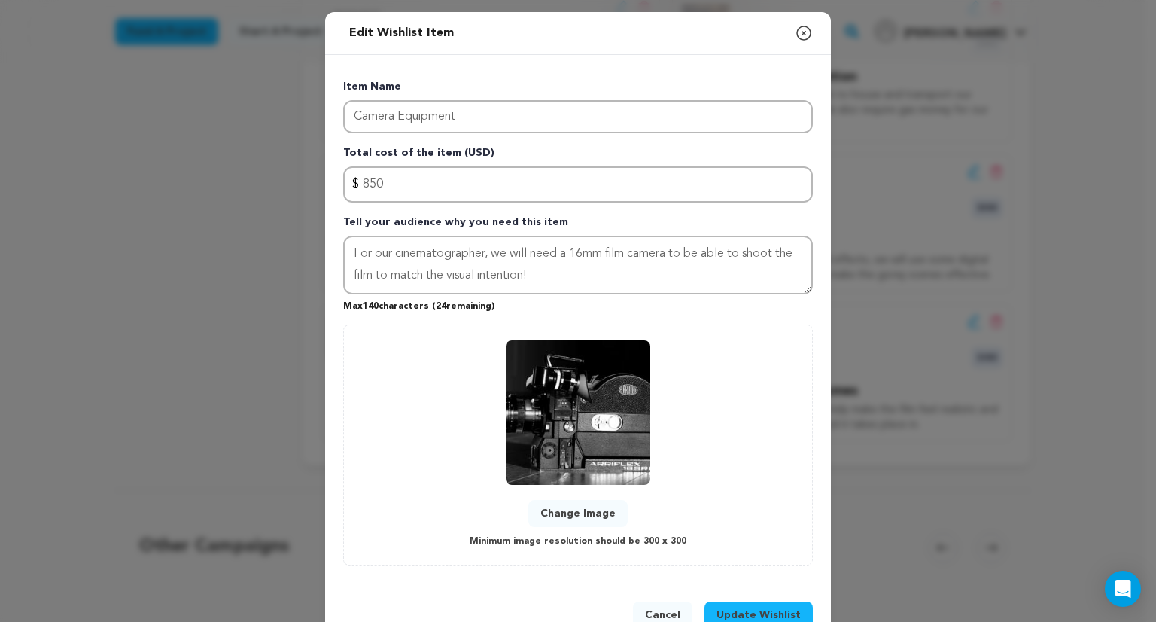
click at [461, 224] on p "Tell your audience why you need this item" at bounding box center [578, 224] width 470 height 21
click at [753, 601] on button "Update Wishlist" at bounding box center [758, 614] width 108 height 27
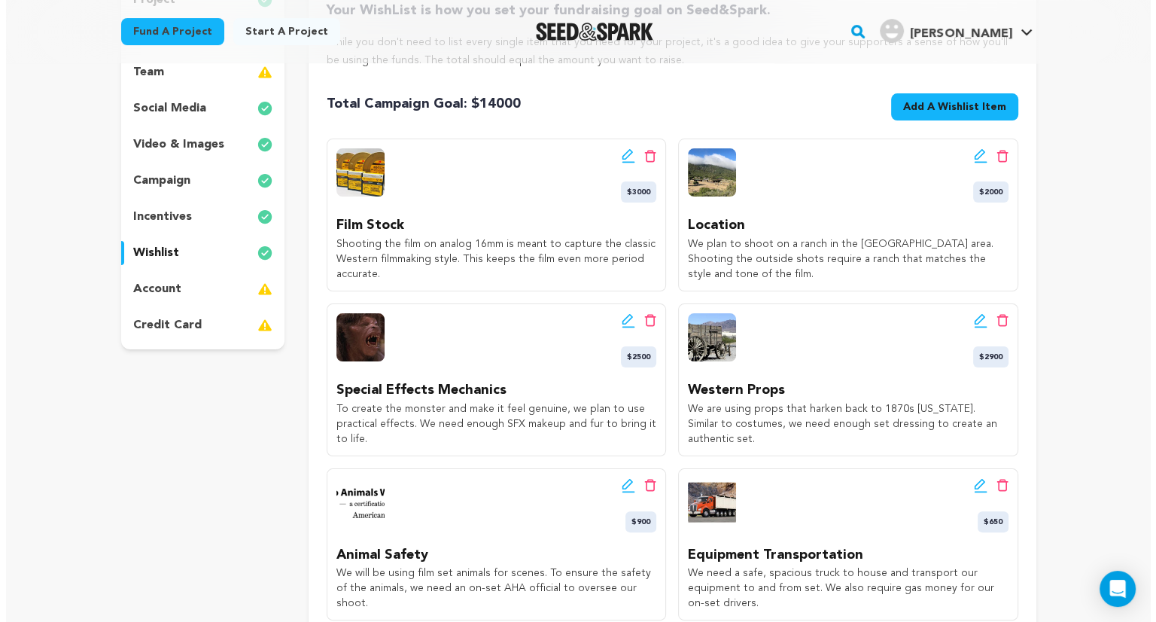
scroll to position [238, 0]
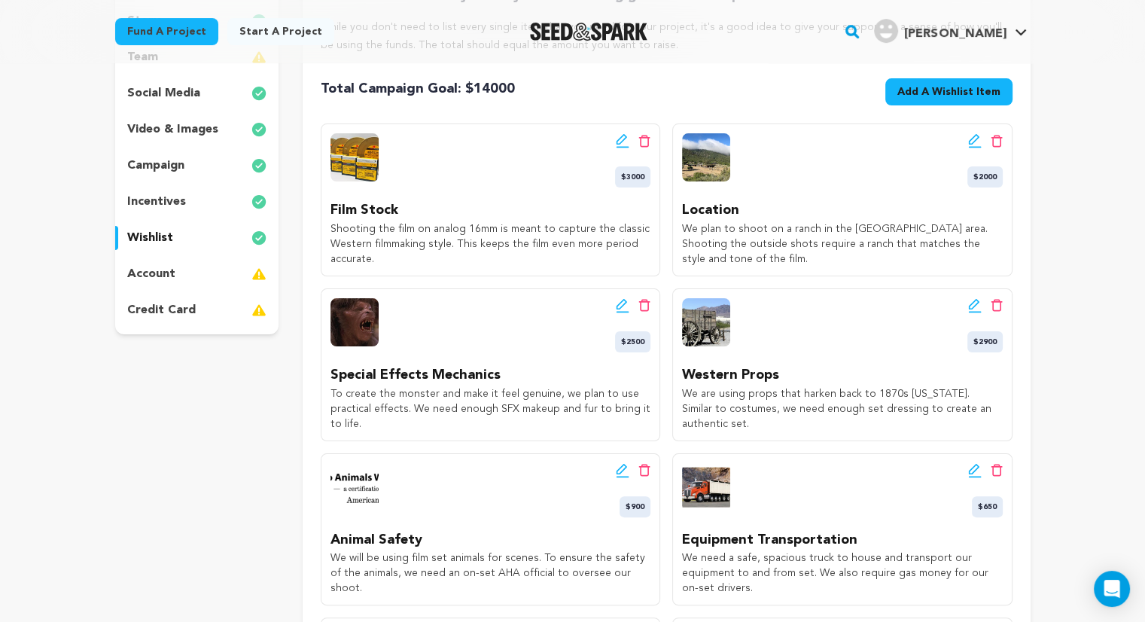
click at [619, 309] on icon at bounding box center [623, 305] width 14 height 15
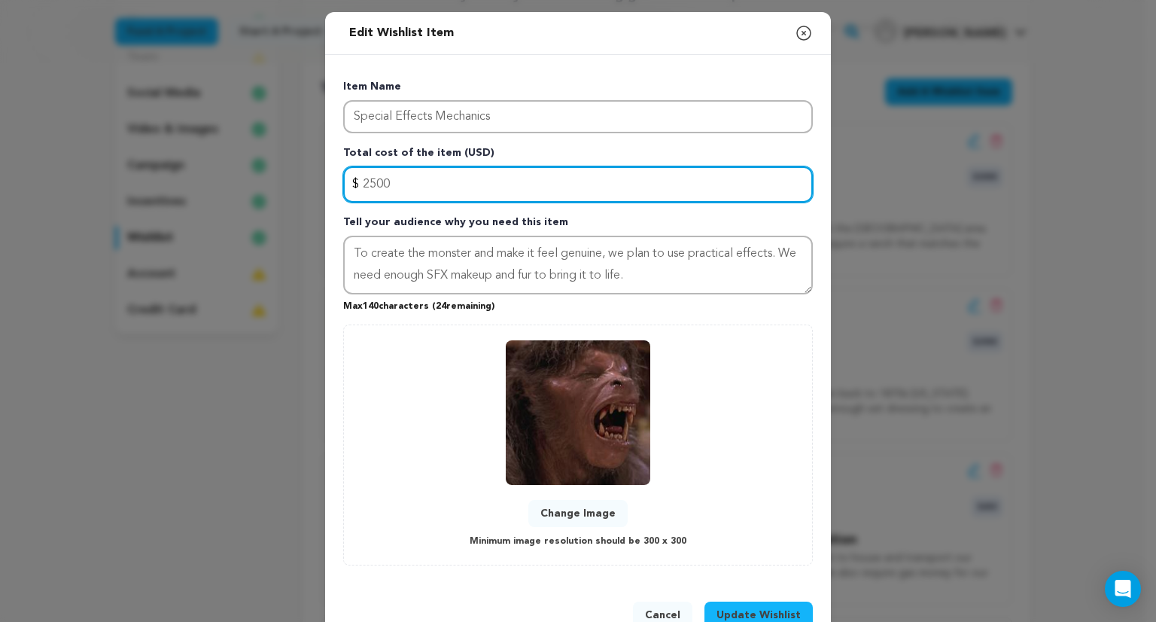
click at [364, 184] on input "2500" at bounding box center [578, 184] width 470 height 36
type input "1500"
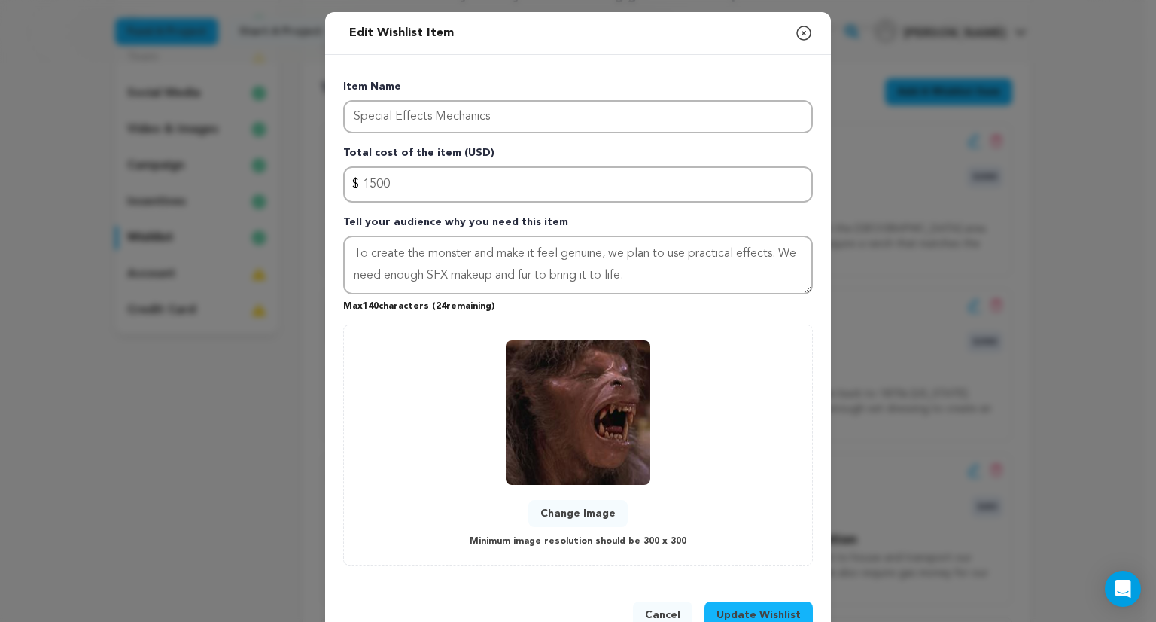
click at [462, 157] on p "Total cost of the item (USD)" at bounding box center [578, 155] width 470 height 21
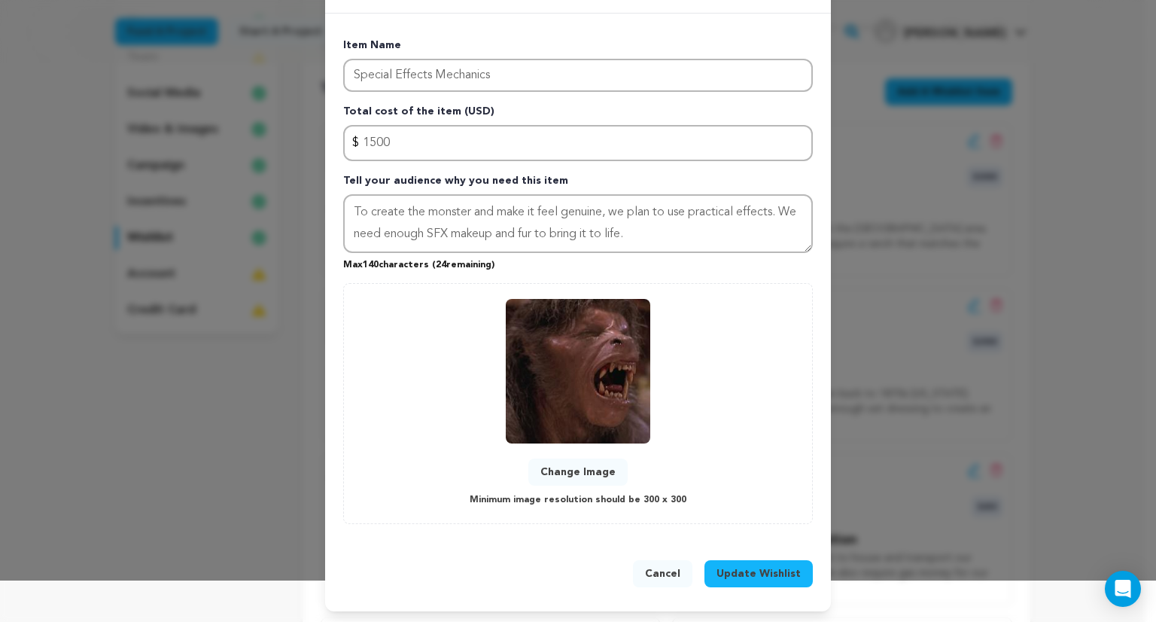
click at [751, 579] on button "Update Wishlist" at bounding box center [758, 573] width 108 height 27
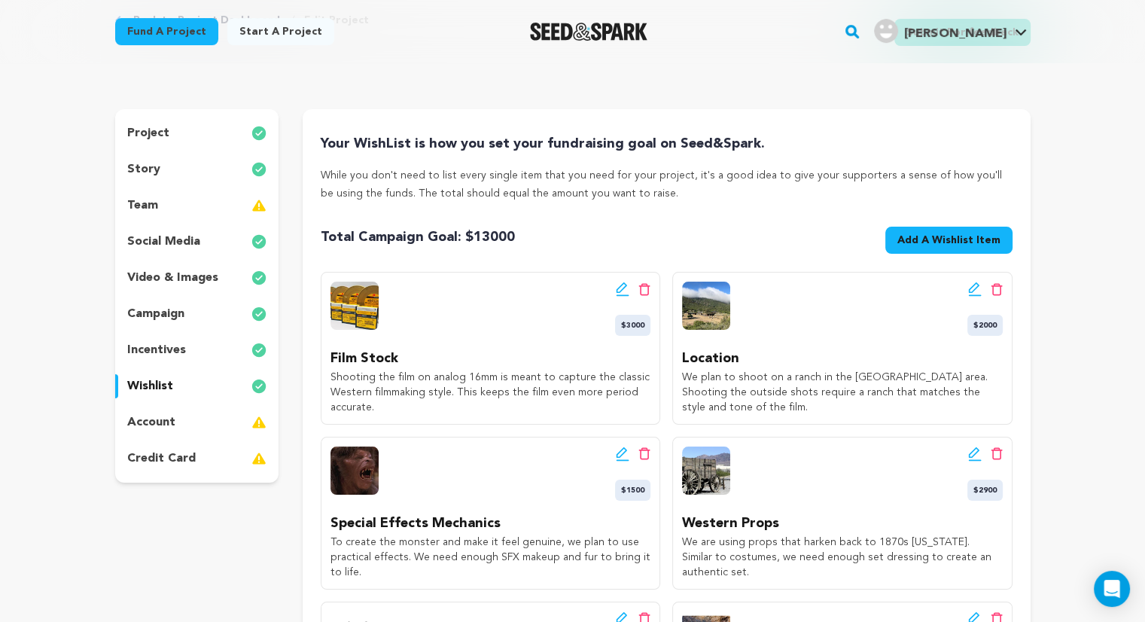
scroll to position [0, 0]
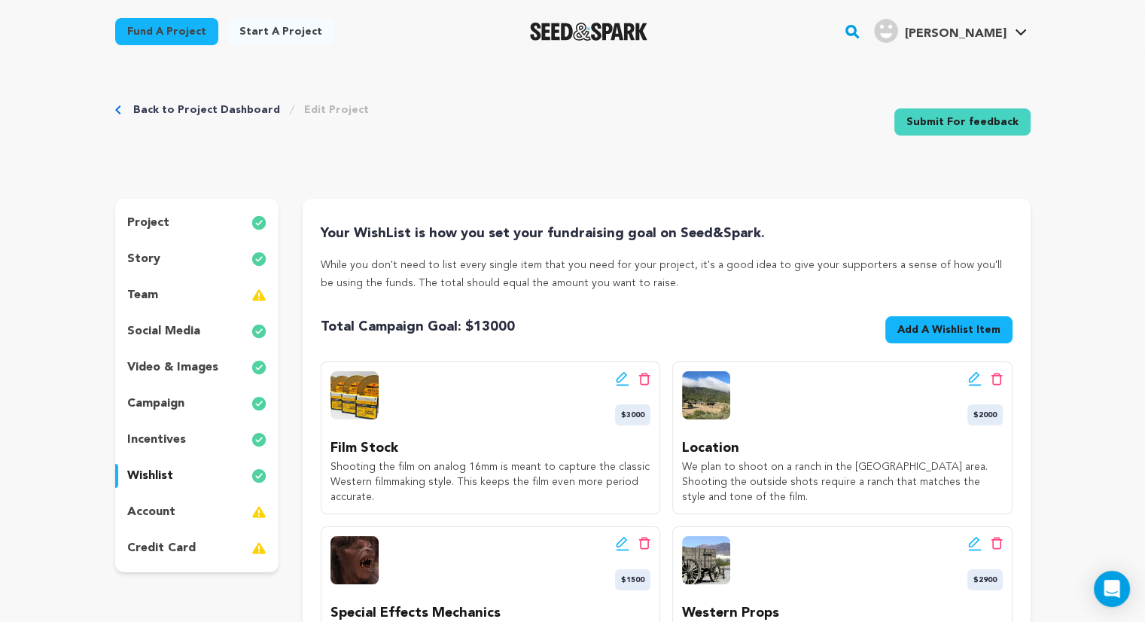
click at [206, 289] on div "team" at bounding box center [197, 295] width 164 height 24
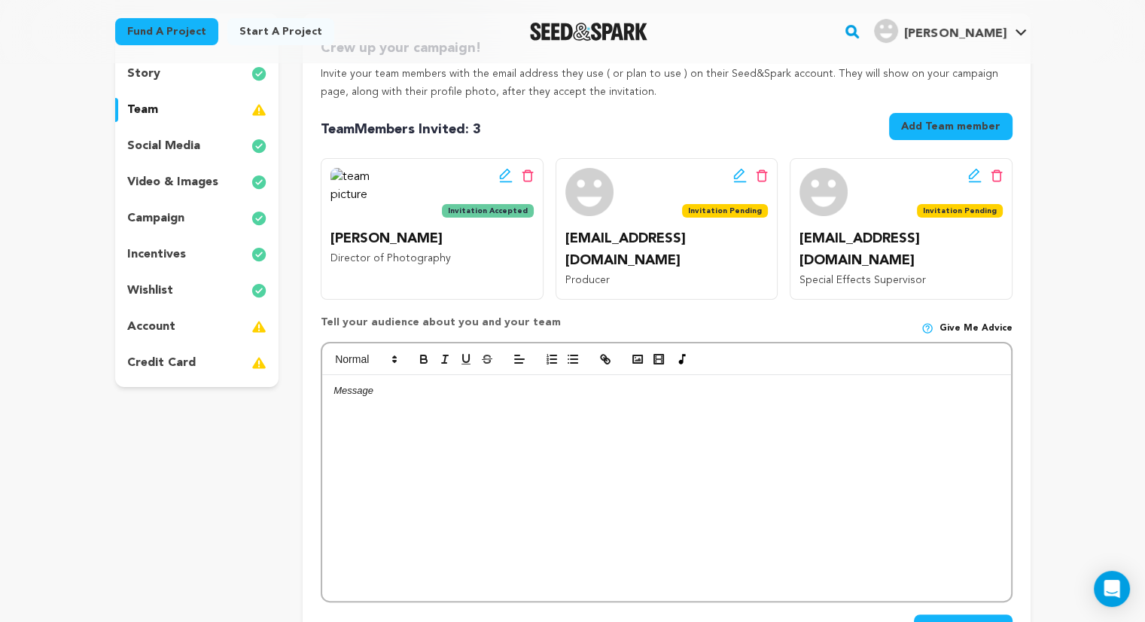
scroll to position [193, 0]
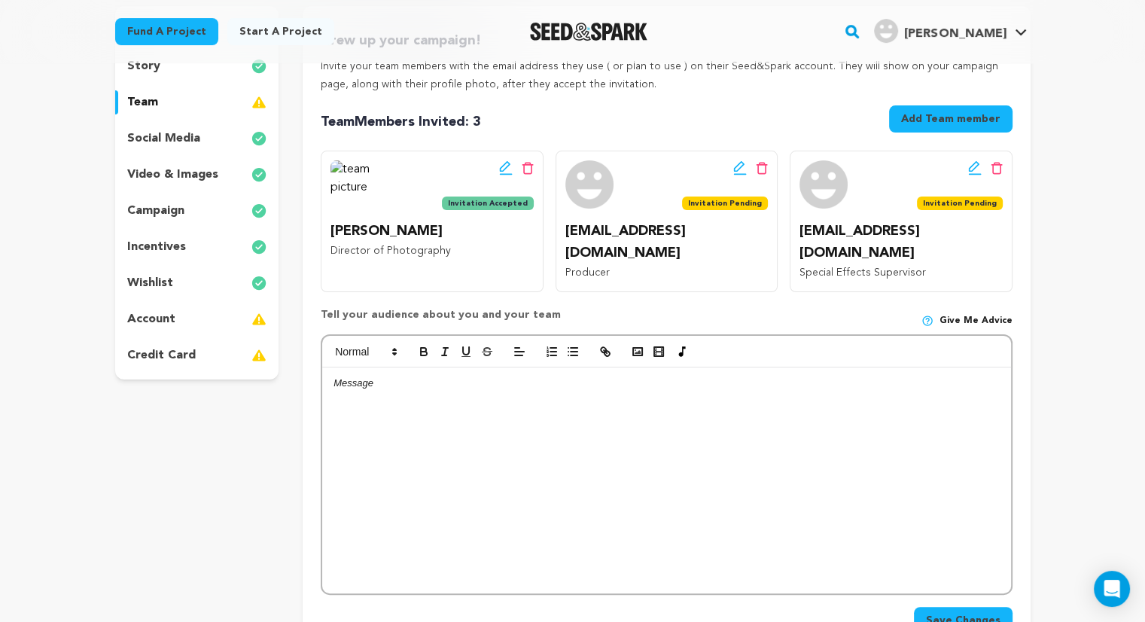
click at [181, 319] on div "account" at bounding box center [197, 319] width 164 height 24
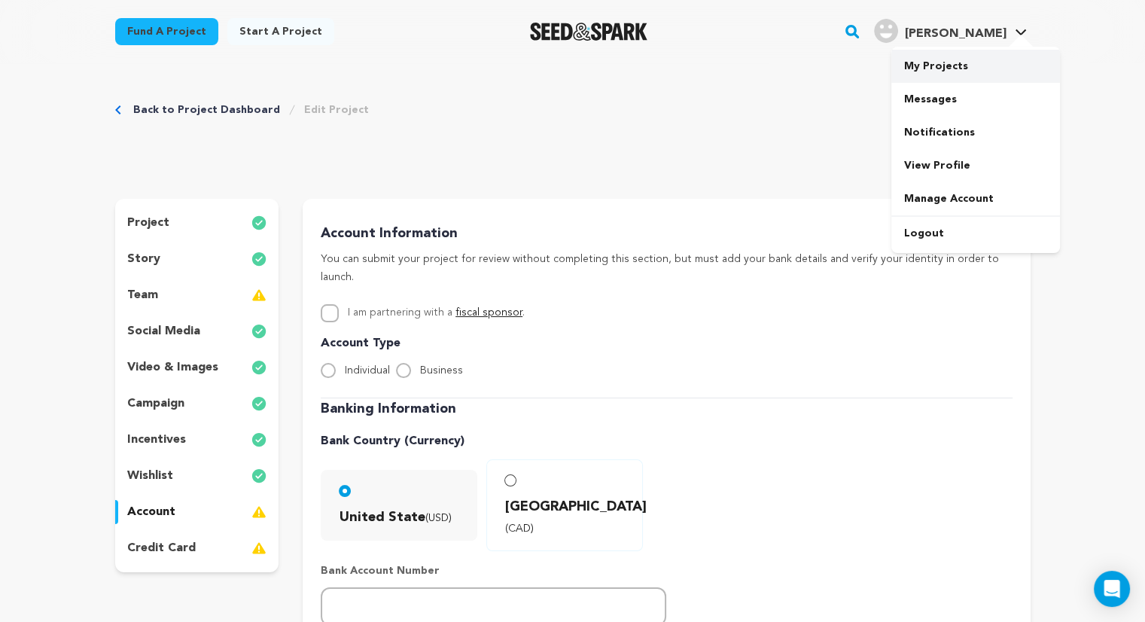
click at [957, 60] on link "My Projects" at bounding box center [975, 66] width 169 height 33
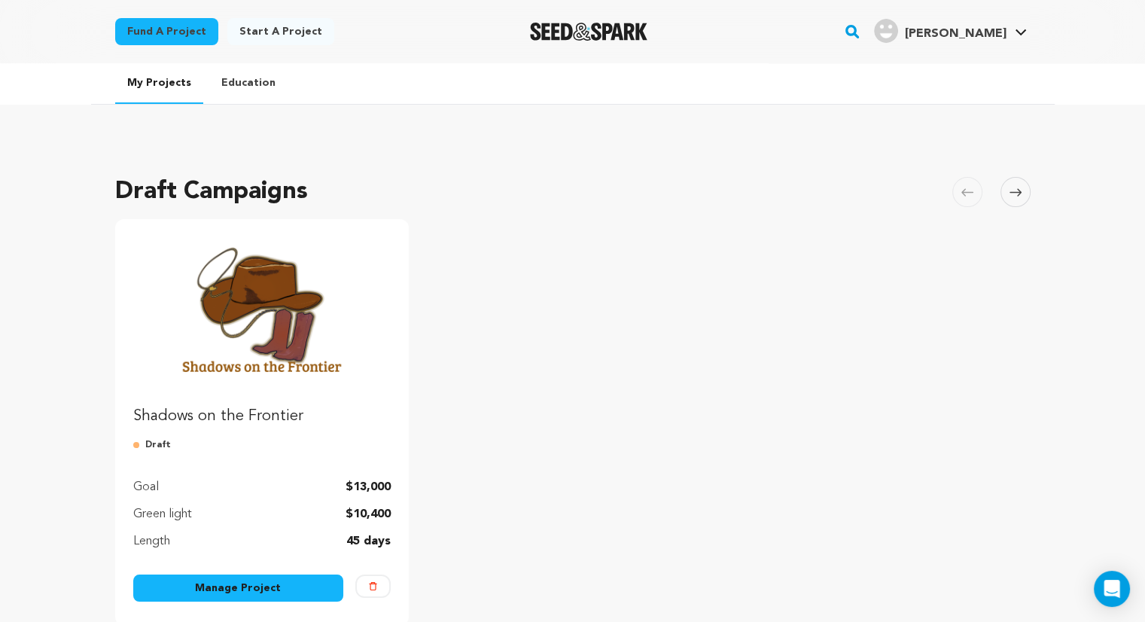
click at [312, 348] on img "Fund Shadows on the Frontier" at bounding box center [262, 309] width 258 height 144
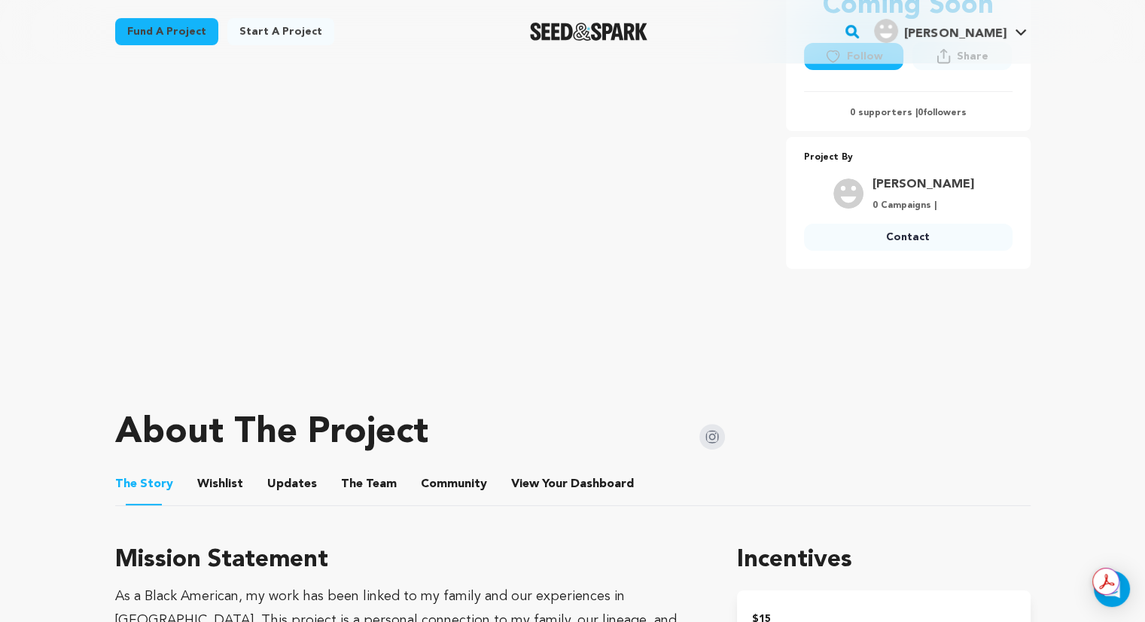
scroll to position [327, 0]
click at [236, 484] on span "Wishlist" at bounding box center [220, 485] width 46 height 18
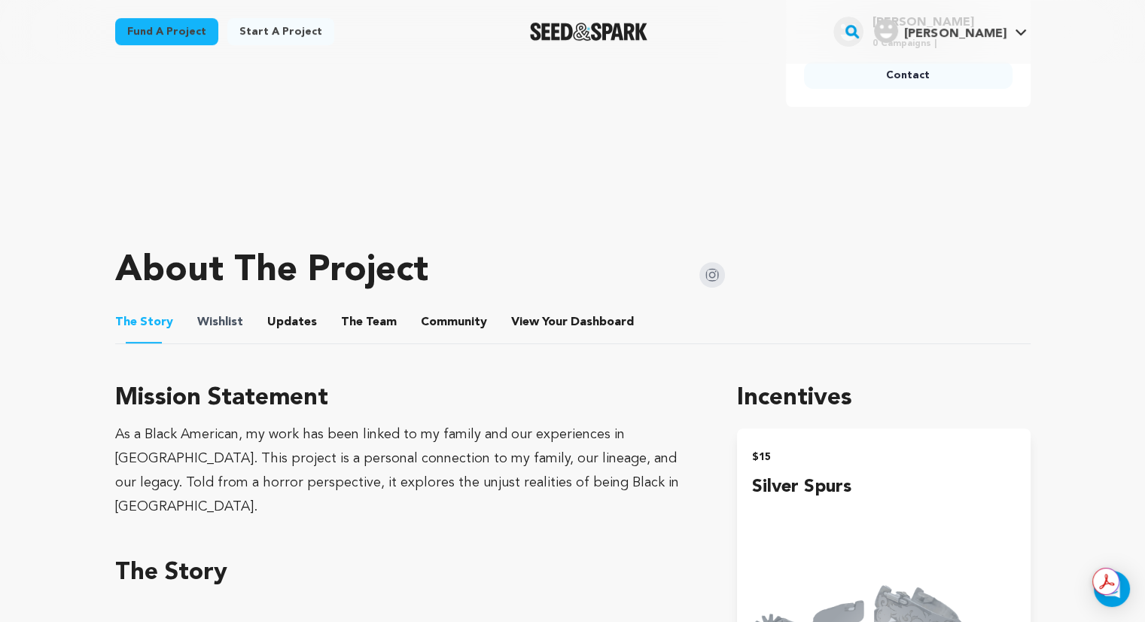
scroll to position [513, 0]
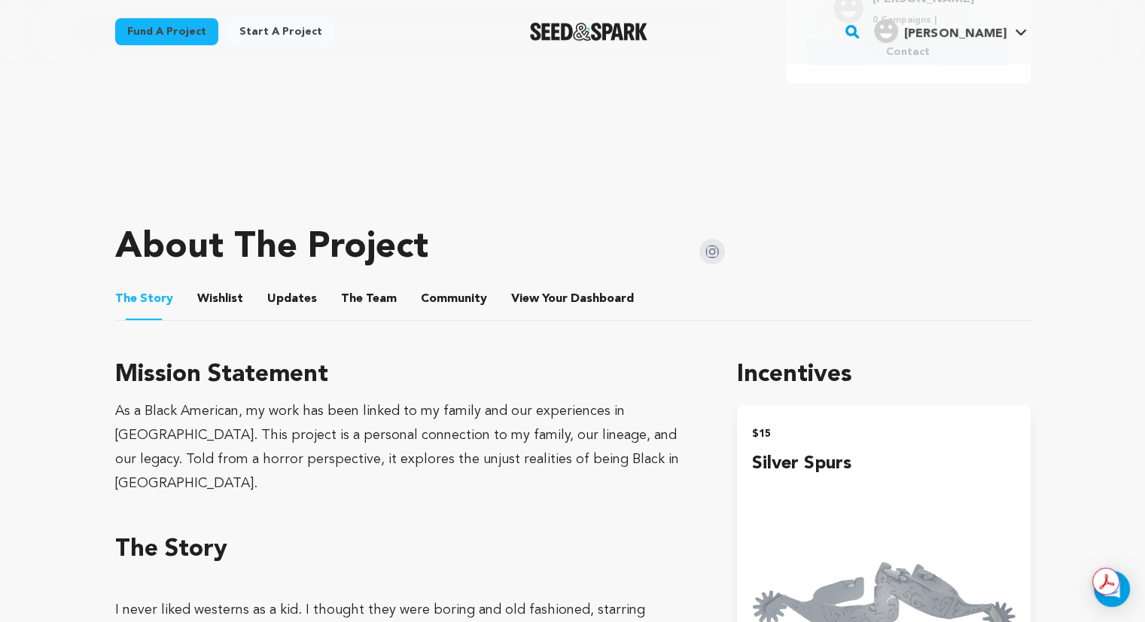
click at [207, 288] on button "Wishlist" at bounding box center [220, 302] width 36 height 36
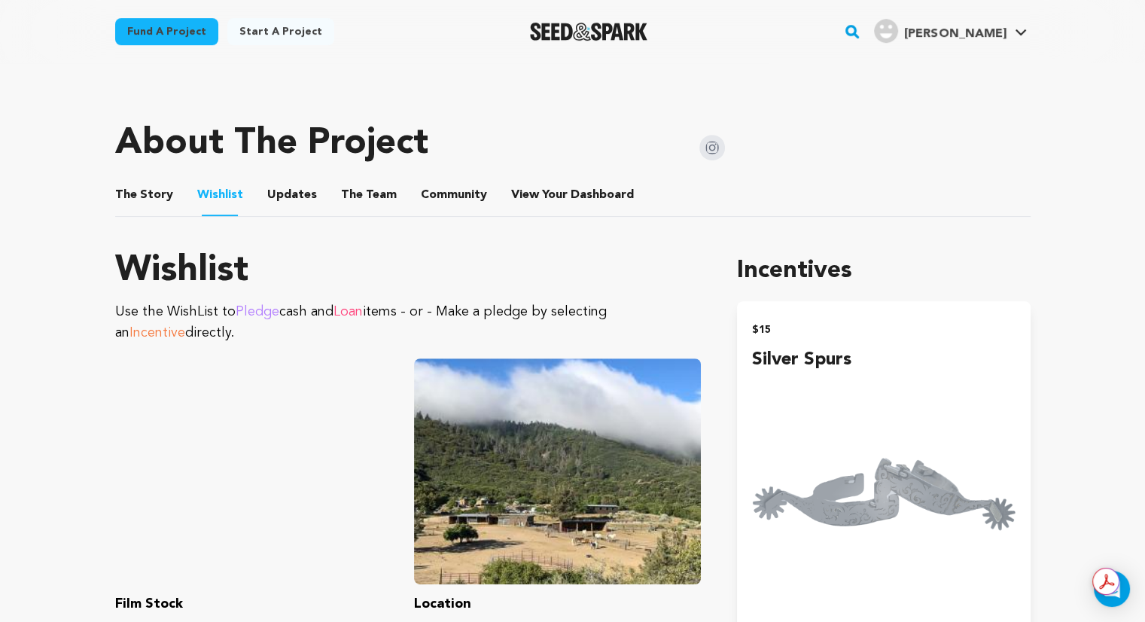
scroll to position [614, 0]
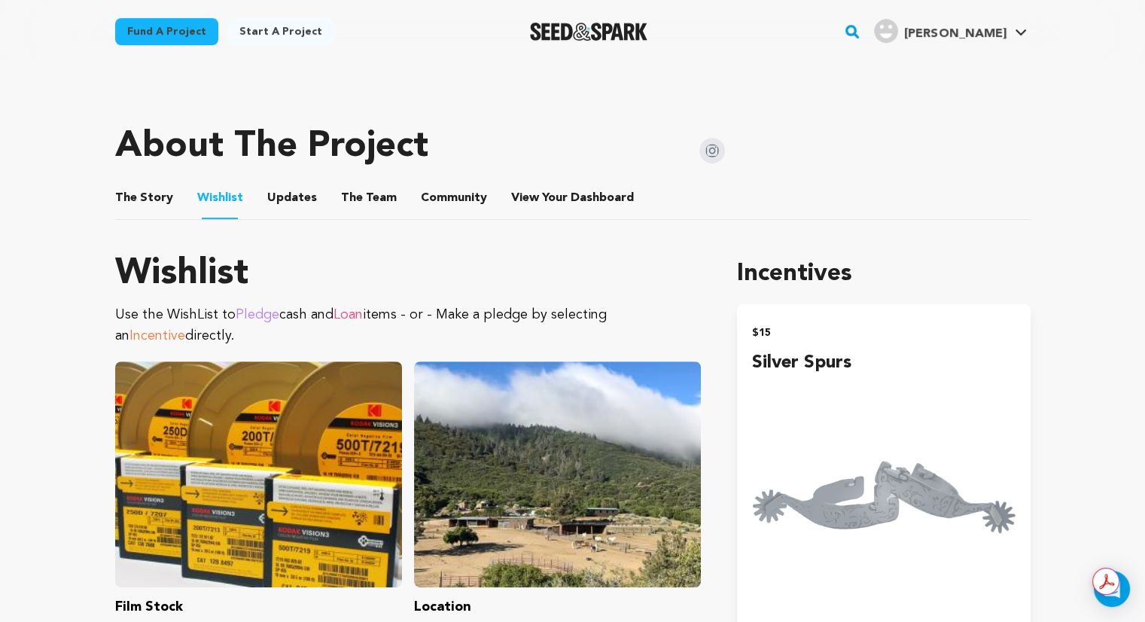
click at [351, 205] on button "The Team" at bounding box center [369, 201] width 36 height 36
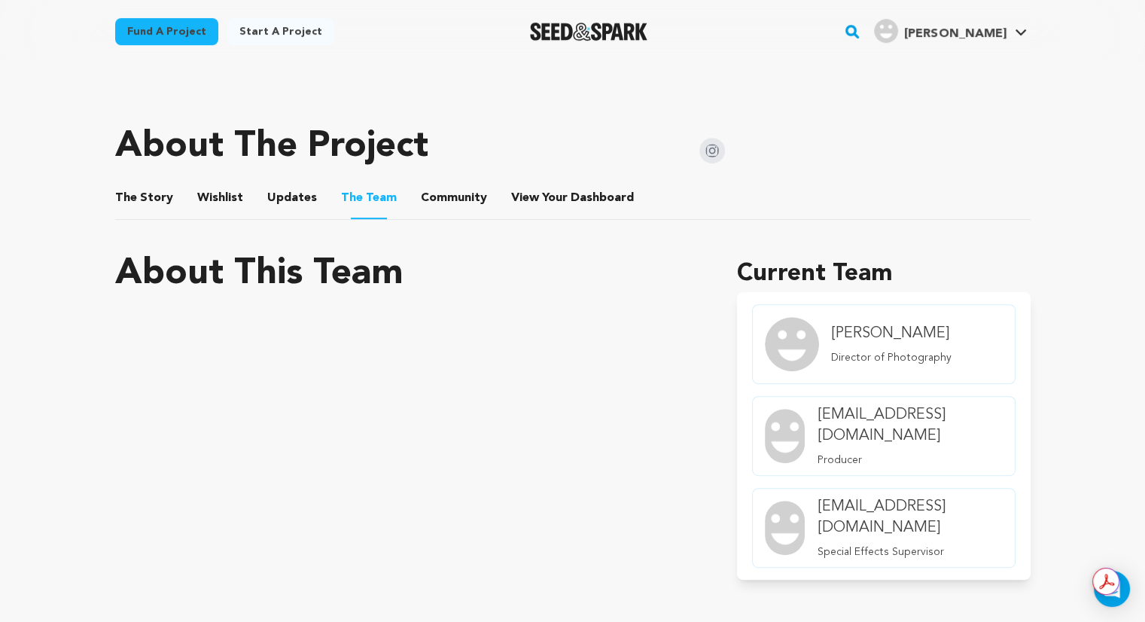
click at [461, 191] on button "Community" at bounding box center [454, 201] width 36 height 36
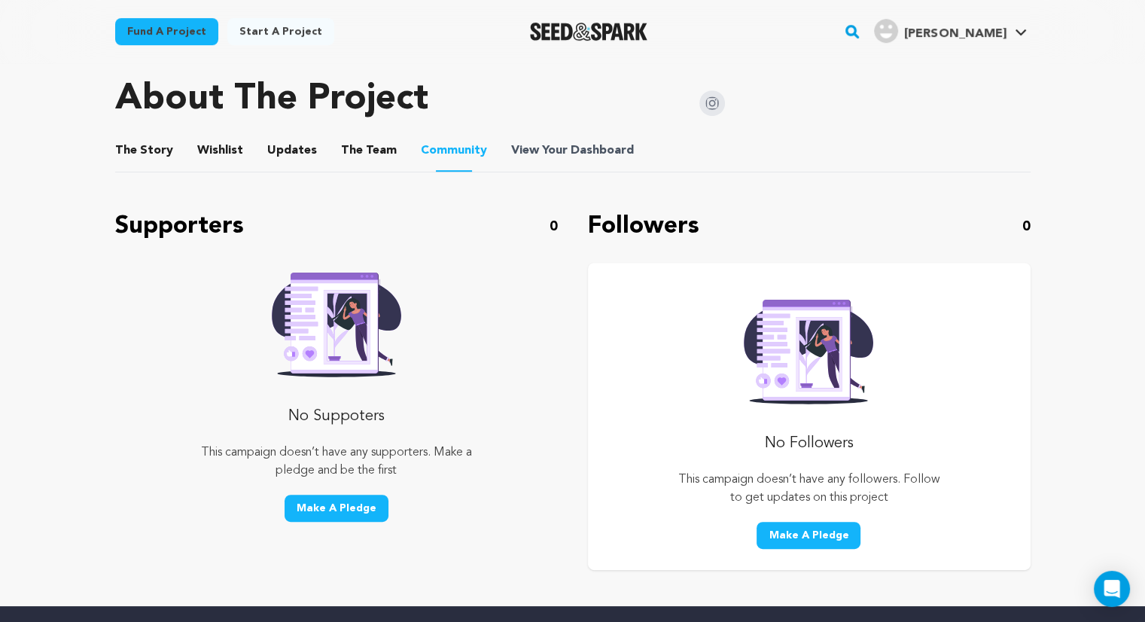
scroll to position [662, 0]
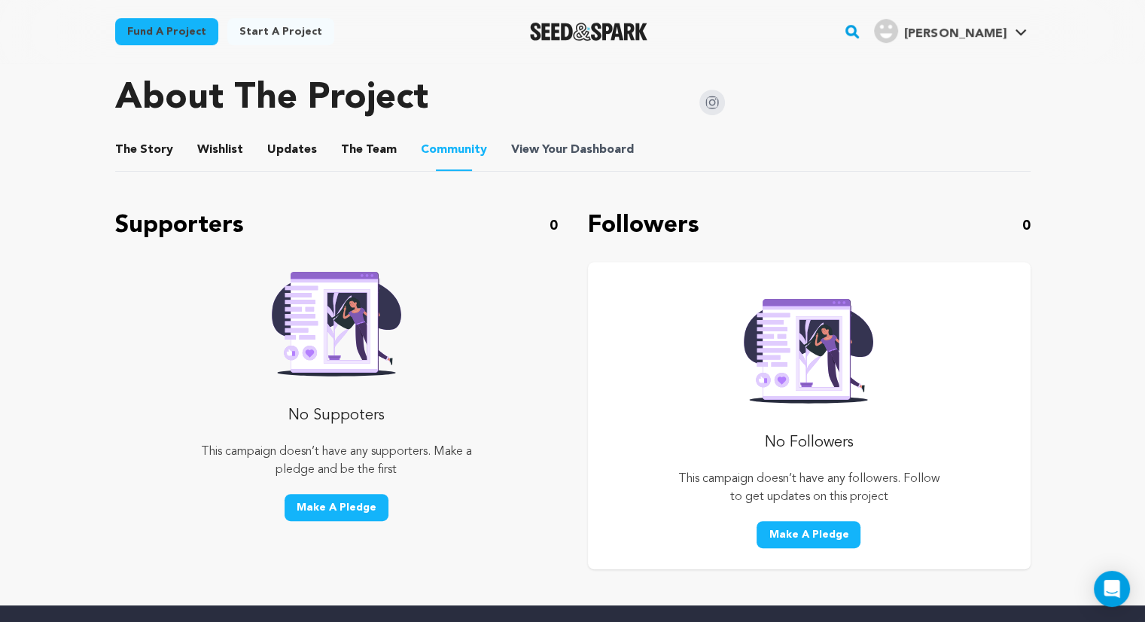
click at [544, 151] on span "View Your Dashboard" at bounding box center [574, 150] width 126 height 18
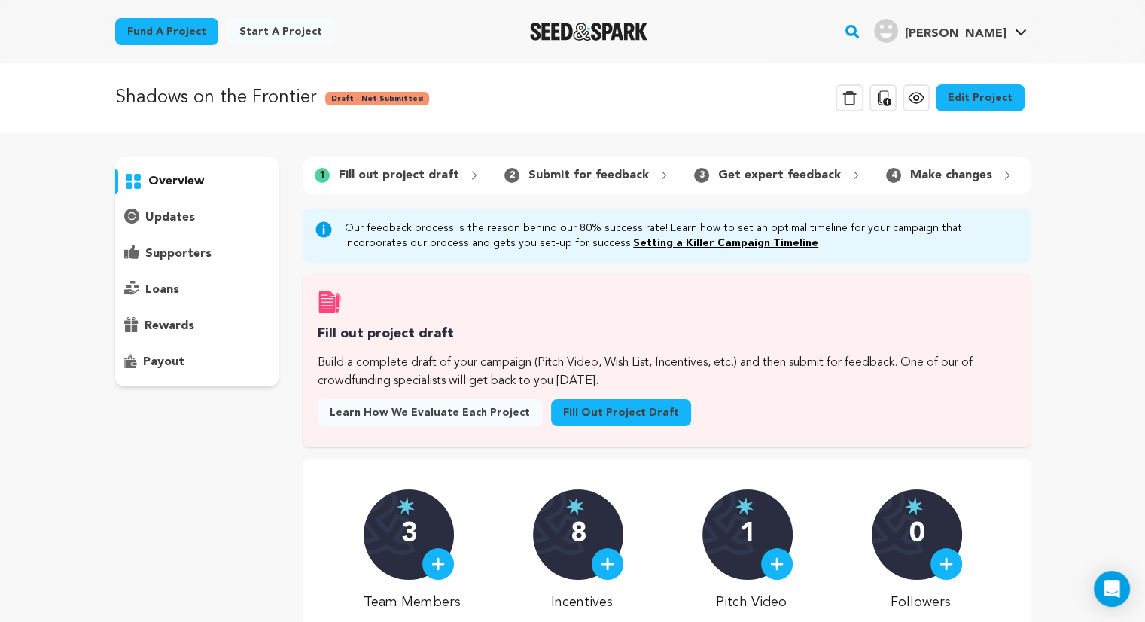
click at [615, 425] on link "Fill out project draft" at bounding box center [621, 412] width 140 height 27
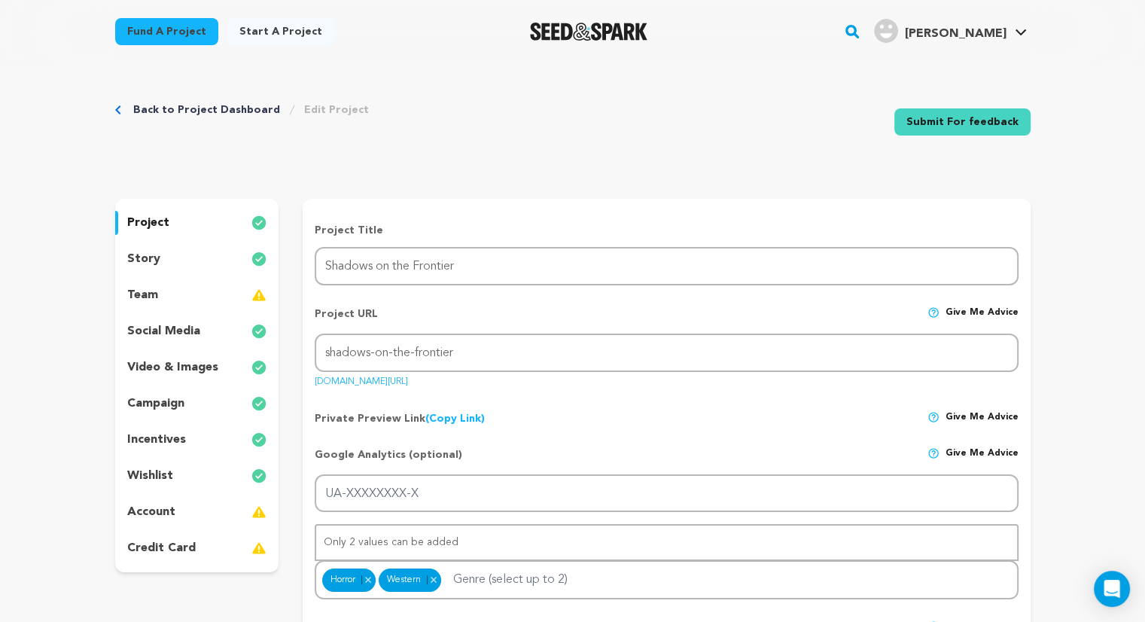
click at [174, 293] on div "team" at bounding box center [197, 295] width 164 height 24
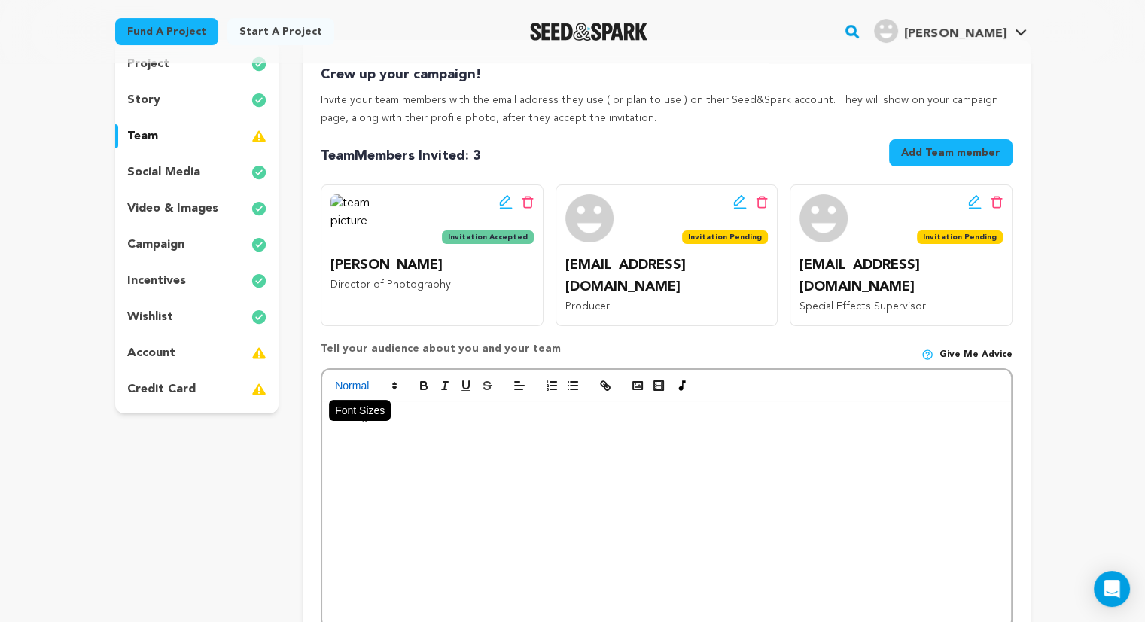
scroll to position [178, 0]
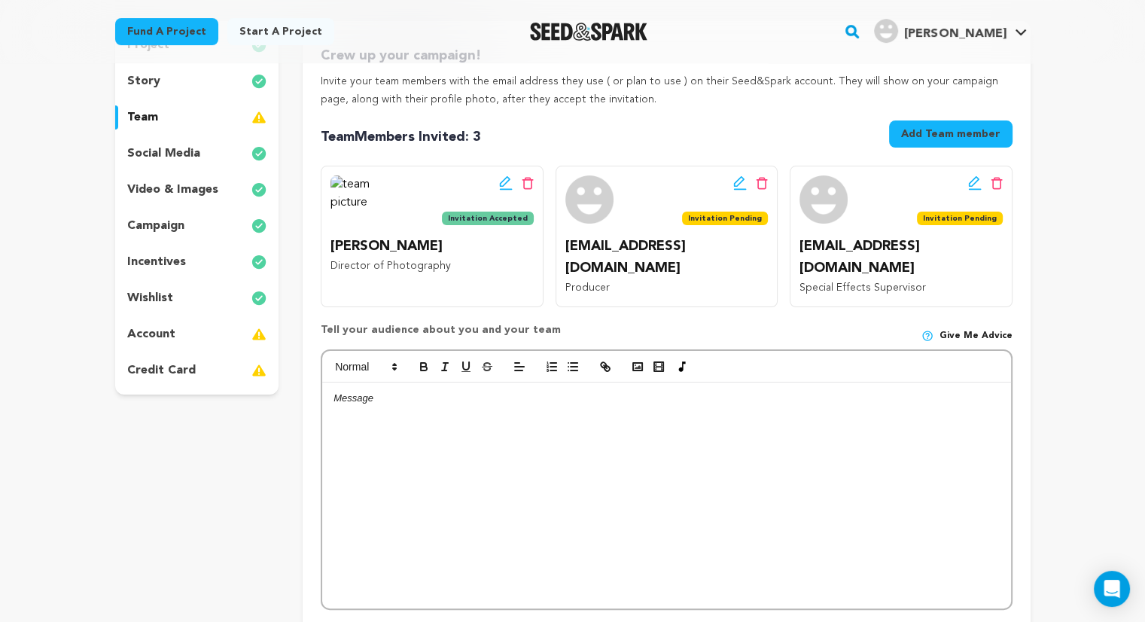
click at [355, 391] on p at bounding box center [665, 398] width 665 height 14
click at [287, 400] on div "project story team social media video & images campaign incentives wishlist" at bounding box center [572, 350] width 915 height 658
click at [349, 392] on div at bounding box center [666, 495] width 688 height 226
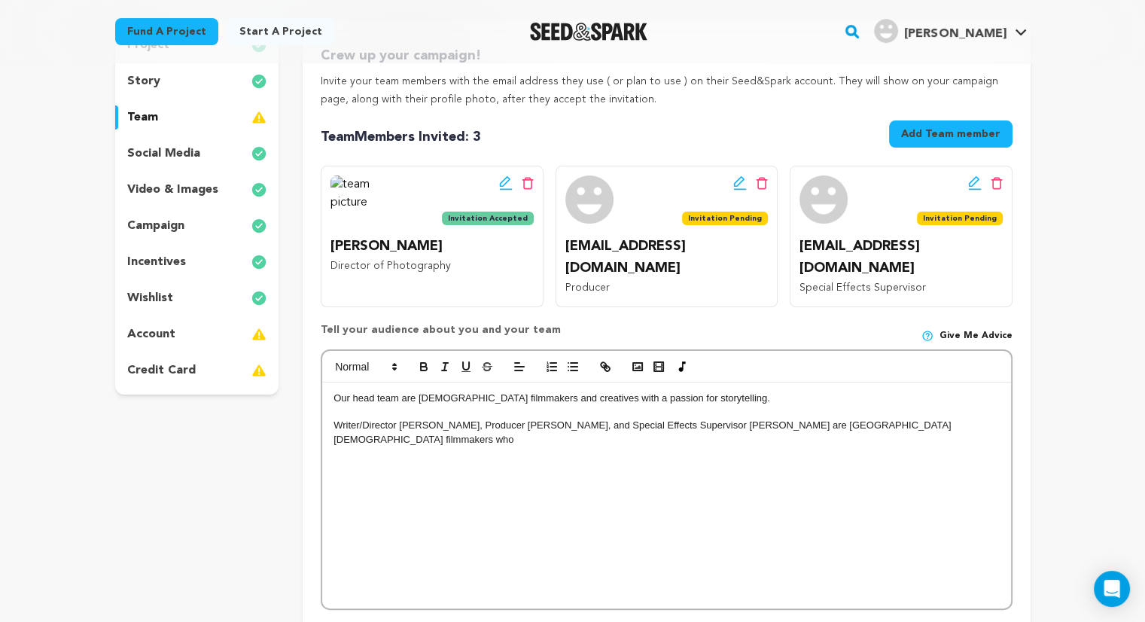
drag, startPoint x: 455, startPoint y: 465, endPoint x: 951, endPoint y: 405, distance: 499.6
click at [951, 418] on p "Writer/Director Amber Payne, Producer Jordan Rivers, and Special Effects Superv…" at bounding box center [665, 432] width 665 height 28
click at [786, 418] on p "Writer/Director Amber Payne, Producer Jordan Rivers, and Special Effects Superv…" at bounding box center [665, 432] width 665 height 28
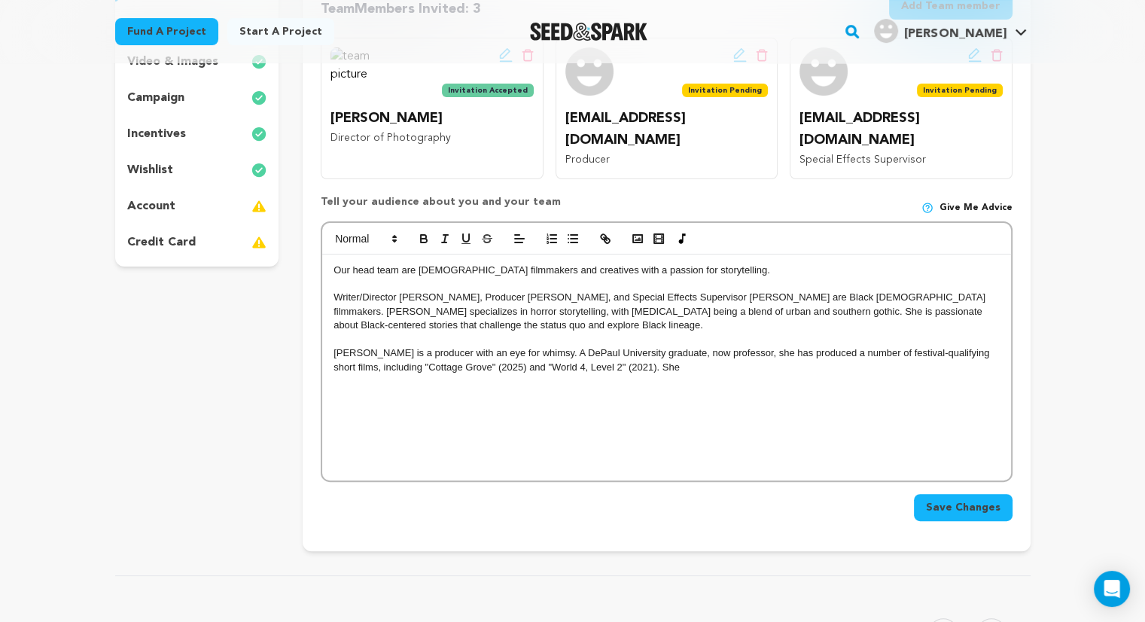
scroll to position [331, 0]
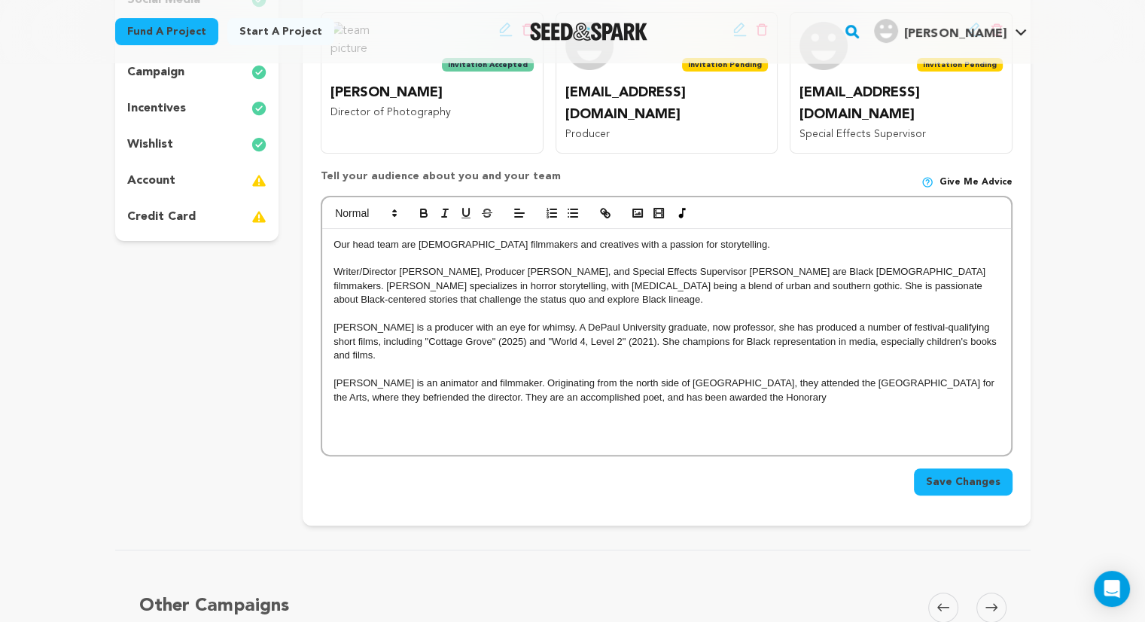
click at [929, 265] on p "Writer/Director Amber Payne, Producer Jordan Rivers, and Special Effects Superv…" at bounding box center [665, 285] width 665 height 41
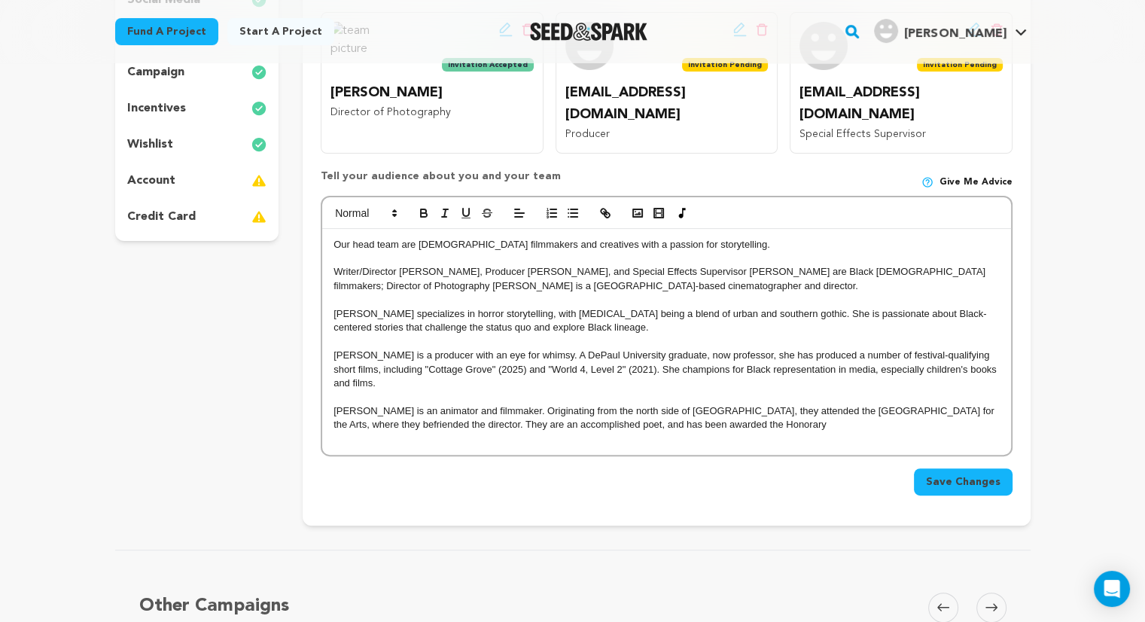
scroll to position [424, 0]
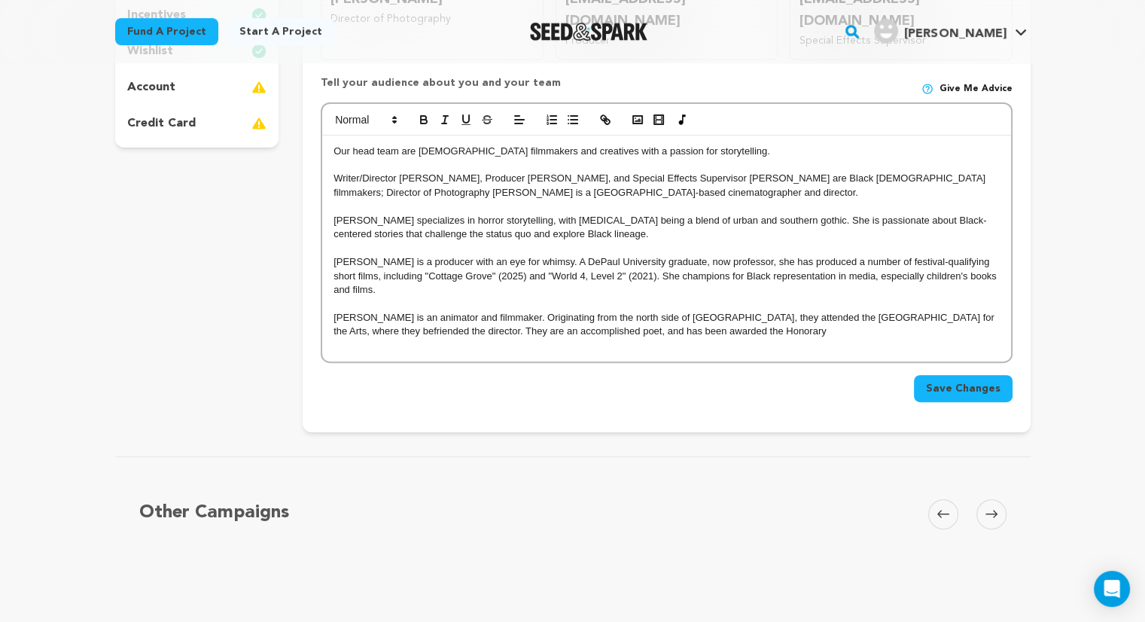
click at [744, 312] on p "Simon Archer is an animator and filmmaker. Originating from the north side of C…" at bounding box center [665, 325] width 665 height 28
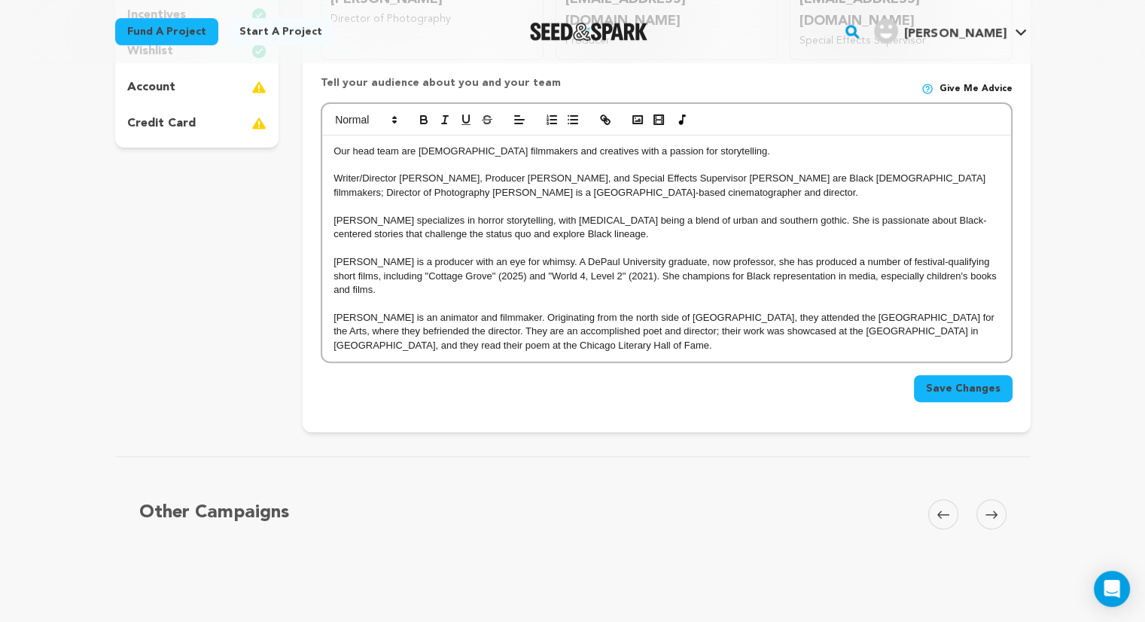
click at [519, 311] on p "Simon Archer is an animator and filmmaker. Originating from the north side of C…" at bounding box center [665, 331] width 665 height 41
click at [729, 324] on p "Simon Archer is an animator and filmmaker, with a love for the fantasy genre. O…" at bounding box center [665, 331] width 665 height 41
click at [643, 214] on p "Amber Payne specializes in horror storytelling, with her style being a blend of…" at bounding box center [665, 228] width 665 height 28
click at [633, 265] on p "Jordan Rivers is a producer with an eye for whimsy. A DePaul University graduat…" at bounding box center [665, 275] width 665 height 41
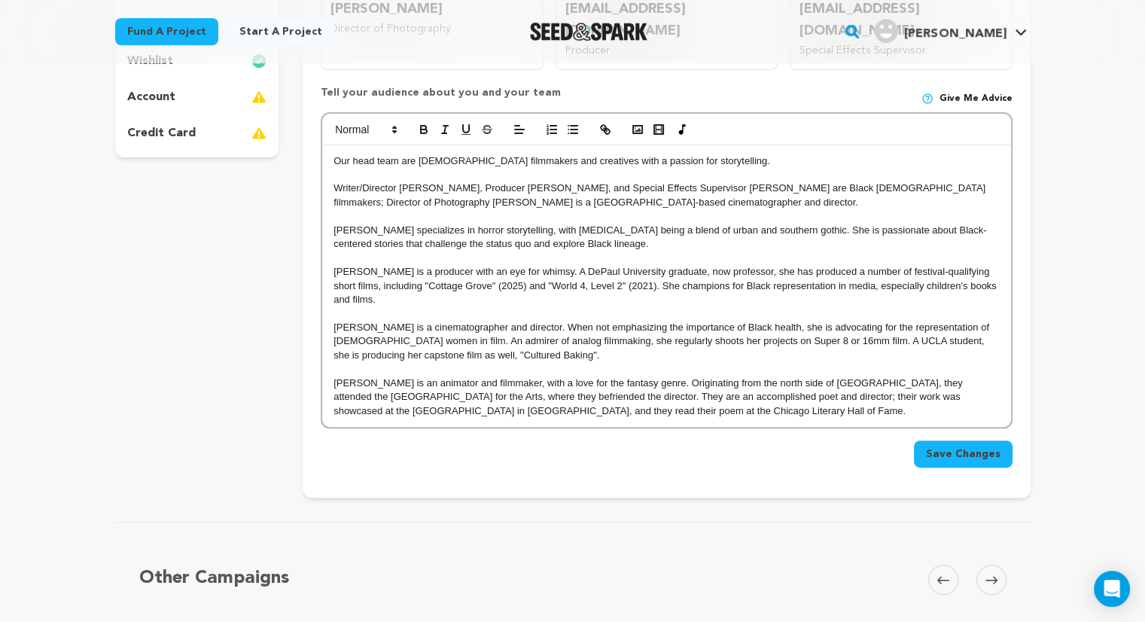
scroll to position [400, 0]
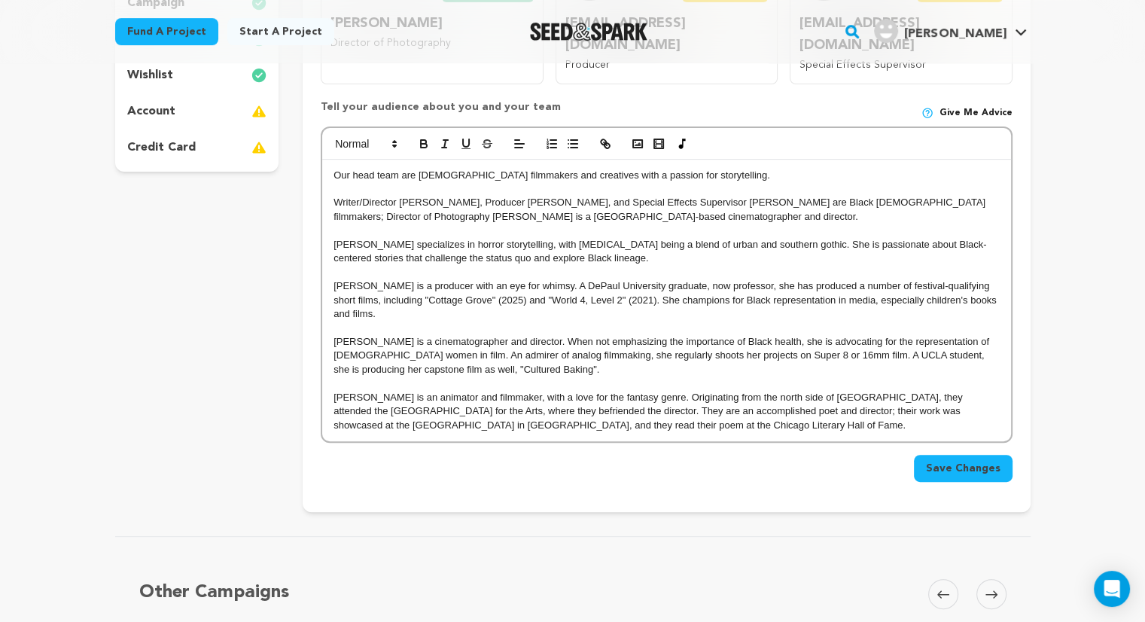
click at [617, 242] on p "Amber Payne specializes in horror storytelling, with her style being a blend of…" at bounding box center [665, 252] width 665 height 28
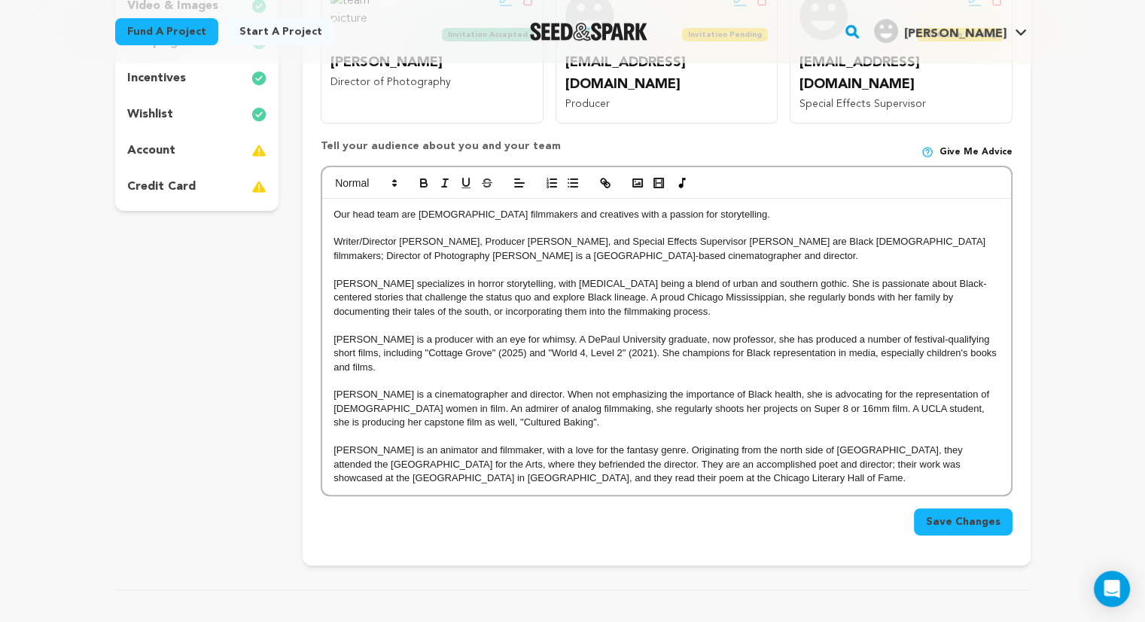
scroll to position [360, 0]
click at [685, 339] on p "Jordan Rivers is a producer with an eye for whimsy. A DePaul University graduat…" at bounding box center [665, 353] width 665 height 41
click at [331, 221] on div "Our head team are Black filmmakers and creatives with a passion for storytellin…" at bounding box center [666, 347] width 688 height 296
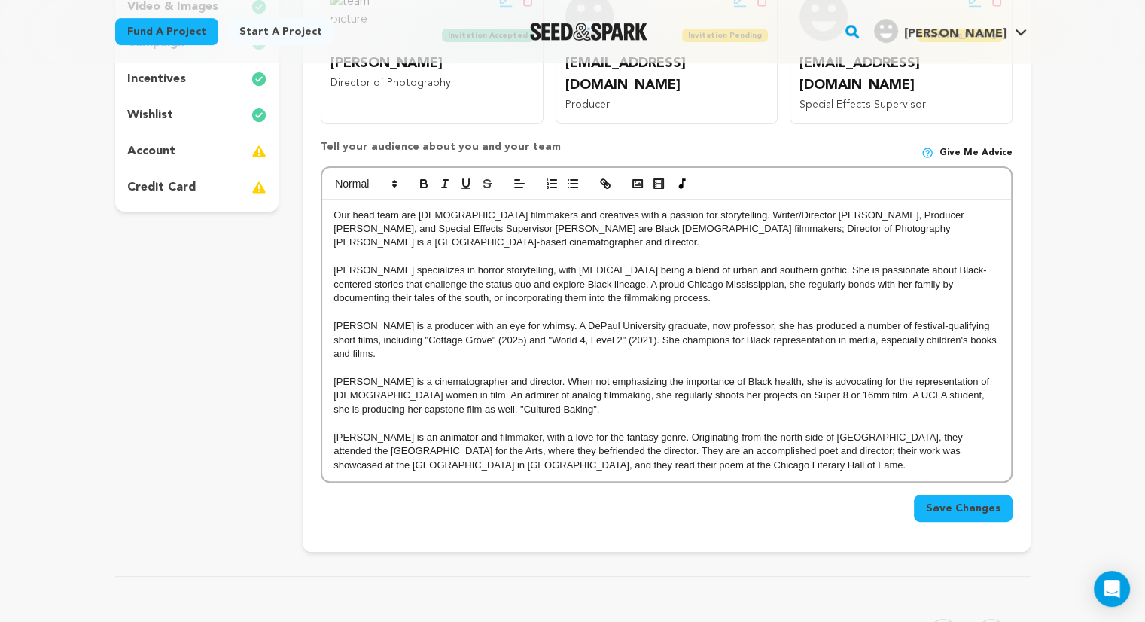
click at [760, 448] on p "Simon Archer is an animator and filmmaker, with a love for the fantasy genre. O…" at bounding box center [665, 450] width 665 height 41
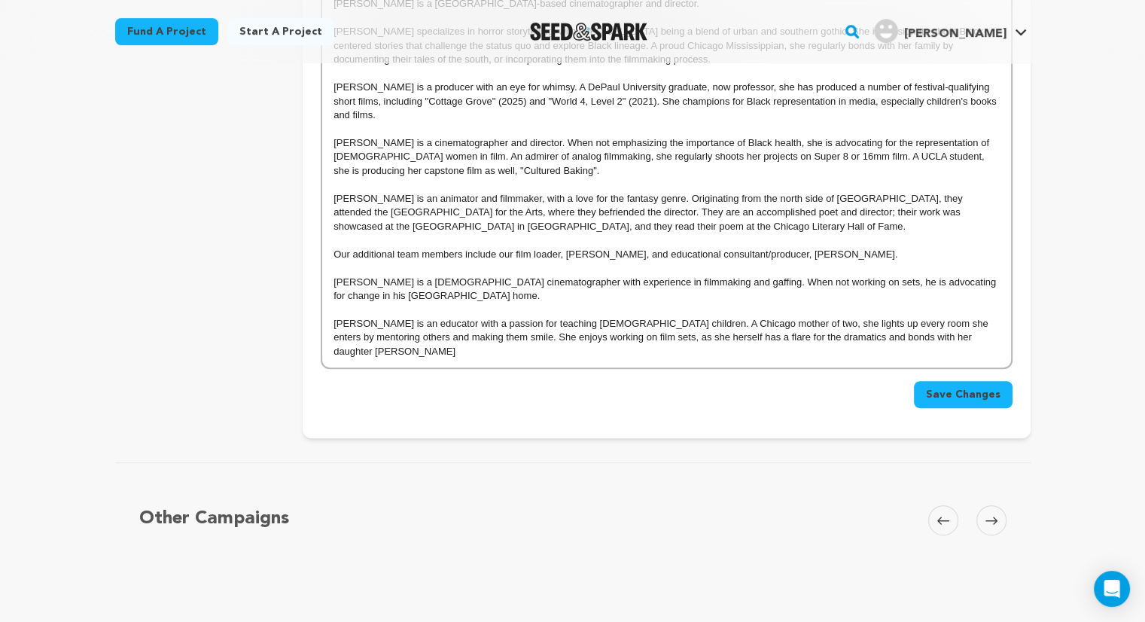
scroll to position [592, 0]
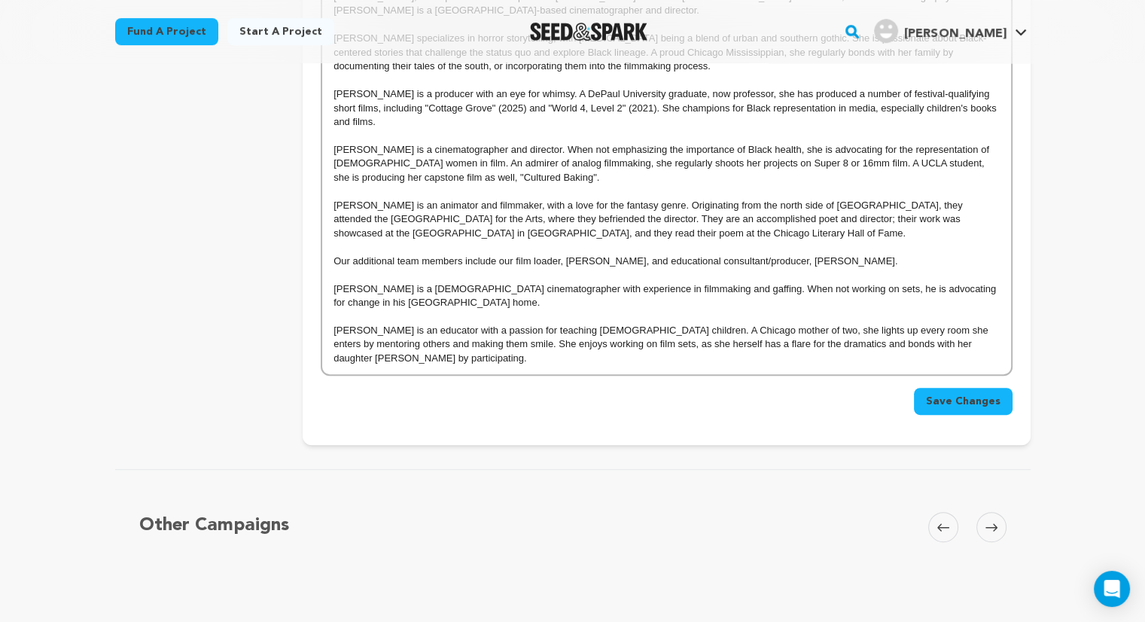
click at [783, 391] on div "Save Changes" at bounding box center [666, 401] width 691 height 27
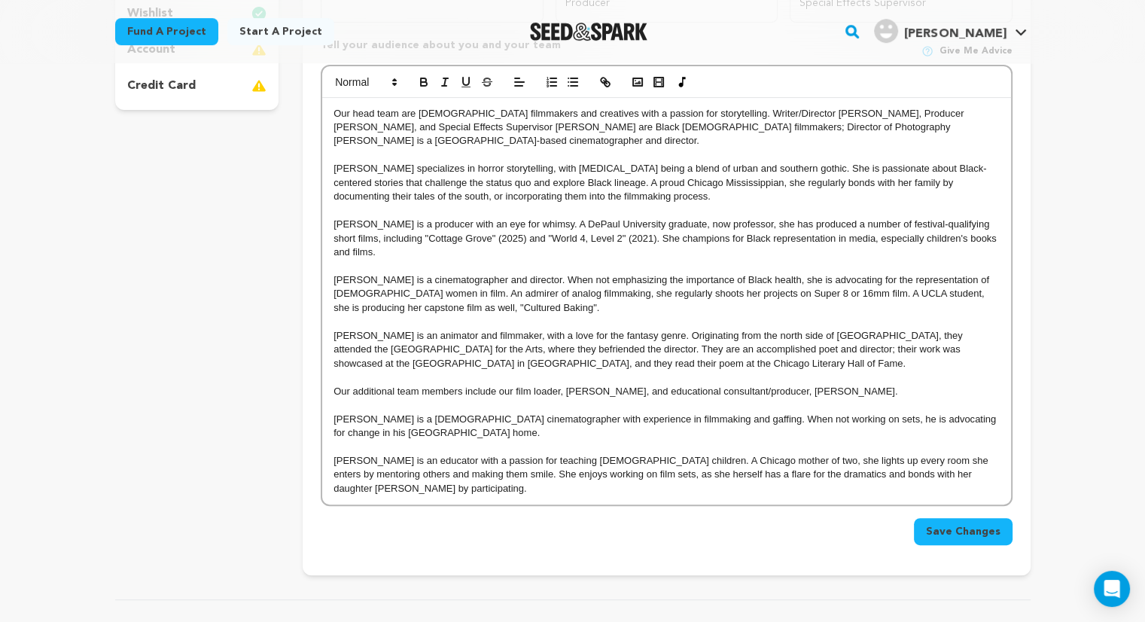
scroll to position [453, 0]
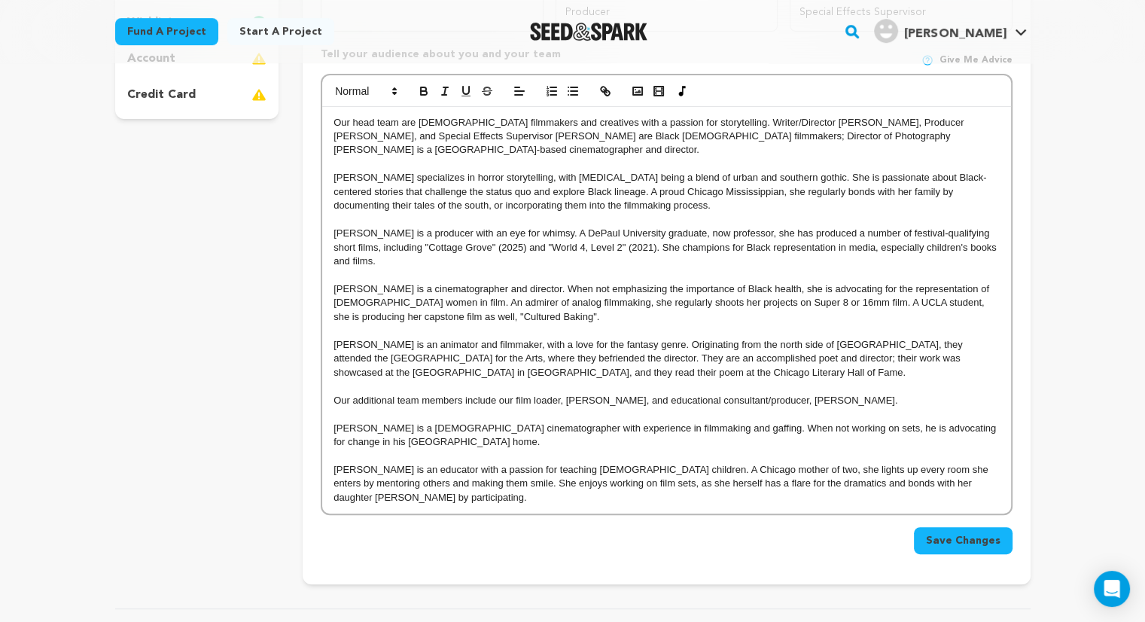
click at [946, 533] on span "Save Changes" at bounding box center [963, 540] width 75 height 15
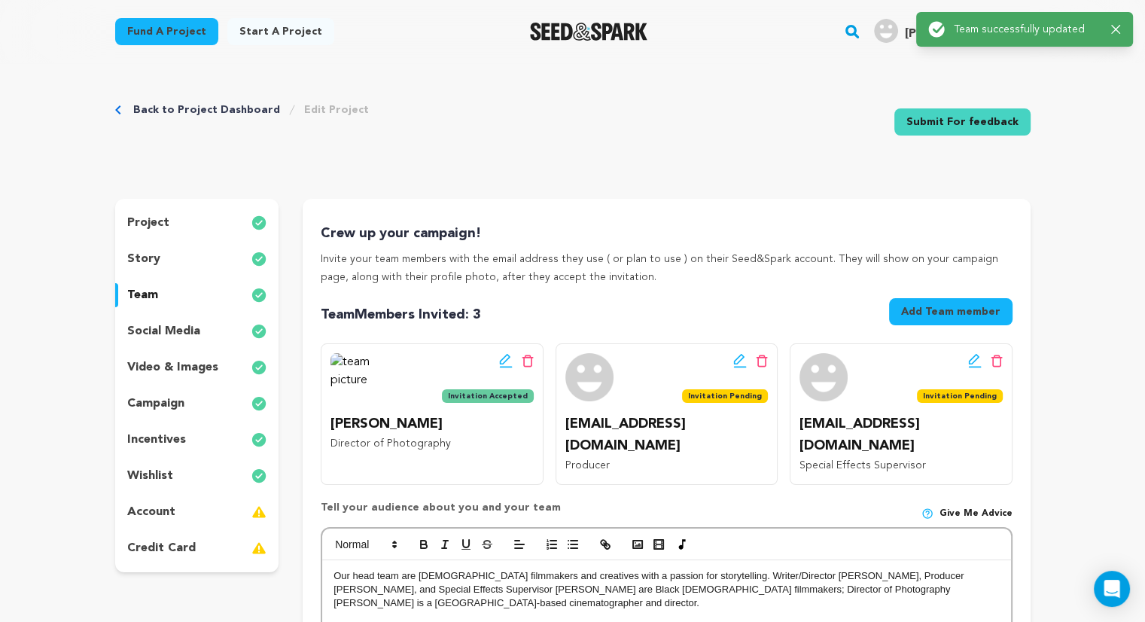
scroll to position [0, 0]
click at [1120, 33] on icon "button" at bounding box center [1116, 30] width 10 height 10
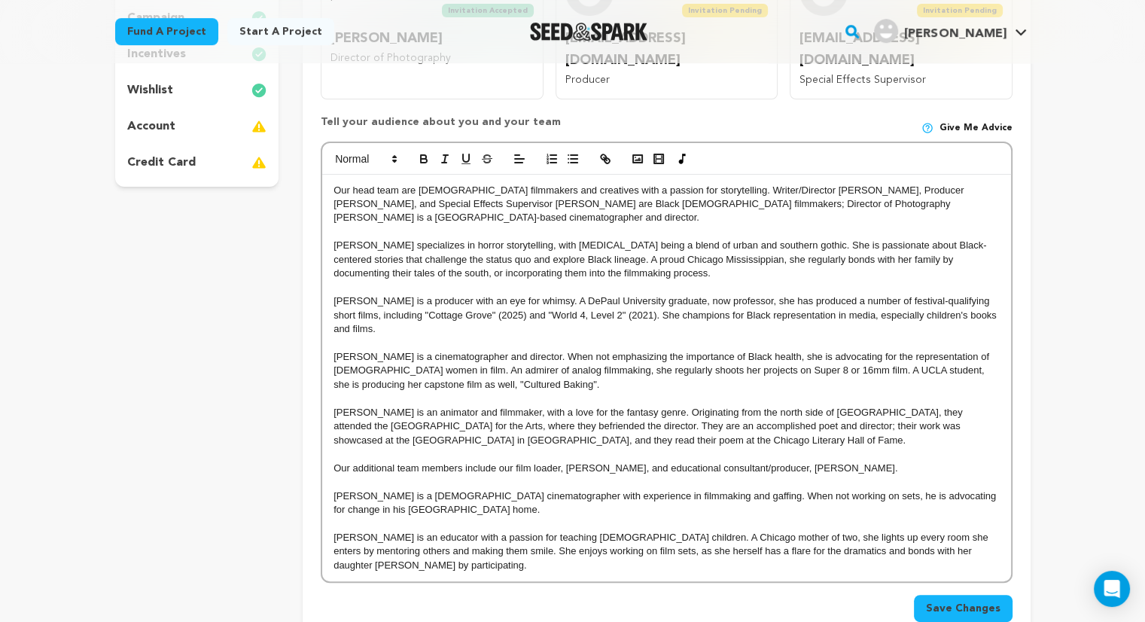
scroll to position [388, 0]
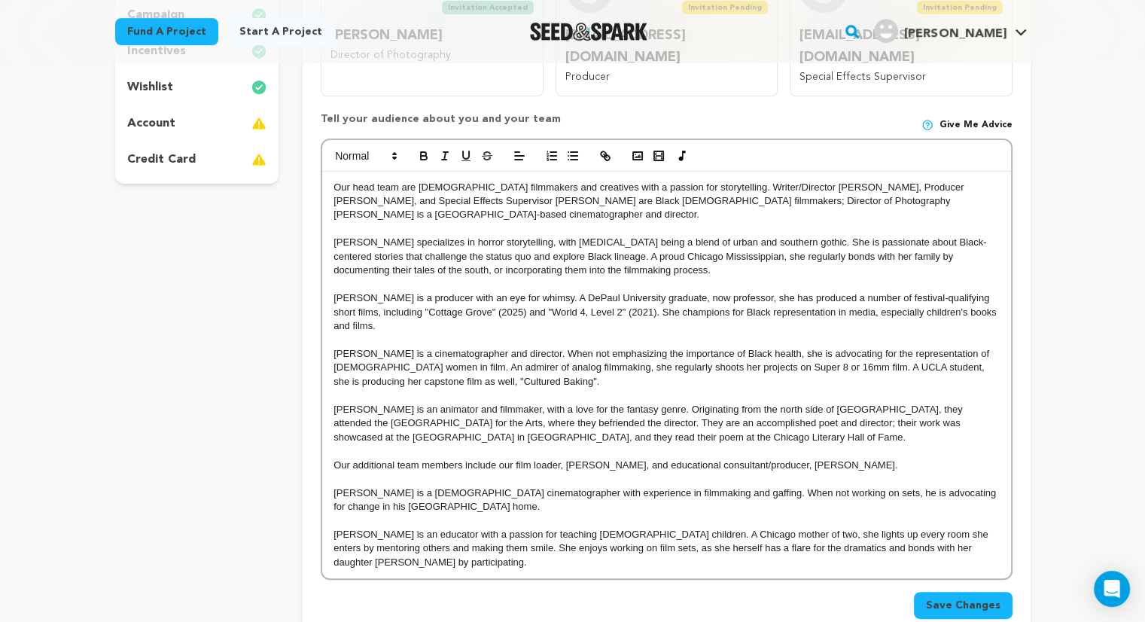
click at [816, 528] on p "Tonya Thomas is an educator with a passion for teaching Black American children…" at bounding box center [665, 548] width 665 height 41
click at [1086, 287] on div "Back to Project Dashboard Edit Project Submit For feedback Submit For feedback …" at bounding box center [572, 451] width 1145 height 1553
click at [868, 531] on p "Tonya Thomas is an educator with a passion for teaching Black American children…" at bounding box center [665, 548] width 665 height 41
click at [1098, 422] on div "Back to Project Dashboard Edit Project Submit For feedback Submit For feedback …" at bounding box center [572, 451] width 1145 height 1553
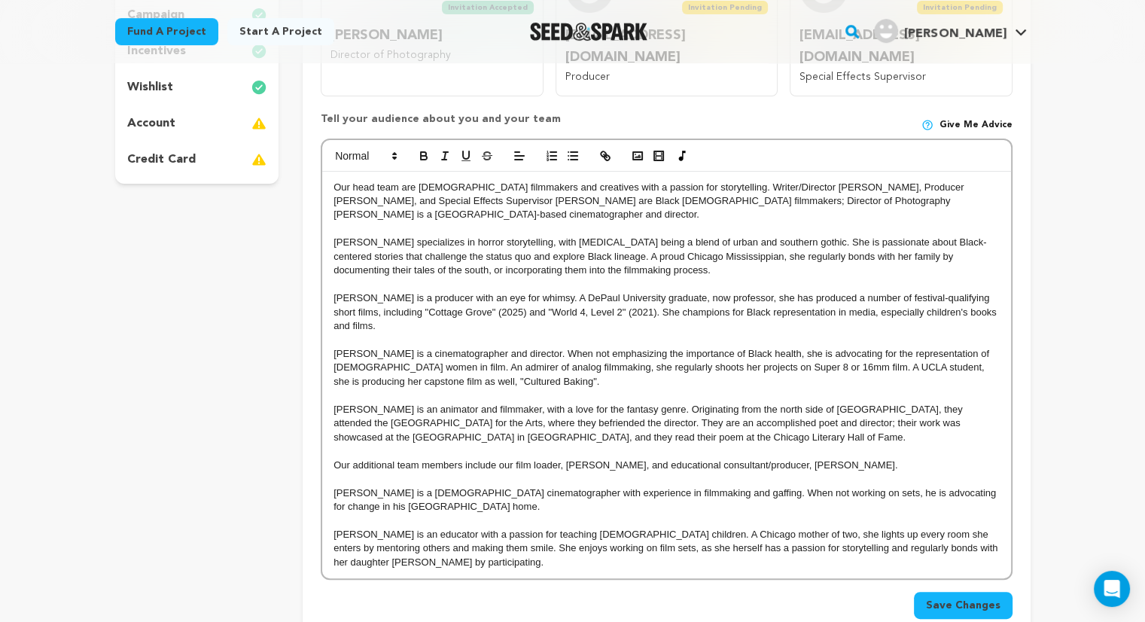
click at [710, 486] on p "Adrian Alvarez is a Latino cinematographer with experience in filmmaking and ga…" at bounding box center [665, 500] width 665 height 28
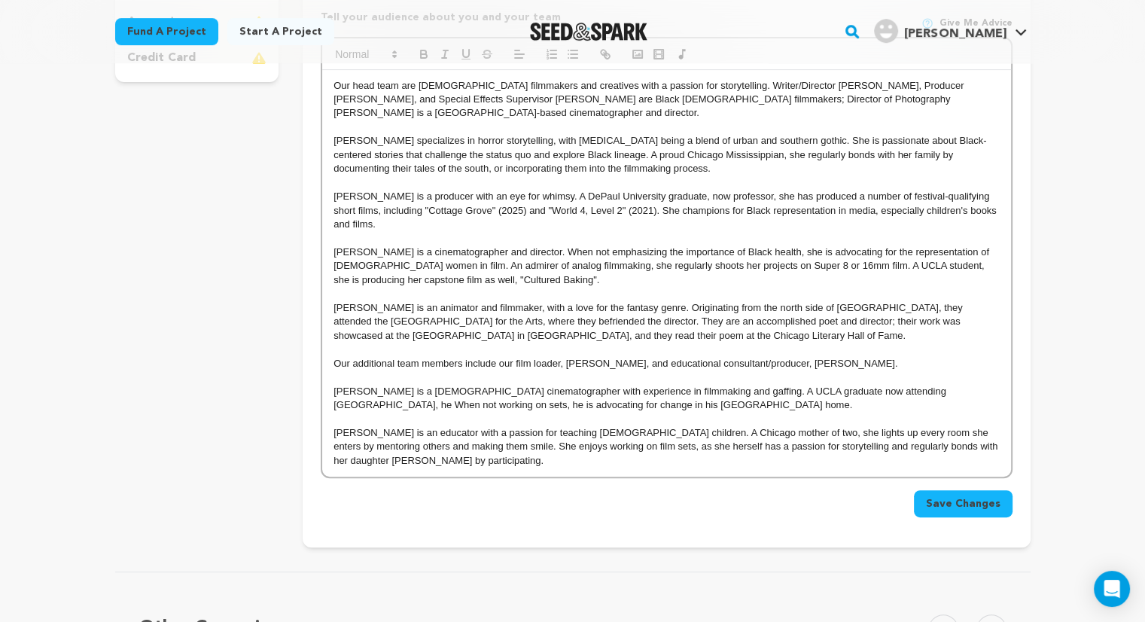
scroll to position [491, 0]
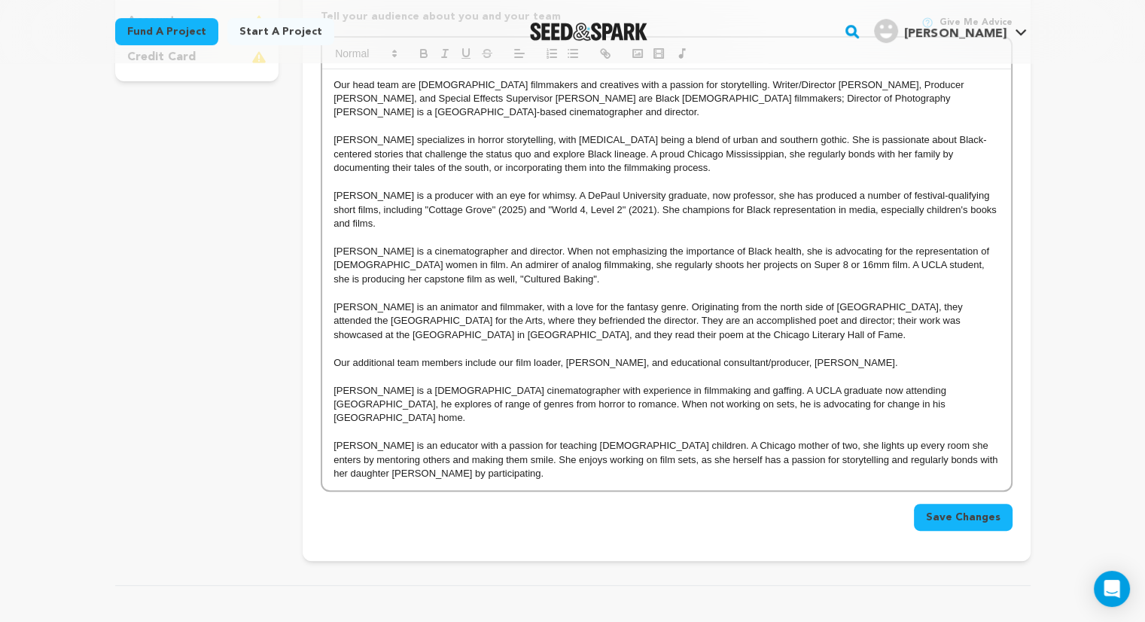
click at [798, 385] on p "Adrian Alvarez is a Latino cinematographer with experience in filmmaking and ga…" at bounding box center [665, 404] width 665 height 41
click at [1028, 355] on div "Crew up your campaign! Invite your team members with the email address they use…" at bounding box center [666, 134] width 727 height 853
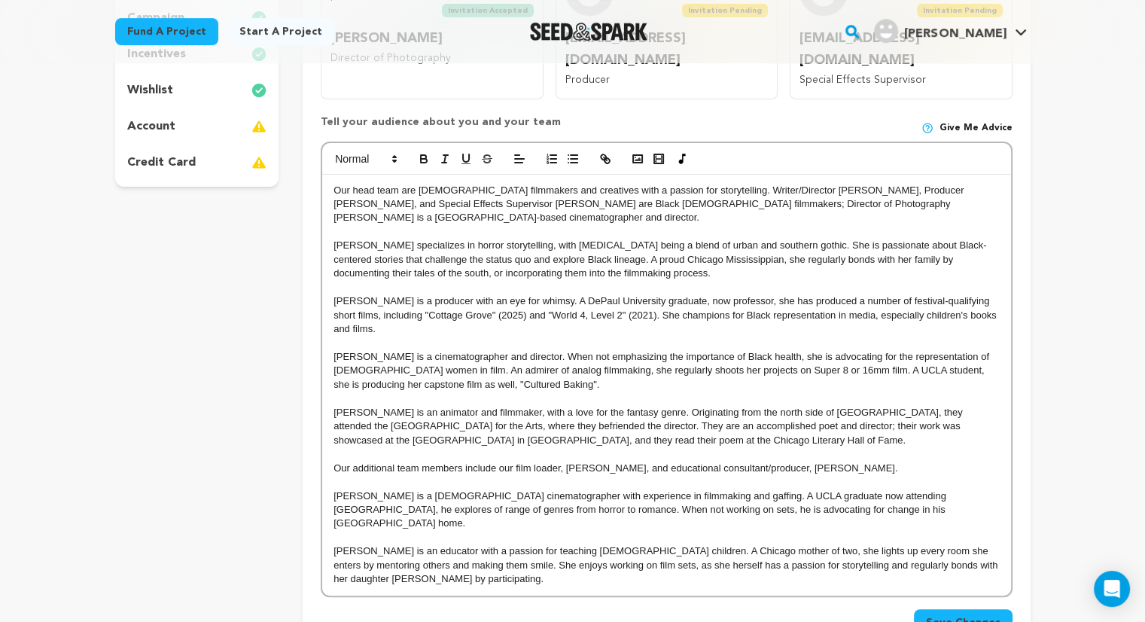
scroll to position [382, 0]
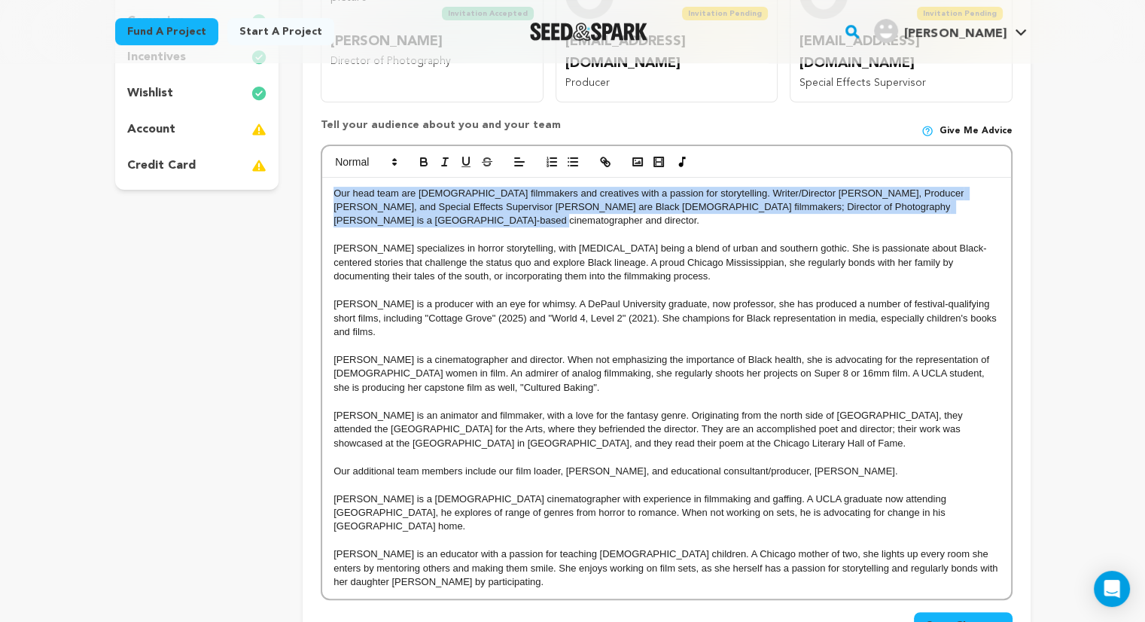
drag, startPoint x: 330, startPoint y: 170, endPoint x: 376, endPoint y: 199, distance: 55.1
click at [376, 199] on div "Our head team are Black filmmakers and creatives with a passion for storytellin…" at bounding box center [666, 388] width 688 height 421
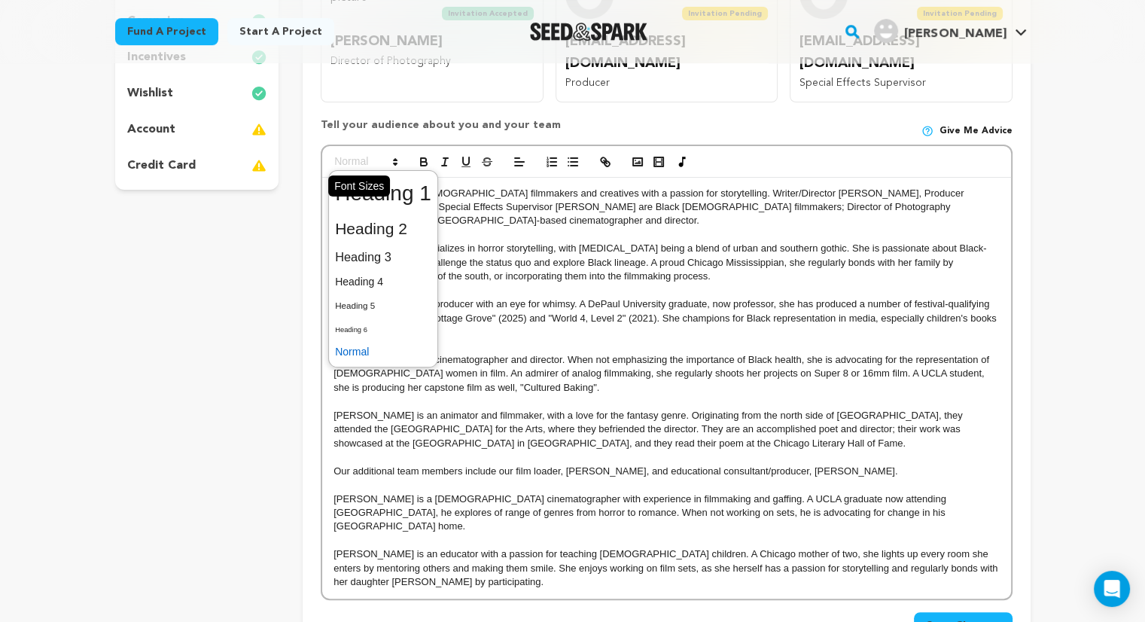
click at [374, 153] on span at bounding box center [365, 162] width 74 height 18
click at [385, 270] on span at bounding box center [383, 281] width 96 height 23
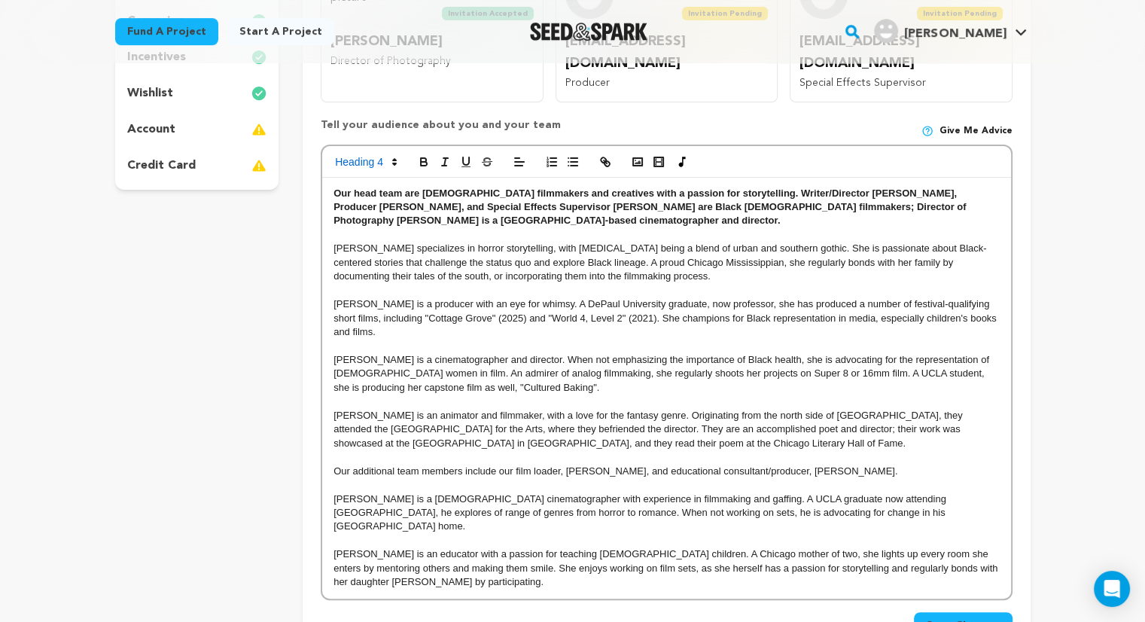
click at [391, 313] on p "Jordan Rivers is a producer with an eye for whimsy. A DePaul University graduat…" at bounding box center [665, 317] width 665 height 41
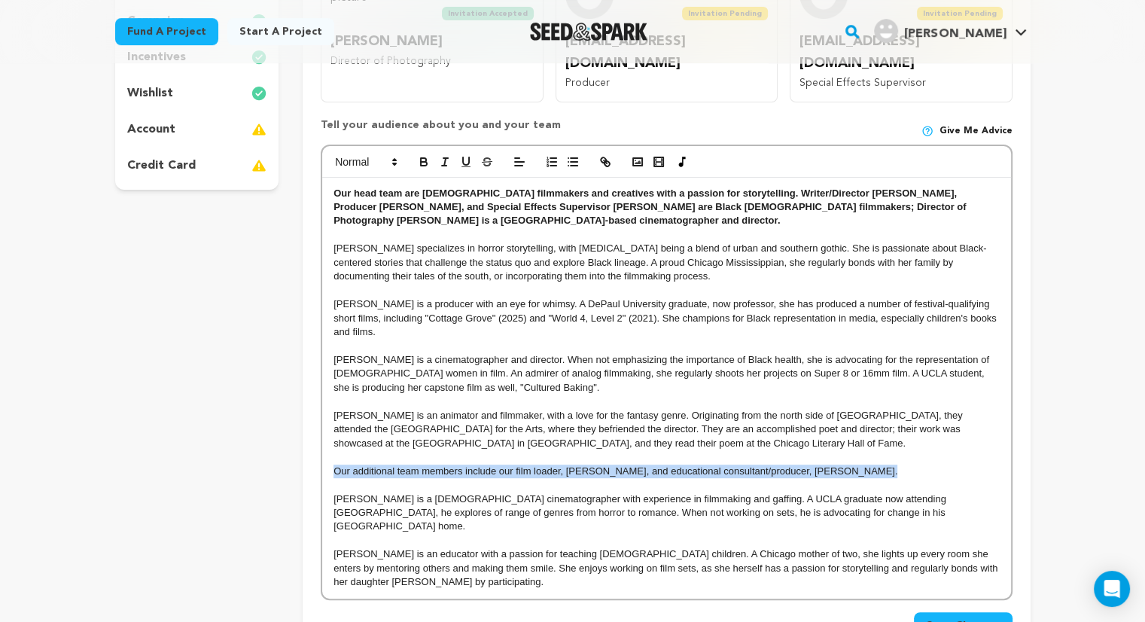
drag, startPoint x: 331, startPoint y: 446, endPoint x: 866, endPoint y: 444, distance: 535.1
click at [866, 444] on div "Our head team are Black filmmakers and creatives with a passion for storytellin…" at bounding box center [666, 388] width 688 height 421
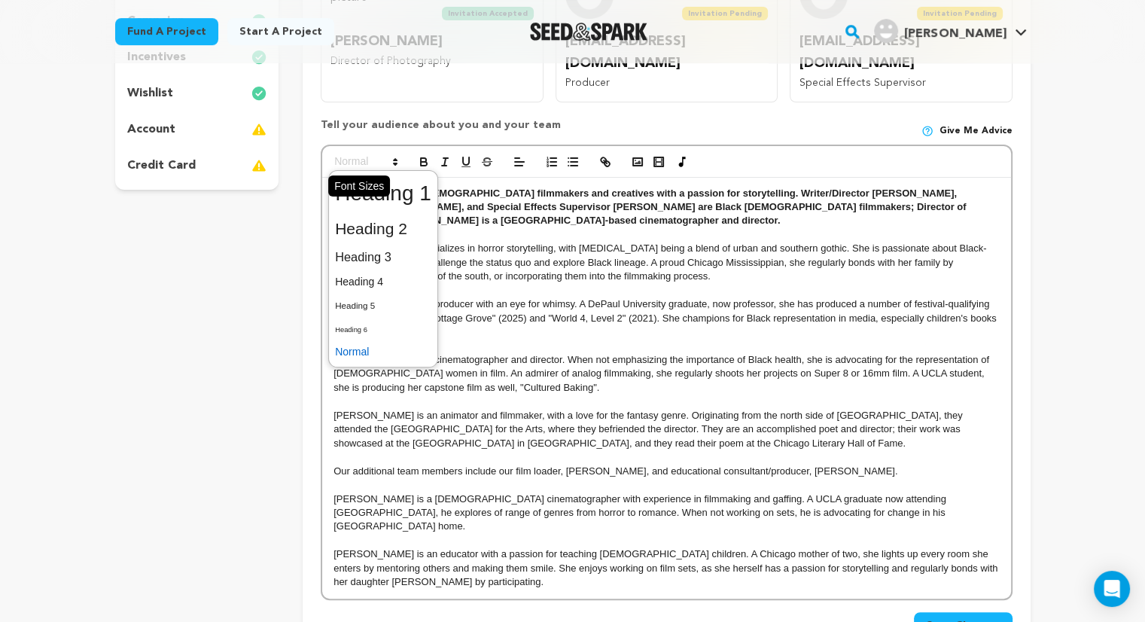
click at [387, 153] on span at bounding box center [365, 162] width 74 height 18
click at [382, 270] on span at bounding box center [383, 281] width 96 height 23
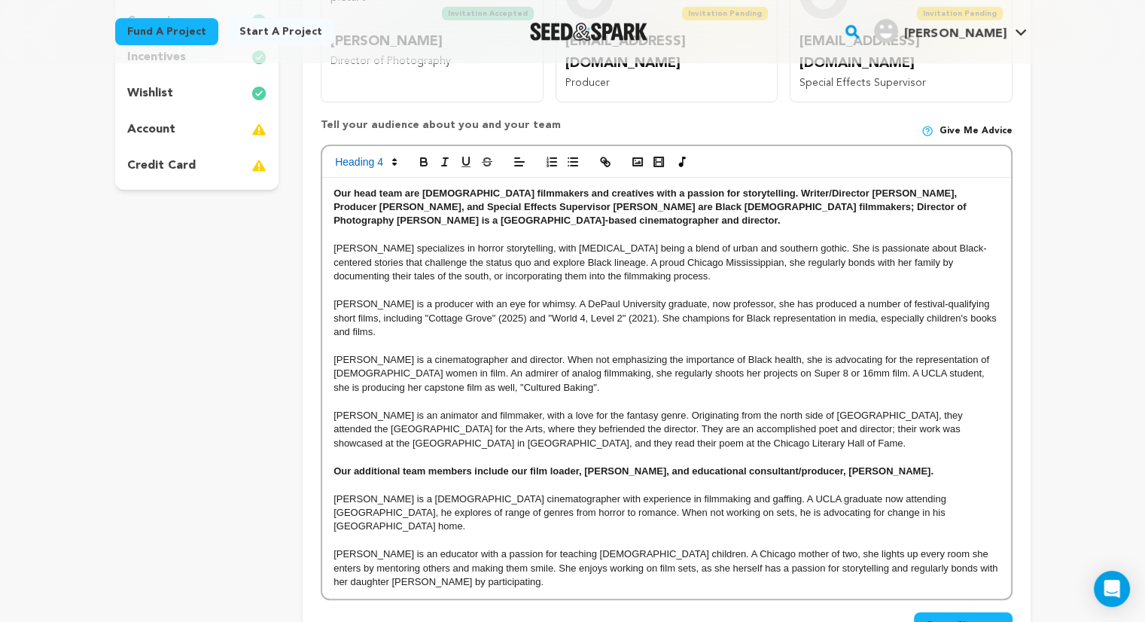
click at [854, 394] on p at bounding box center [665, 401] width 665 height 14
click at [951, 618] on span "Save Changes" at bounding box center [963, 625] width 75 height 15
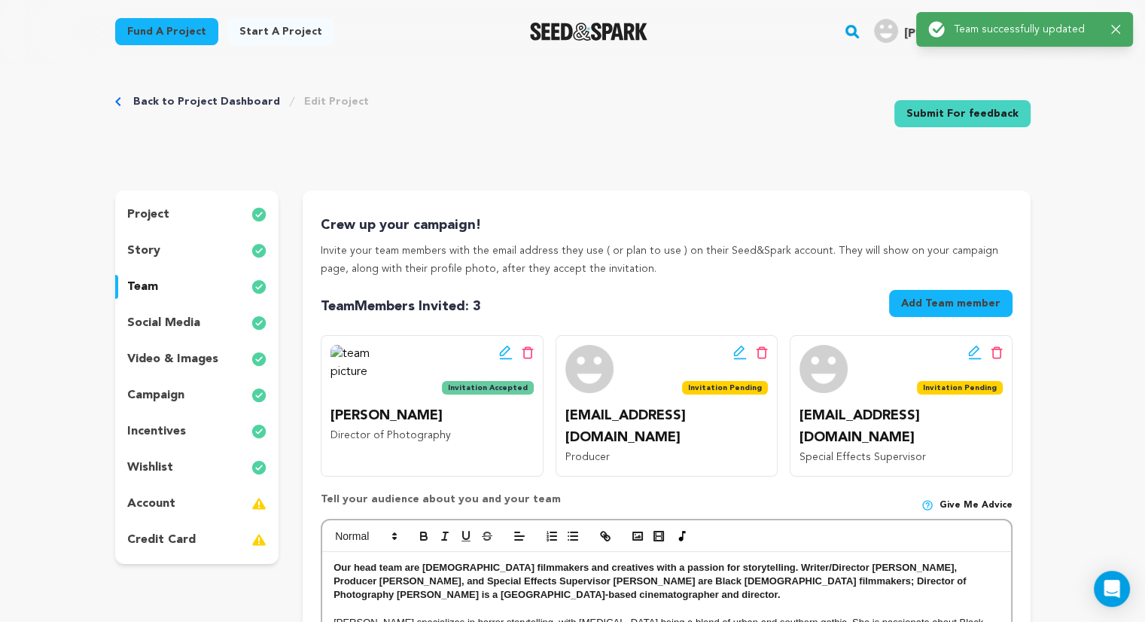
scroll to position [0, 0]
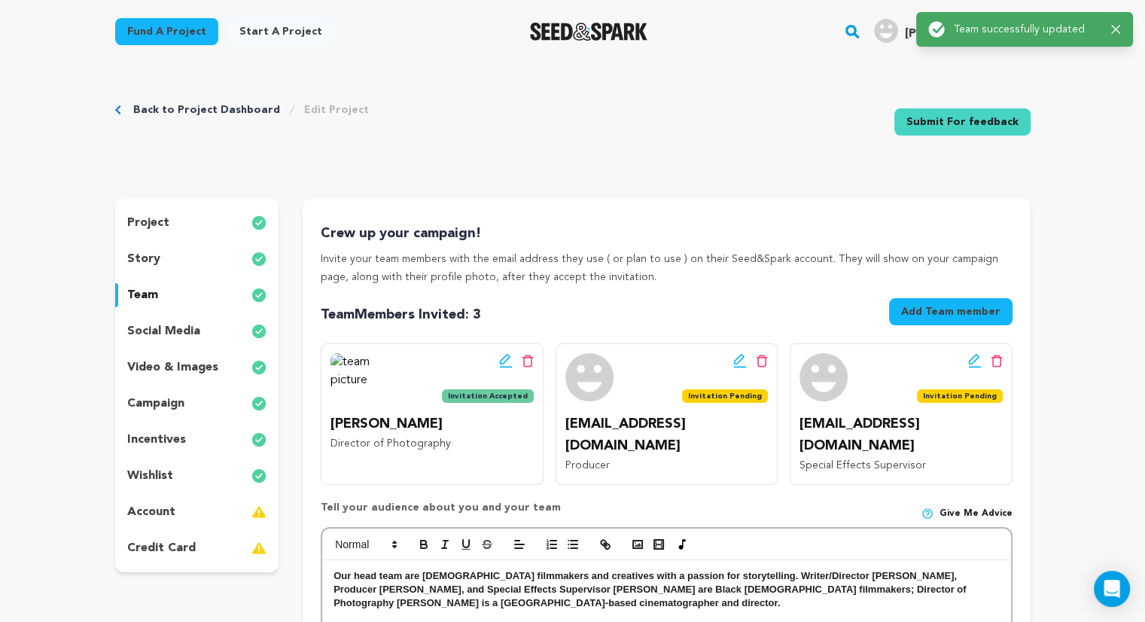
click at [117, 115] on div "Back to Project Dashboard Edit Project" at bounding box center [242, 109] width 254 height 15
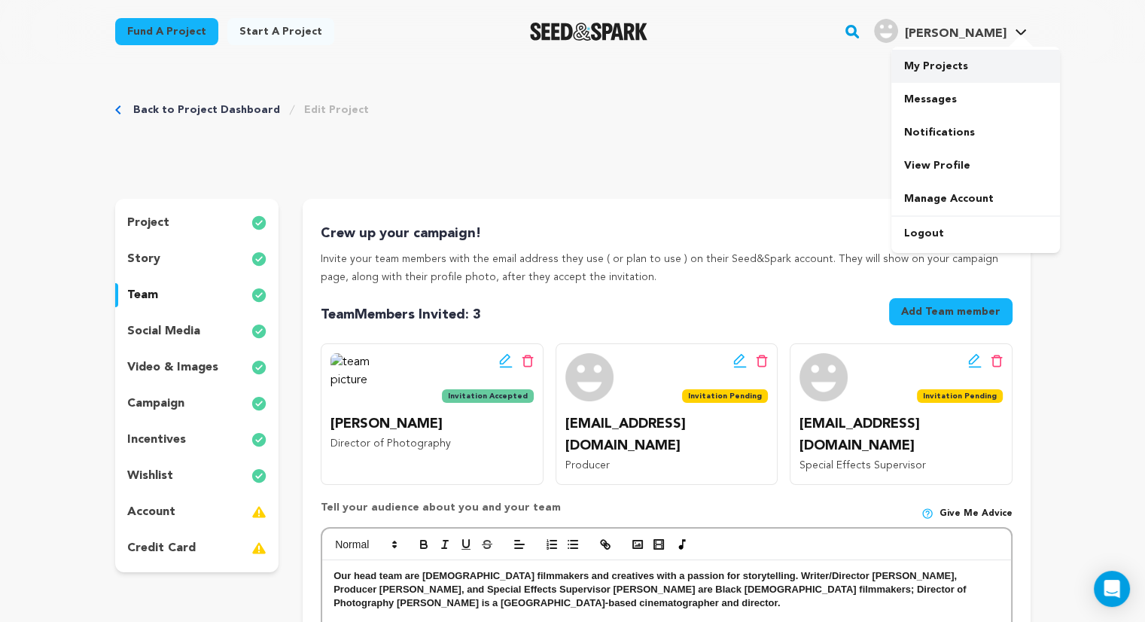
click at [957, 65] on link "My Projects" at bounding box center [975, 66] width 169 height 33
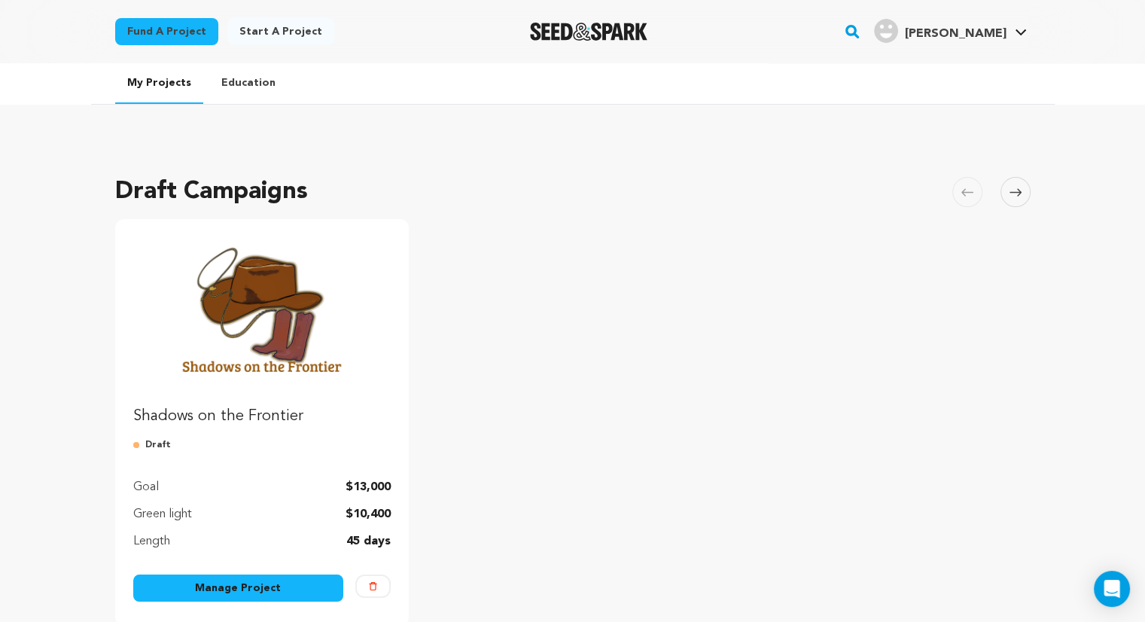
click at [277, 415] on p "Shadows on the Frontier" at bounding box center [262, 416] width 258 height 21
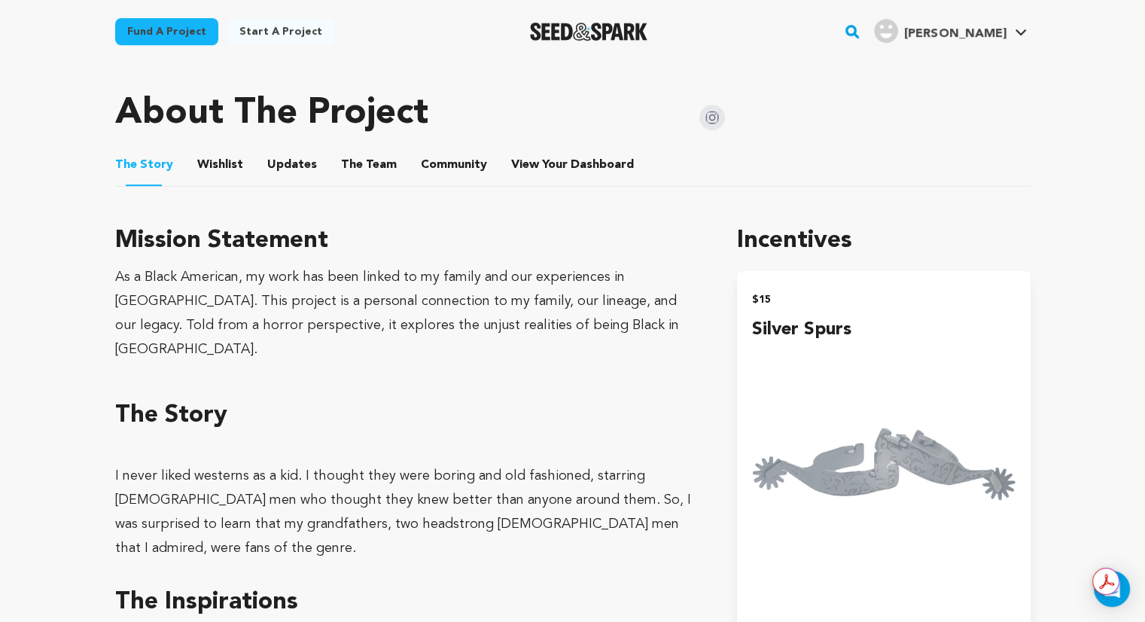
scroll to position [710, 0]
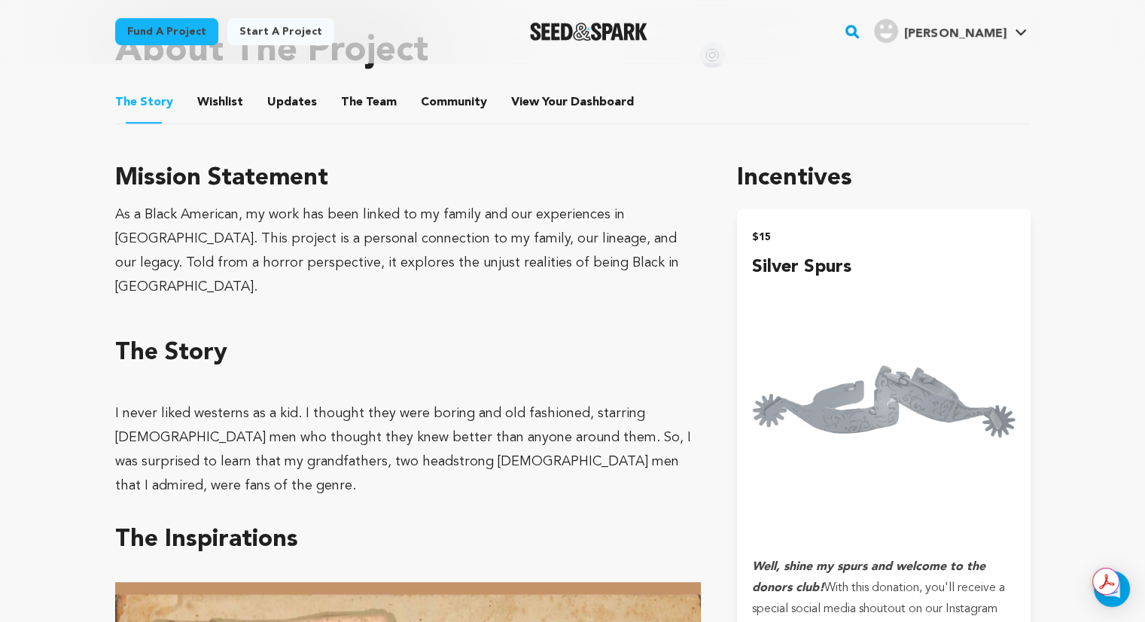
click at [391, 105] on ul "The Story The Story Wishlist Wishlist Updates Updates The Team The Team Communi…" at bounding box center [572, 102] width 915 height 43
click at [359, 108] on button "The Team" at bounding box center [369, 105] width 36 height 36
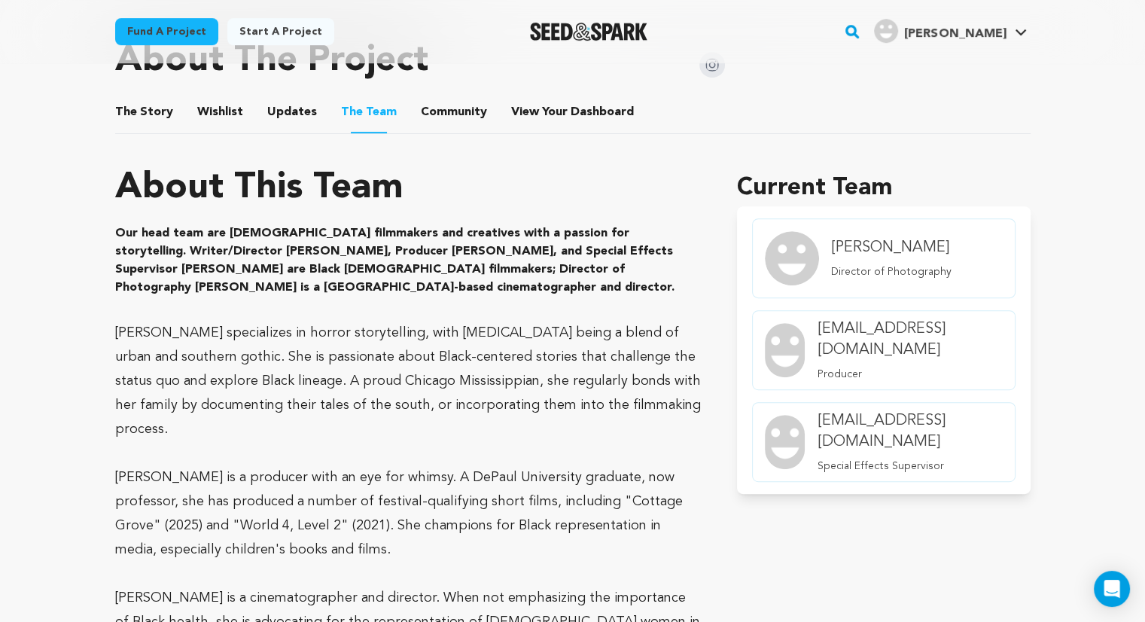
scroll to position [698, 0]
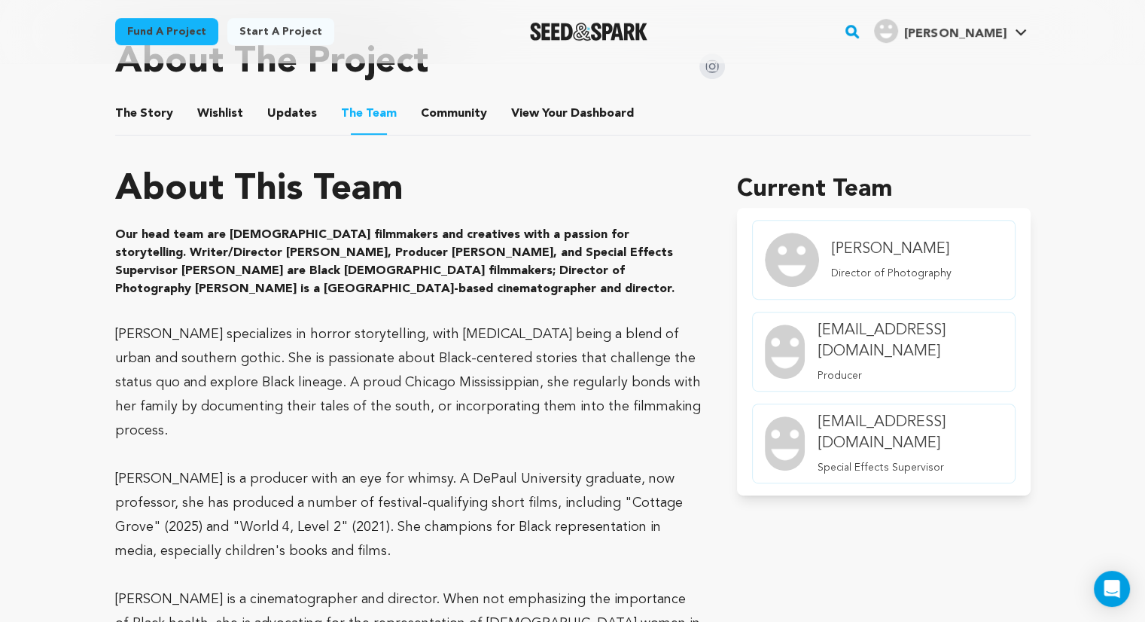
click at [863, 245] on h4 "[PERSON_NAME]" at bounding box center [891, 249] width 120 height 21
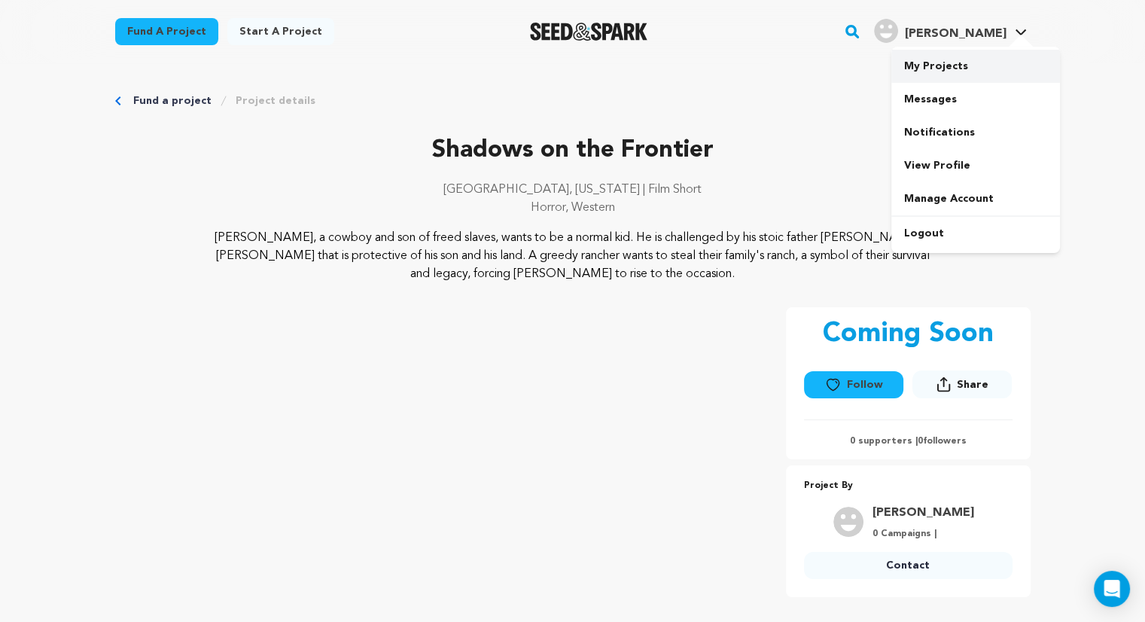
click at [938, 68] on link "My Projects" at bounding box center [975, 66] width 169 height 33
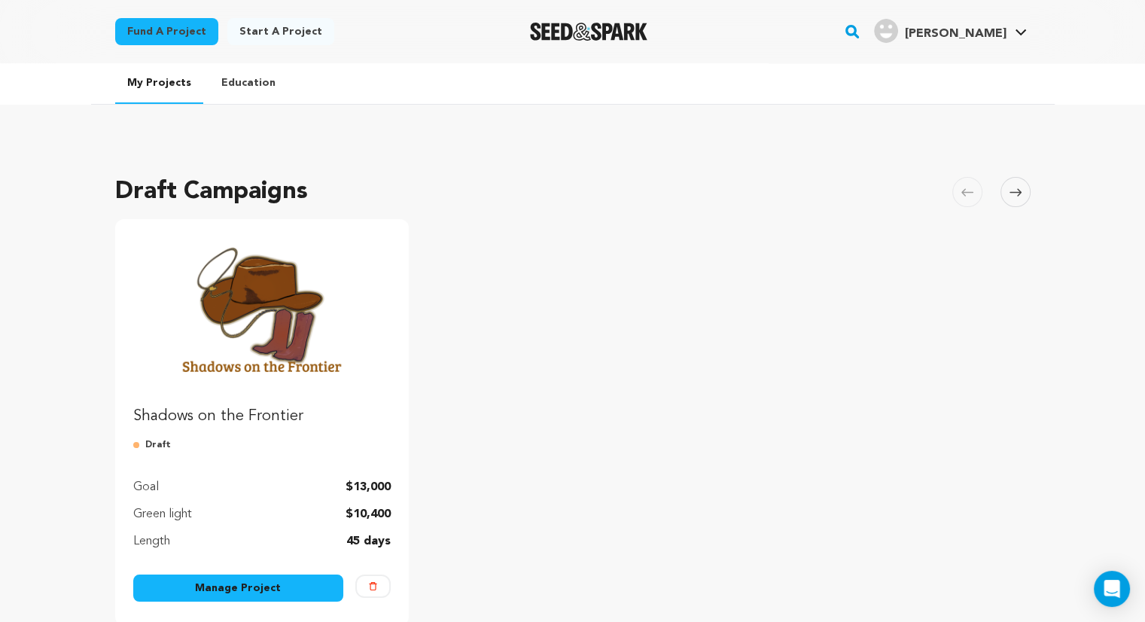
click at [898, 34] on img "Amber P.'s Profile" at bounding box center [886, 31] width 24 height 24
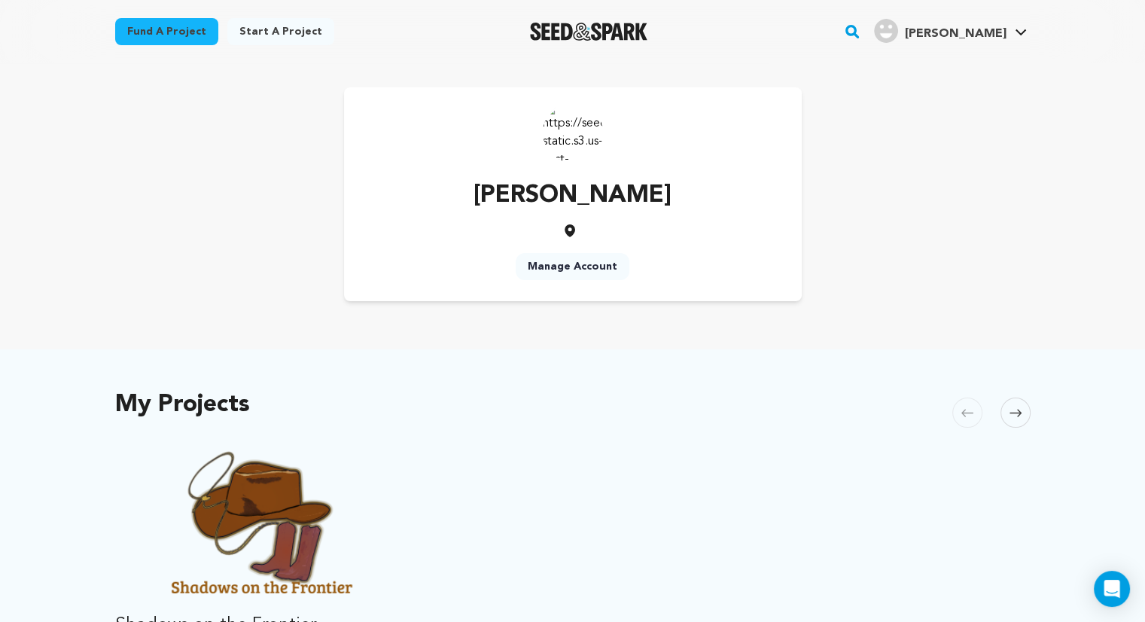
click at [569, 126] on img at bounding box center [573, 132] width 60 height 60
click at [923, 172] on link "View Profile" at bounding box center [975, 165] width 169 height 33
click at [573, 125] on img at bounding box center [573, 132] width 60 height 60
click at [928, 201] on link "Manage Account" at bounding box center [975, 198] width 169 height 33
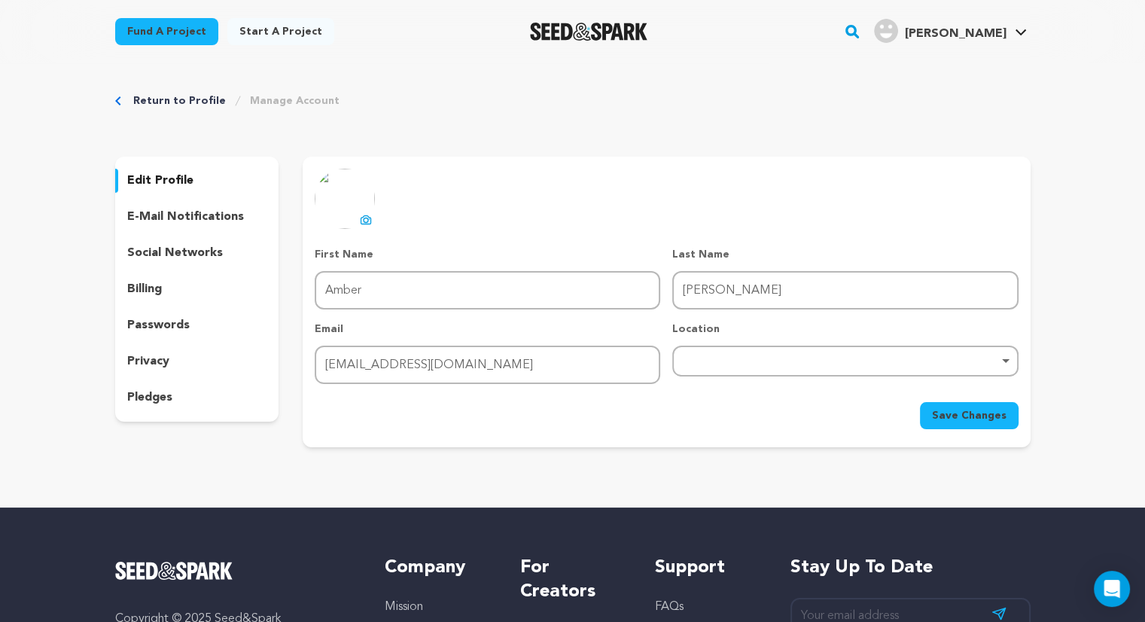
click at [348, 202] on img at bounding box center [345, 199] width 60 height 60
click at [370, 226] on button "uploading spinner upload profile image" at bounding box center [366, 220] width 18 height 18
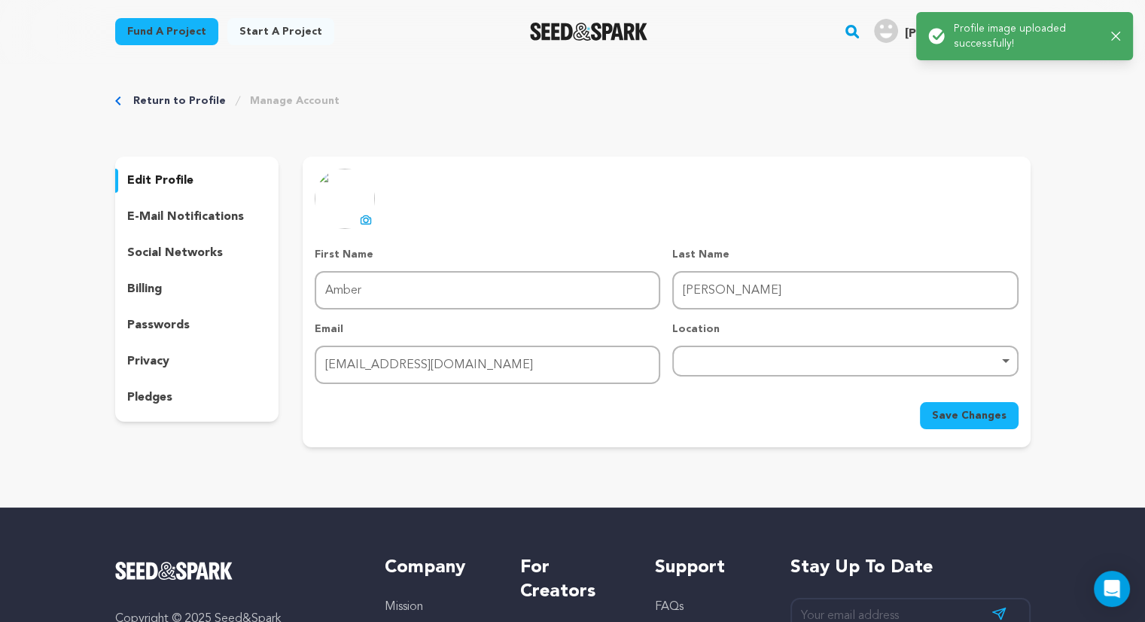
click at [1120, 37] on icon "button" at bounding box center [1116, 37] width 10 height 10
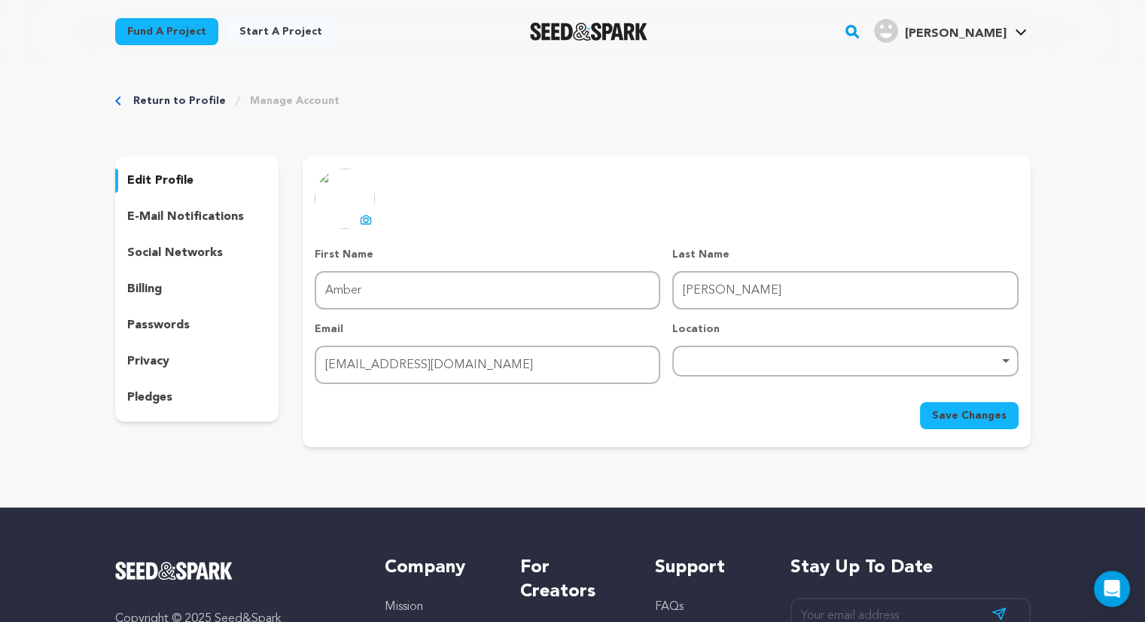
click at [984, 411] on span "Save Changes" at bounding box center [969, 415] width 75 height 15
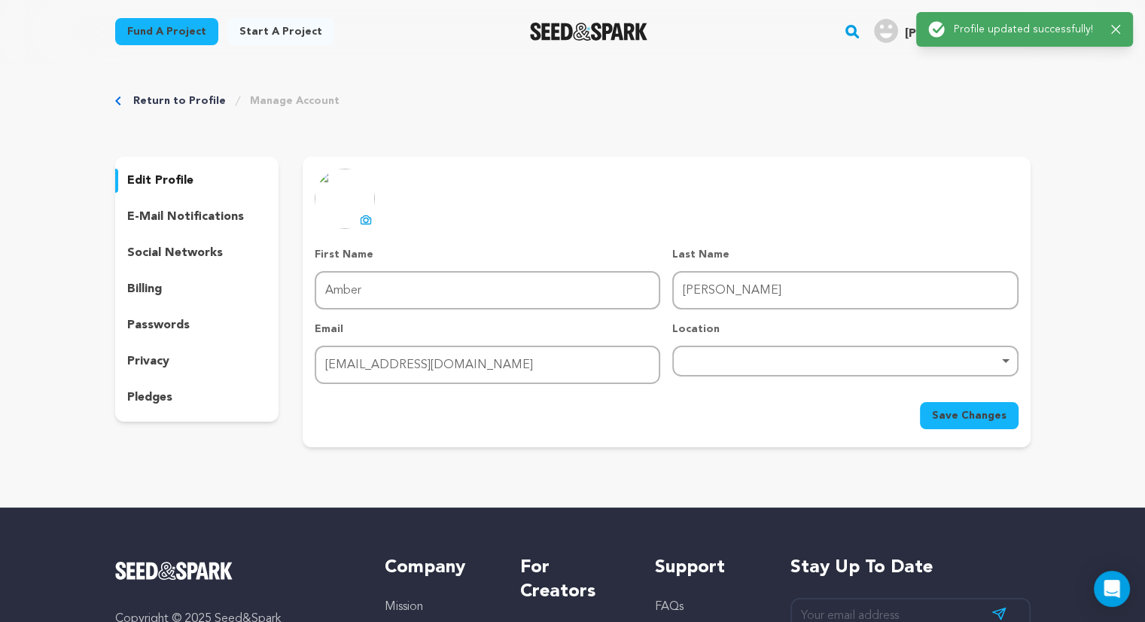
click at [165, 266] on div "edit profile e-mail notifications social networks billing passwords privacy ple…" at bounding box center [197, 289] width 164 height 265
click at [166, 263] on div "social networks" at bounding box center [197, 253] width 164 height 24
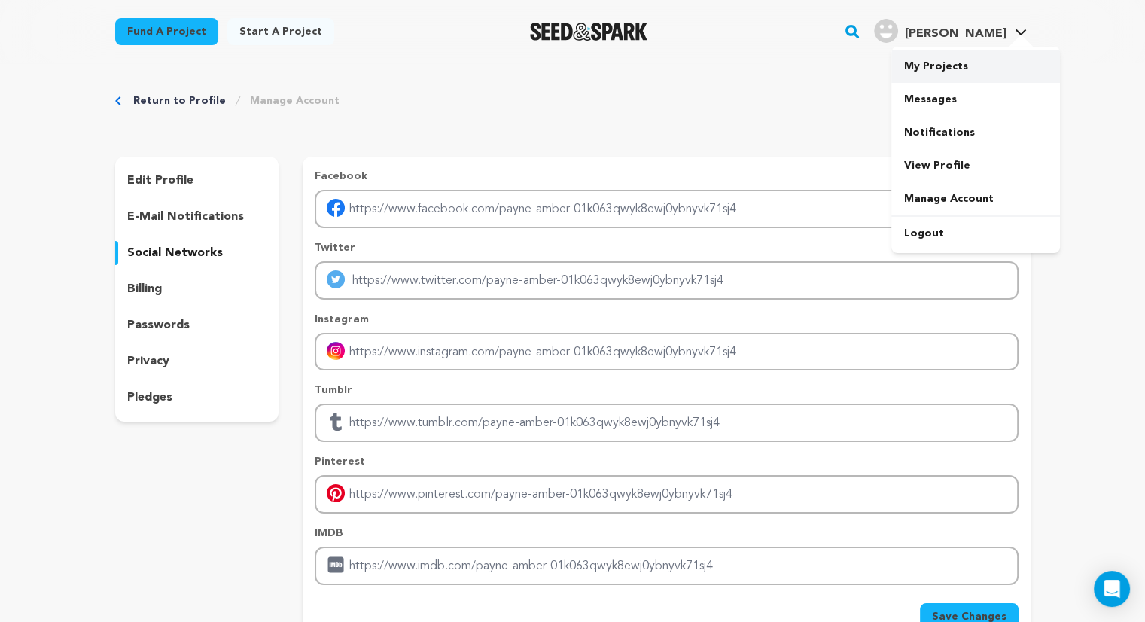
click at [947, 57] on link "My Projects" at bounding box center [975, 66] width 169 height 33
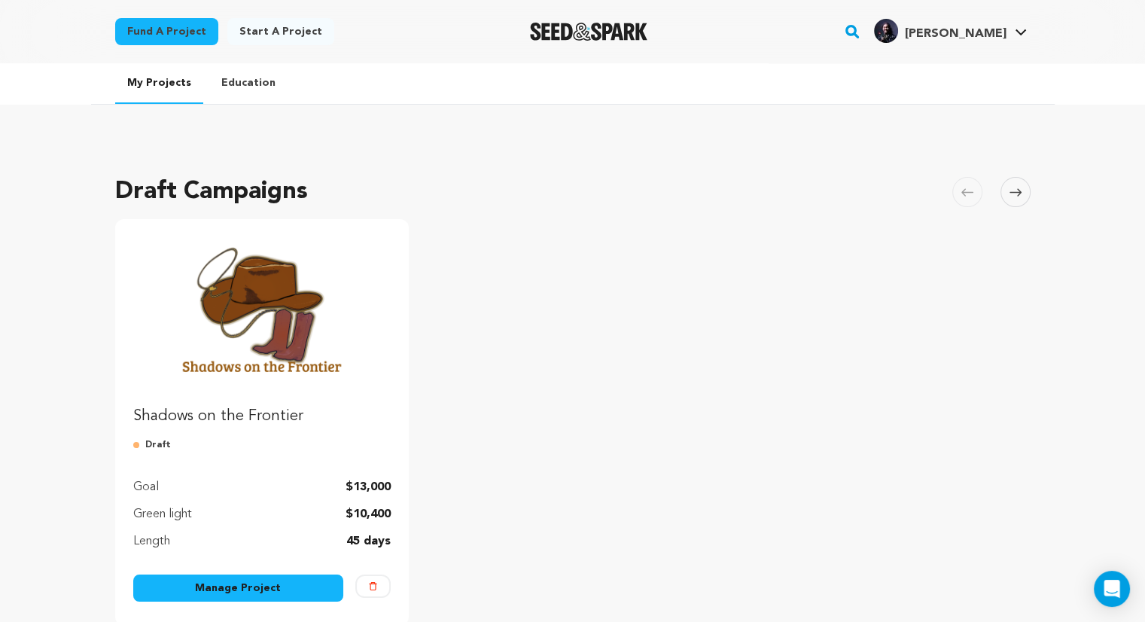
click at [242, 365] on img "Fund Shadows on the Frontier" at bounding box center [262, 309] width 258 height 144
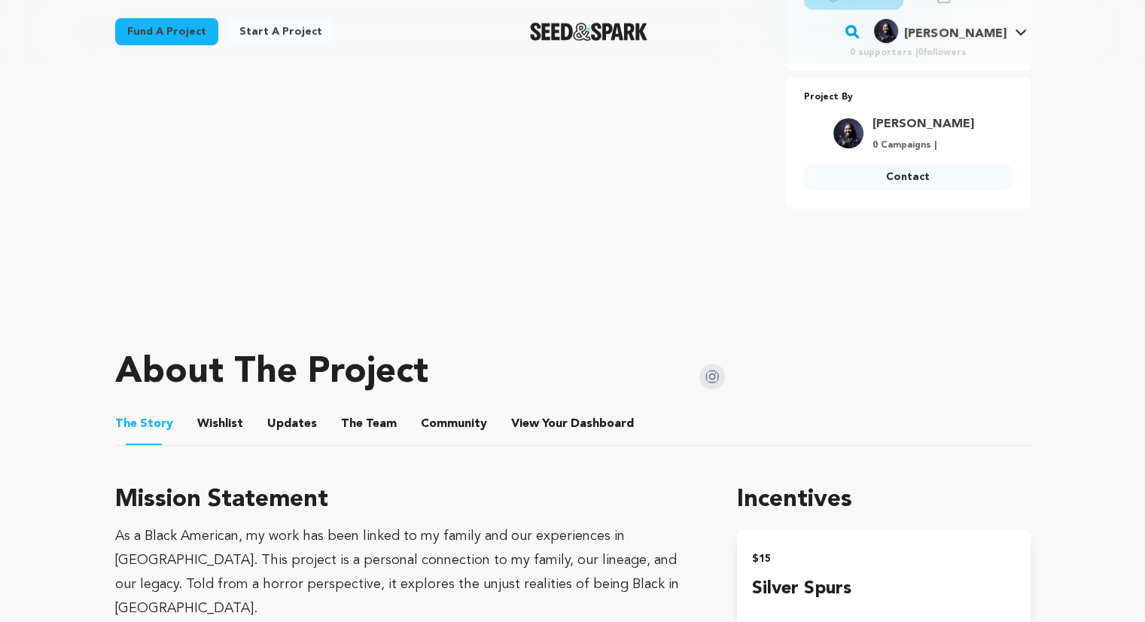
scroll to position [391, 0]
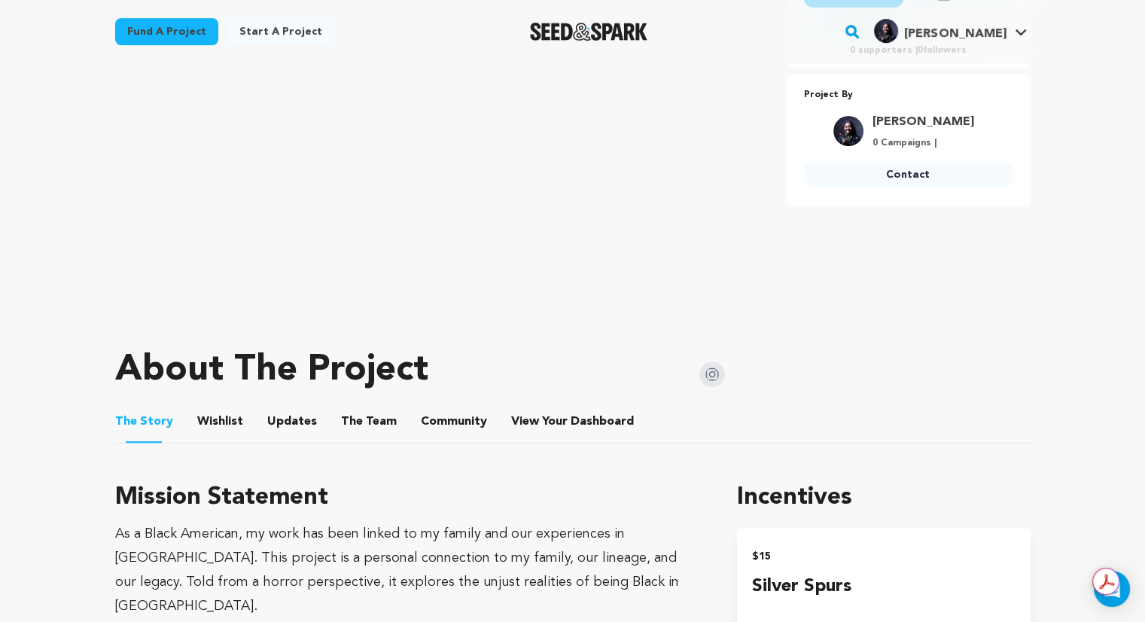
click at [357, 427] on button "The Team" at bounding box center [369, 424] width 36 height 36
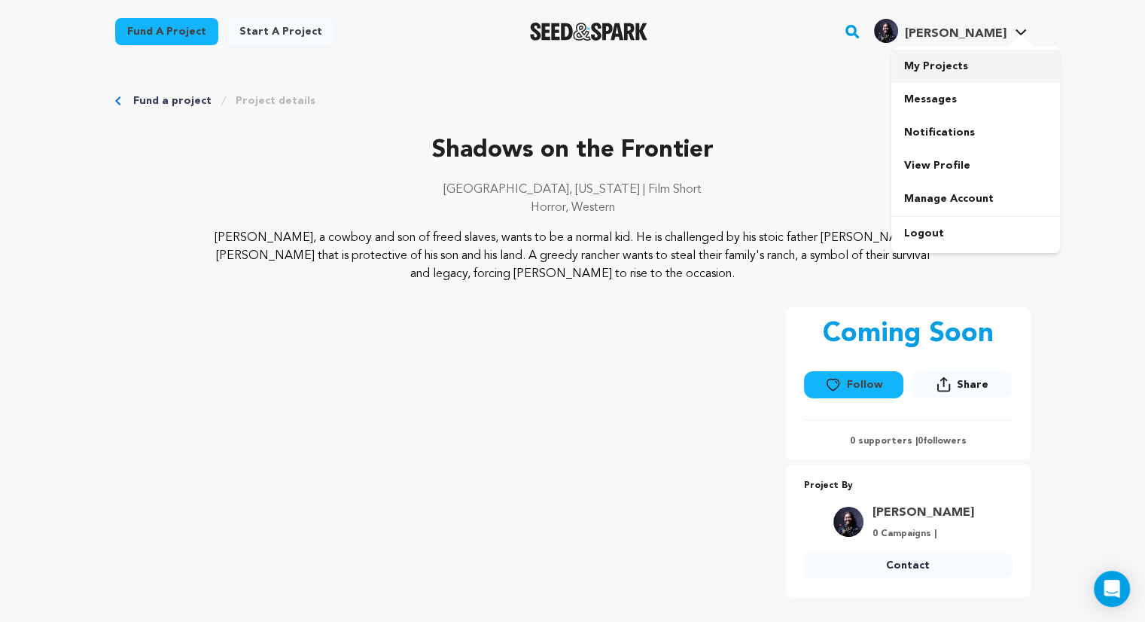
click at [930, 68] on link "My Projects" at bounding box center [975, 66] width 169 height 33
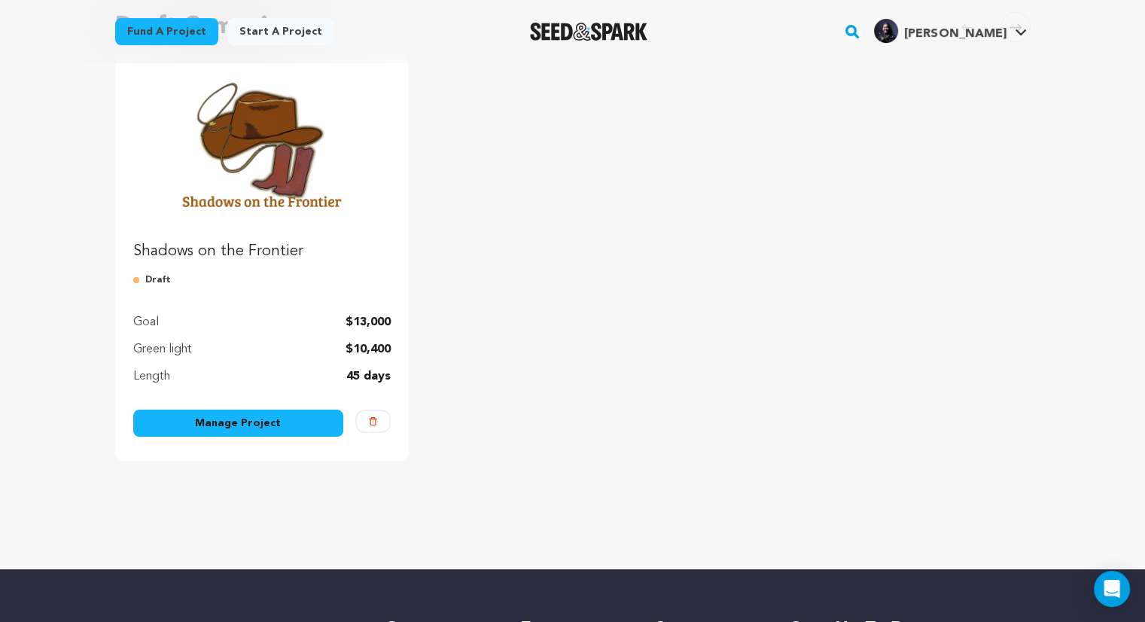
scroll to position [166, 0]
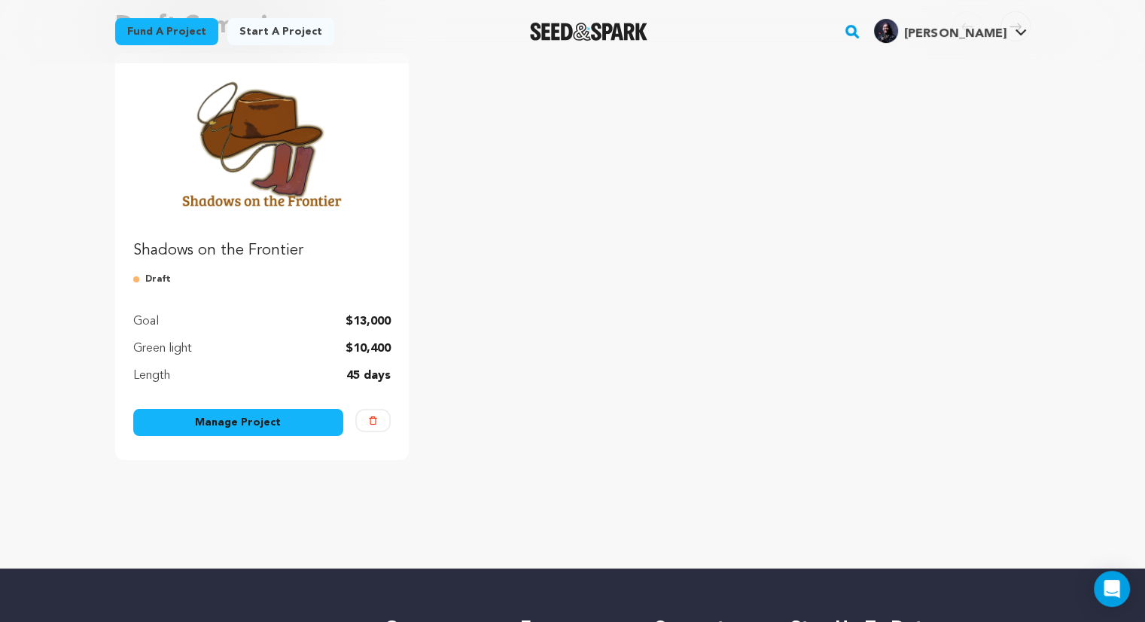
click at [298, 417] on link "Manage Project" at bounding box center [238, 422] width 211 height 27
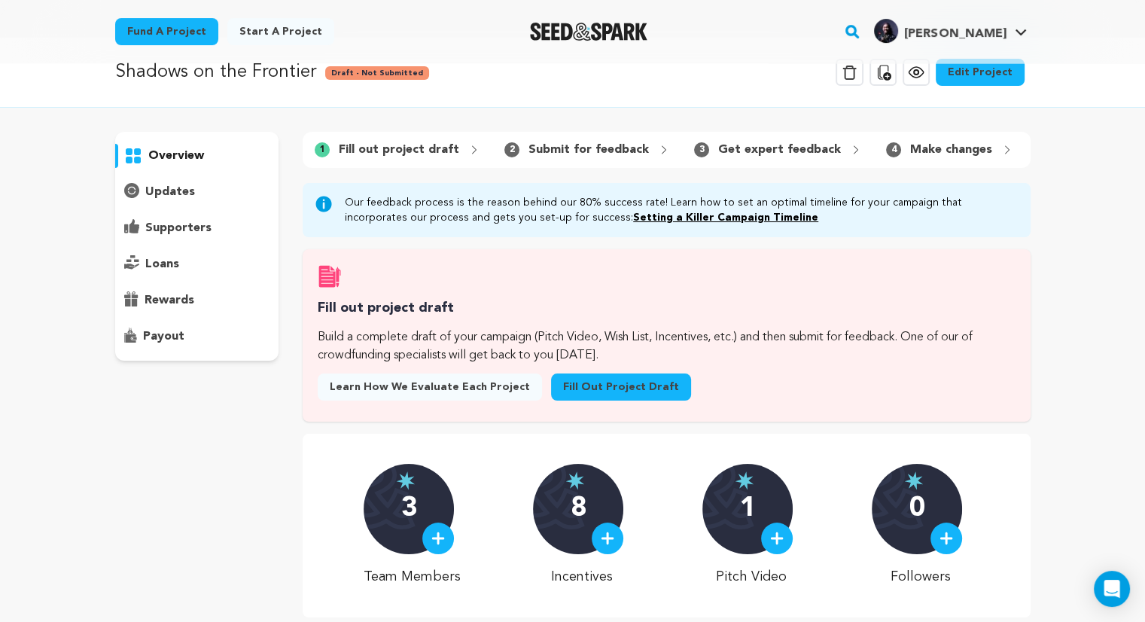
scroll to position [38, 0]
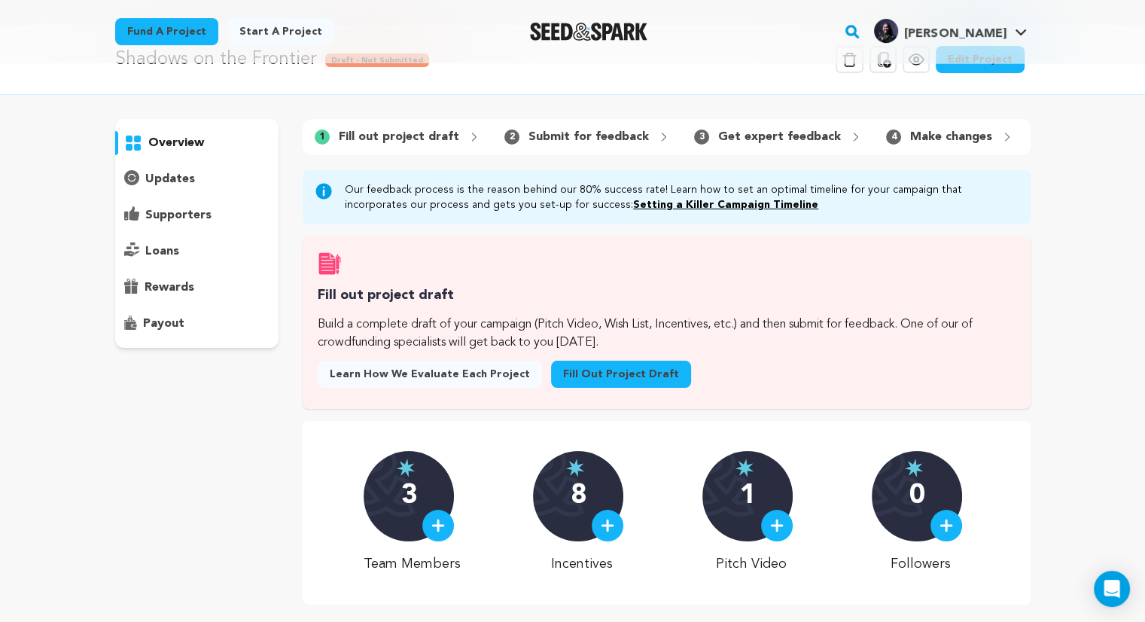
click at [557, 388] on link "Fill out project draft" at bounding box center [621, 373] width 140 height 27
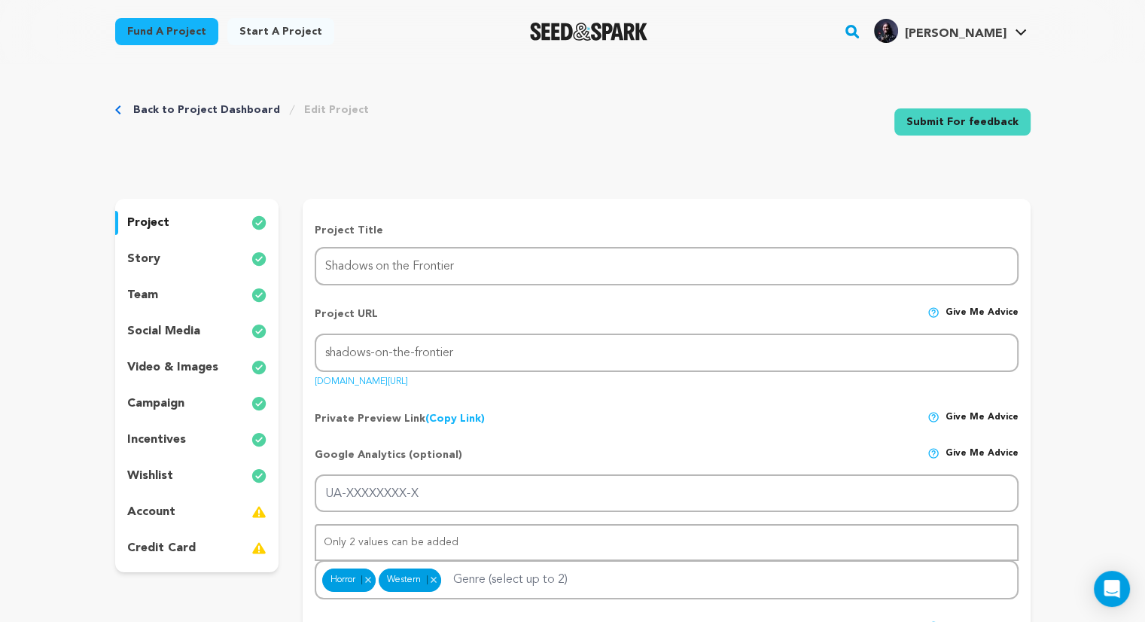
scroll to position [199, 0]
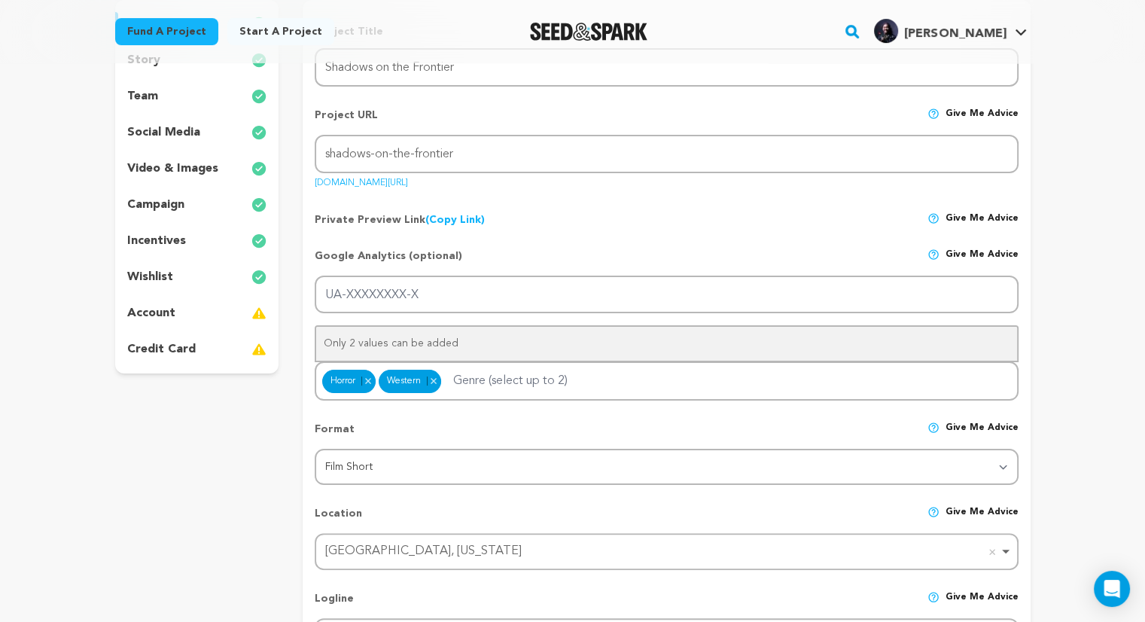
click at [193, 87] on div "team" at bounding box center [197, 96] width 164 height 24
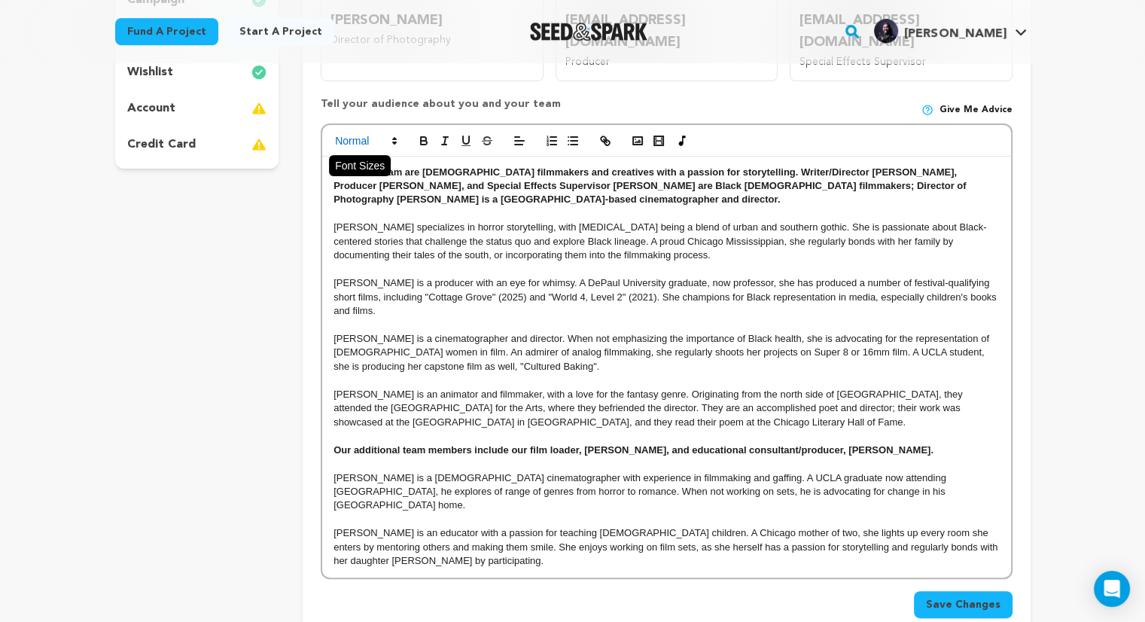
scroll to position [412, 0]
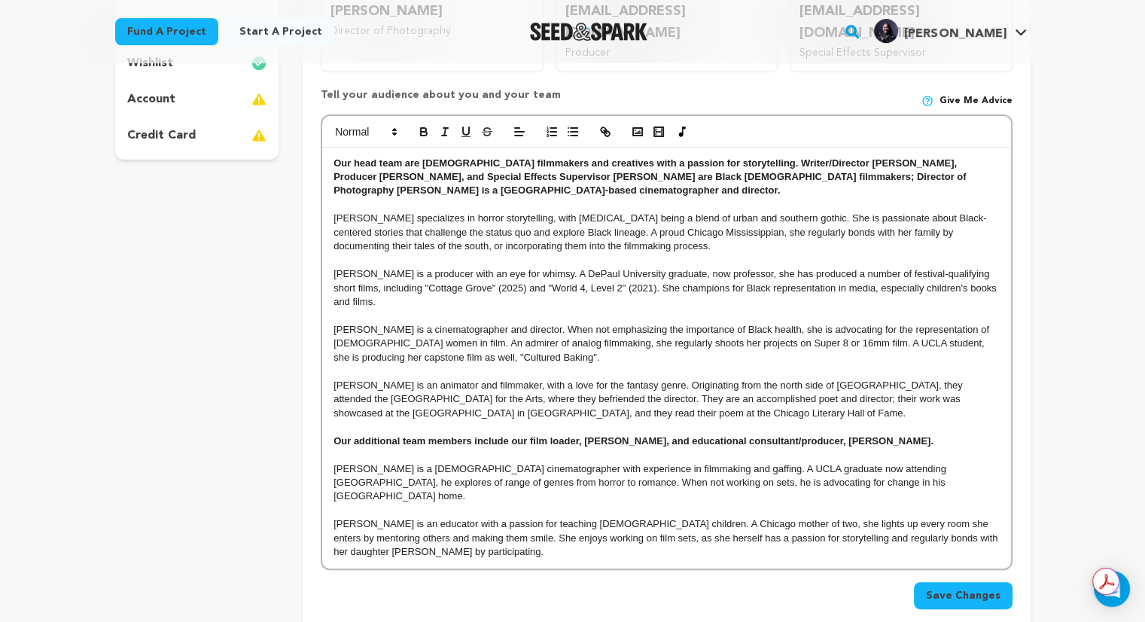
click at [802, 323] on p "[PERSON_NAME] is a cinematographer and director. When not emphasizing the impor…" at bounding box center [665, 343] width 665 height 41
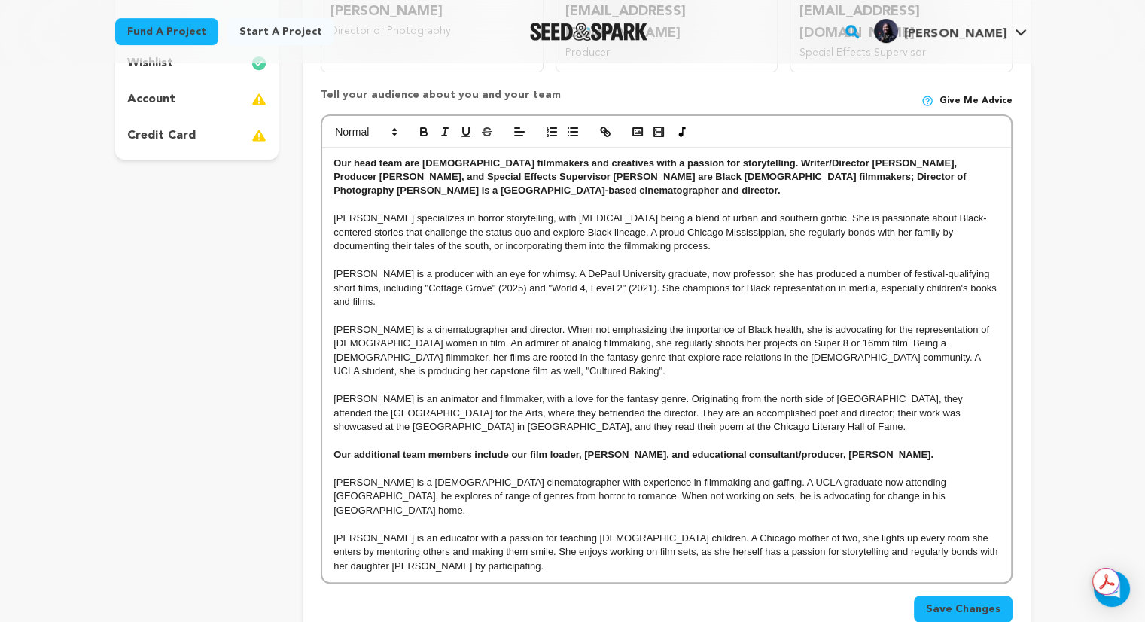
click at [722, 332] on p "Nina Baeza is a cinematographer and director. When not emphasizing the importan…" at bounding box center [665, 351] width 665 height 56
click at [1096, 264] on div "Back to Project Dashboard Edit Project Submit For feedback Submit For feedback …" at bounding box center [572, 441] width 1145 height 1581
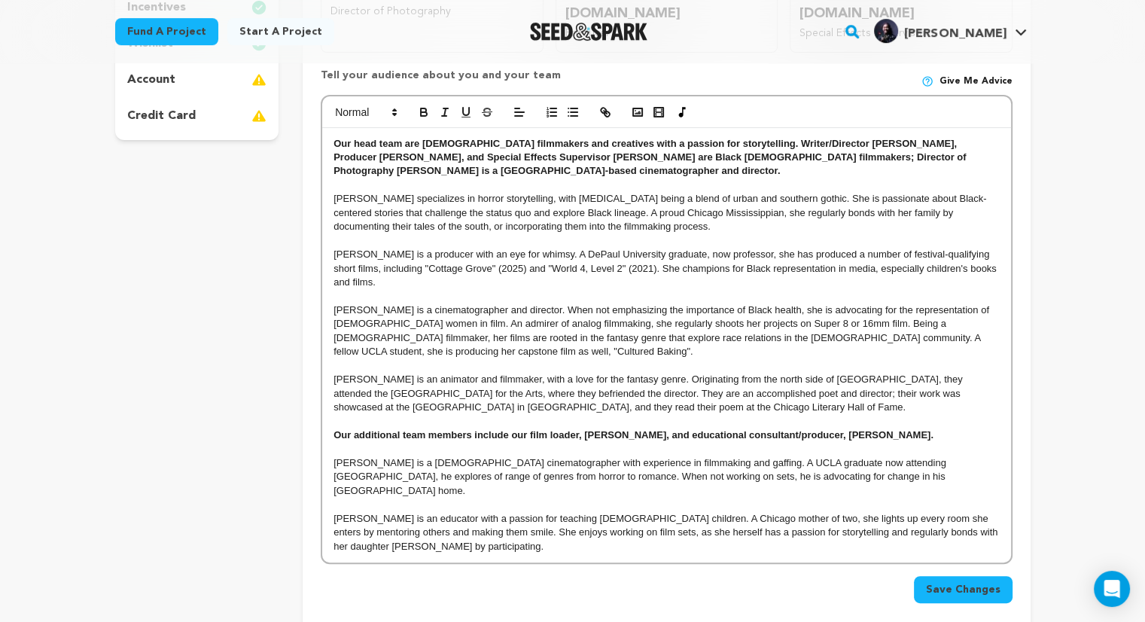
scroll to position [430, 0]
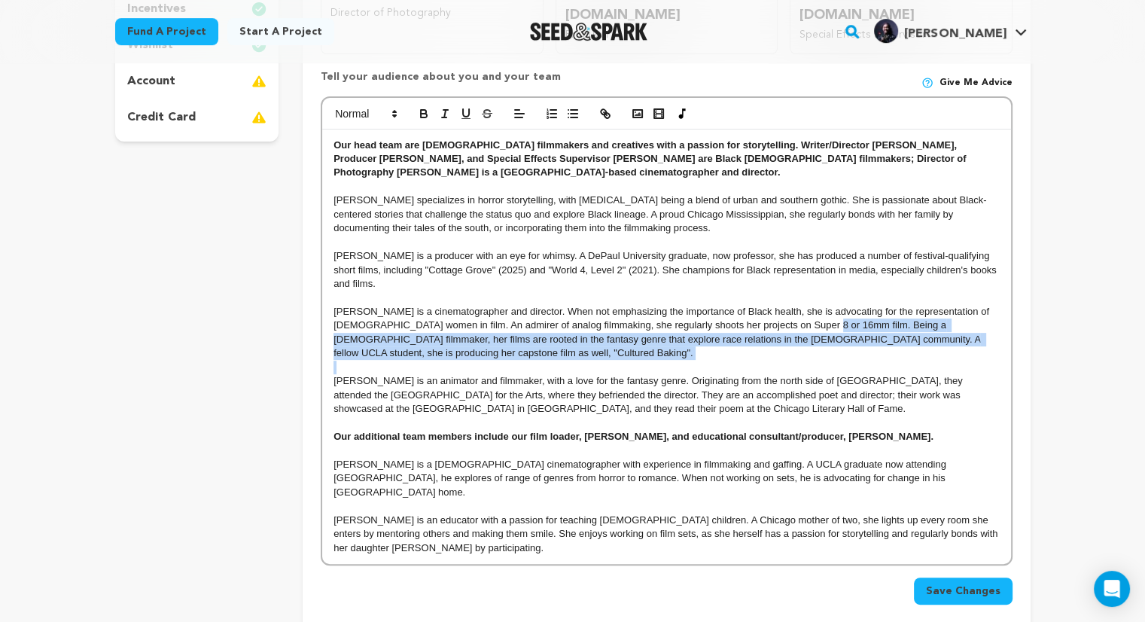
drag, startPoint x: 798, startPoint y: 302, endPoint x: 669, endPoint y: 342, distance: 135.7
click at [669, 342] on div "Our head team are Black filmmakers and creatives with a passion for storytellin…" at bounding box center [666, 346] width 688 height 435
click at [767, 311] on p "Nina Baeza is a cinematographer and director. When not emphasizing the importan…" at bounding box center [665, 333] width 665 height 56
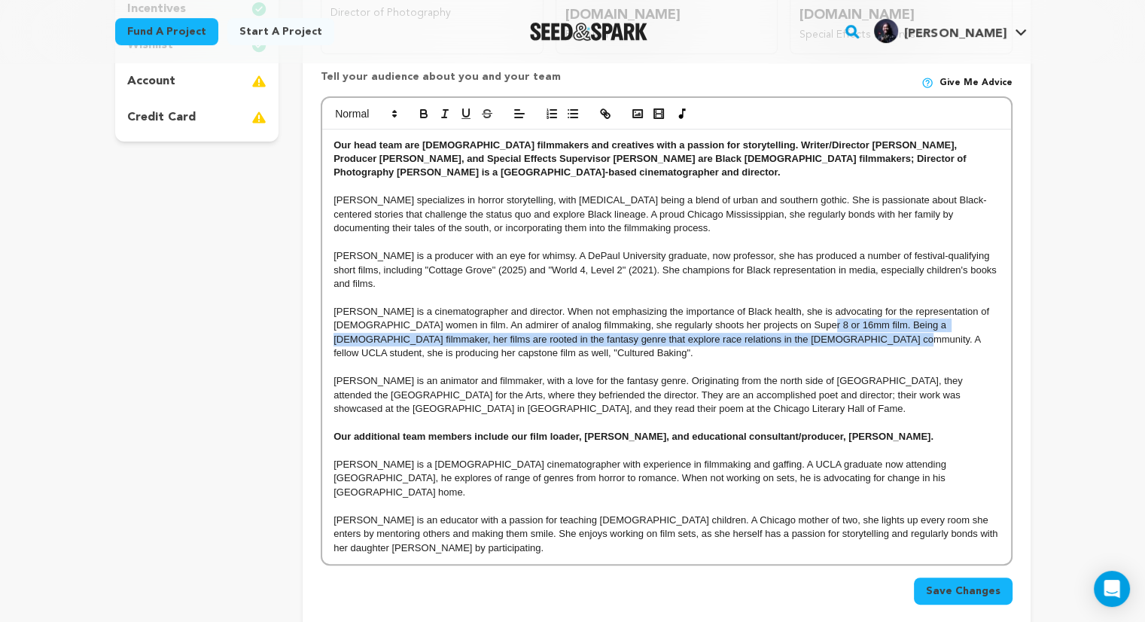
drag, startPoint x: 795, startPoint y: 304, endPoint x: 784, endPoint y: 319, distance: 18.8
click at [784, 319] on p "Nina Baeza is a cinematographer and director. When not emphasizing the importan…" at bounding box center [665, 333] width 665 height 56
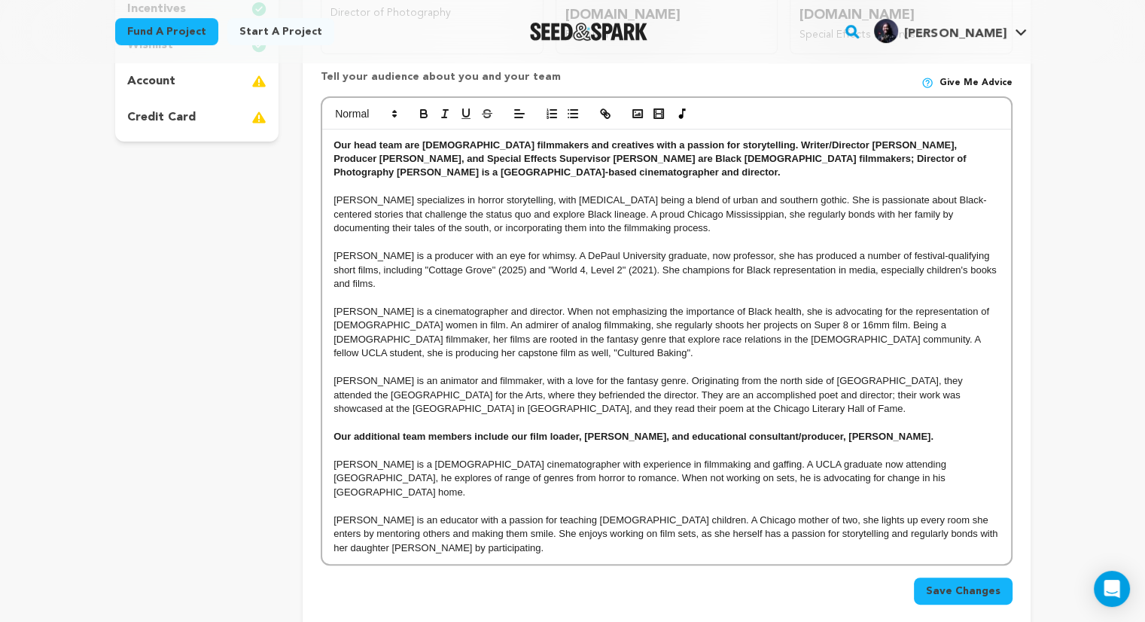
click at [801, 305] on p "Nina Baeza is a cinematographer and director. When not emphasizing the importan…" at bounding box center [665, 333] width 665 height 56
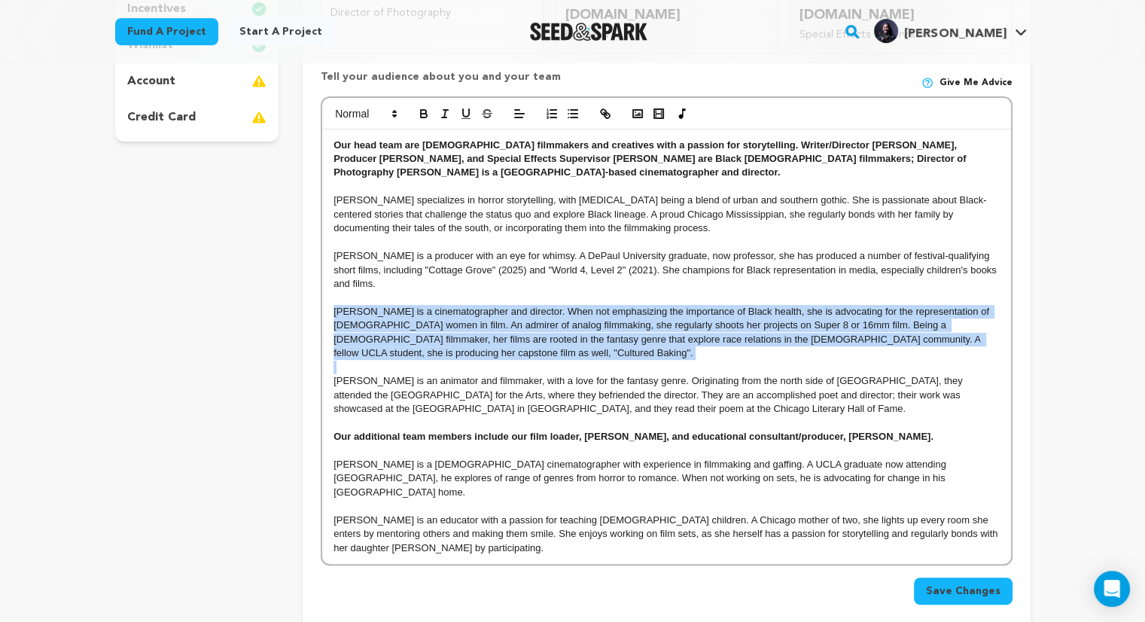
click at [801, 305] on p "Nina Baeza is a cinematographer and director. When not emphasizing the importan…" at bounding box center [665, 333] width 665 height 56
drag, startPoint x: 801, startPoint y: 300, endPoint x: 741, endPoint y: 317, distance: 62.4
click at [741, 317] on p "Nina Baeza is a cinematographer and director. When not emphasizing the importan…" at bounding box center [665, 333] width 665 height 56
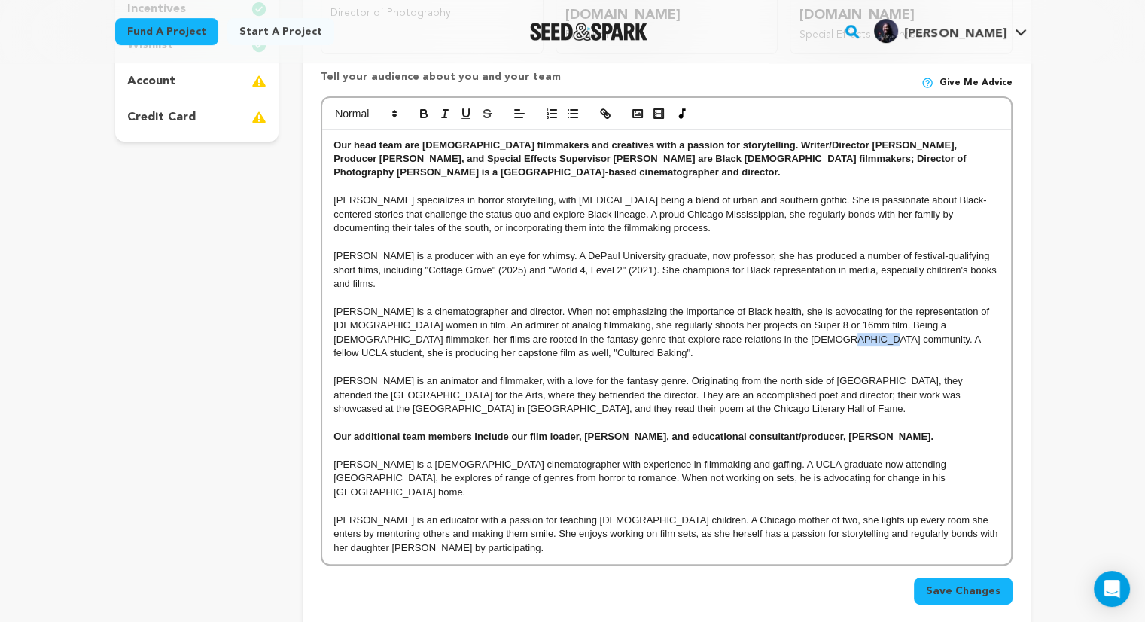
click at [741, 317] on p "Nina Baeza is a cinematographer and director. When not emphasizing the importan…" at bounding box center [665, 333] width 665 height 56
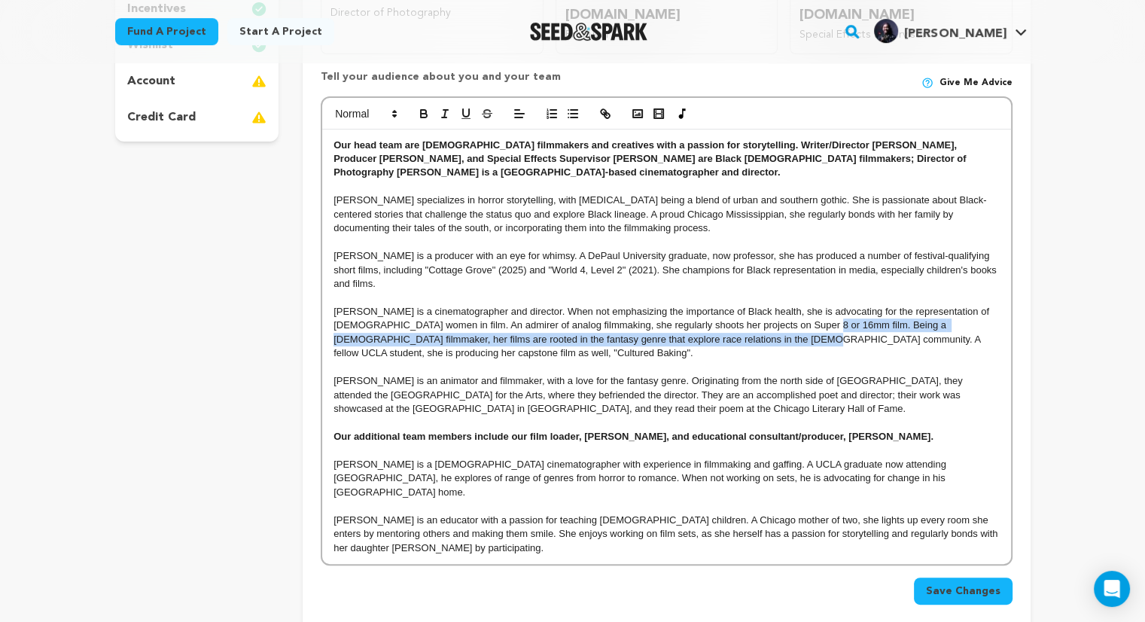
drag, startPoint x: 799, startPoint y: 306, endPoint x: 711, endPoint y: 320, distance: 89.1
click at [711, 320] on p "Nina Baeza is a cinematographer and director. When not emphasizing the importan…" at bounding box center [665, 333] width 665 height 56
copy p "Being a Haitian-Belizean filmmaker, her films are rooted in the fantasy genre t…"
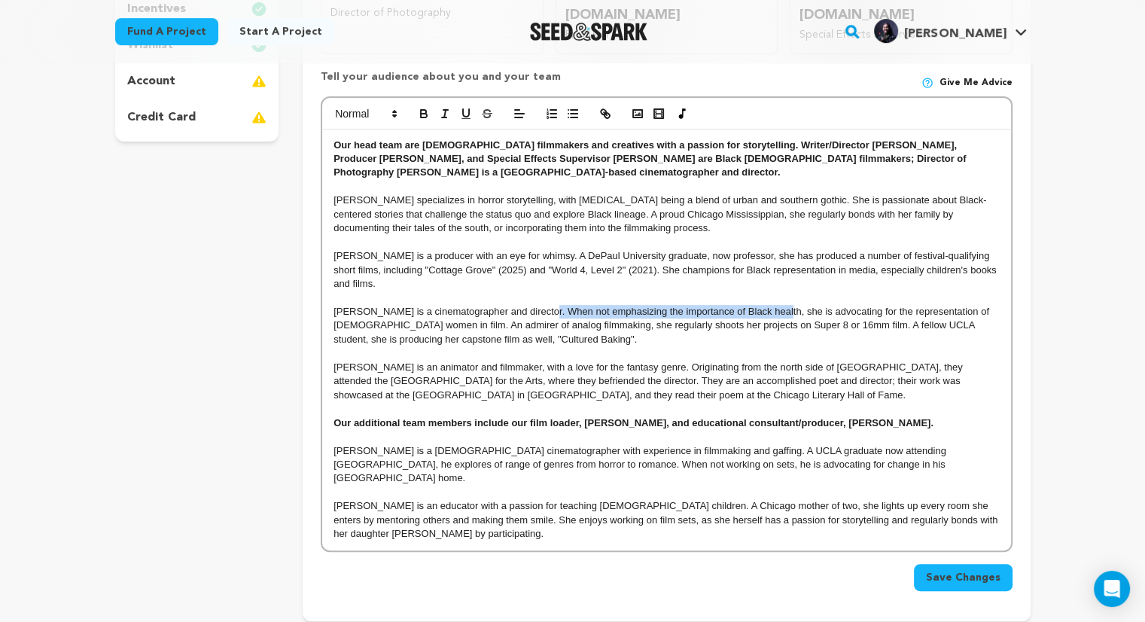
drag, startPoint x: 540, startPoint y: 287, endPoint x: 773, endPoint y: 284, distance: 232.6
click at [773, 305] on p "Nina Baeza is a cinematographer and director. When not emphasizing the importan…" at bounding box center [665, 325] width 665 height 41
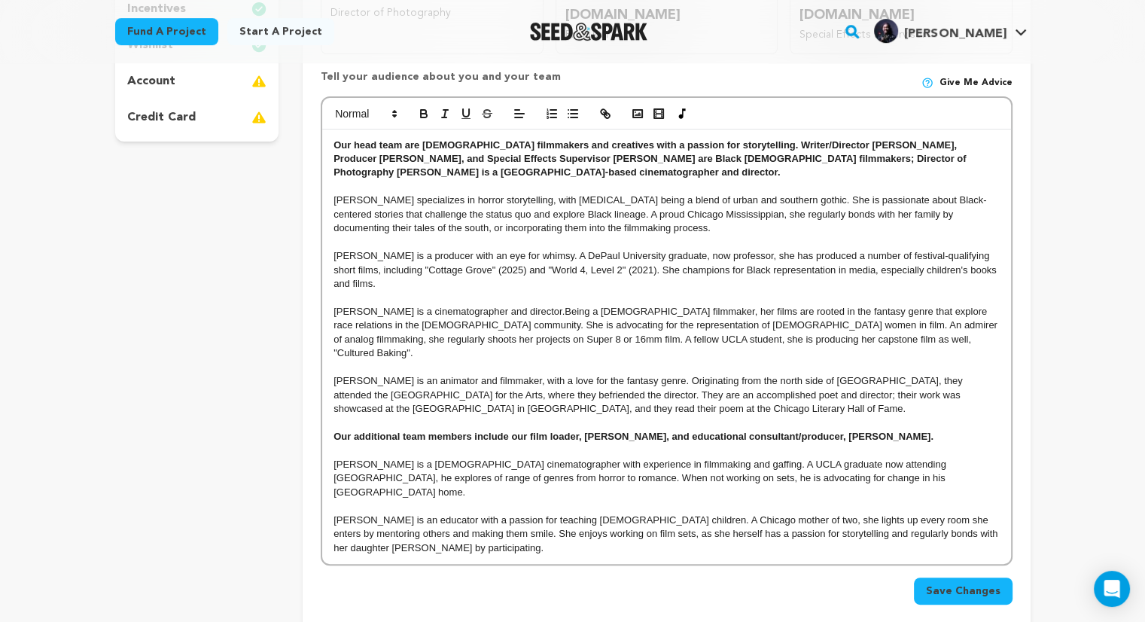
click at [476, 305] on p "Nina Baeza is a cinematographer and director. Being a Haitian-Belizean filmmake…" at bounding box center [665, 333] width 665 height 56
click at [566, 305] on p "Nina Baeza is a cinematographer and director. Being a Haitian-Belizean filmmake…" at bounding box center [665, 333] width 665 height 56
click at [972, 583] on span "Save Changes" at bounding box center [963, 590] width 75 height 15
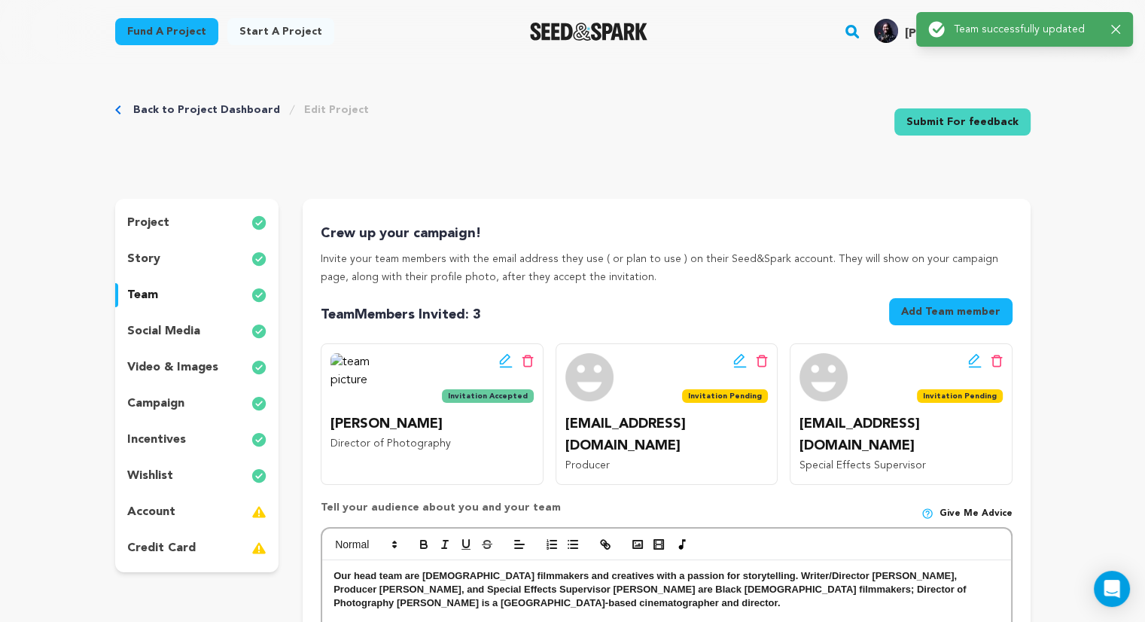
click at [1116, 26] on icon "button" at bounding box center [1116, 30] width 10 height 10
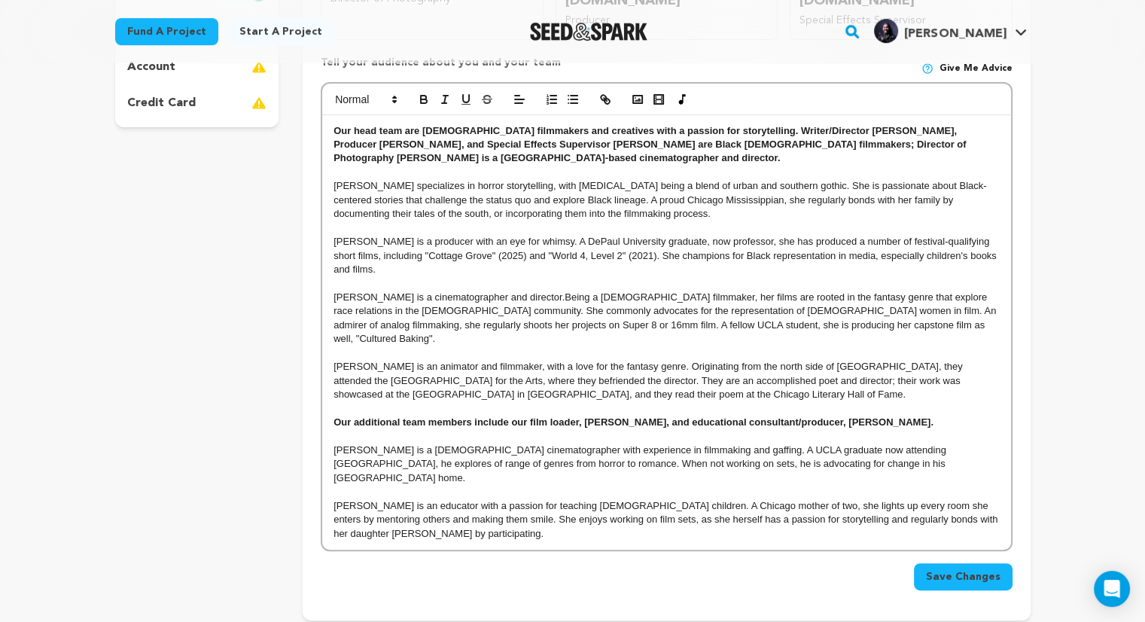
scroll to position [449, 0]
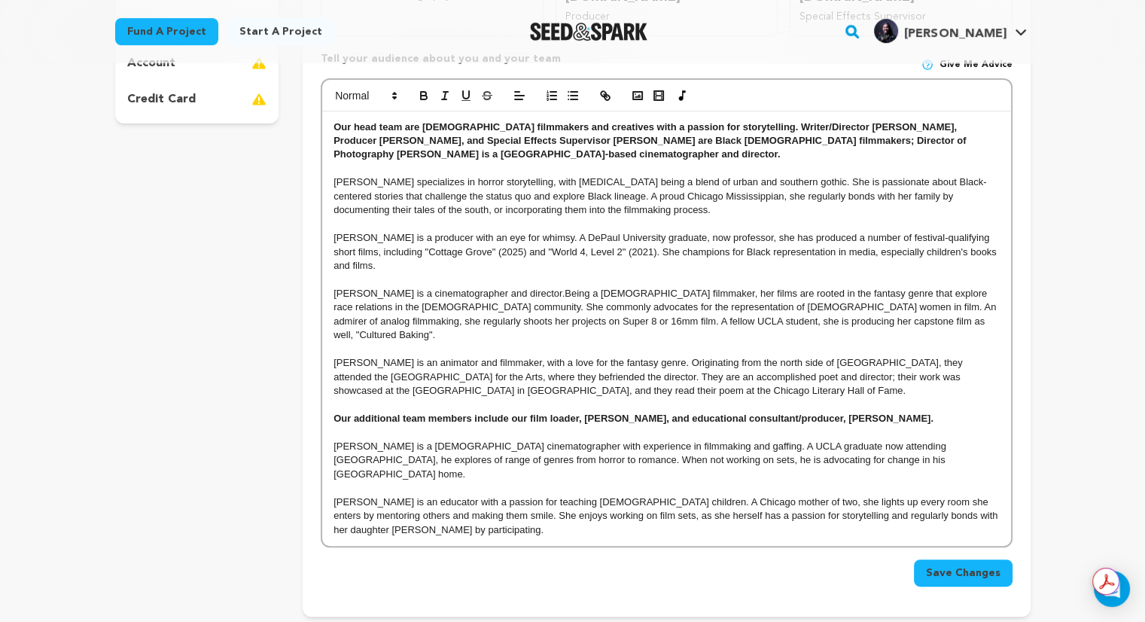
click at [919, 287] on p "Nina Baeza is a cinematographer and director. Being a Haitian-Belizean filmmake…" at bounding box center [665, 315] width 665 height 56
click at [591, 356] on p "[PERSON_NAME] is an animator and filmmaker, with a love for the fantasy genre. …" at bounding box center [665, 376] width 665 height 41
click at [1014, 275] on div "Crew up your campaign! Invite your team members with the email address they use…" at bounding box center [666, 183] width 727 height 866
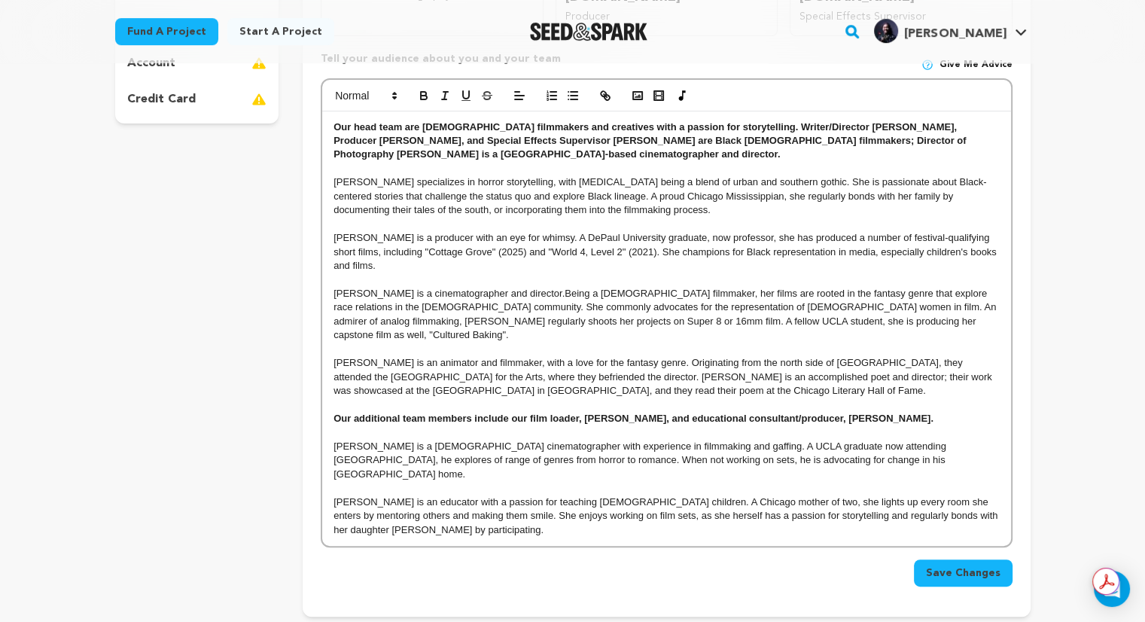
click at [1014, 275] on div "Crew up your campaign! Invite your team members with the email address they use…" at bounding box center [666, 183] width 727 height 866
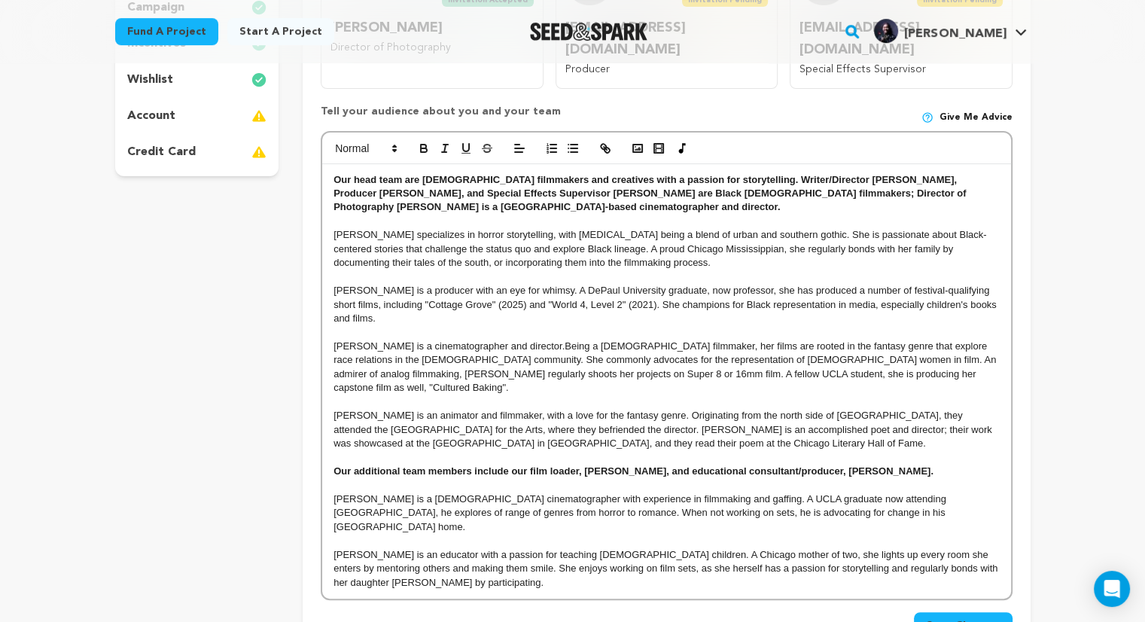
scroll to position [424, 0]
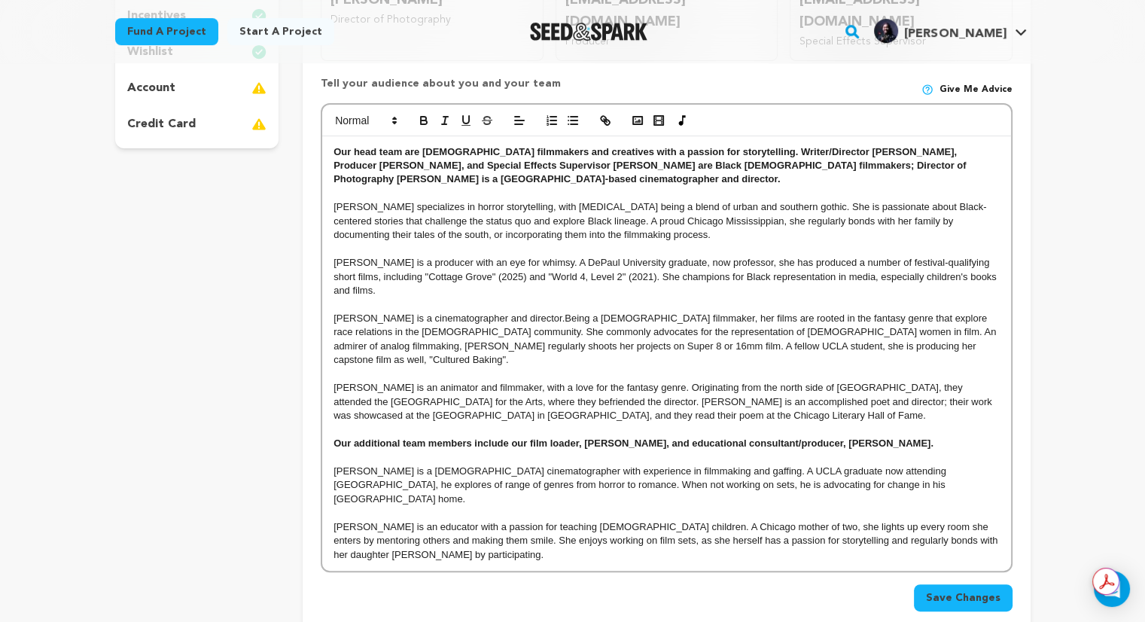
click at [942, 584] on button "Save Changes" at bounding box center [963, 597] width 99 height 27
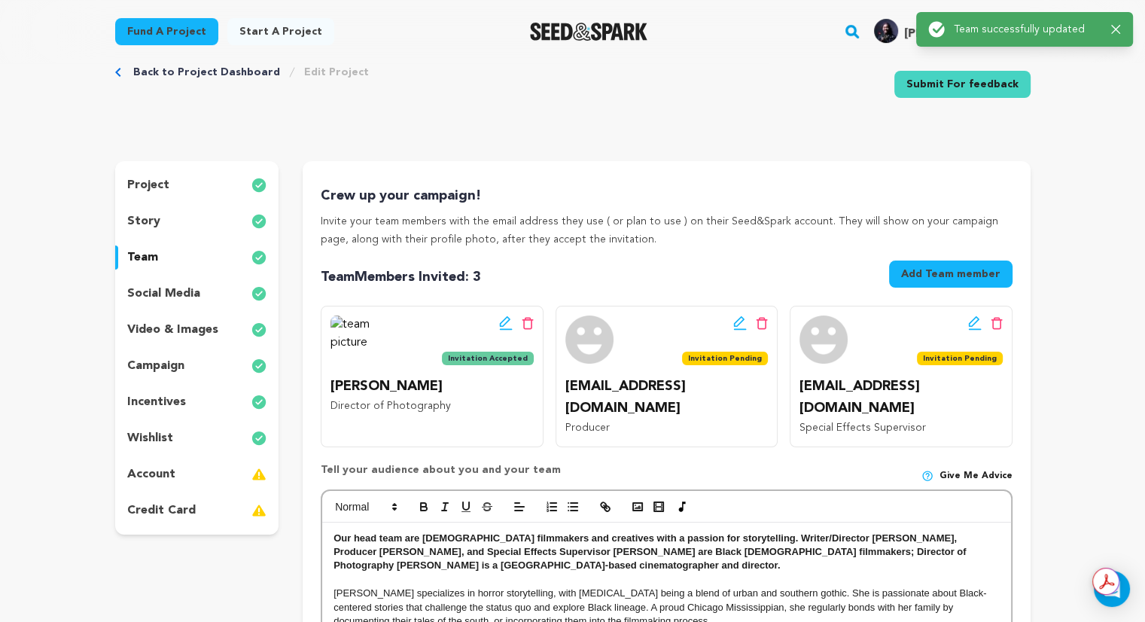
scroll to position [0, 0]
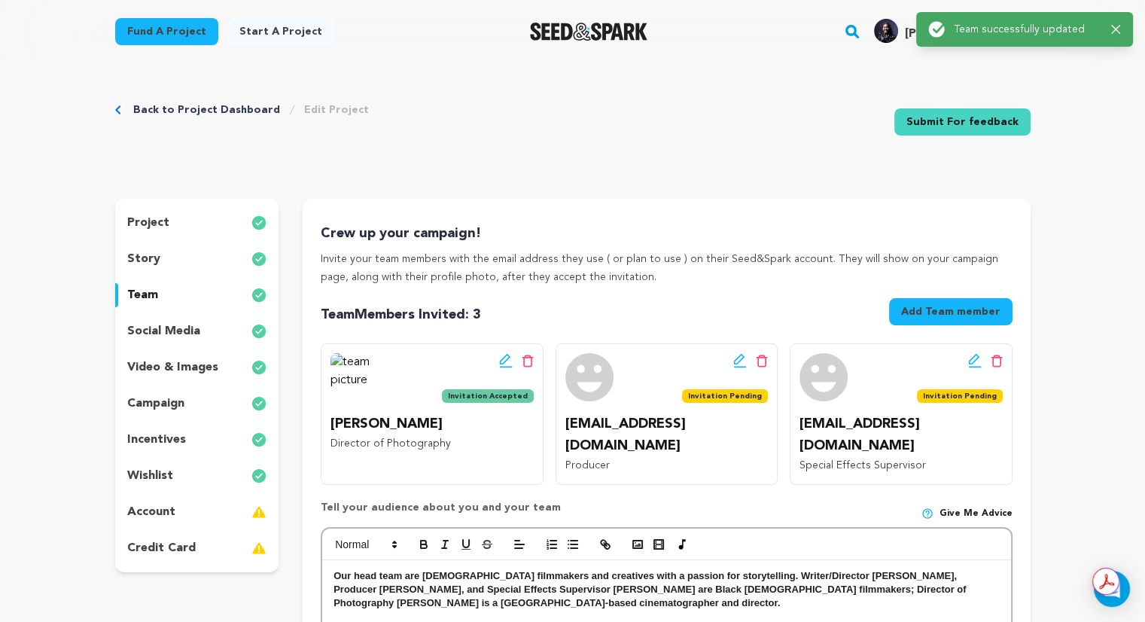
click at [1118, 30] on icon "button" at bounding box center [1116, 30] width 10 height 10
